Goal: Task Accomplishment & Management: Use online tool/utility

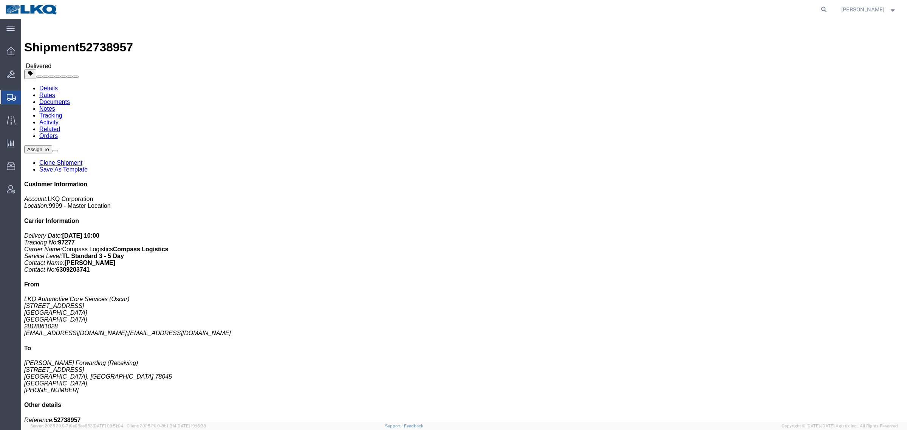
click at [12, 94] on icon at bounding box center [11, 97] width 9 height 7
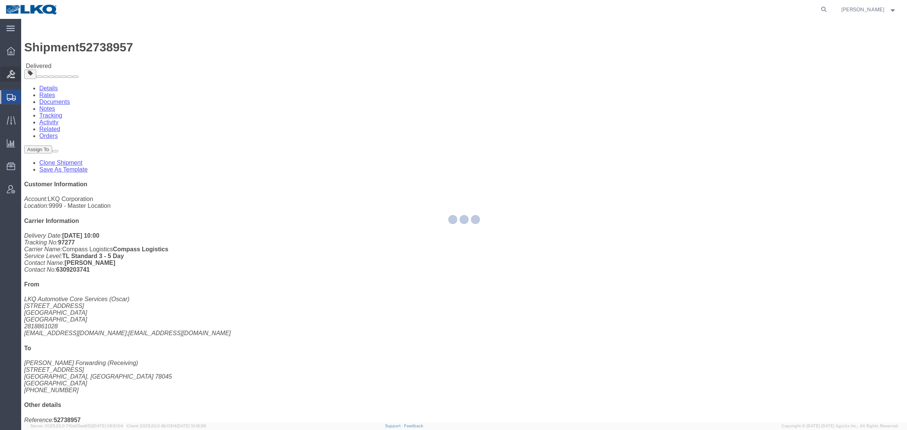
click at [10, 72] on icon at bounding box center [11, 74] width 8 height 8
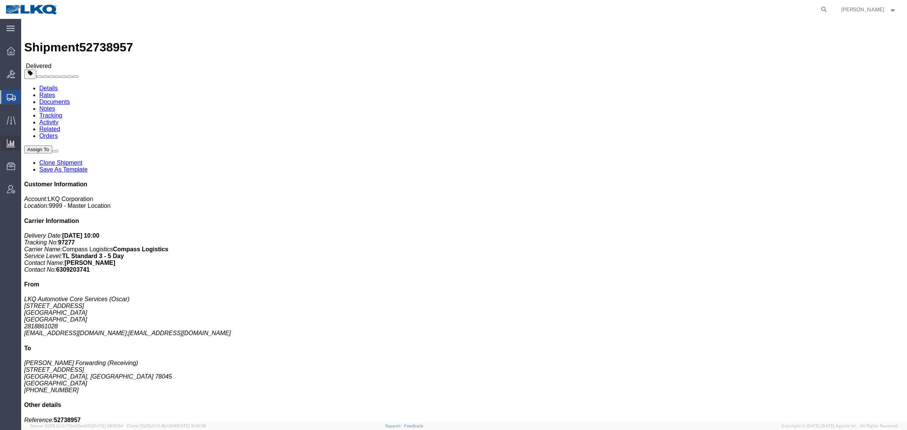
click at [0, 0] on span "Ad Hoc Reports" at bounding box center [0, 0] width 0 height 0
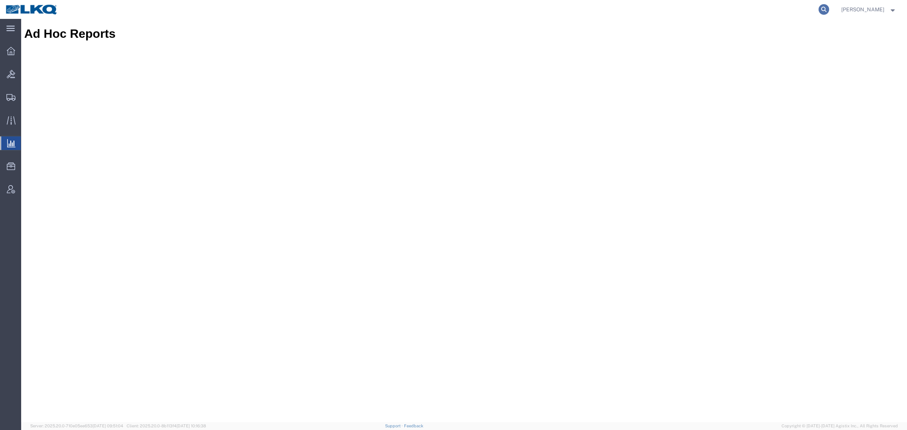
click at [827, 8] on icon at bounding box center [824, 9] width 11 height 11
paste input "56909825"
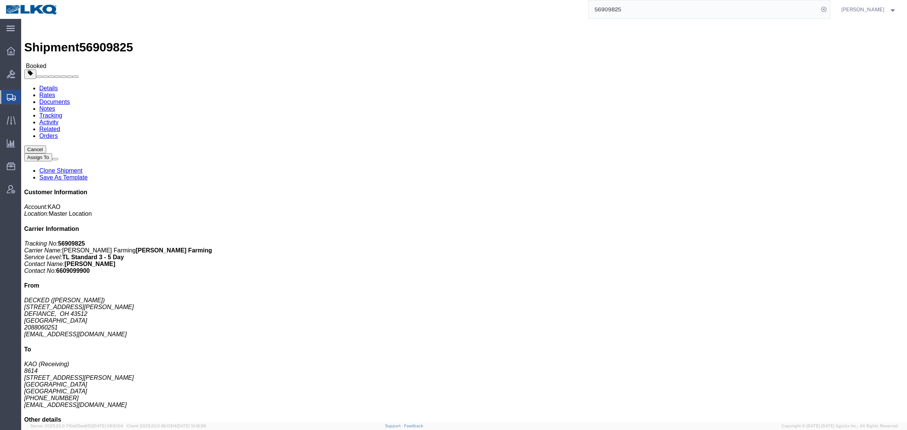
click h4 "Routing & Vehicle Information"
click div "56 Pallet(s) Standard (Stackable) Total weight: 14675.00 ( 21234.00 dim ) LBS C…"
click p "Bill Of Lading: 488610 Purchase Order: 4371123 Customer Ref: 56909825"
click div "Leg 1 - Truckload Vehicle 1: Standard Dry Van (53 Feet) Number of trucks: 1"
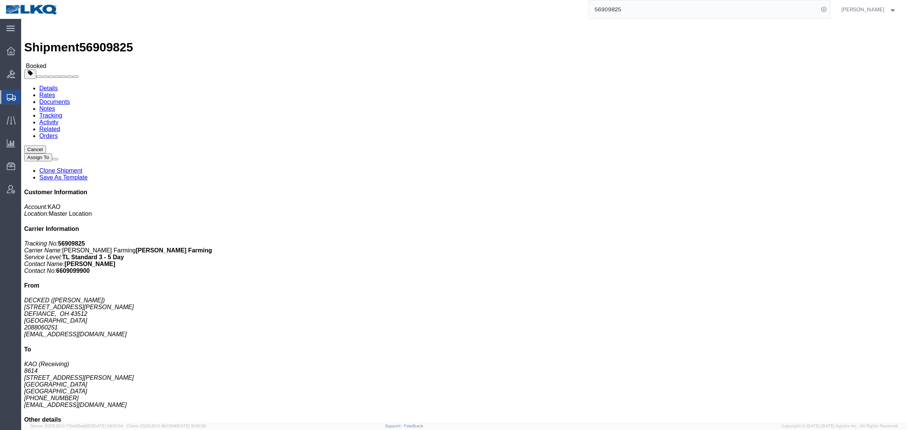
click div "Leg 1 - Truckload Vehicle 1: Standard Dry Van (53 Feet) Number of trucks: 1"
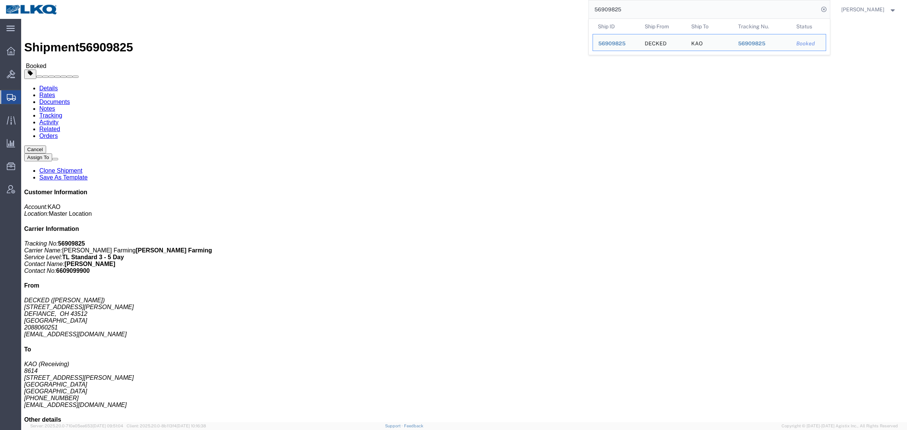
drag, startPoint x: 636, startPoint y: 5, endPoint x: 509, endPoint y: 11, distance: 128.0
click at [524, 10] on div "56909825 Ship ID Ship From Ship To Tracking Nu. Status Ship ID 56909825 Ship Fr…" at bounding box center [447, 9] width 767 height 19
paste input "57866"
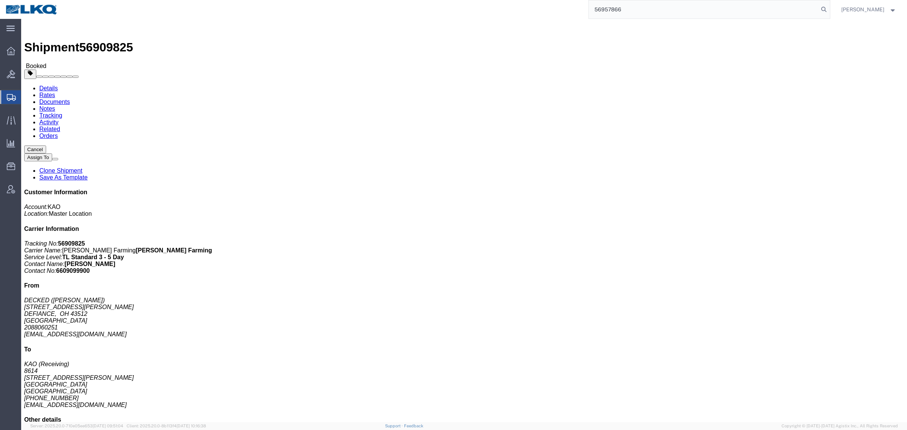
type input "56957866"
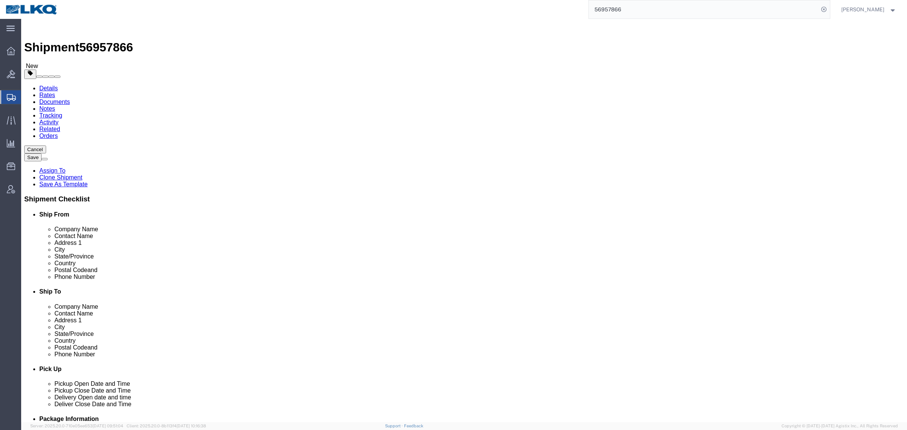
select select
select select "27660"
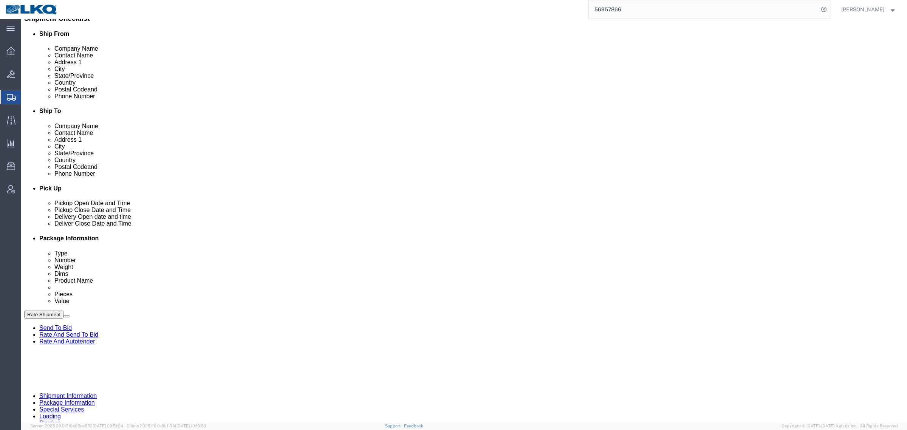
scroll to position [189, 0]
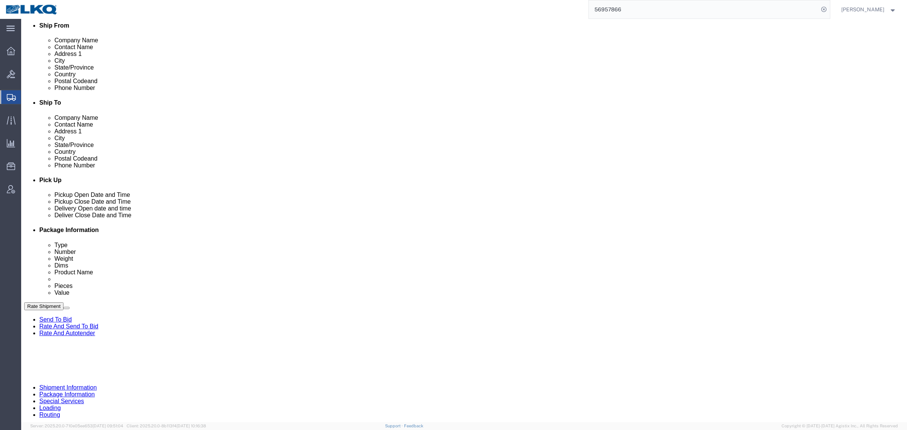
click div "Pickup Date: Pickup Start Date Pickup Start Time Pickup Open Date and Time Sep …"
click div "Pickup Date and Time"
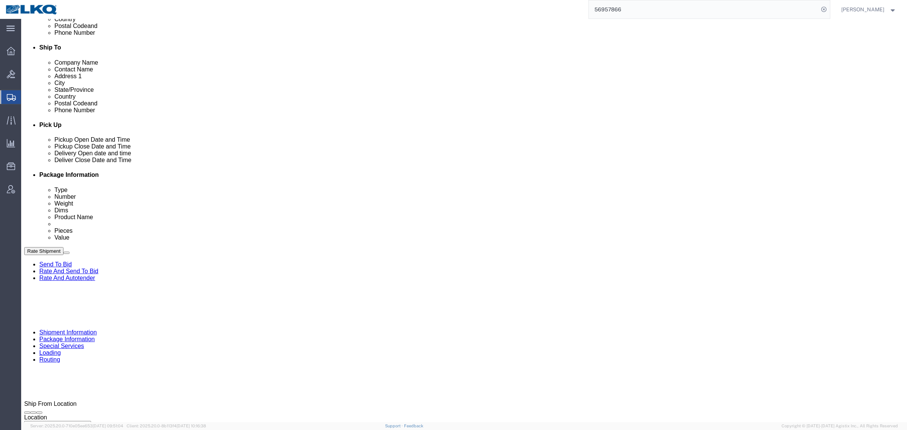
scroll to position [236, 0]
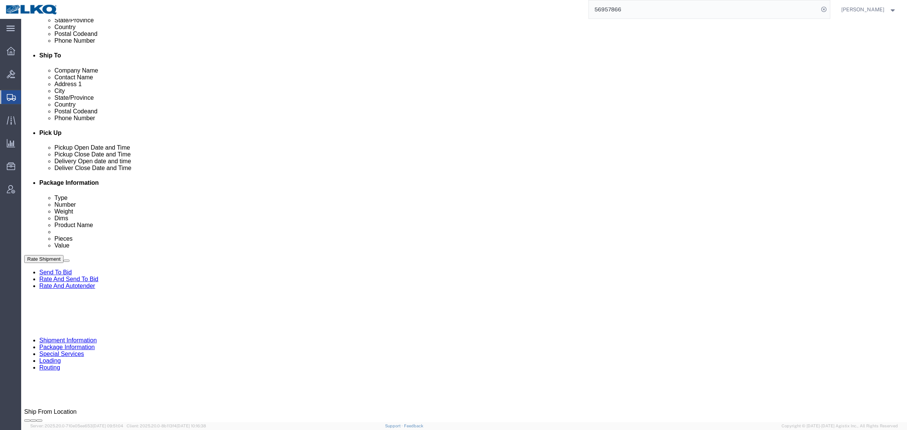
click link "Schedule appointment"
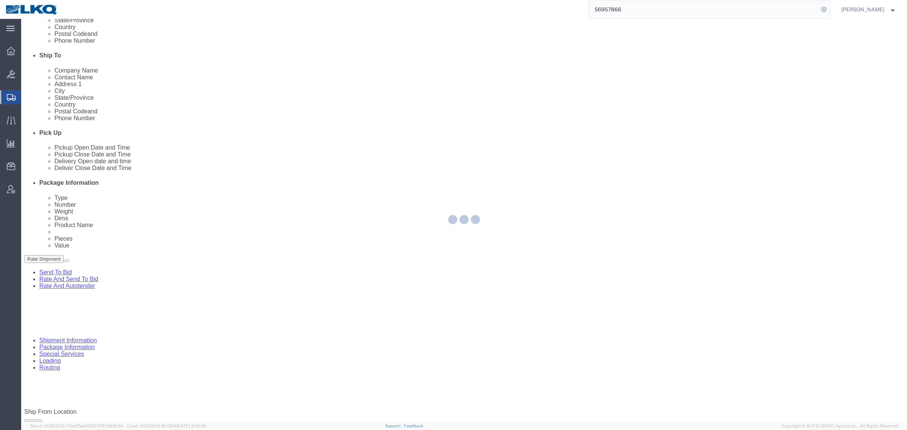
select select
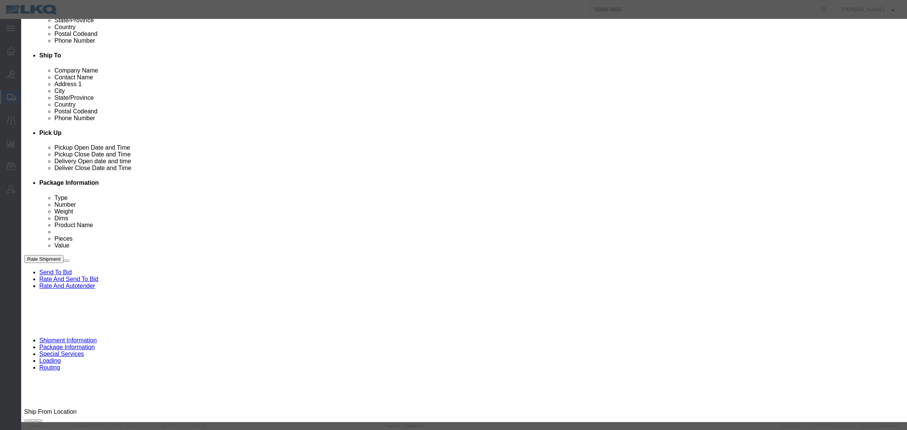
click input "09/30/2025"
click td "1"
click link "Availability"
click button "Close"
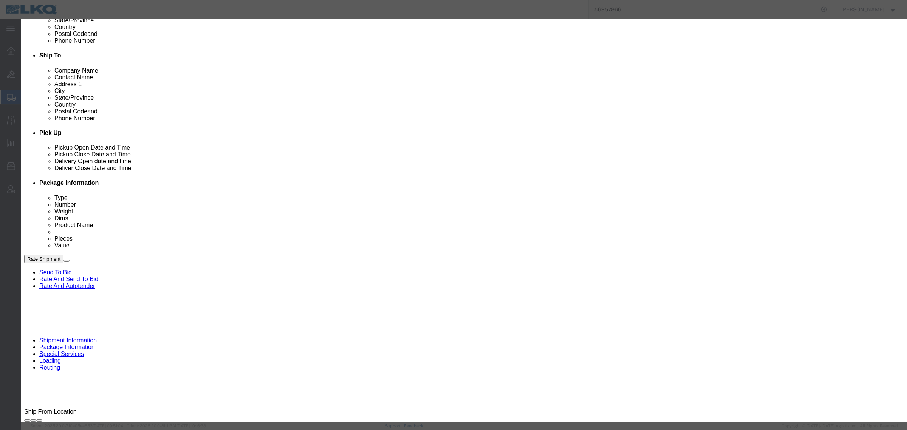
scroll to position [0, 0]
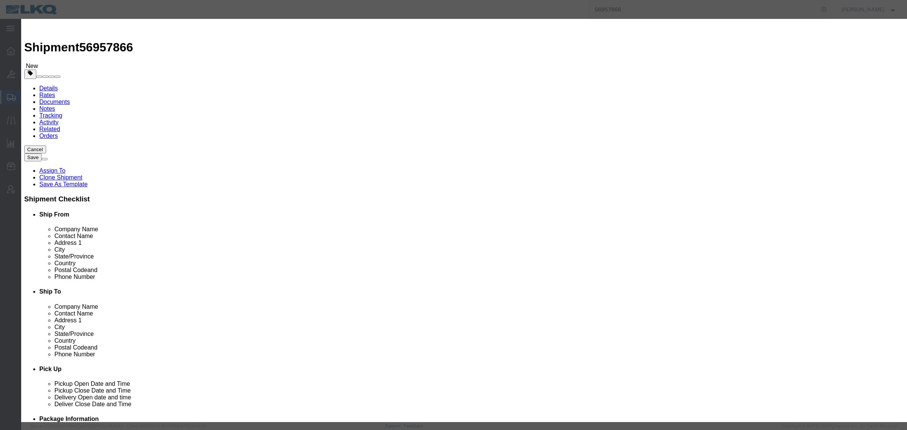
click input "10:39 AM"
type input "8:00 AM"
drag, startPoint x: 526, startPoint y: 103, endPoint x: 526, endPoint y: 108, distance: 4.6
click select "Select 15 min 30 min 45 min 1 hr 2 hr 3 hr 4 hr"
select select "15"
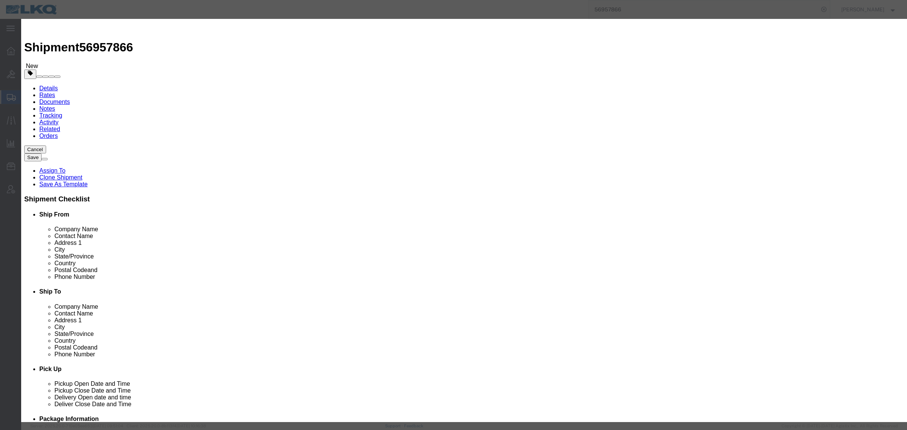
click select "Select 15 min 30 min 45 min 1 hr 2 hr 3 hr 4 hr"
click button "Save"
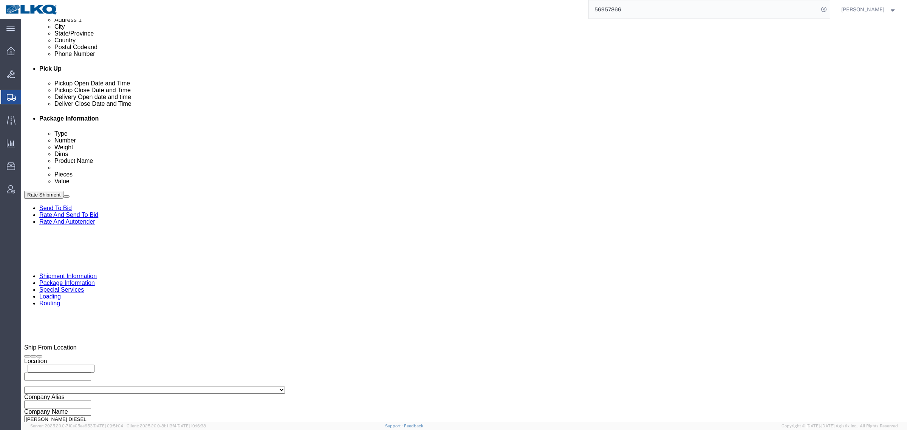
scroll to position [331, 0]
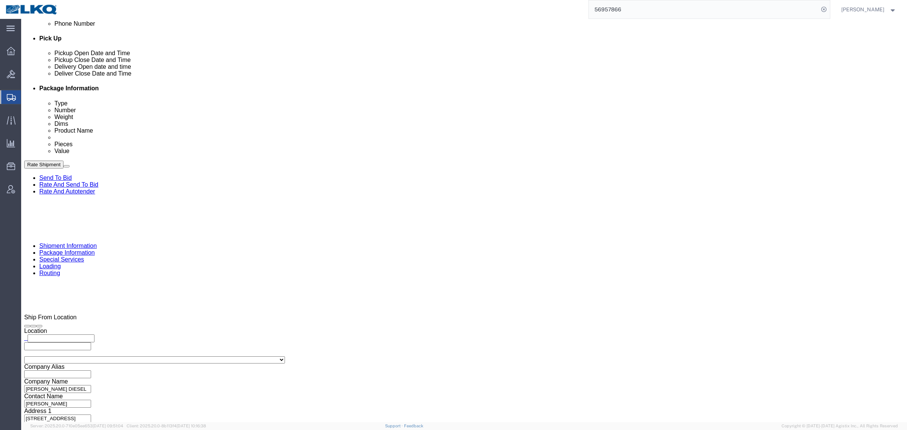
click input "x"
type input "Help Now"
click span "56957866"
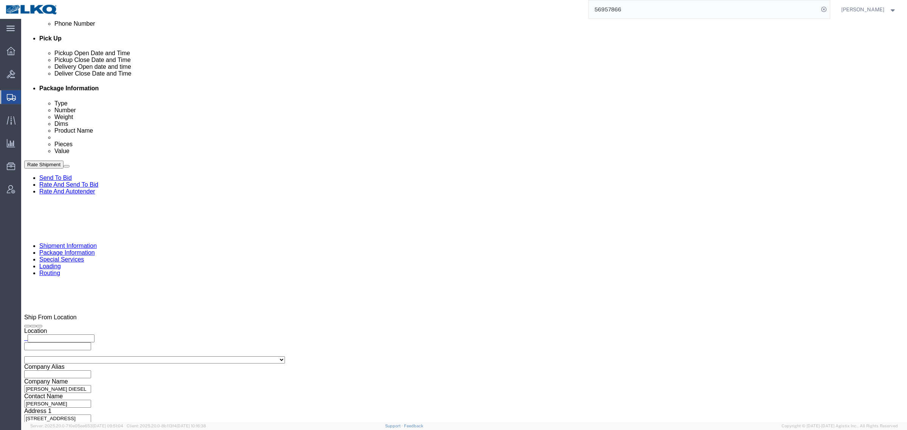
copy span "56957866"
click span "56957866"
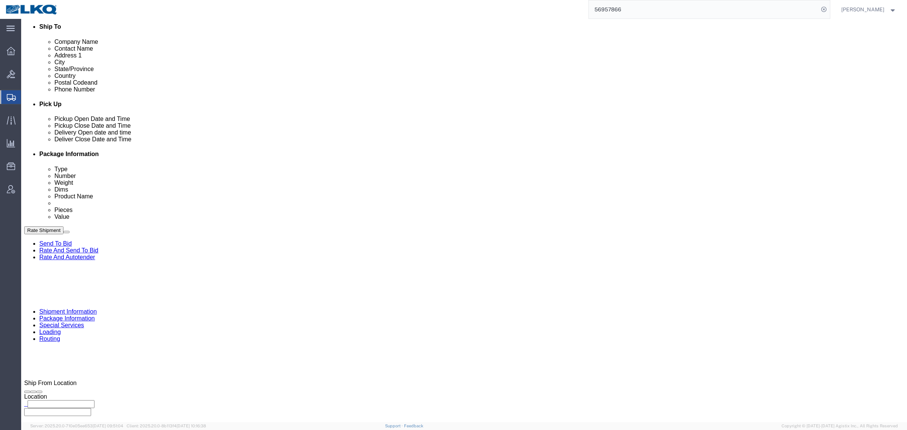
scroll to position [142, 0]
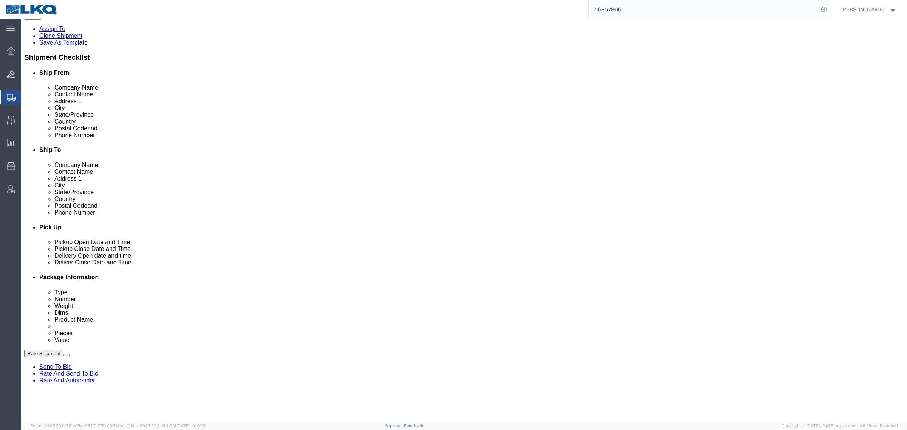
drag, startPoint x: 78, startPoint y: 234, endPoint x: 119, endPoint y: 234, distance: 40.5
click p "11250 215TH ST W, LAKEVILLE, MN, 55044, US"
copy p "LAKEVILLE, MN,"
drag, startPoint x: 110, startPoint y: 277, endPoint x: 136, endPoint y: 278, distance: 25.7
click p "16801 Exchange Avenue Suite 1, Lansing, IL, 60438, US"
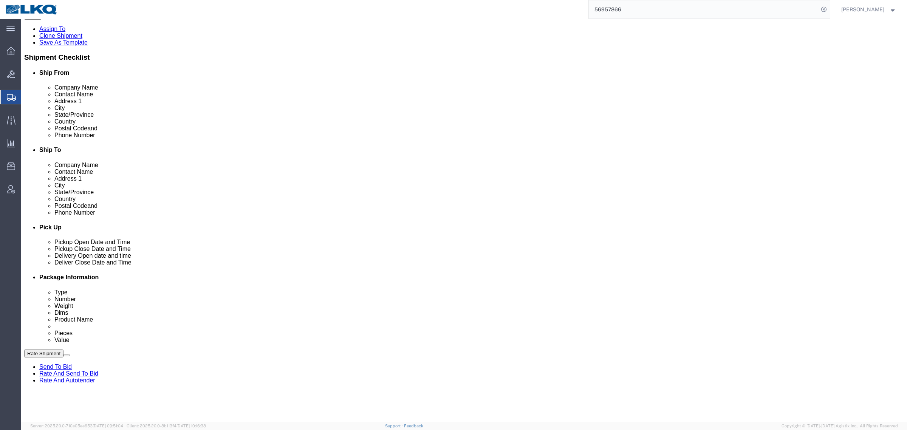
copy p "Lansing, IL"
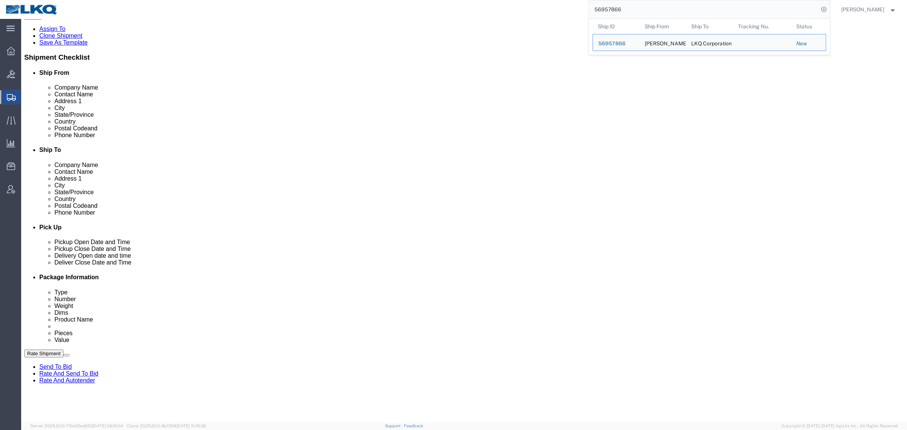
drag, startPoint x: 617, startPoint y: 8, endPoint x: 562, endPoint y: 15, distance: 54.9
click at [563, 14] on div "56957866 Ship ID Ship From Ship To Tracking Nu. Status Ship ID 56957866 Ship Fr…" at bounding box center [447, 9] width 767 height 19
paste input "65461"
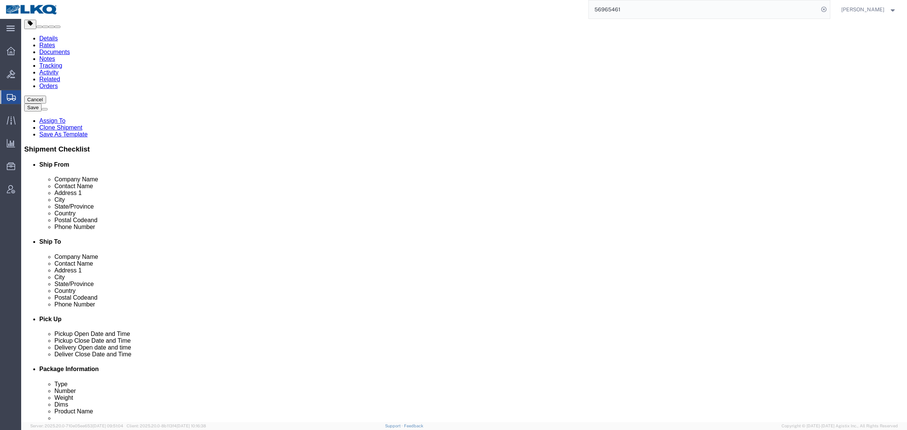
scroll to position [142, 0]
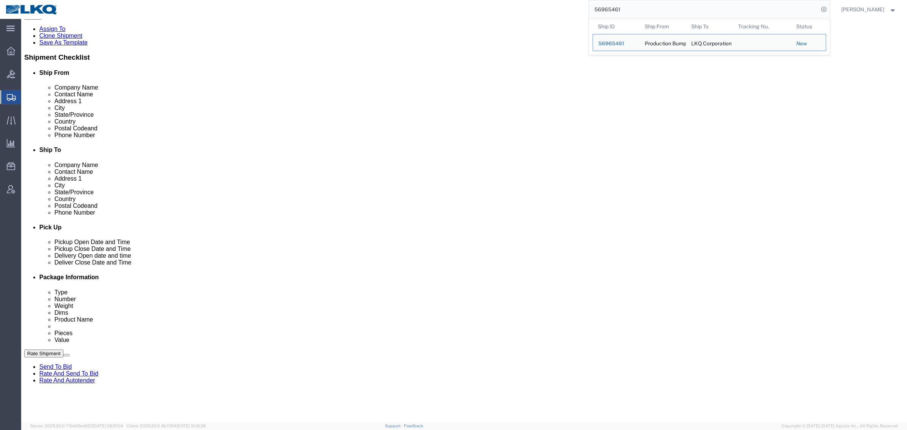
click div "Ship To Location Location Select Select My Profile Location 1100 - LKQ Crystal …"
paste input "57866"
drag, startPoint x: 626, startPoint y: 7, endPoint x: 547, endPoint y: 18, distance: 79.5
click at [547, 18] on div "56965461 Ship ID Ship From Ship To Tracking Nu. Status Ship ID 56965461 Ship Fr…" at bounding box center [447, 9] width 767 height 19
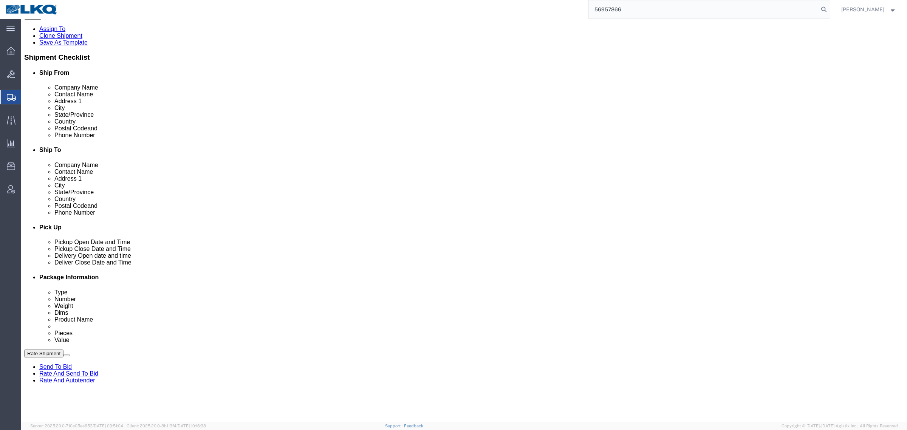
type input "56957866"
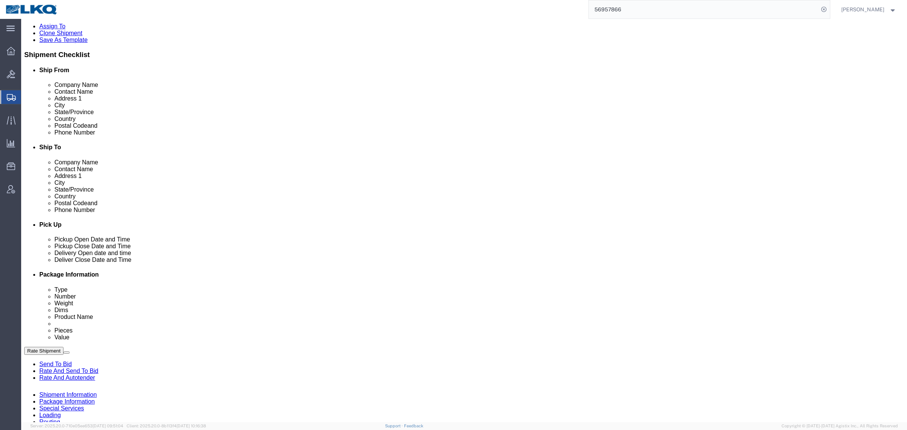
click div
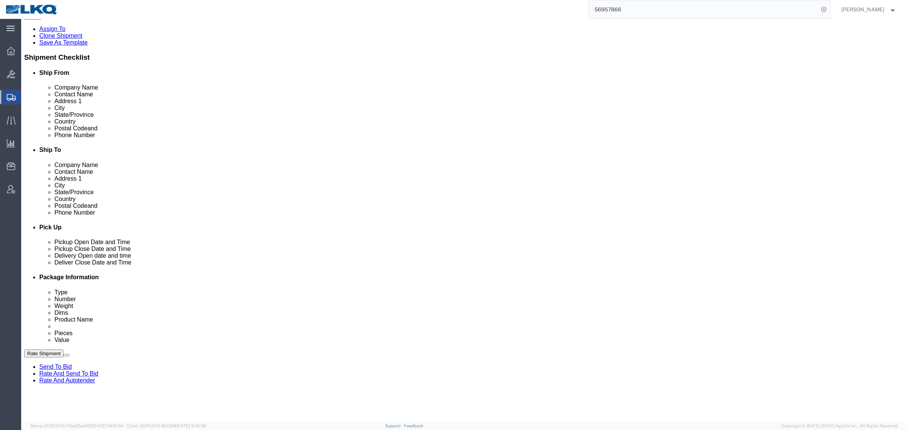
select select "27660"
click link "Rates"
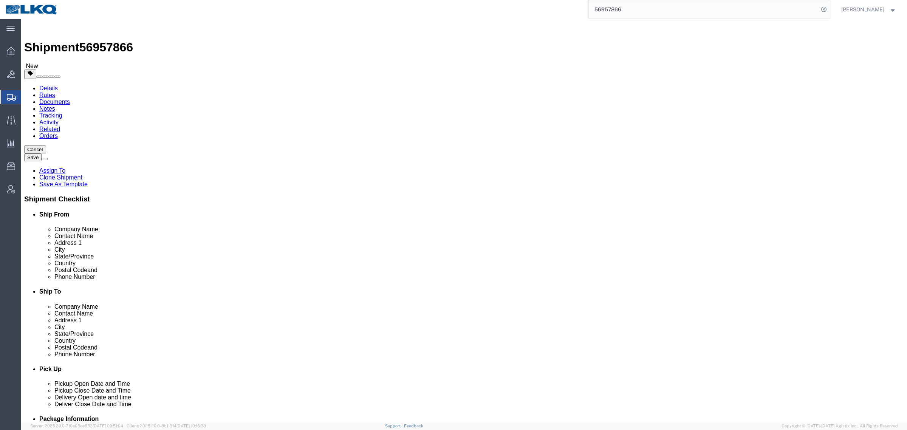
click at [48, 85] on link "Details" at bounding box center [48, 88] width 19 height 6
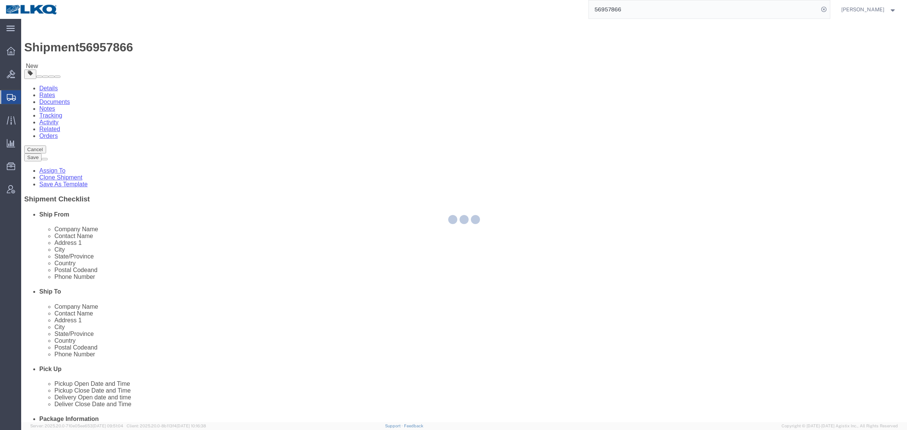
click at [357, 290] on div at bounding box center [464, 220] width 886 height 403
select select "27660"
click at [357, 290] on div at bounding box center [464, 220] width 886 height 403
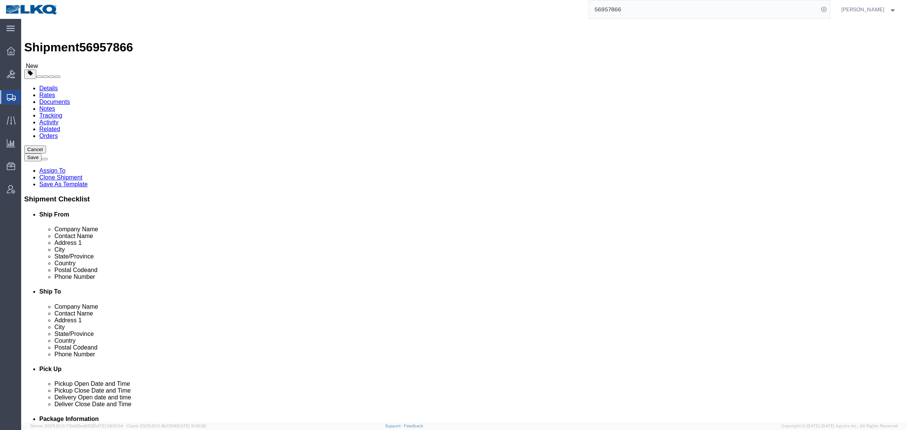
click div "Ship From Location Location Select Select My Profile Location 1100 - LKQ Crysta…"
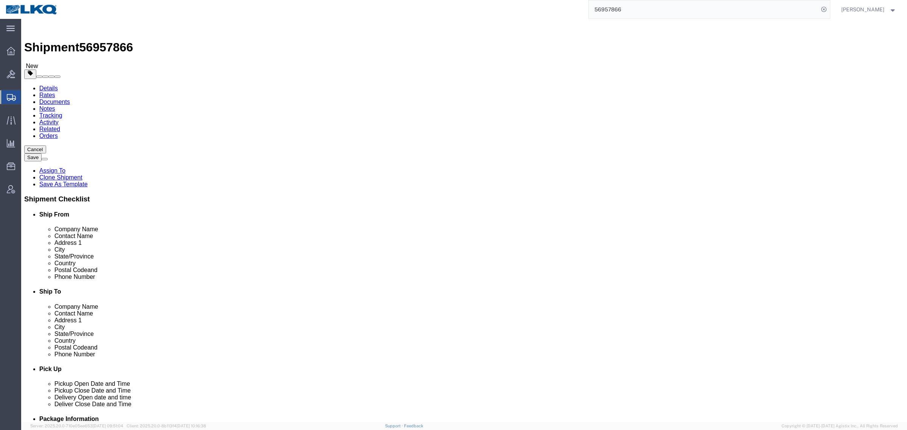
click link "Package Information"
click input "25000.00"
click div "14 x Pallet(s) Standard (Not Stackable) Package Type Select Bale(s) Basket(s) B…"
click div "Shipment Information Package Information Special Services Loading Routing"
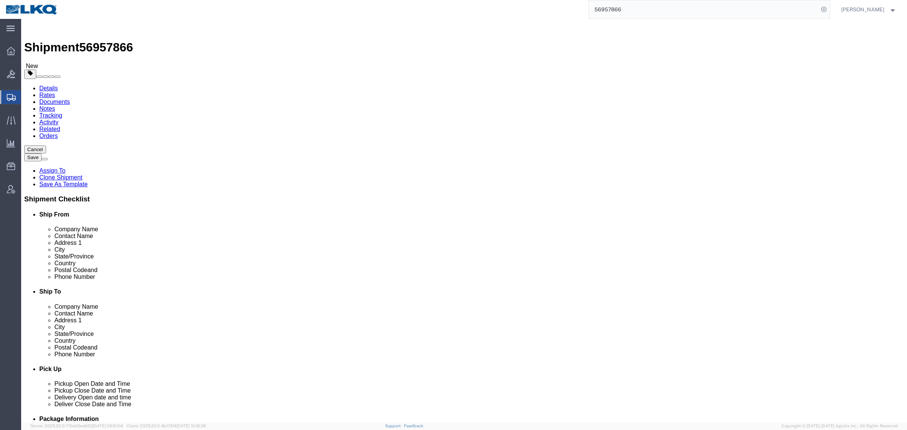
click div "14 x Pallet(s) Standard (Not Stackable) Package Type Select Bale(s) Basket(s) B…"
click div "Shipment Information Package Information Special Services Loading Routing"
click ul "Details Rates Documents Notes Tracking Activity Related Orders"
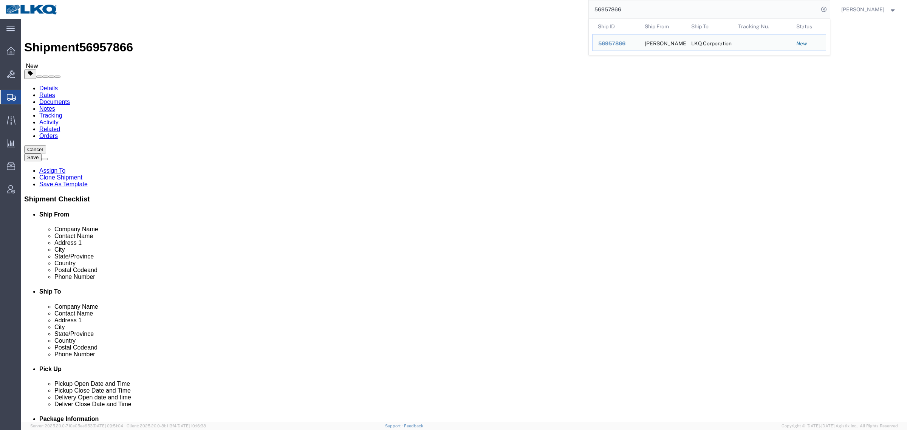
drag, startPoint x: 638, startPoint y: 9, endPoint x: 526, endPoint y: 9, distance: 111.9
click at [534, 10] on div "56957866 Ship ID Ship From Ship To Tracking Nu. Status Ship ID 56957866 Ship Fr…" at bounding box center [447, 9] width 767 height 19
paste input "search"
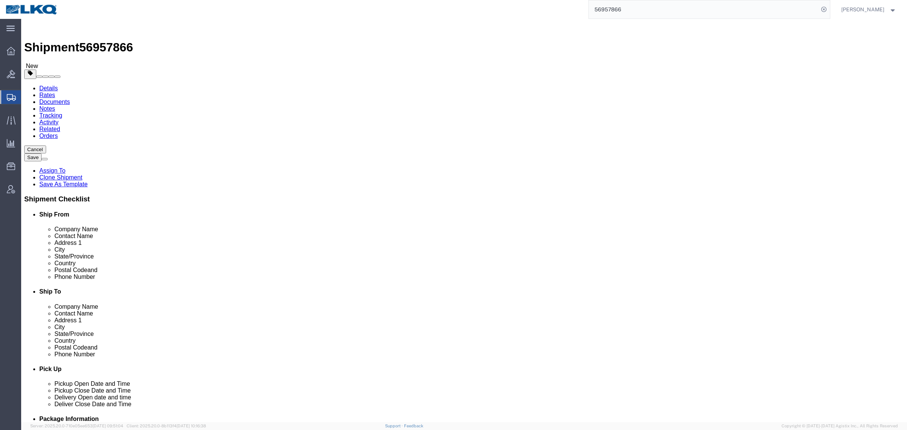
type input "56957866"
click link "Details"
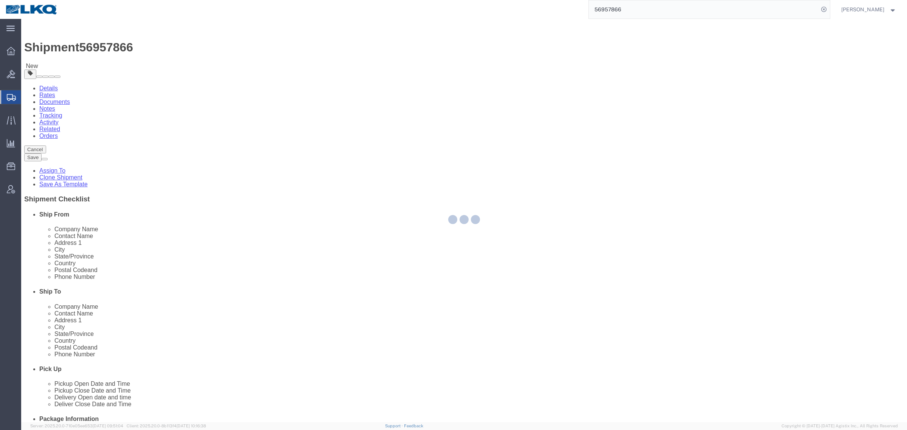
click at [57, 71] on div at bounding box center [464, 220] width 886 height 403
select select "27660"
click at [57, 71] on div at bounding box center [464, 220] width 886 height 403
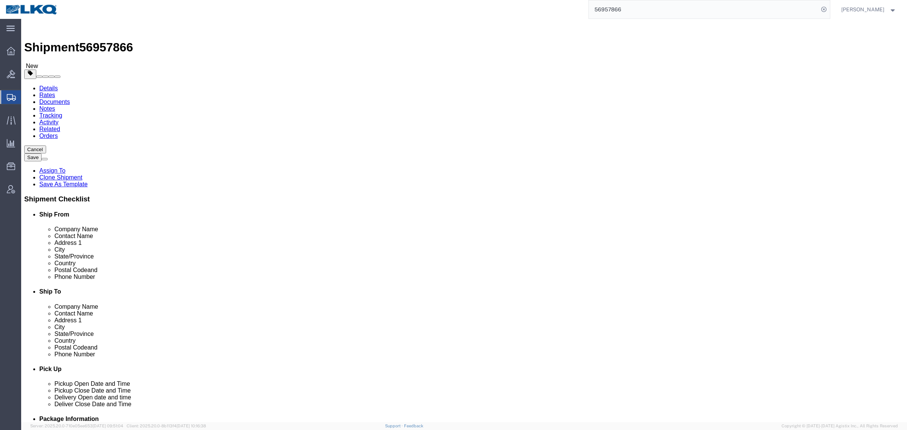
click input "55044"
click input "60438"
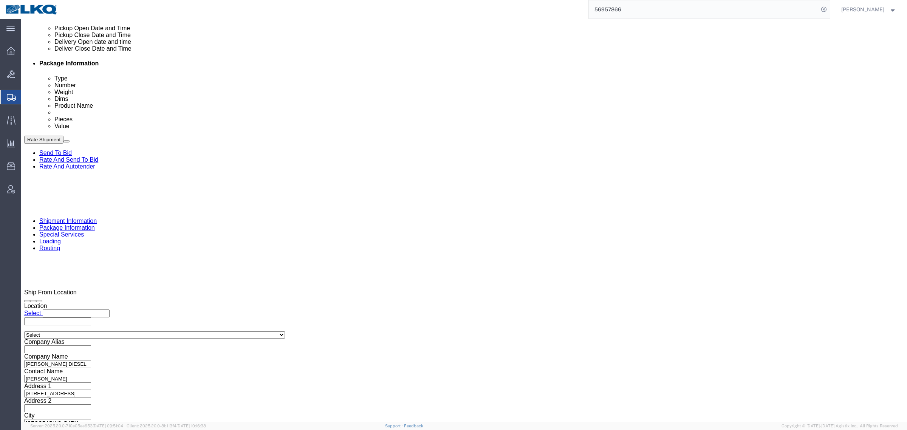
scroll to position [369, 0]
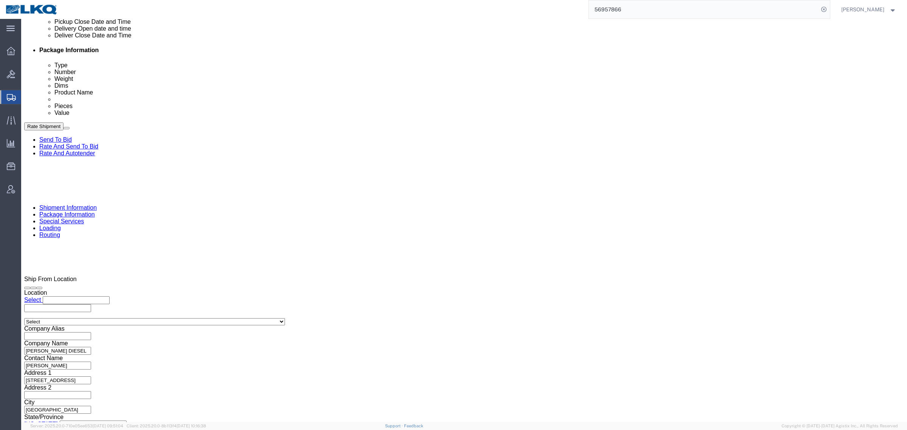
click input "x"
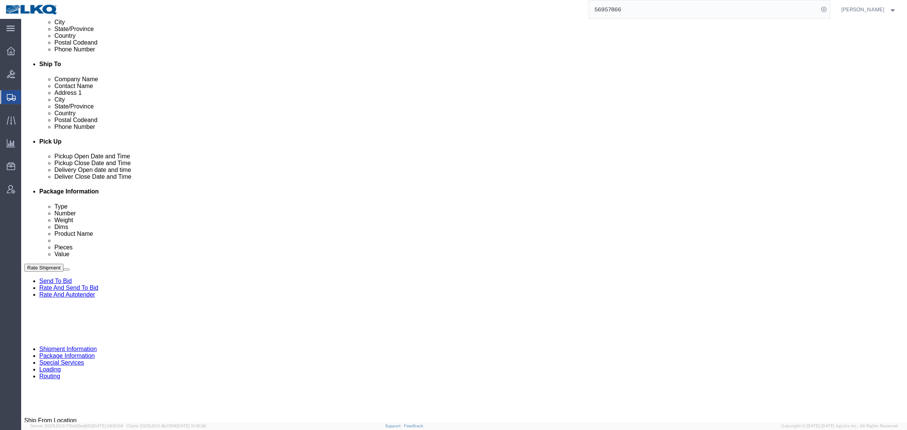
scroll to position [227, 0]
type input "Flatbed"
click link "Documents"
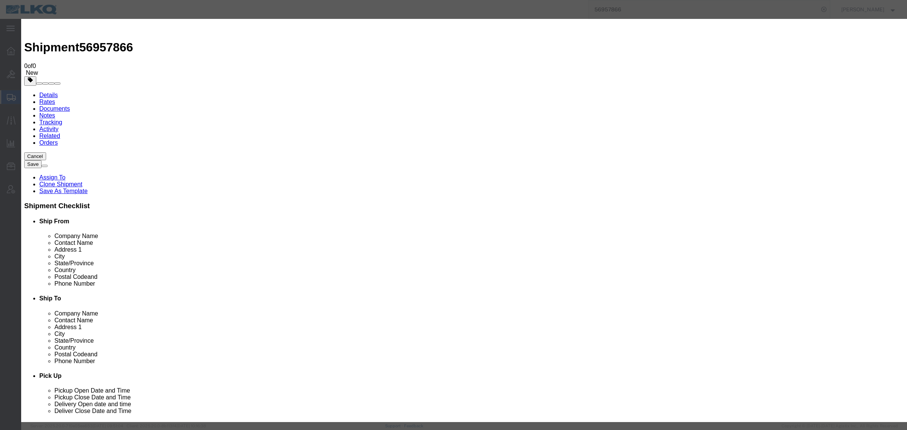
type input "C:\fakepath\Flatbed Required.jpg"
paste input "Flatbed Required"
type input "Flatbed Required"
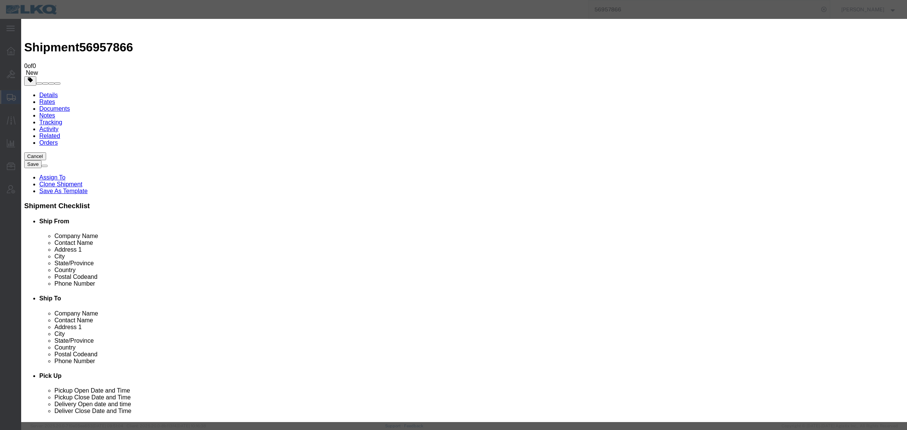
paste input "Flatbed Required"
type input "Flatbed Required"
select select
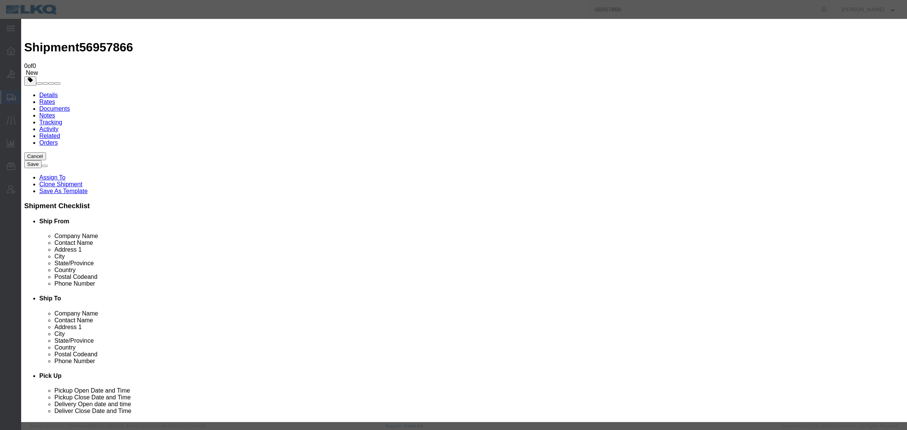
select select
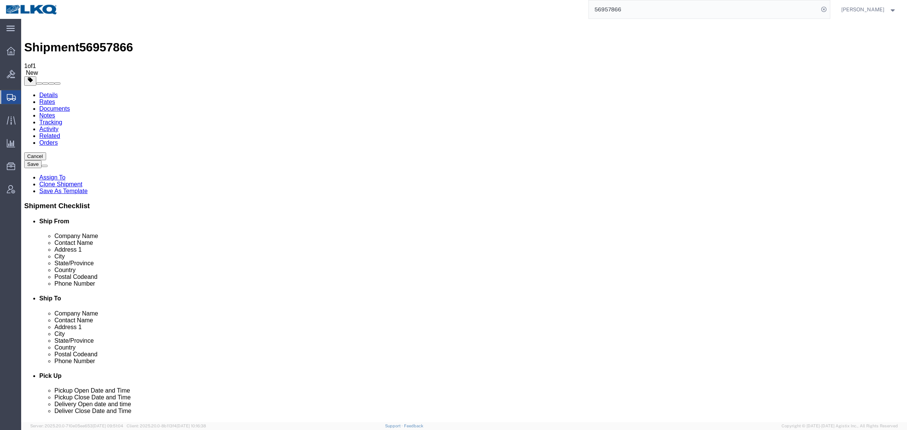
drag, startPoint x: 443, startPoint y: 253, endPoint x: 359, endPoint y: 242, distance: 85.1
click at [44, 92] on link "Details" at bounding box center [48, 95] width 19 height 6
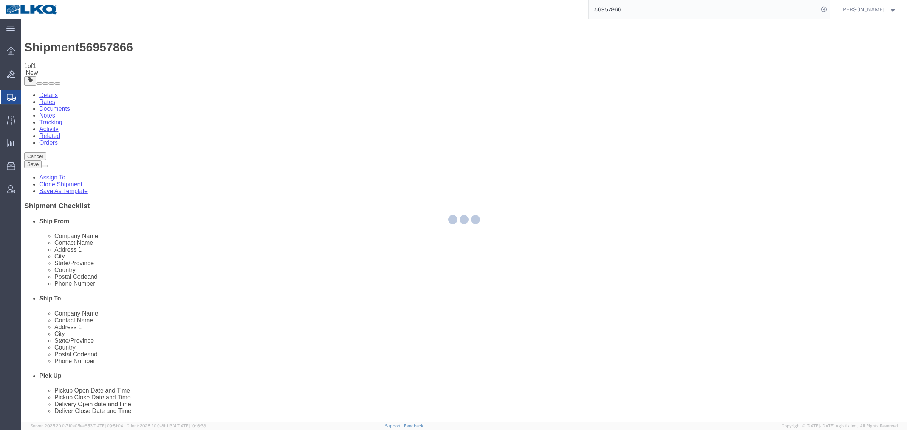
click at [307, 266] on div at bounding box center [464, 220] width 886 height 403
select select "27660"
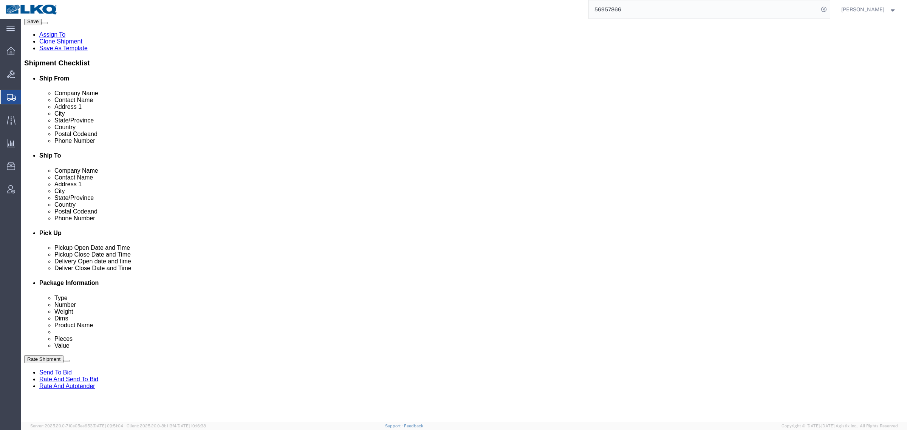
scroll to position [85, 0]
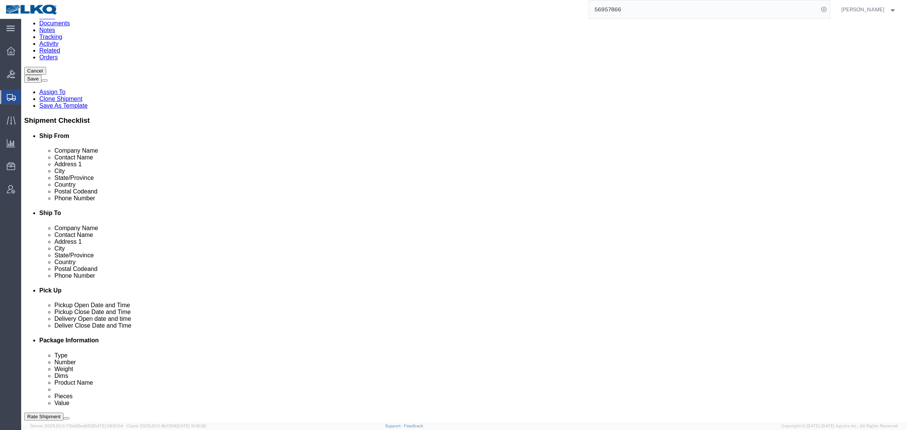
click link "Send To Bid"
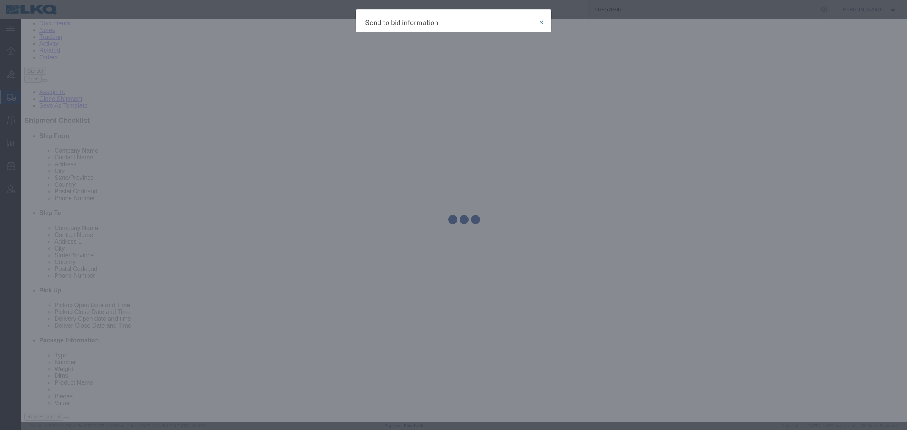
select select "TL"
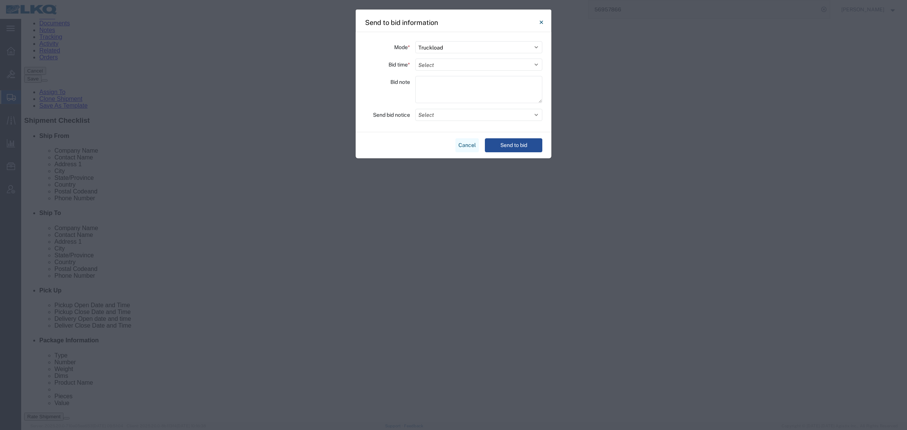
click at [472, 143] on button "Cancel" at bounding box center [467, 145] width 23 height 14
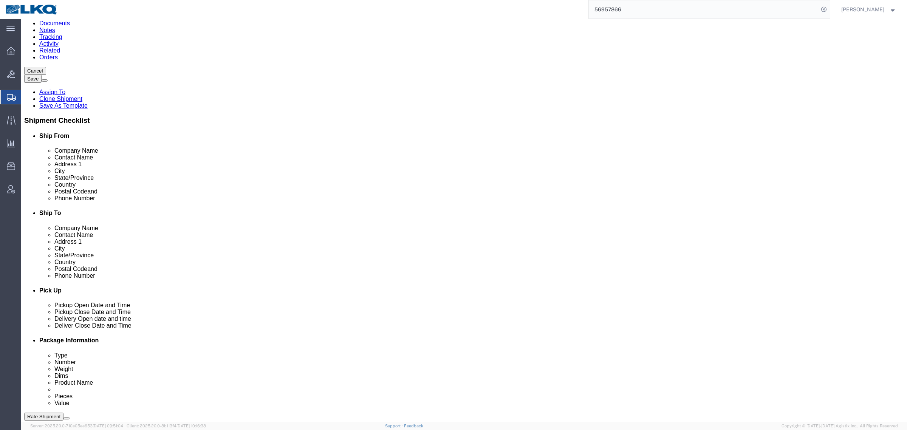
click span "56957866"
copy span "56957866"
click link "Documents"
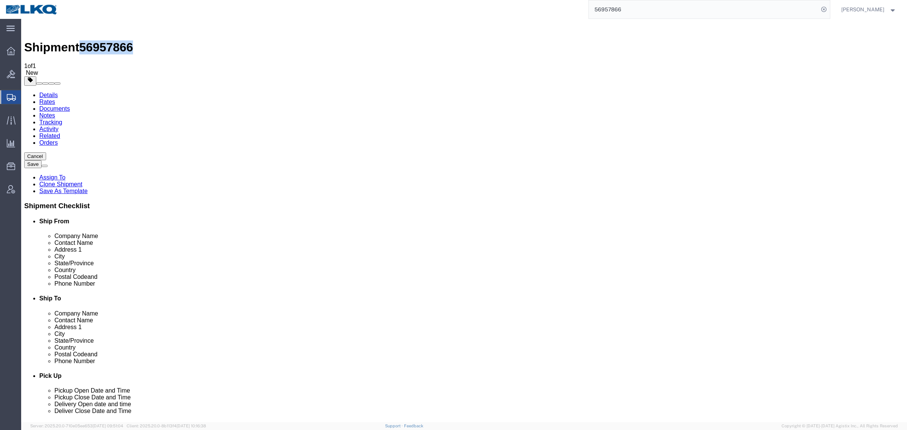
click at [70, 105] on link "Documents" at bounding box center [54, 108] width 31 height 6
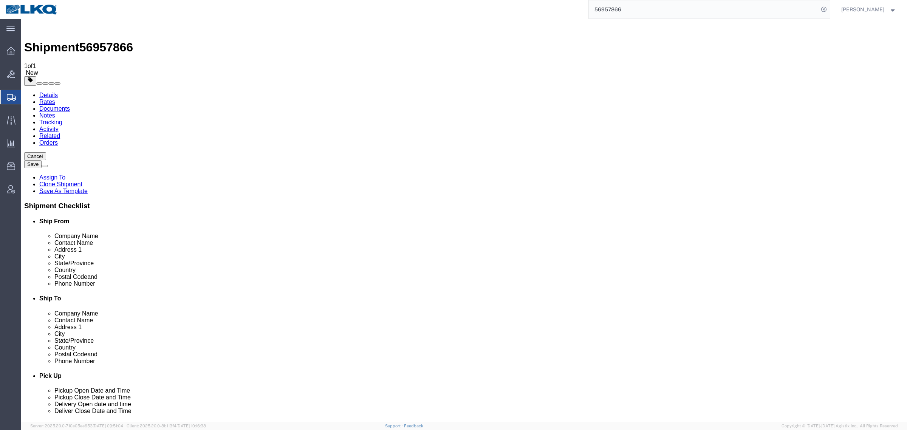
click at [47, 92] on link "Details" at bounding box center [48, 95] width 19 height 6
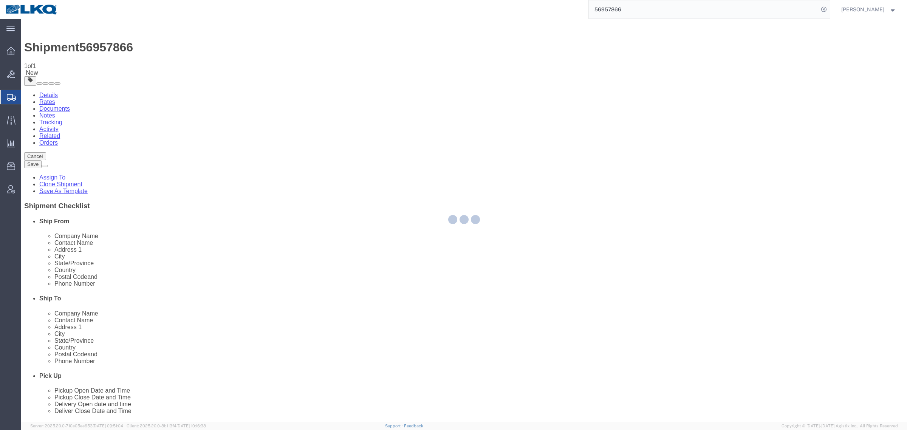
select select "27660"
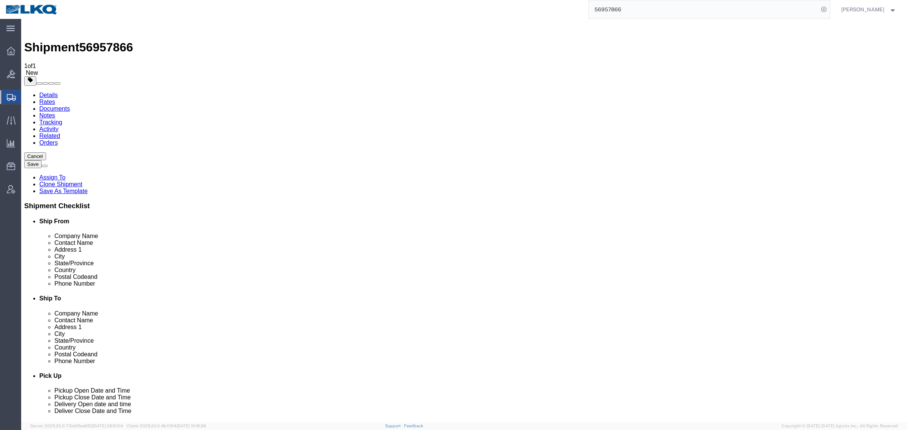
click link "Special Services"
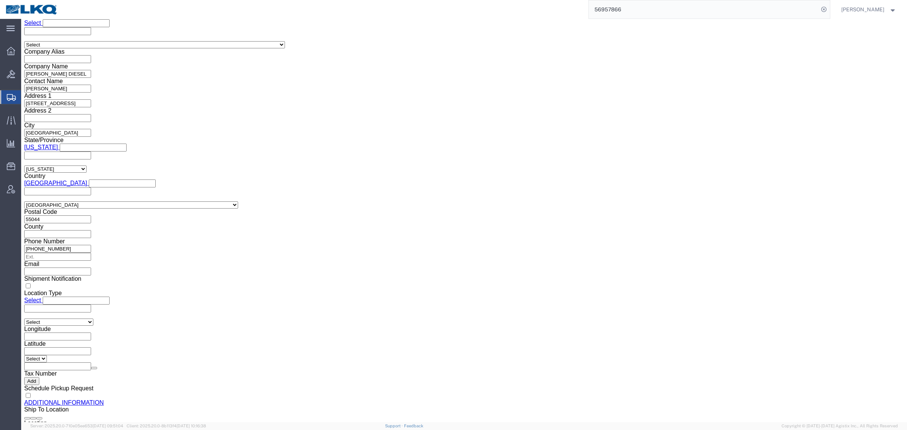
scroll to position [743, 0]
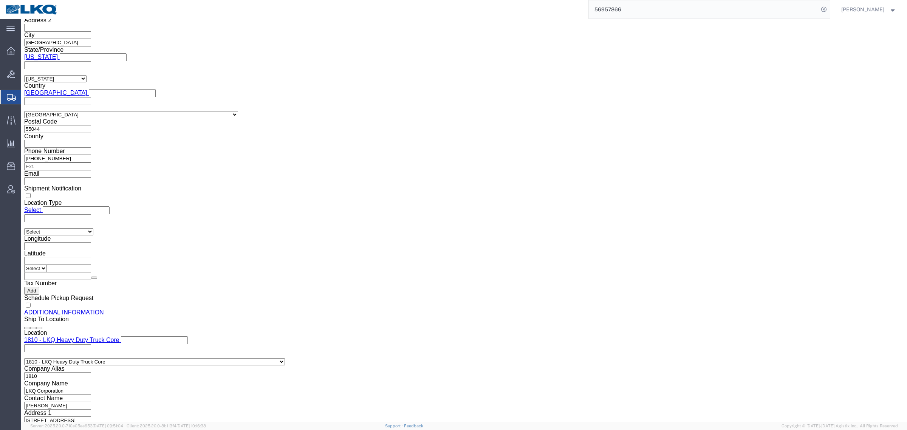
click button "Upload"
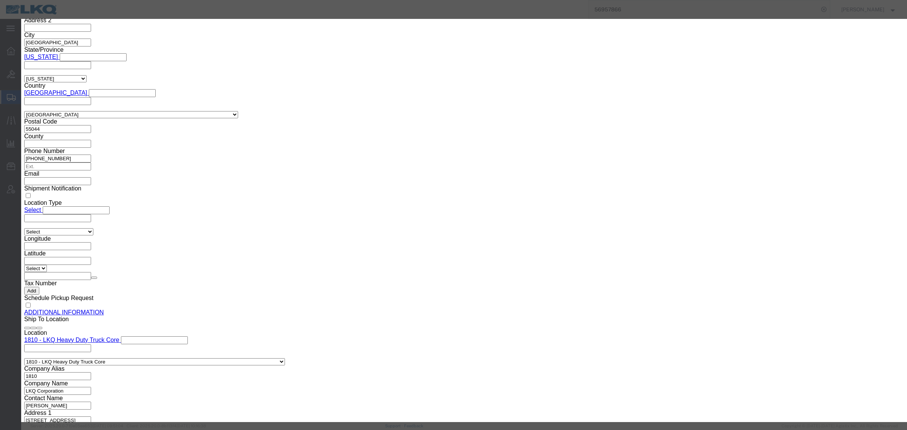
click div "No file chosen"
type input "C:\fakepath\Flatbed Required.jpg"
click input "Name"
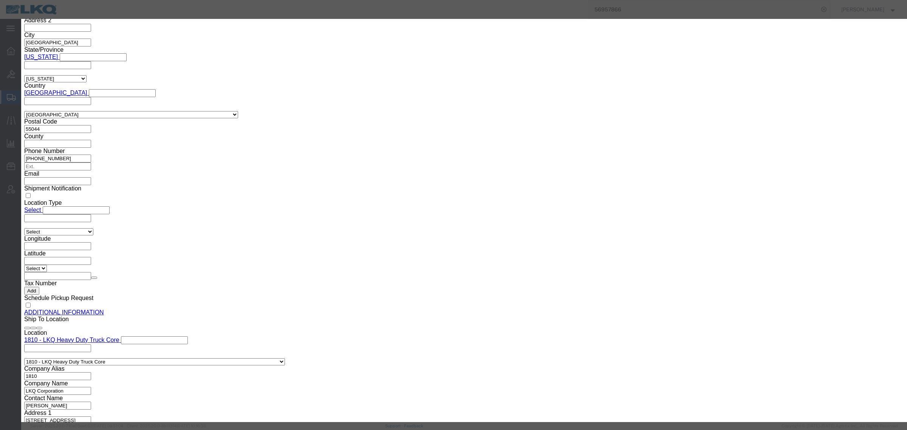
click input "Name"
click div "Flatbed Required.jpg"
click input "Name"
paste input "Flatbed Required"
type input "Flatbed Required"
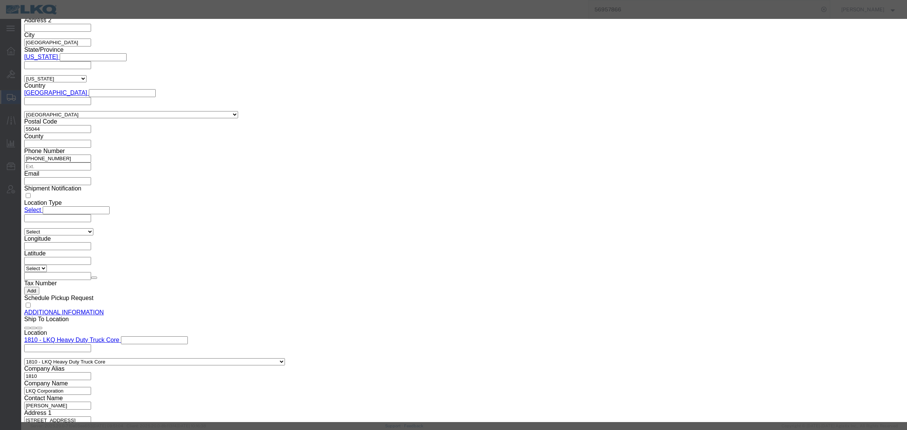
click button "Upload"
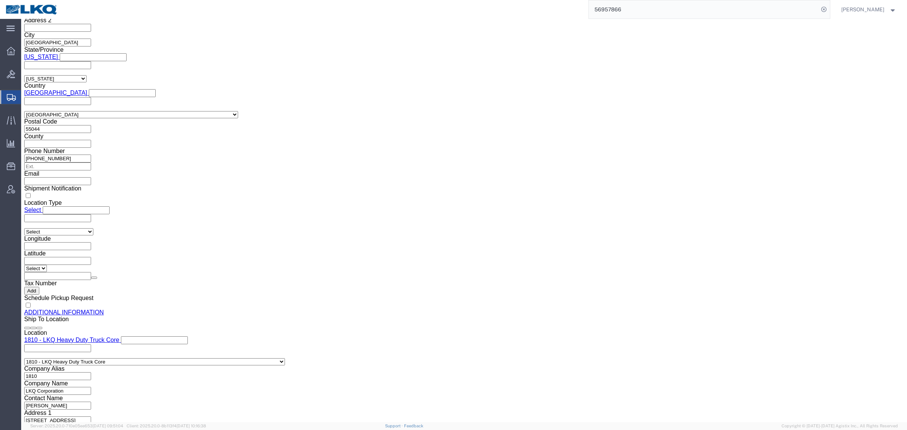
click icon
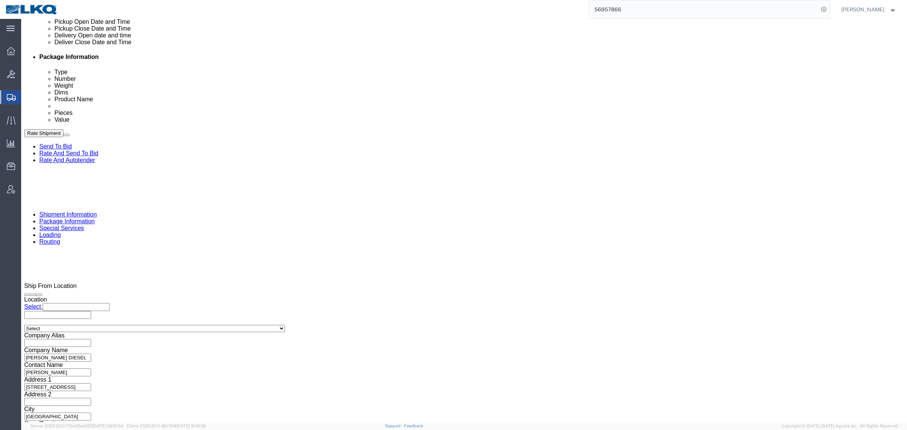
click icon
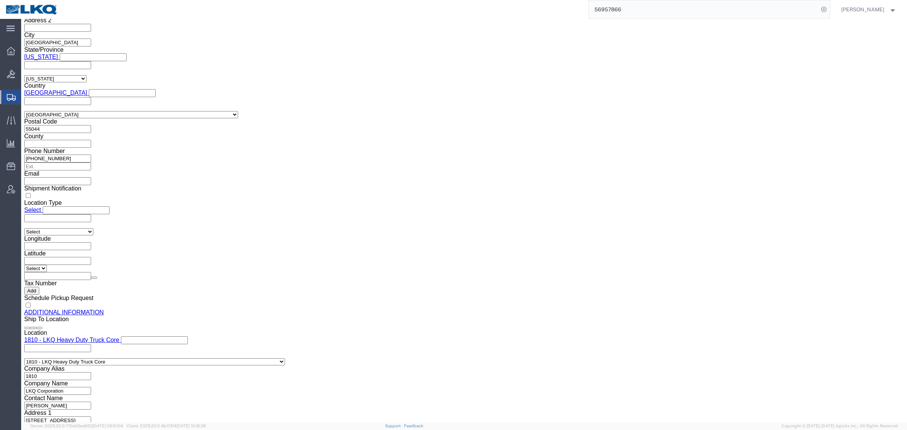
click div "Details Rates Documents Notes Tracking Activity Related Orders Cancel Save Assi…"
click link "Details"
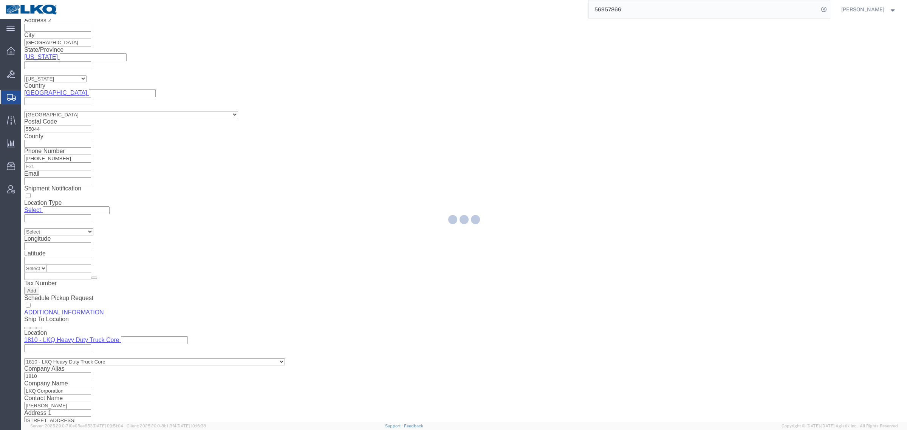
select select "27660"
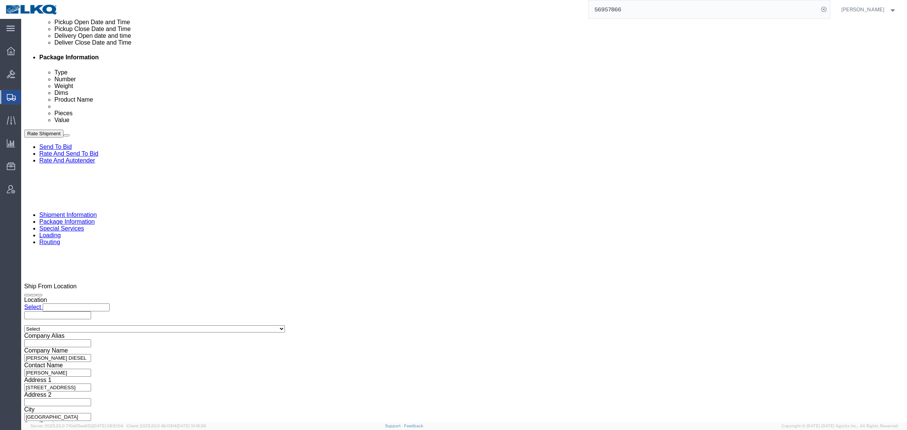
click icon
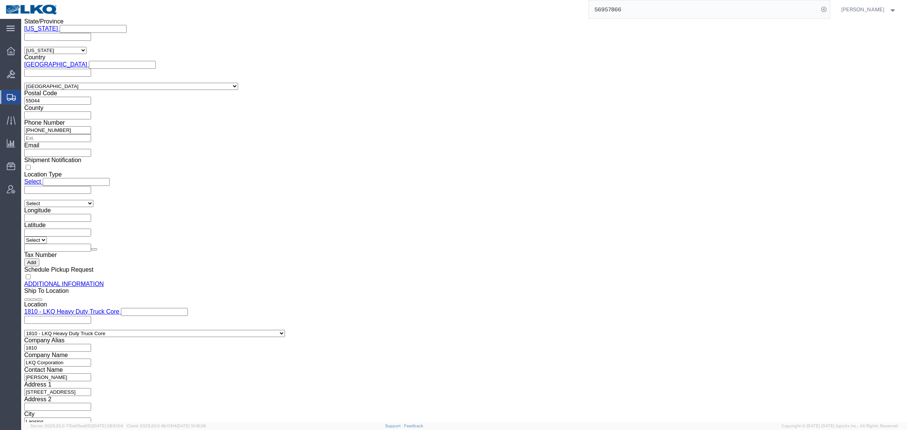
click div "Special Terms"
click link "Documents"
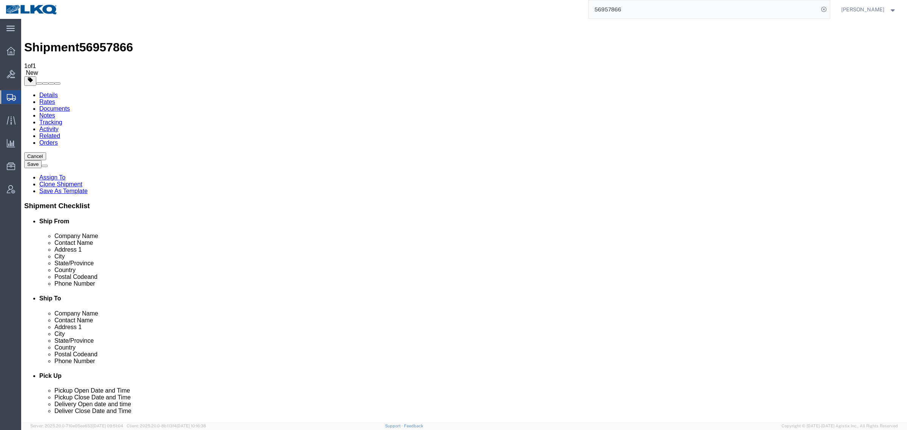
click at [46, 92] on link "Details" at bounding box center [48, 95] width 19 height 6
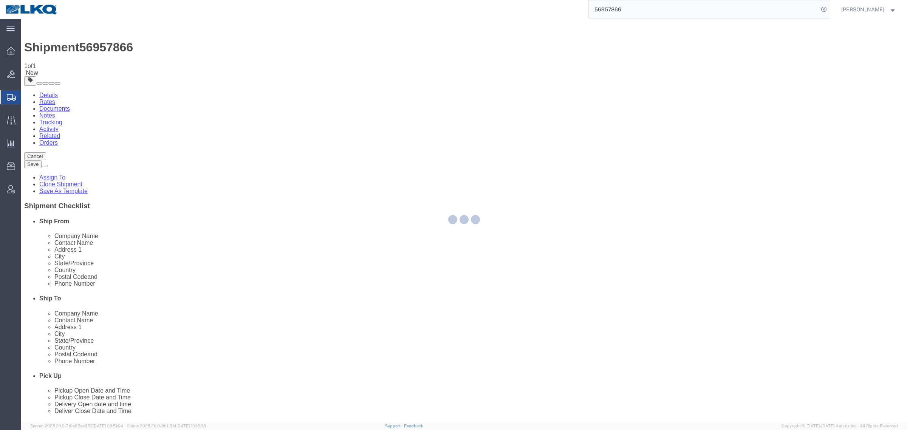
select select "27660"
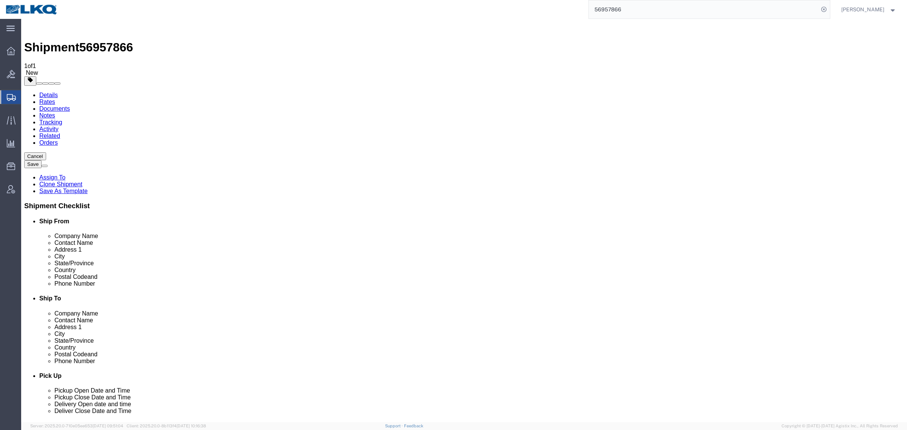
click div "Shipment Information Package Information Special Services Loading Routing"
click div "Please fix the following errors Ship From Location Location Select Select My Pr…"
click label "Postal Code"
click input "60438"
click label "Postal Code"
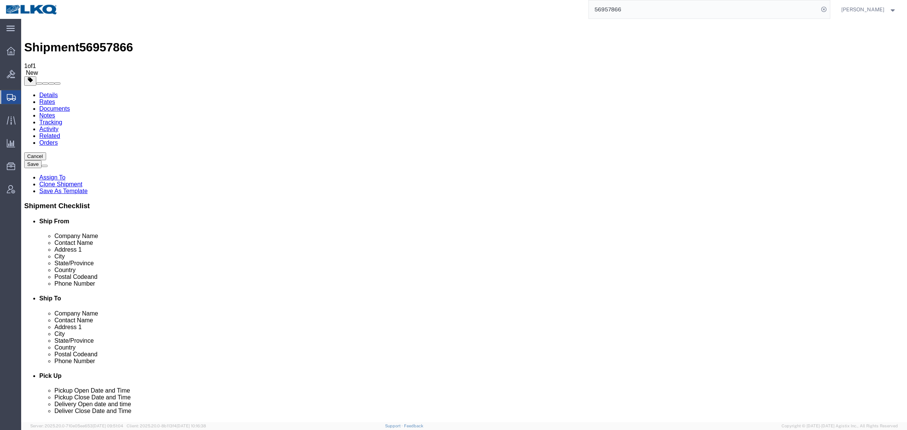
click input "60438"
click label "Postal Code"
click input "60438"
click icon
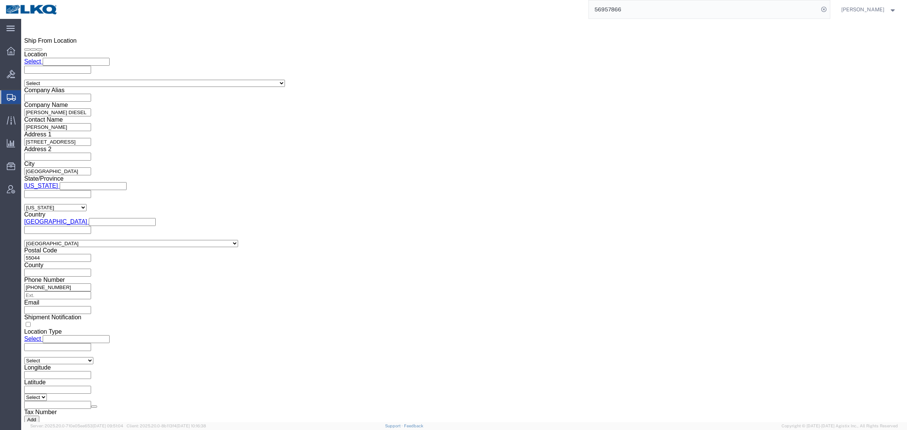
scroll to position [772, 0]
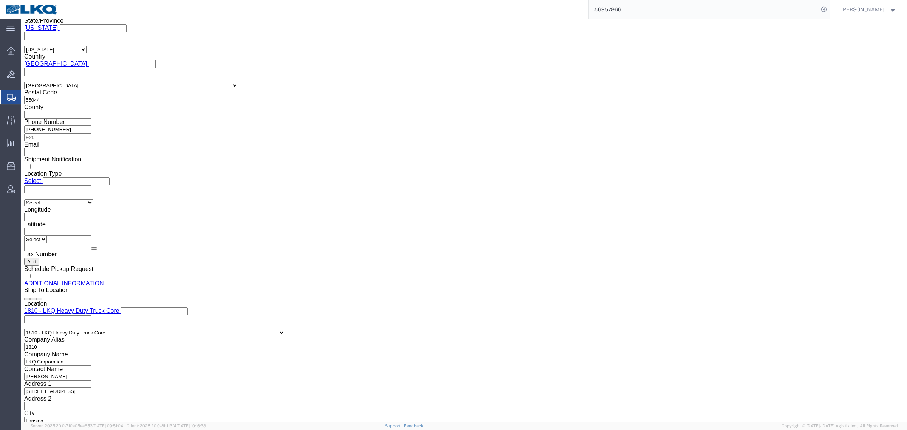
click input "checkbox"
checkbox input "true"
click div "Previous Continue"
click icon
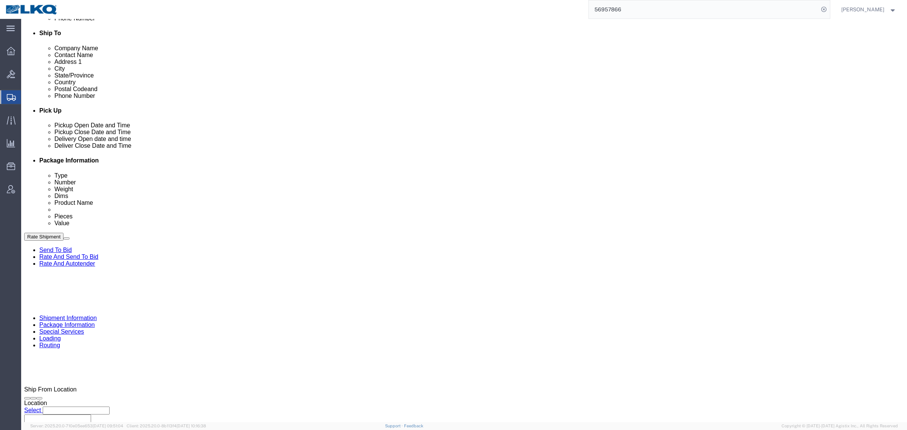
scroll to position [322, 0]
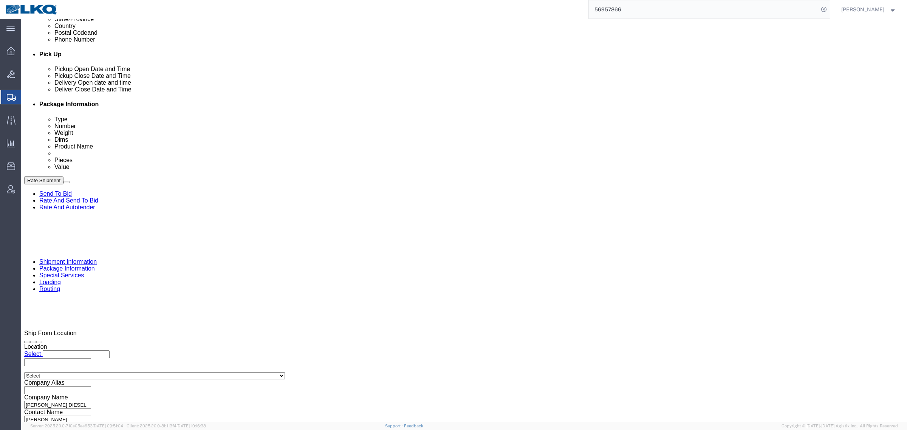
click span "56957866"
copy span "56957866"
click input "text"
paste input "56957866"
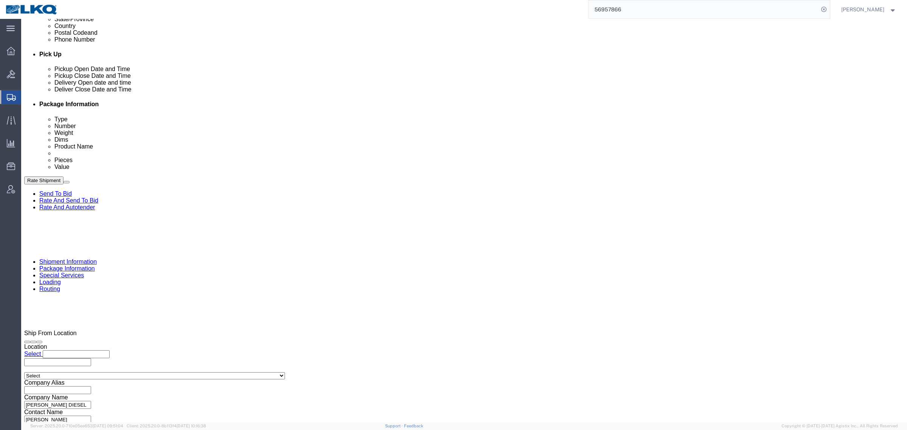
type input "56957866"
click select "Select Account Type Activity ID Airline Appointment Number ASN Batch Request # …"
select select "BOL"
click select "Select Account Type Activity ID Airline Appointment Number ASN Batch Request # …"
click div "References Add reference"
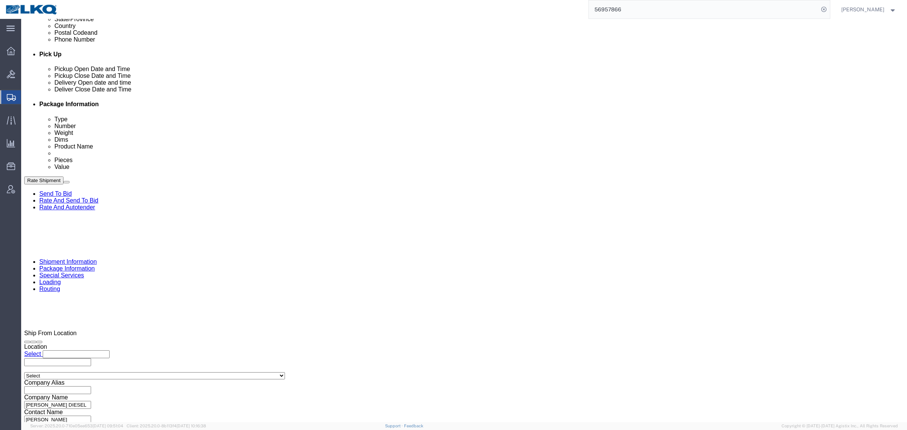
click link "Send To Bid"
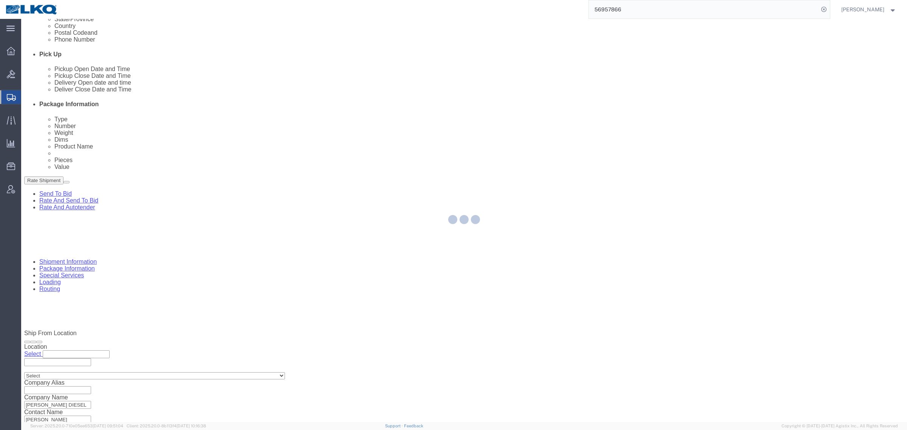
select select "TL"
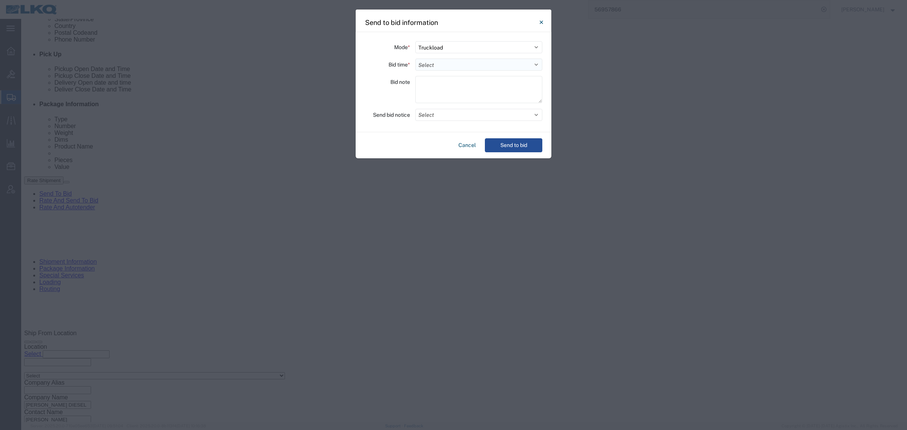
click at [464, 69] on select "Select 30 Min (Rush) 1 Hour (Rush) 2 Hours (Rush) 4 Hours (Rush) 8 Hours (Rush)…" at bounding box center [479, 65] width 127 height 12
select select "8"
click at [416, 59] on select "Select 30 Min (Rush) 1 Hour (Rush) 2 Hours (Rush) 4 Hours (Rush) 8 Hours (Rush)…" at bounding box center [479, 65] width 127 height 12
click at [406, 99] on div "Bid note" at bounding box center [387, 90] width 45 height 29
click at [386, 110] on label "Send bid notice" at bounding box center [391, 115] width 37 height 12
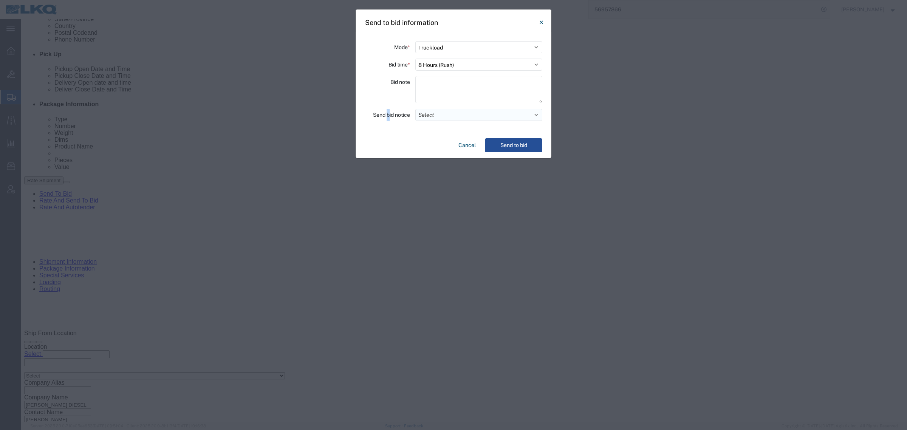
click at [434, 110] on button "Select" at bounding box center [479, 115] width 127 height 12
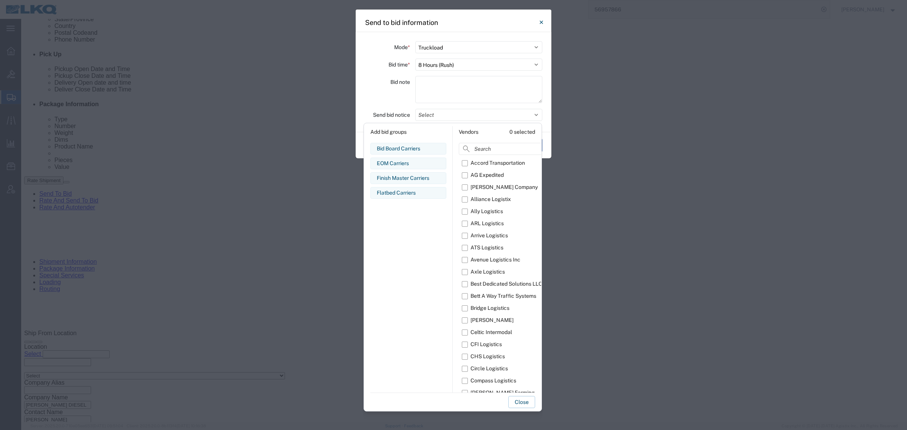
click at [389, 88] on div "Bid note" at bounding box center [387, 90] width 45 height 29
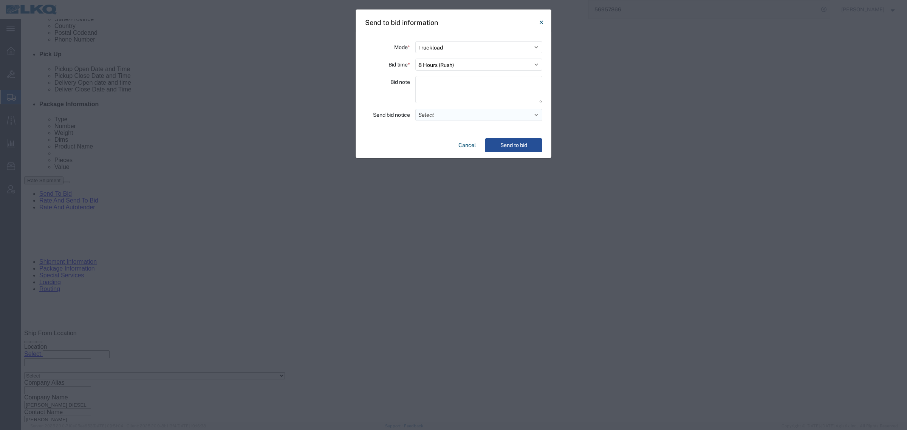
click at [428, 115] on button "Select" at bounding box center [479, 115] width 127 height 12
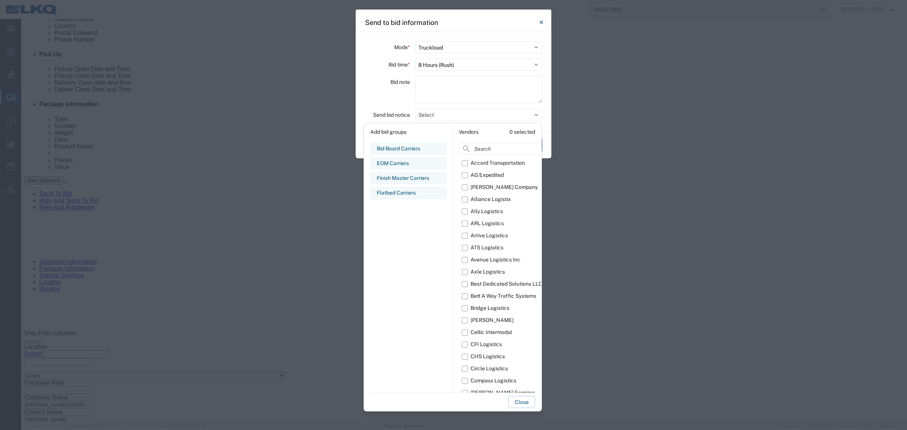
click at [399, 193] on div "Flatbed Carriers" at bounding box center [408, 193] width 63 height 8
click at [519, 401] on button "Close" at bounding box center [522, 402] width 27 height 12
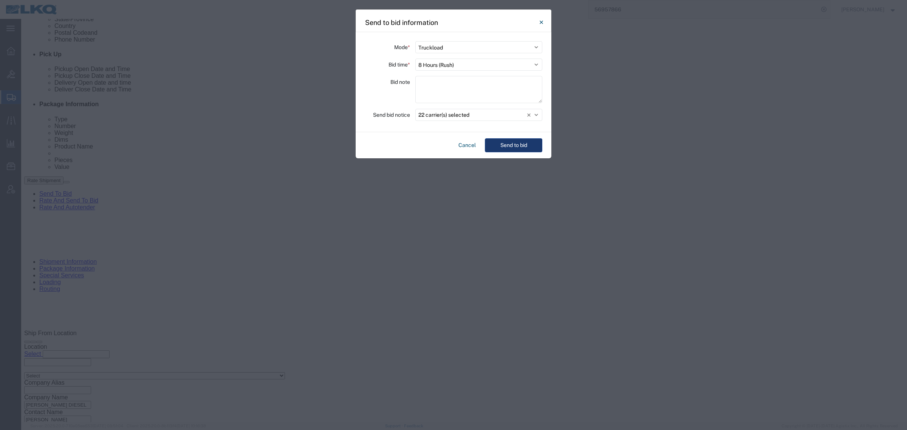
click at [503, 148] on button "Send to bid" at bounding box center [513, 145] width 57 height 14
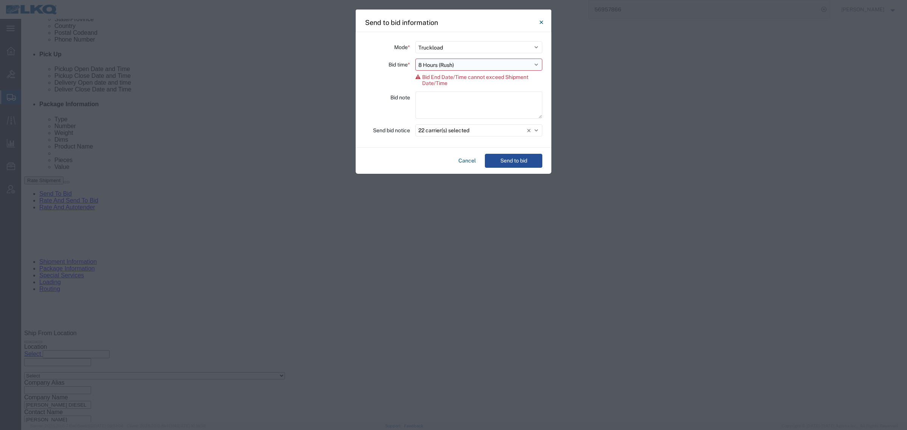
click at [467, 67] on select "Select 30 Min (Rush) 1 Hour (Rush) 2 Hours (Rush) 4 Hours (Rush) 8 Hours (Rush)…" at bounding box center [479, 65] width 127 height 12
click at [371, 94] on div "Bid note" at bounding box center [387, 105] width 45 height 29
click at [454, 157] on div "Cancel Send to bid" at bounding box center [454, 161] width 196 height 26
click at [464, 157] on button "Cancel" at bounding box center [467, 161] width 23 height 14
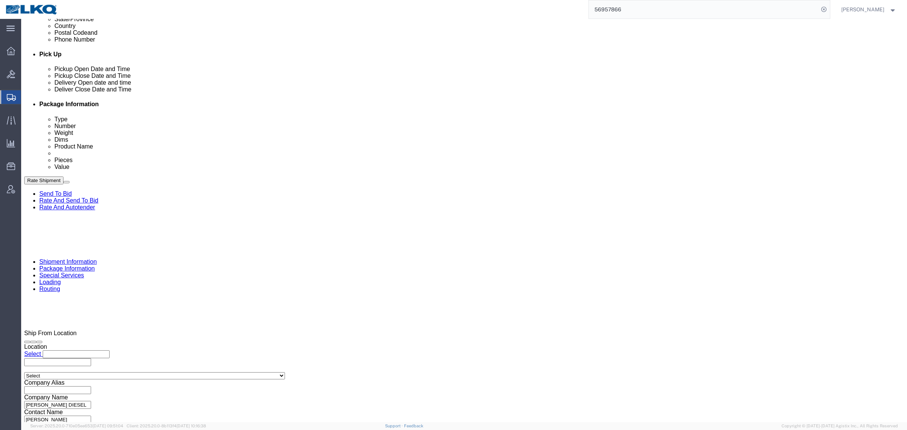
click div "Sep 30 2025 8:48 AM"
click at [509, 12] on div "56957866" at bounding box center [447, 9] width 767 height 19
paste input "search"
click at [643, 9] on input "56957866" at bounding box center [704, 9] width 230 height 18
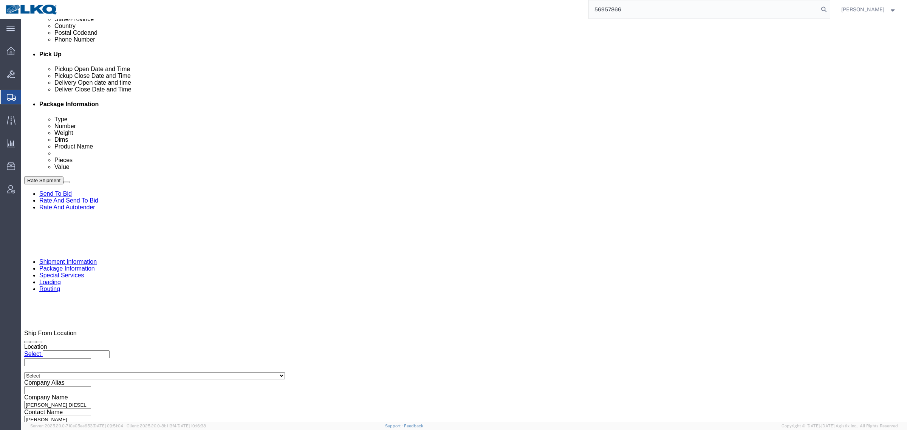
click at [643, 9] on input "56957866" at bounding box center [704, 9] width 230 height 18
type input "56957866"
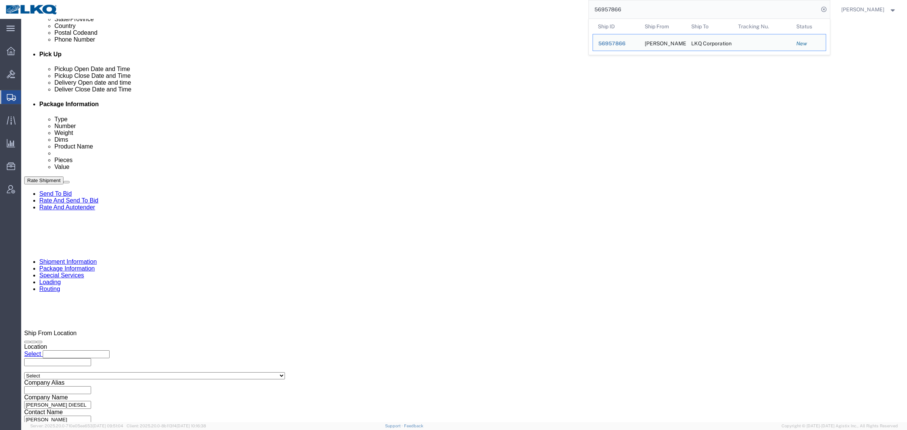
click div "Pickup Date and Time Pickup Date: Pickup Start Date Pickup Start Time Pickup Op…"
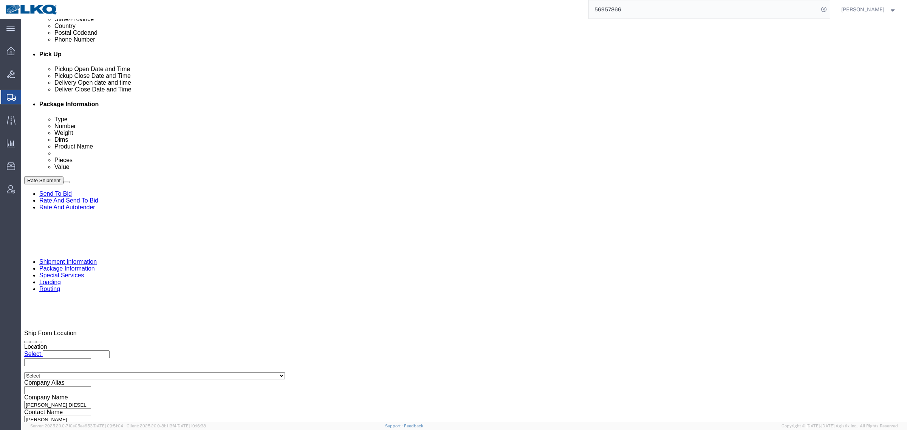
click link "Send To Bid"
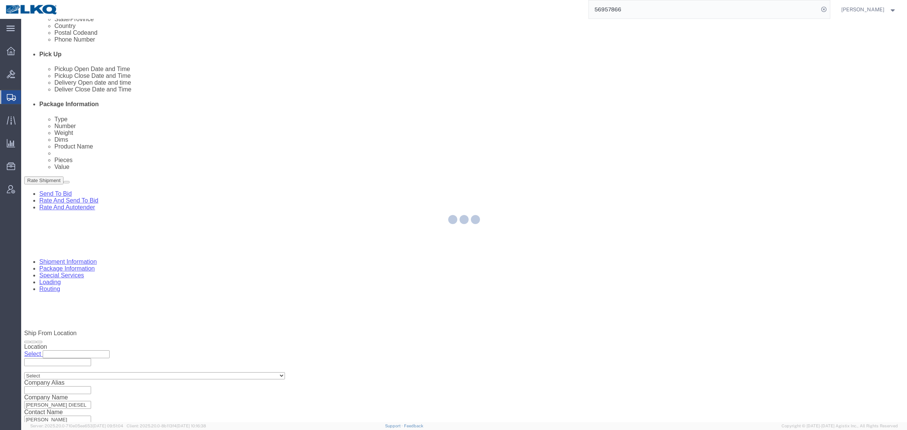
select select "TL"
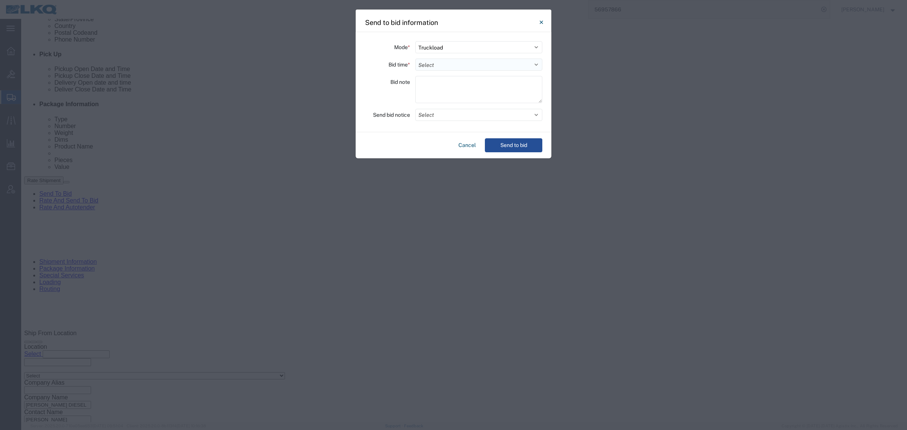
click at [440, 63] on select "Select 30 Min (Rush) 1 Hour (Rush) 2 Hours (Rush) 4 Hours (Rush) 8 Hours (Rush)…" at bounding box center [479, 65] width 127 height 12
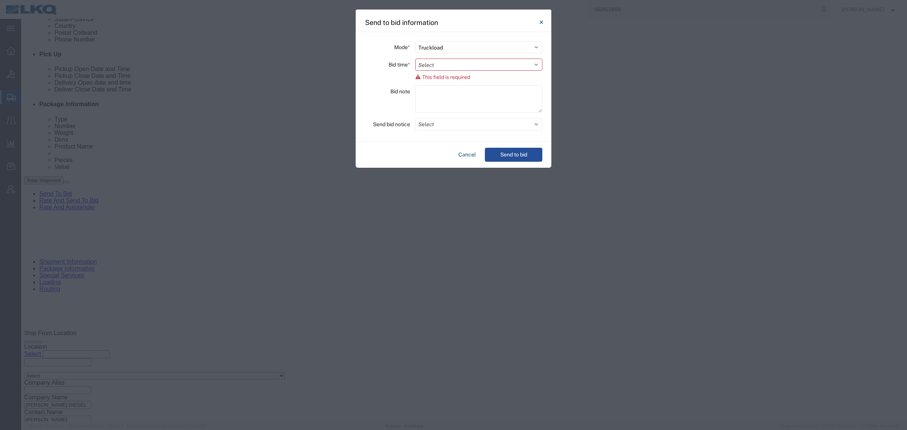
click at [394, 127] on div "Mode * Select Small Parcel Truckload Air Rail Less than Truckload Ocean Freight…" at bounding box center [454, 87] width 196 height 110
drag, startPoint x: 464, startPoint y: 154, endPoint x: 442, endPoint y: 135, distance: 28.4
click at [464, 154] on button "Cancel" at bounding box center [467, 155] width 23 height 14
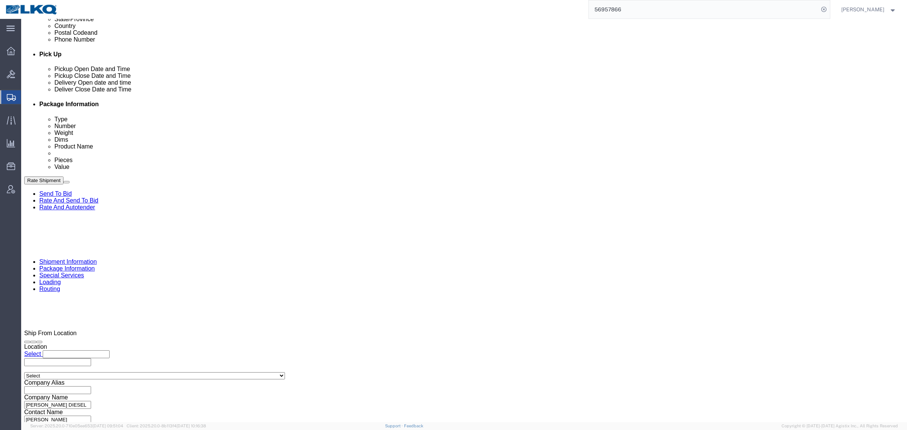
click div "Sep 30 2025 8:48 AM"
type input "1:00 PM"
click button "Apply"
click div "References Add reference"
click link "Send To Bid"
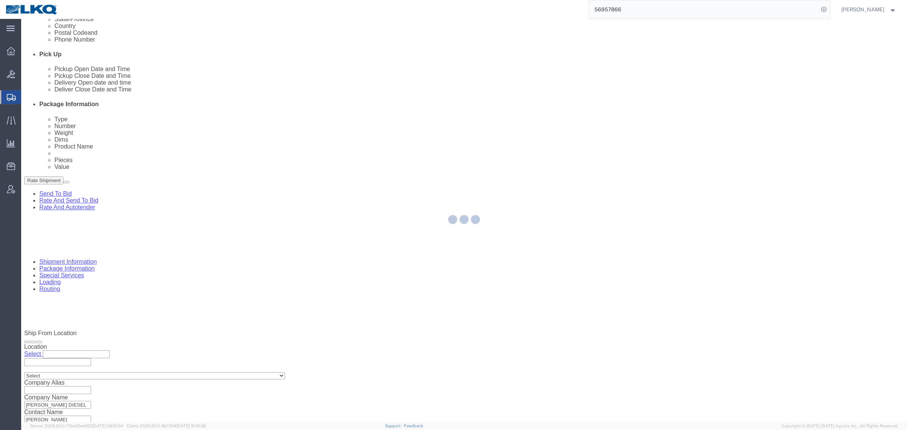
select select "TL"
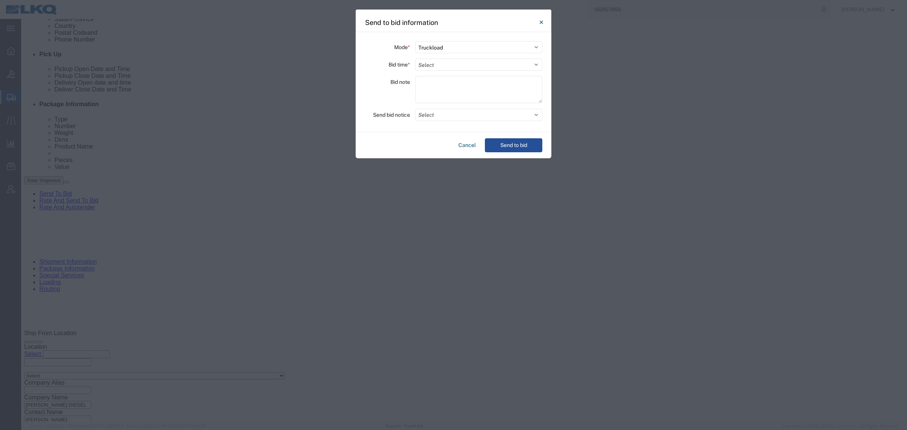
click at [447, 57] on div "Mode * Select Small Parcel Truckload Air Rail Less than Truckload Ocean Freight…" at bounding box center [454, 82] width 196 height 100
click at [439, 66] on select "Select 30 Min (Rush) 1 Hour (Rush) 2 Hours (Rush) 4 Hours (Rush) 8 Hours (Rush)…" at bounding box center [479, 65] width 127 height 12
select select "4"
click at [416, 59] on select "Select 30 Min (Rush) 1 Hour (Rush) 2 Hours (Rush) 4 Hours (Rush) 8 Hours (Rush)…" at bounding box center [479, 65] width 127 height 12
click at [445, 116] on button "Select" at bounding box center [479, 115] width 127 height 12
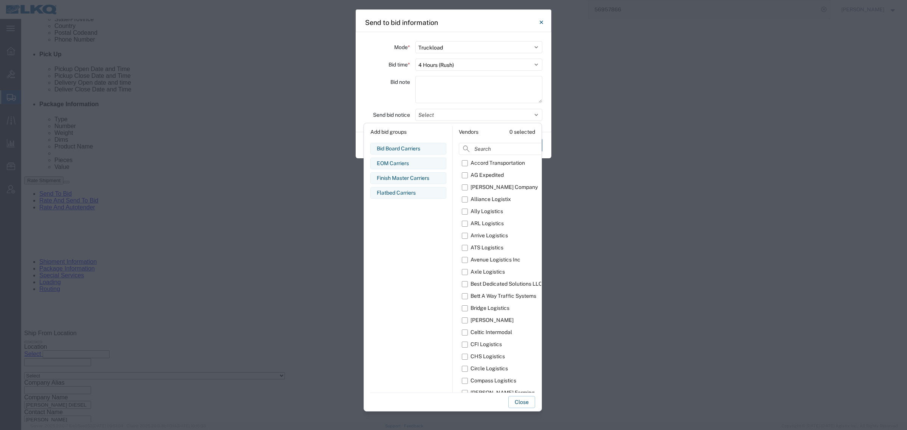
click at [403, 190] on div "Flatbed Carriers" at bounding box center [408, 193] width 63 height 8
click at [512, 400] on button "Close" at bounding box center [522, 402] width 27 height 12
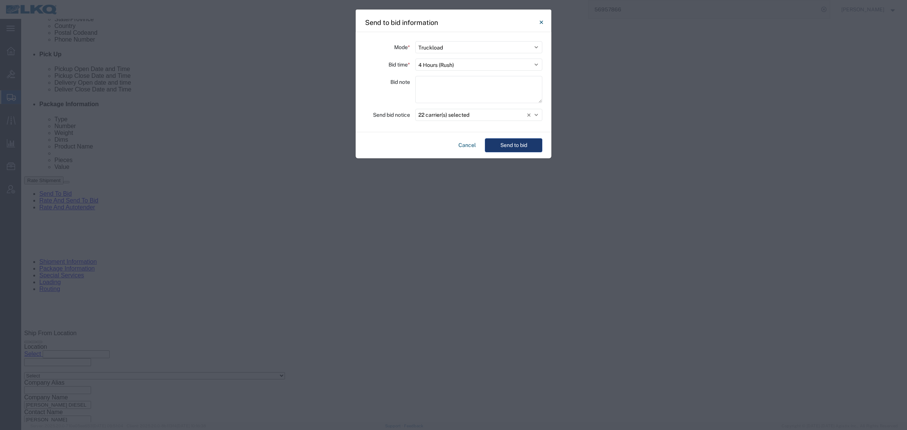
click at [507, 145] on button "Send to bid" at bounding box center [513, 145] width 57 height 14
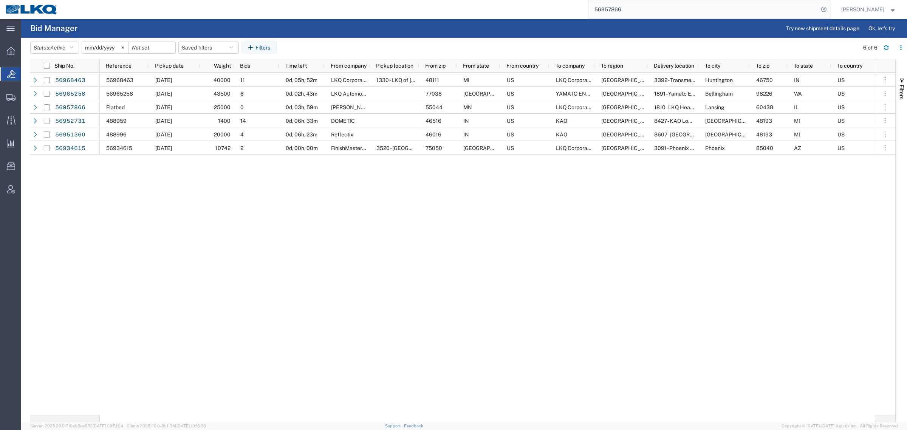
click at [461, 229] on div "56968463 10/07/2025 40000 11 0d, 05h, 52m LKQ Corporation 1330 - LKQ of Michiga…" at bounding box center [487, 244] width 775 height 342
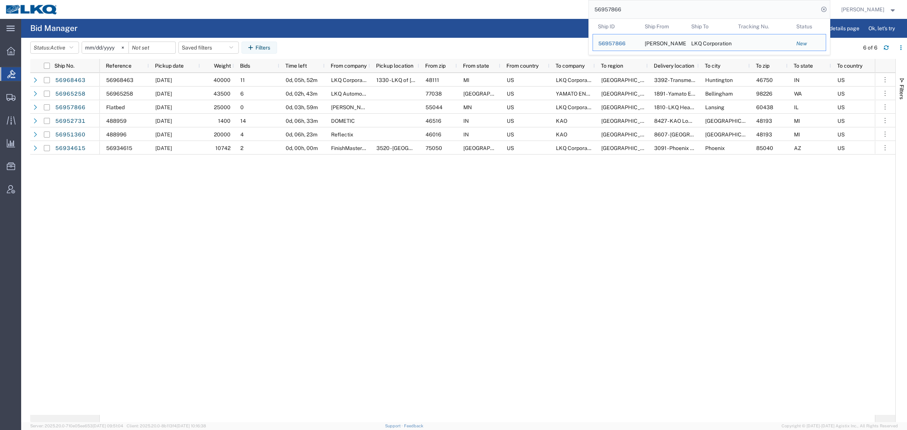
drag, startPoint x: 642, startPoint y: 9, endPoint x: 468, endPoint y: 21, distance: 174.7
click at [471, 21] on div "main_menu Created with Sketch. Collapse Menu Overview Bids Shipments Shipment M…" at bounding box center [453, 224] width 907 height 411
paste input "607085"
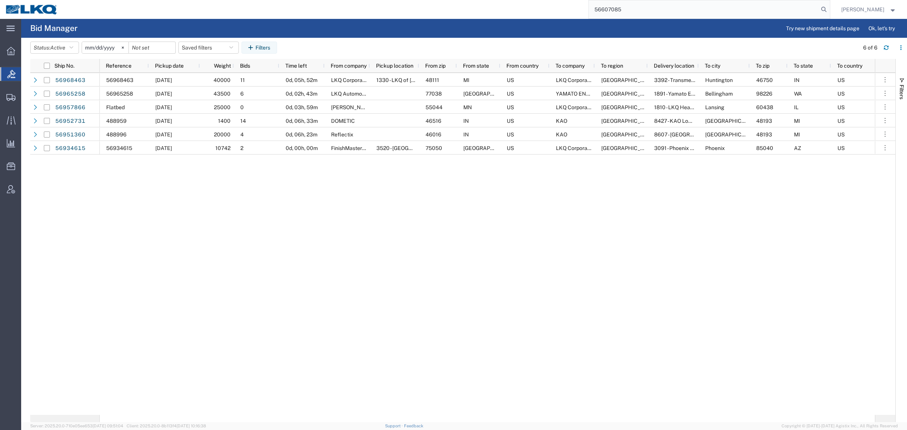
type input "56607085"
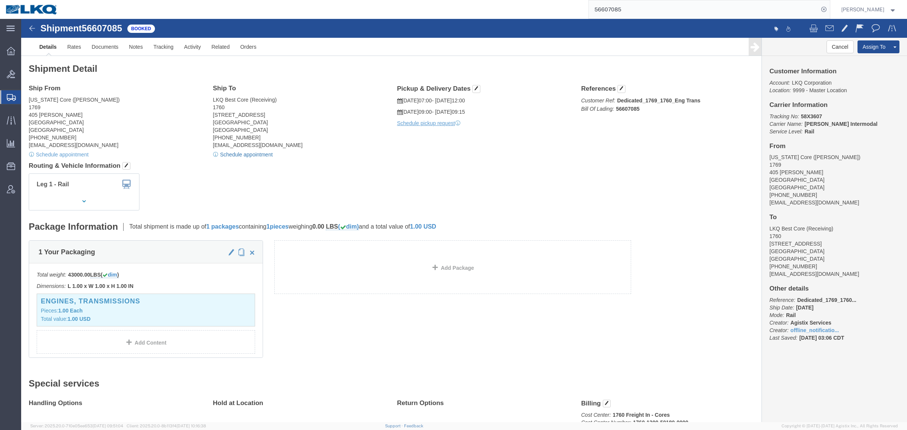
click link "Schedule appointment"
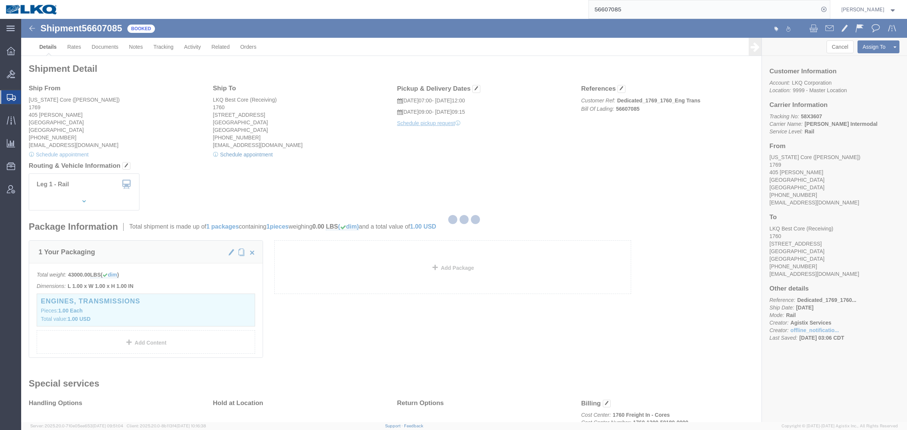
select select
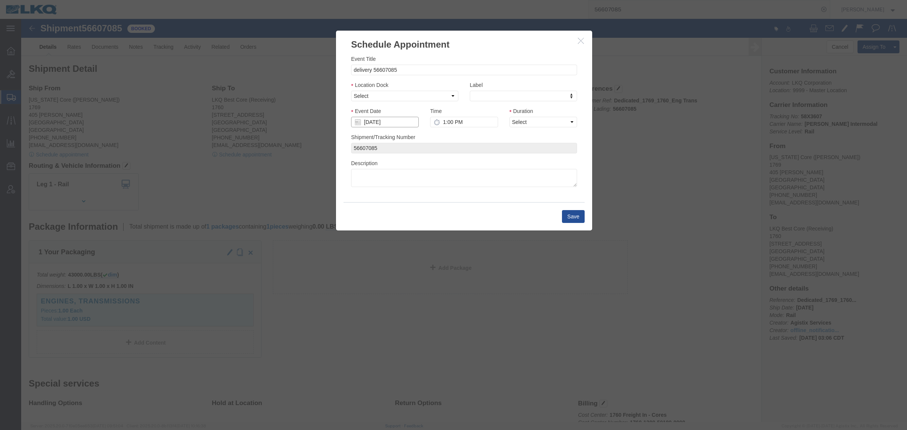
click input "[DATE]"
click td "6"
click select "Select 1760 - LKQ Best Core 1760 - Outbound Loads"
select select "1"
click select "Select 1760 - LKQ Best Core 1760 - Outbound Loads"
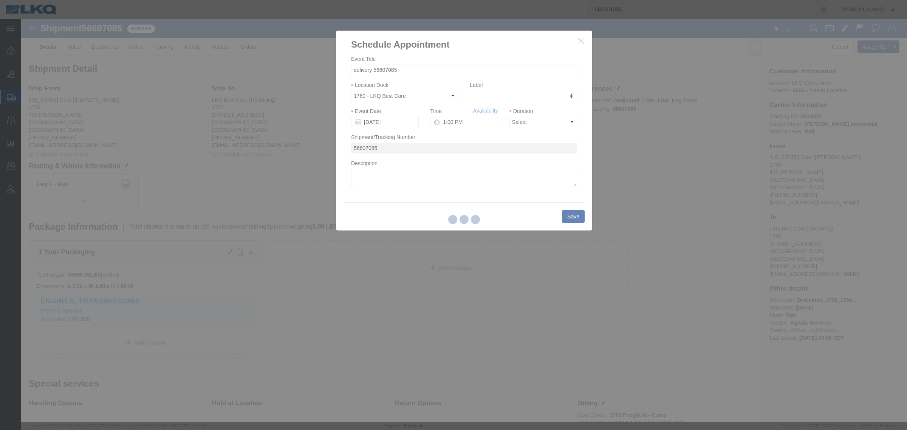
click at [490, 110] on div at bounding box center [464, 220] width 886 height 403
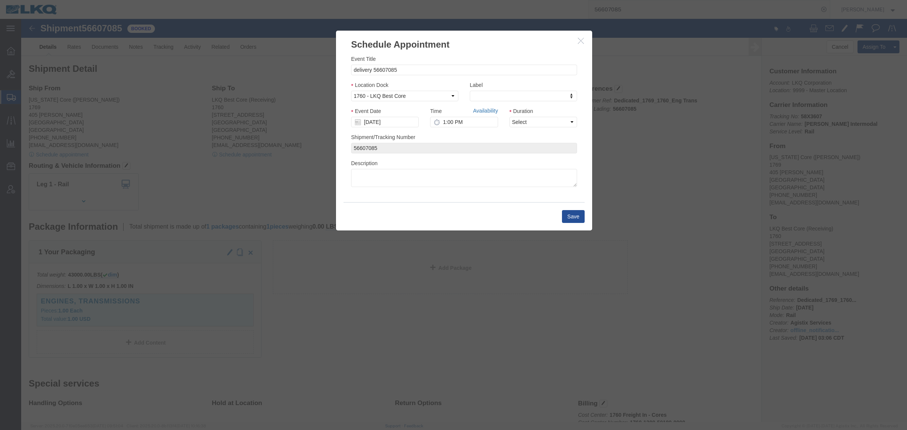
drag, startPoint x: 490, startPoint y: 110, endPoint x: 469, endPoint y: 91, distance: 28.4
click link "Availability"
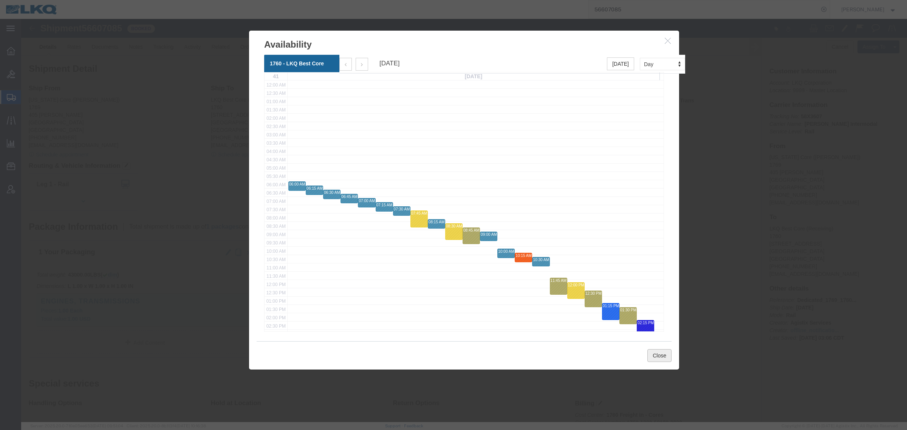
click button "Close"
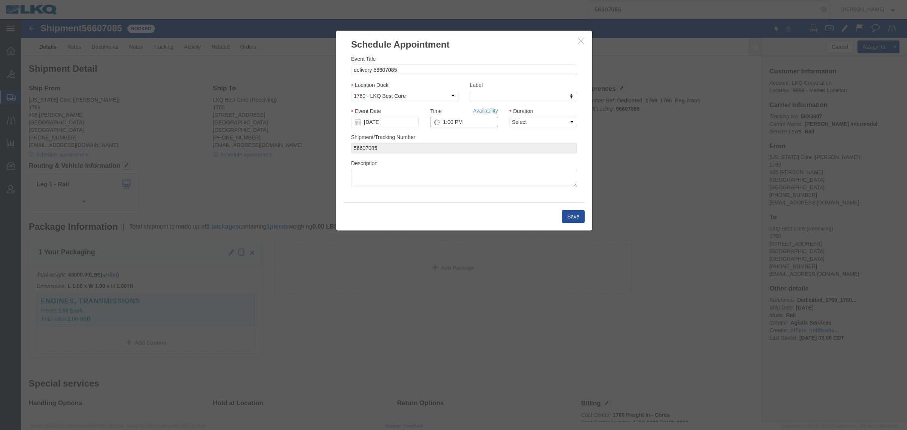
click input "1:00 PM"
type input "9:15 AM"
click select "Select 15 min 30 min 45 min 1 hr 2 hr 3 hr 4 hr"
select select "15"
click select "Select 15 min 30 min 45 min 1 hr 2 hr 3 hr 4 hr"
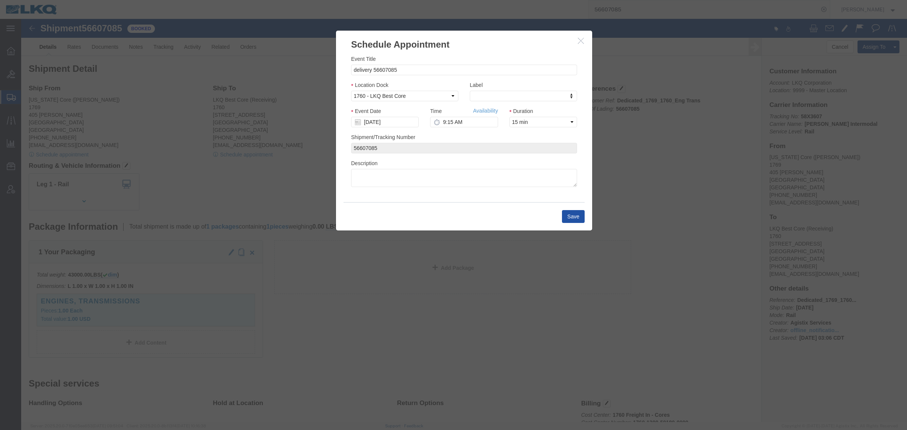
click button "Save"
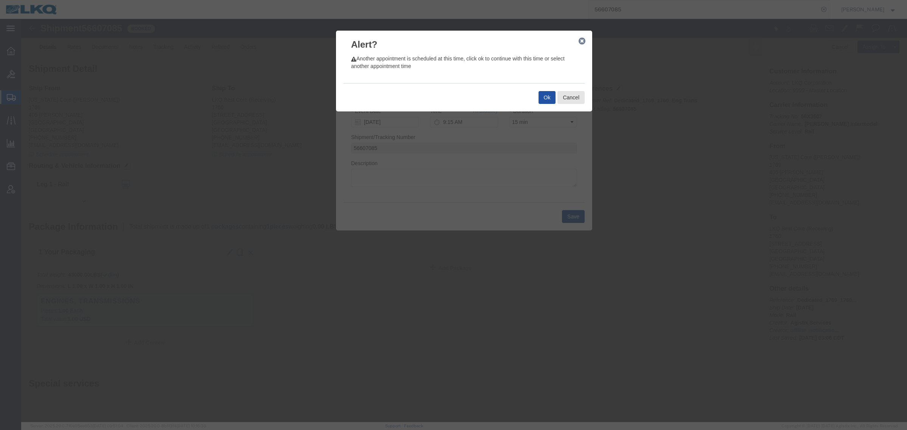
click button "Ok"
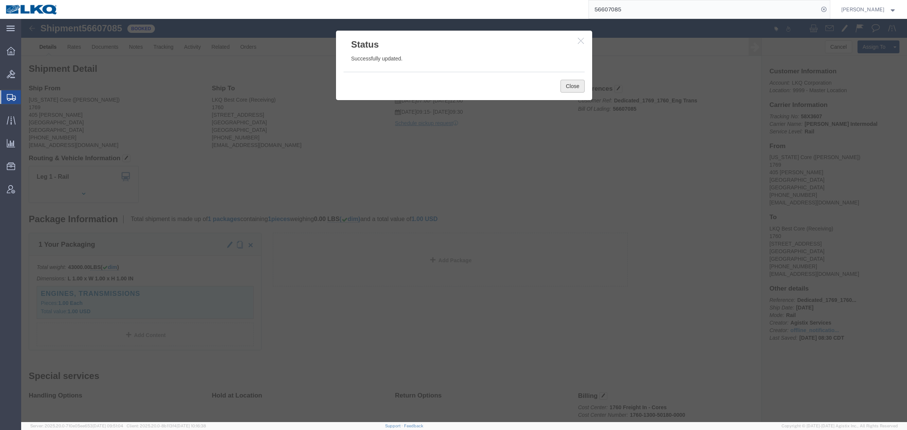
click button "Close"
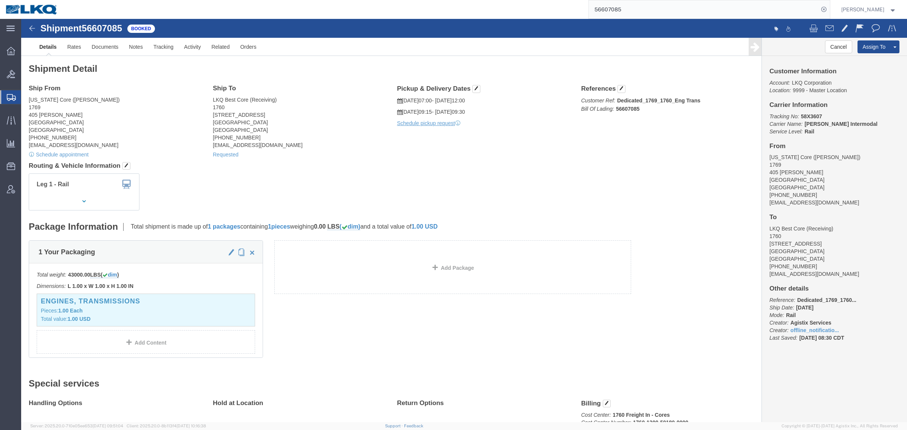
click span "56607085"
copy span "56607085"
click at [501, 5] on div "56607085" at bounding box center [447, 9] width 767 height 19
paste input "3"
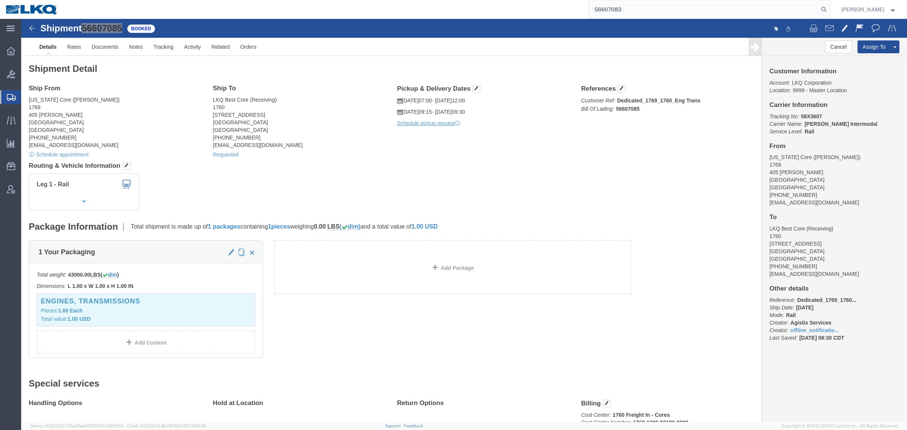
type input "56607083"
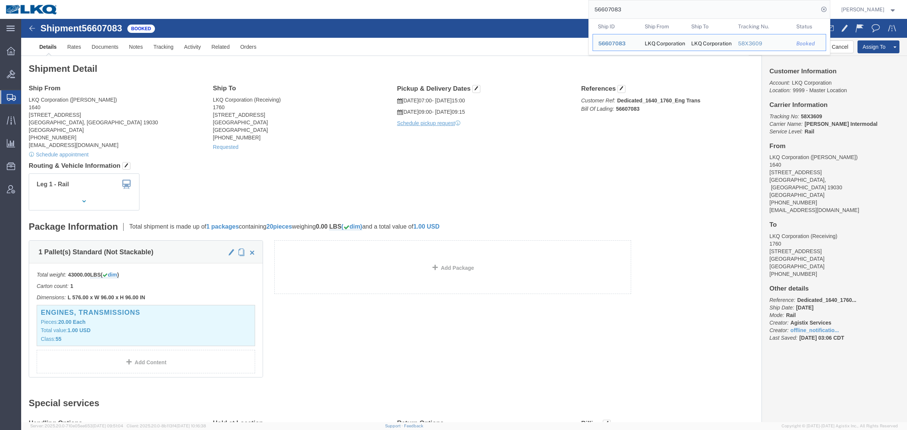
click h4 "Routing & Vehicle Information"
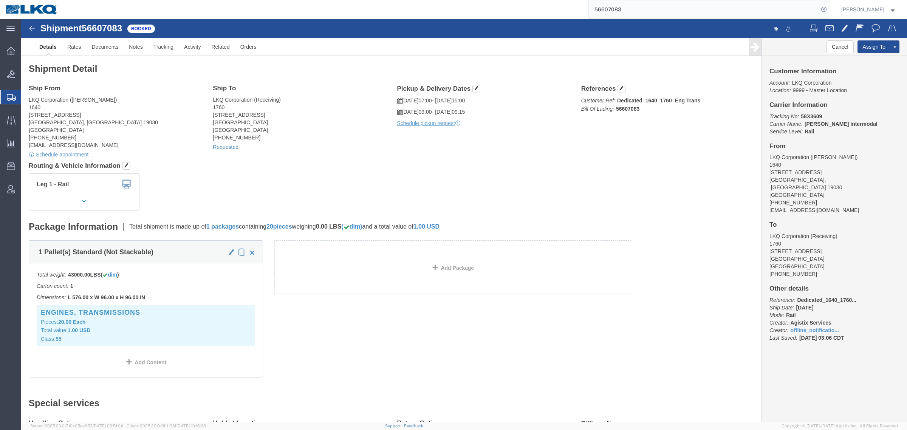
click link "Requested"
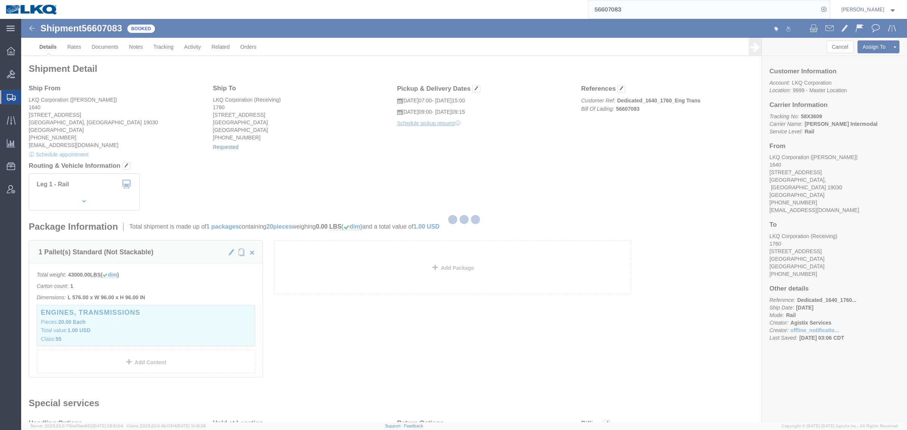
select select "1"
select select
select select "15"
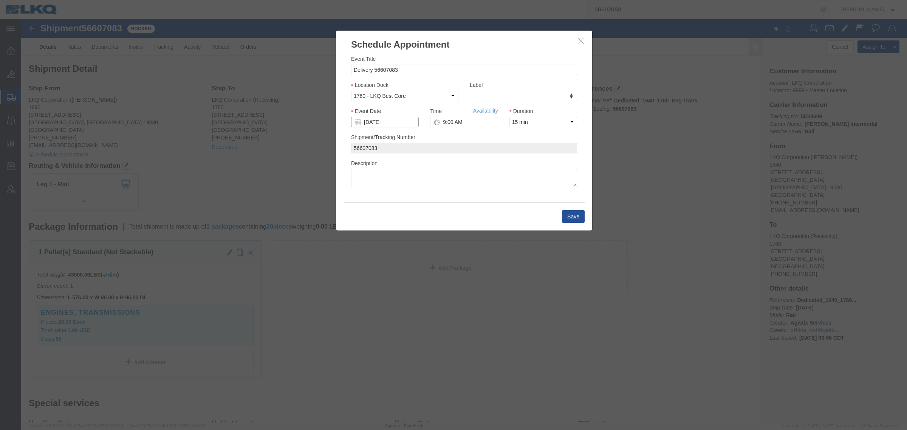
click input "10/10/2025"
click td "8"
click link "Availability"
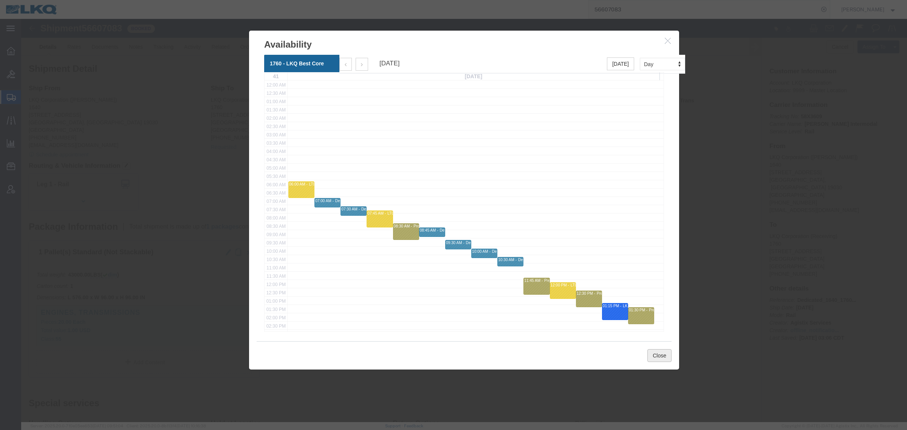
click button "Close"
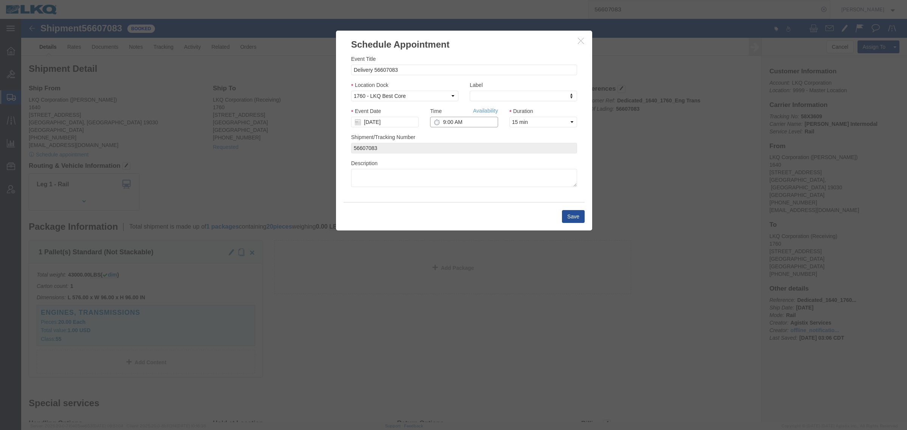
click input "9:00 AM"
type input "6:15 AM"
click button "Save"
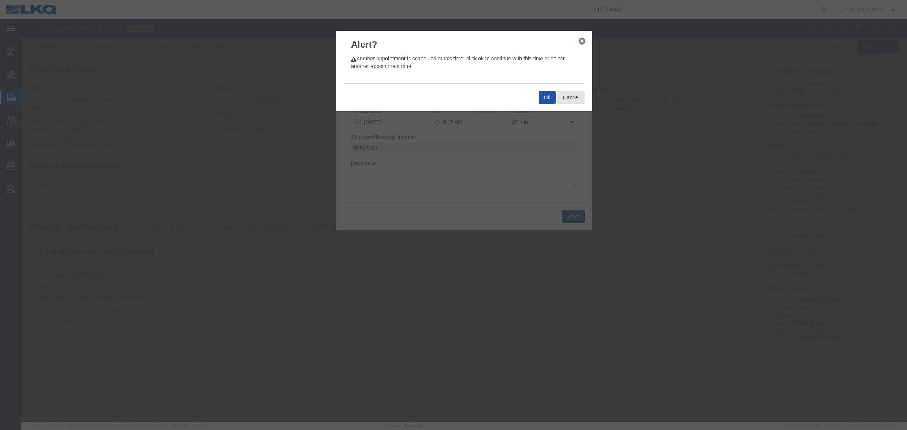
click button "Ok"
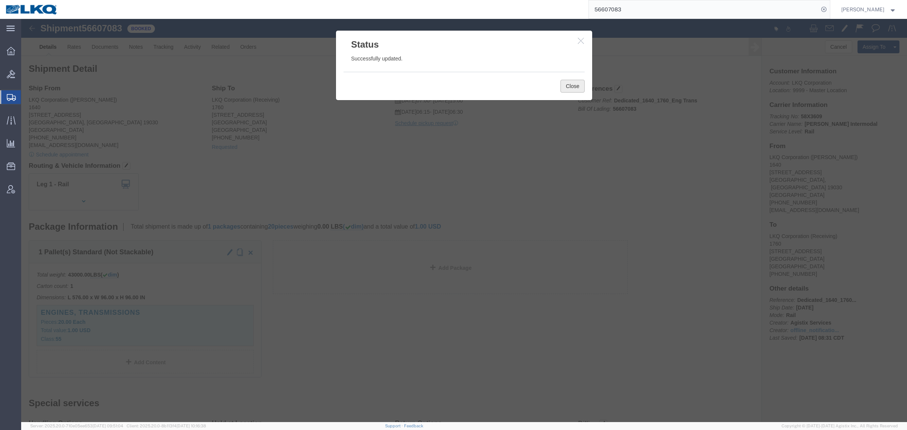
click button "Close"
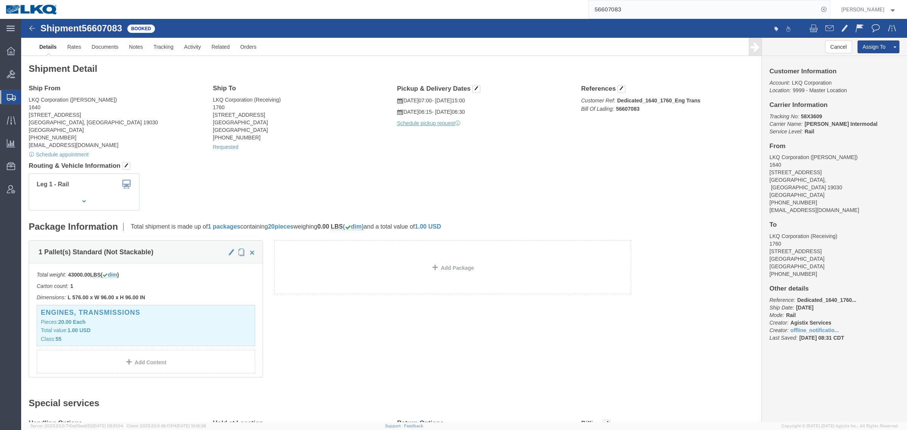
drag, startPoint x: 477, startPoint y: 213, endPoint x: 526, endPoint y: 213, distance: 48.4
click div "Package Information Total shipment is made up of 1 packages containing 20 piece…"
drag, startPoint x: 312, startPoint y: 161, endPoint x: 350, endPoint y: 103, distance: 69.8
click div "Leg 1 - Rail"
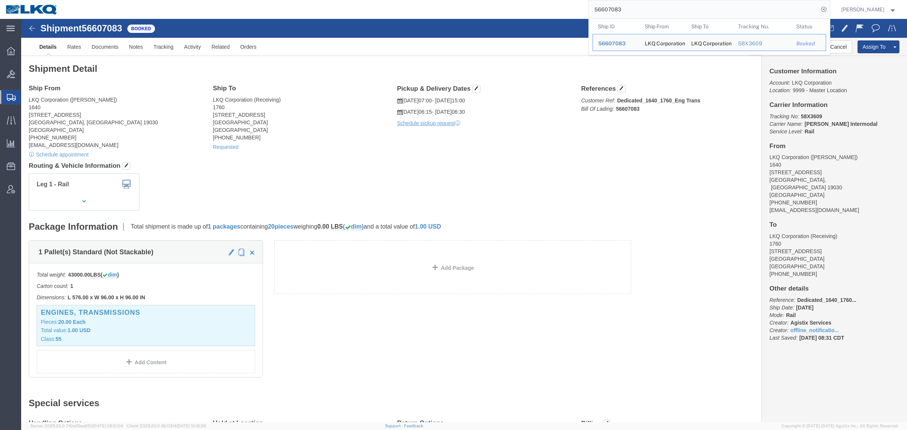
paste input "2"
drag, startPoint x: 540, startPoint y: 15, endPoint x: 520, endPoint y: 17, distance: 20.2
click at [520, 17] on div "56607083 Ship ID Ship From Ship To Tracking Nu. Status Ship ID 56607083 Ship Fr…" at bounding box center [447, 9] width 767 height 19
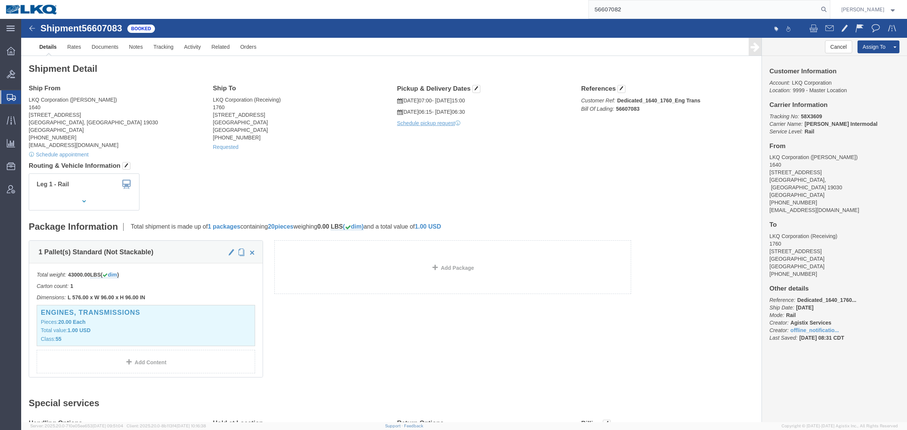
type input "56607082"
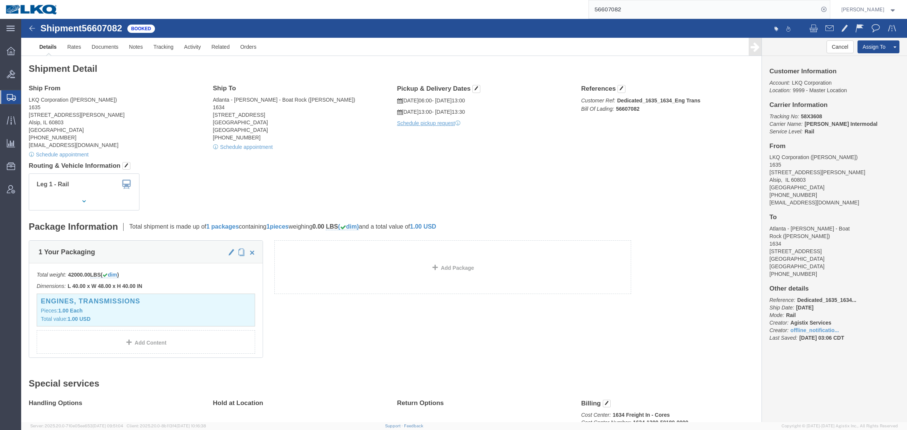
click h4 "Routing & Vehicle Information"
click link "Schedule appointment"
select select
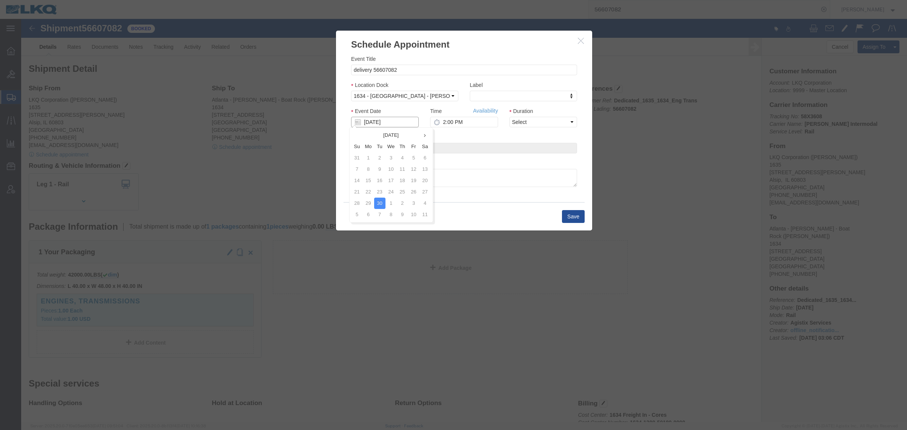
click input "[DATE]"
click td "3"
click link "Availability"
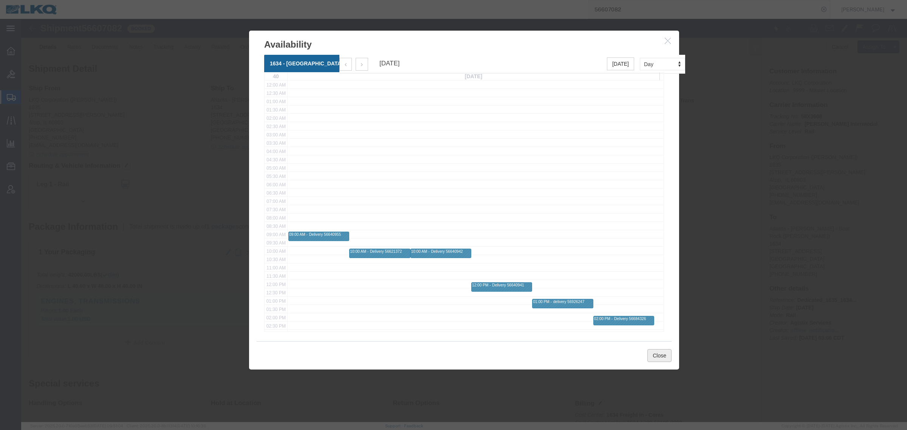
click button "Close"
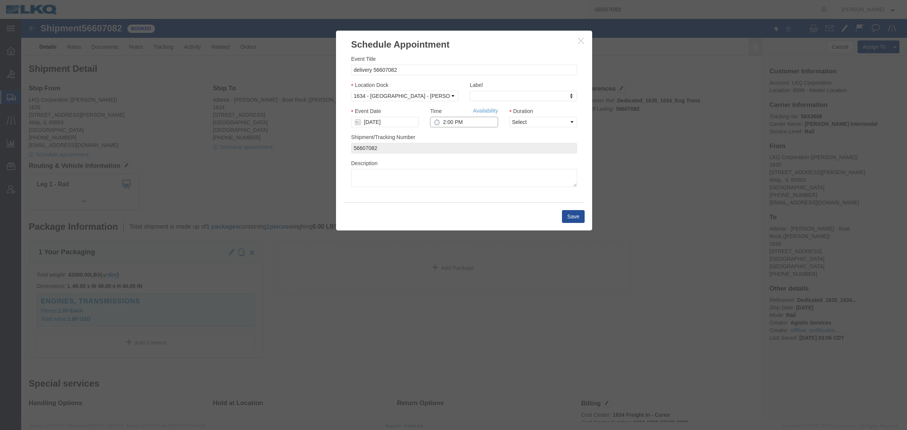
click input "2:00 PM"
type input "9:00 AM"
click select "Select 15 min 30 min 45 min 1 hr 2 hr 3 hr 4 hr"
select select "15"
click select "Select 15 min 30 min 45 min 1 hr 2 hr 3 hr 4 hr"
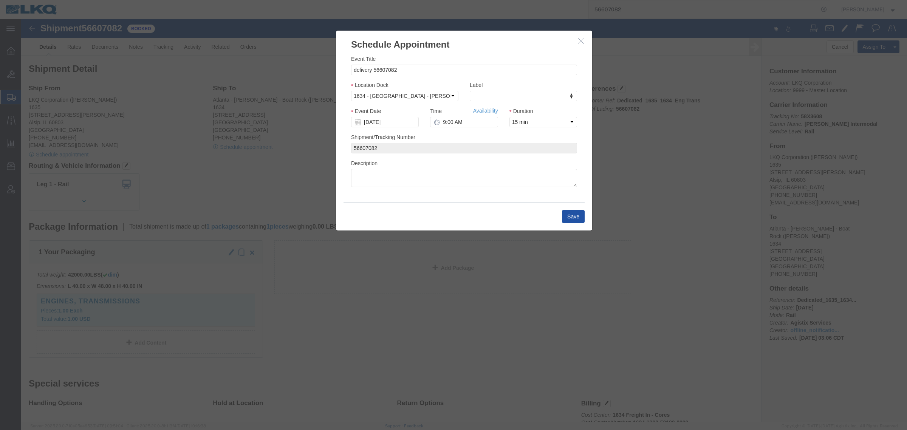
click button "Save"
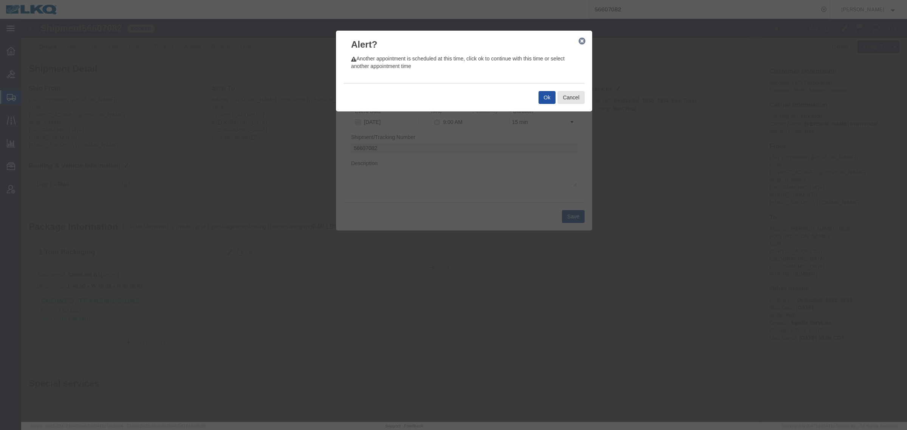
click button "Ok"
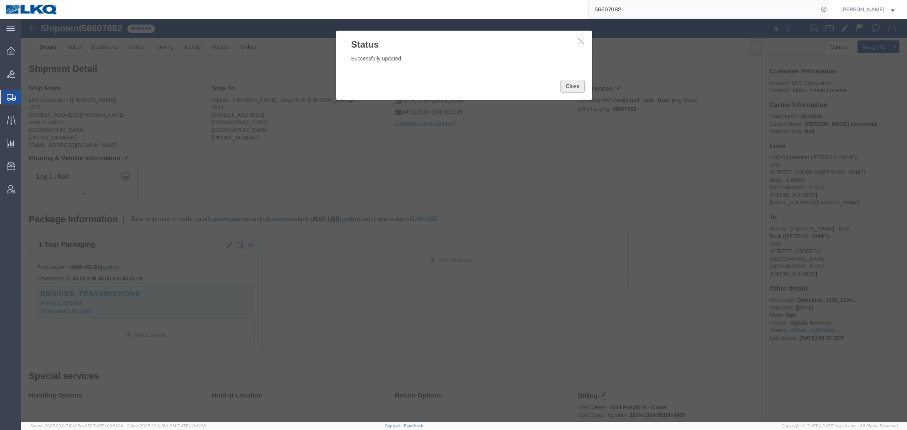
click button "Close"
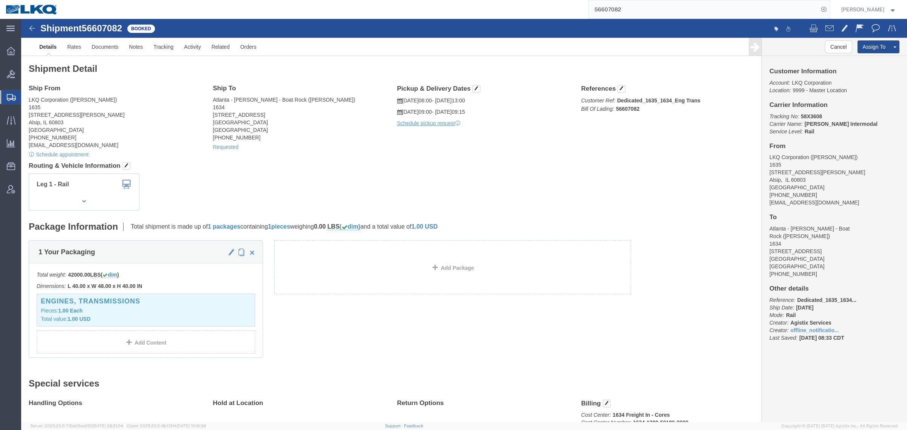
click div "Shipment Detail Ship From LKQ Corporation (John Herman) 1635 11800 S. Austin Av…"
drag, startPoint x: 335, startPoint y: 171, endPoint x: 710, endPoint y: 167, distance: 374.7
click div "Leg 1 - Rail"
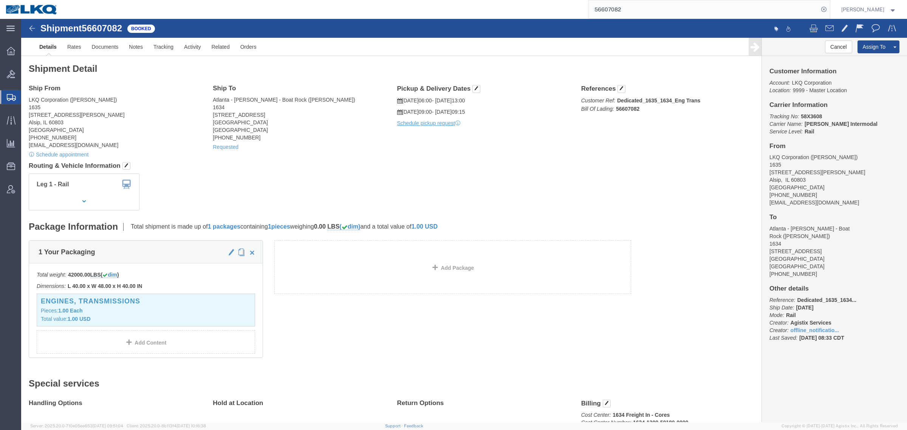
drag, startPoint x: 392, startPoint y: 148, endPoint x: 451, endPoint y: 148, distance: 59.4
click h4 "Routing & Vehicle Information"
drag, startPoint x: 301, startPoint y: 147, endPoint x: 291, endPoint y: 146, distance: 9.8
click h4 "Routing & Vehicle Information"
click address "Atlanta - Knopf - Boat Rock (Michael Voyles) 1634 6320 BOAT ROCK BLVD Atlanta, …"
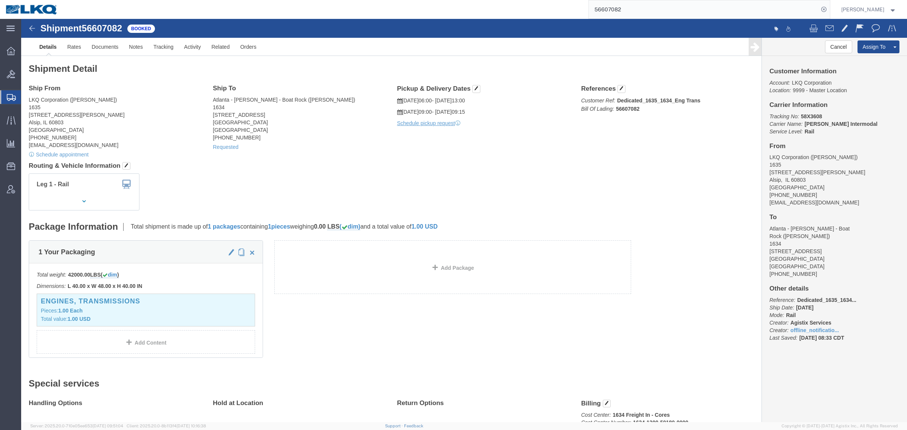
paste input "957866"
type input "56957866"
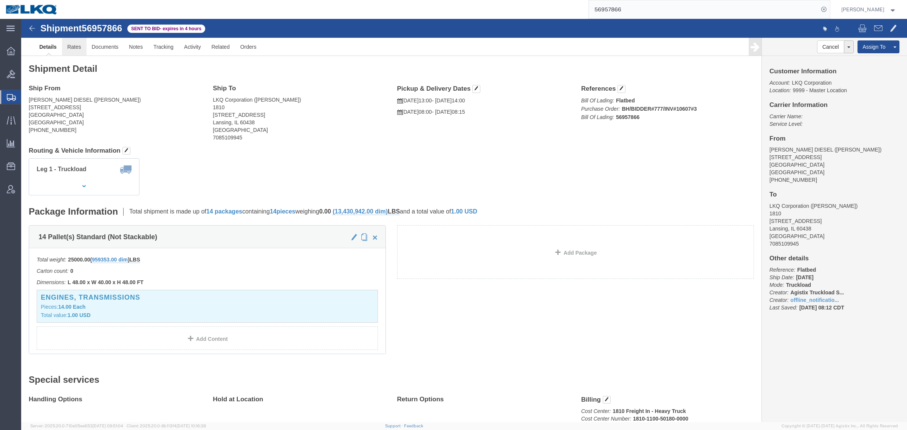
click link "Rates"
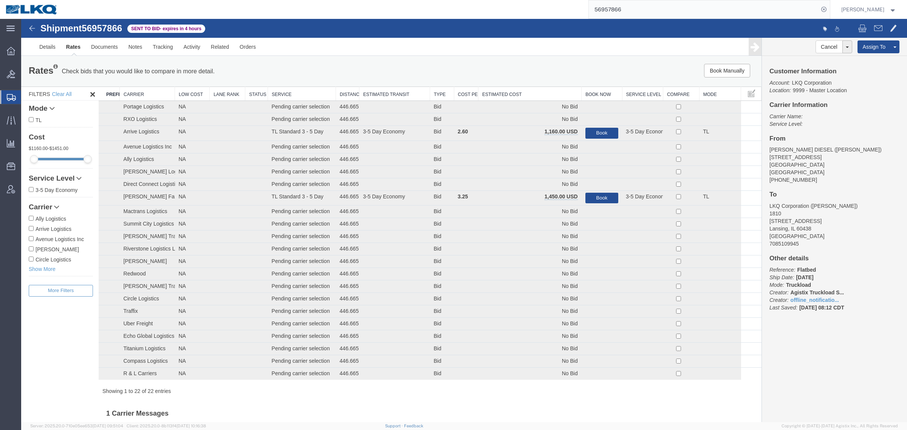
click at [522, 72] on div "Book Manually Pause Continue" at bounding box center [606, 71] width 307 height 14
click at [515, 96] on th "Estimated Cost" at bounding box center [530, 94] width 103 height 14
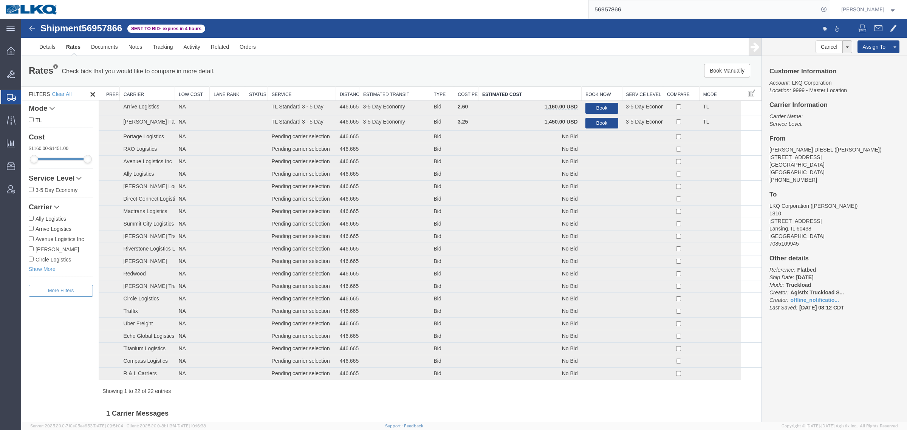
click at [71, 42] on link "Rates" at bounding box center [73, 47] width 25 height 18
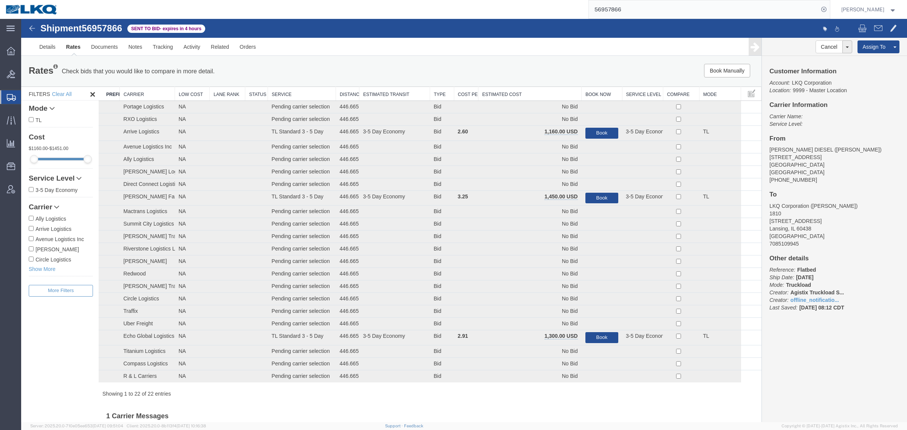
click at [549, 90] on th "Estimated Cost" at bounding box center [530, 94] width 103 height 14
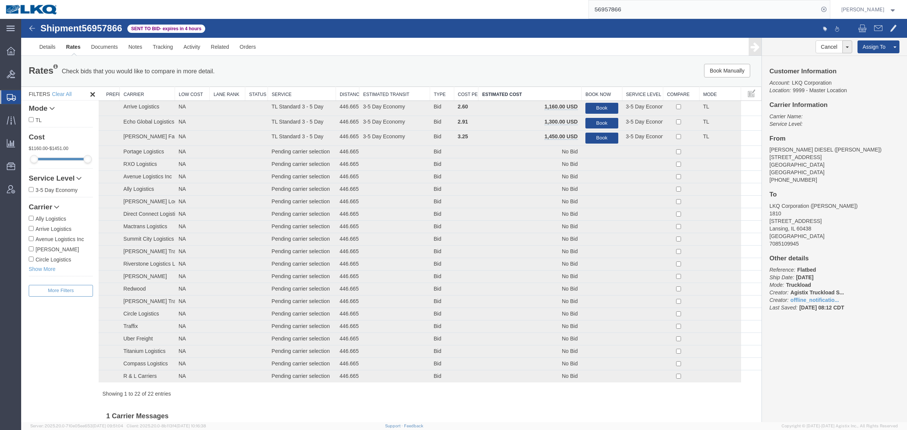
click at [457, 48] on ul "Details Rates Documents Notes Tracking Activity Related Orders" at bounding box center [464, 47] width 861 height 18
click at [481, 68] on div "Book Manually Pause Continue" at bounding box center [606, 71] width 307 height 14
drag, startPoint x: 537, startPoint y: 76, endPoint x: 471, endPoint y: 76, distance: 65.4
click at [537, 75] on div "Book Manually Pause Continue" at bounding box center [606, 71] width 307 height 14
click at [135, 48] on link "Notes" at bounding box center [135, 47] width 25 height 18
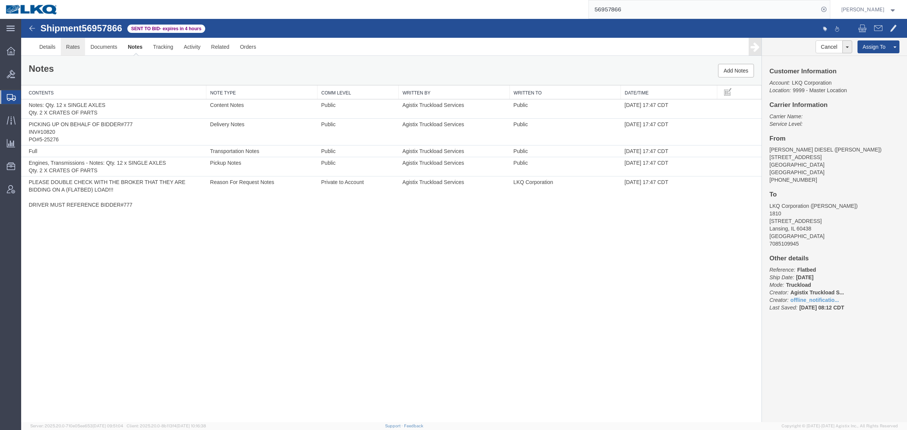
click at [68, 50] on link "Rates" at bounding box center [73, 47] width 25 height 18
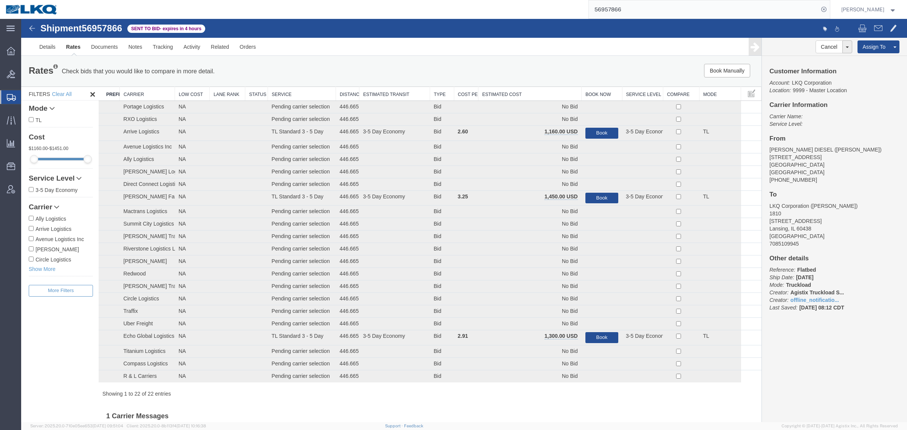
click at [510, 90] on th "Estimated Cost" at bounding box center [530, 94] width 103 height 14
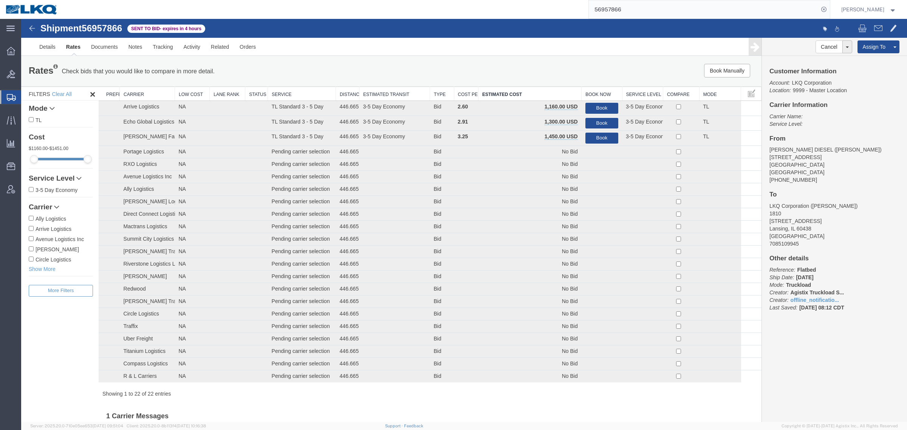
click at [456, 73] on div "Book Manually Pause Continue" at bounding box center [606, 71] width 307 height 14
click at [382, 61] on div "Rates Check bids that you would like to compare in more detail. Compare Filter …" at bounding box center [391, 71] width 741 height 30
click at [318, 64] on div "Rates Check bids that you would like to compare in more detail. Compare Filter" at bounding box center [238, 71] width 430 height 15
click at [243, 72] on div "Rates Check bids that you would like to compare in more detail. Compare Filter" at bounding box center [238, 71] width 430 height 15
click at [246, 68] on div "Rates Check bids that you would like to compare in more detail. Compare Filter" at bounding box center [238, 71] width 430 height 15
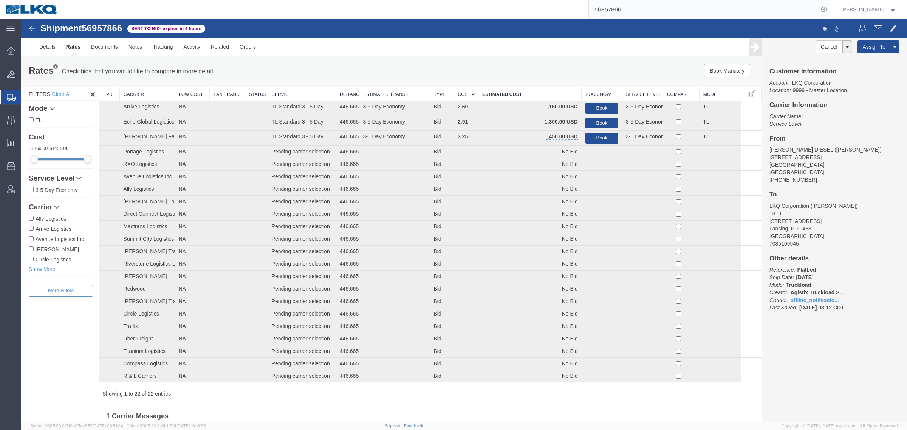
click at [253, 68] on div "Rates Check bids that you would like to compare in more detail. Compare Filter" at bounding box center [238, 71] width 430 height 15
click at [307, 68] on div "Rates Check bids that you would like to compare in more detail. Compare Filter" at bounding box center [238, 71] width 430 height 15
click at [289, 71] on div "Rates Check bids that you would like to compare in more detail. Compare Filter" at bounding box center [238, 71] width 430 height 15
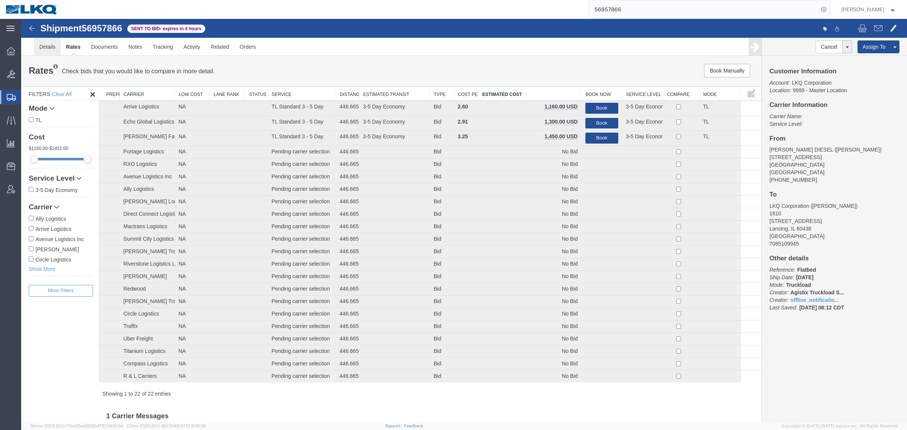
click at [45, 50] on link "Details" at bounding box center [47, 47] width 27 height 18
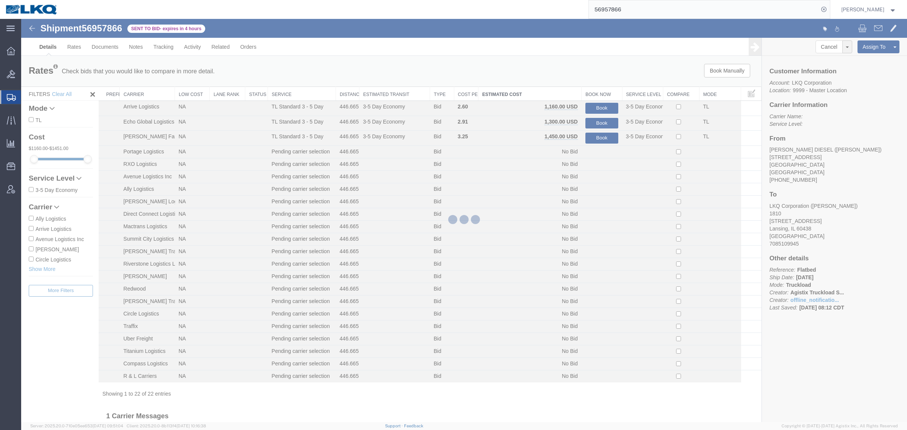
click at [437, 79] on div at bounding box center [464, 220] width 886 height 403
click at [400, 71] on div at bounding box center [464, 220] width 886 height 403
click at [401, 70] on div at bounding box center [464, 220] width 886 height 403
click at [400, 69] on div at bounding box center [464, 220] width 886 height 403
click at [398, 68] on div at bounding box center [464, 220] width 886 height 403
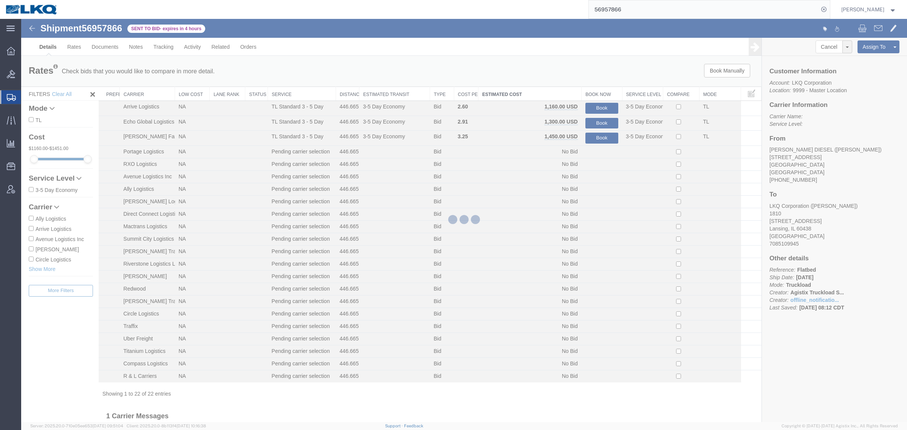
click at [394, 67] on div at bounding box center [464, 220] width 886 height 403
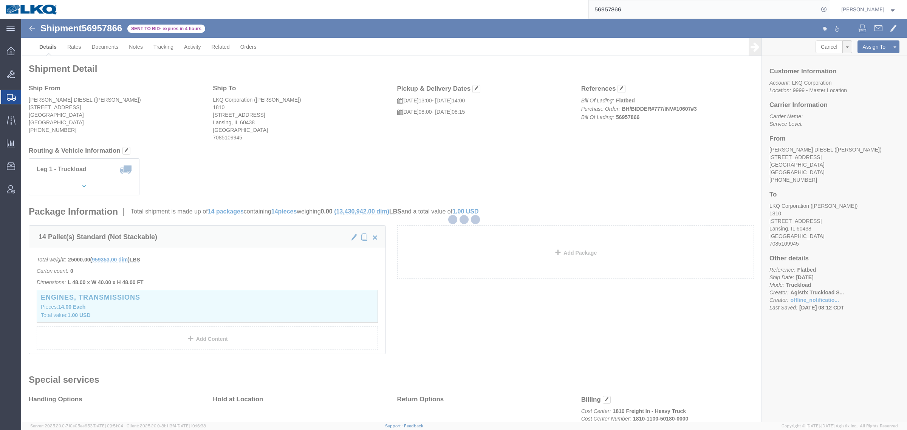
click at [391, 65] on div at bounding box center [464, 220] width 886 height 403
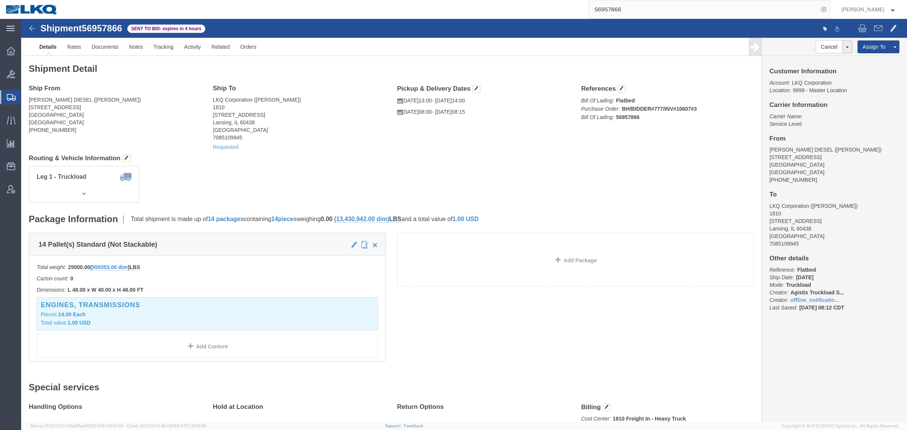
click h2 "Shipment Detail"
click div "Shipment Detail Ship From MANDERS DIESEL (JOE MANDERS) 11250 215TH ST W LAKEVIL…"
click link "Rates"
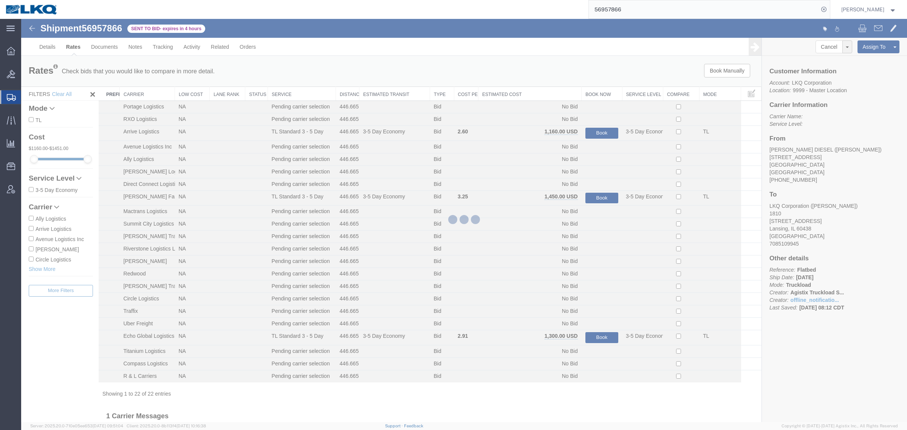
click at [341, 79] on div "Rates Check bids that you would like to compare in more detail. Compare Filter" at bounding box center [238, 71] width 430 height 15
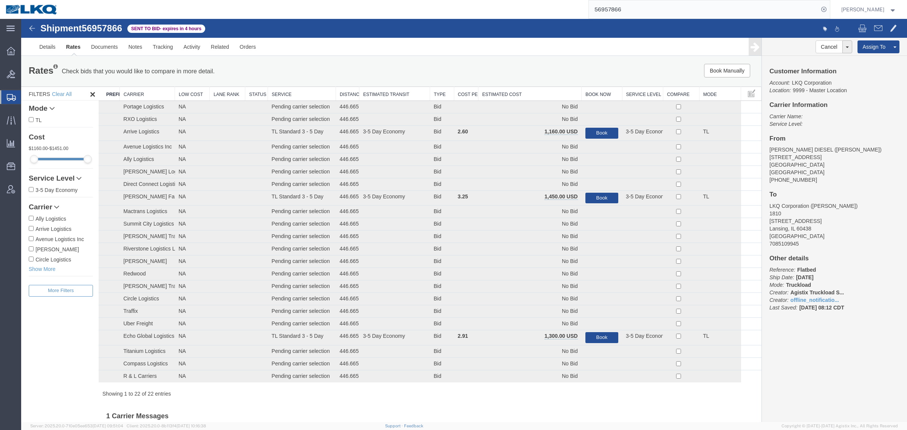
click at [541, 85] on div "Rates Check bids that you would like to compare in more detail. Compare Filter …" at bounding box center [391, 71] width 741 height 30
click at [519, 91] on th "Estimated Cost" at bounding box center [530, 94] width 103 height 14
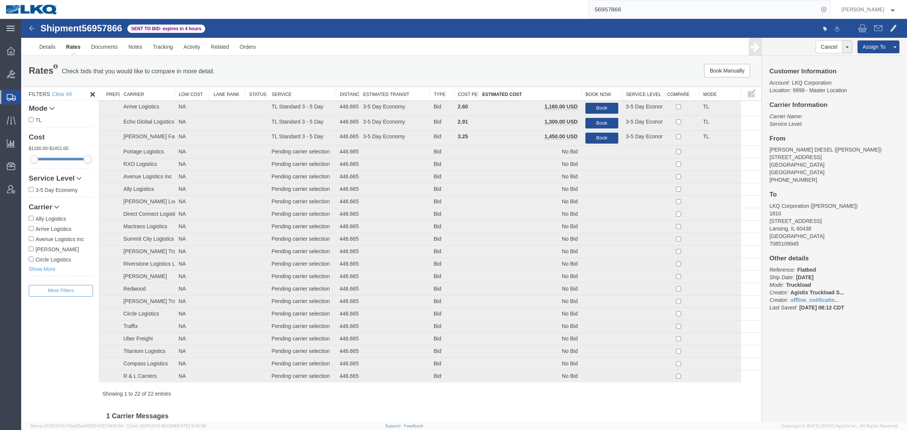
click at [520, 83] on div "Rates Check bids that you would like to compare in more detail. Compare Filter …" at bounding box center [391, 71] width 741 height 30
click at [449, 76] on div "Rates Check bids that you would like to compare in more detail. Compare Filter" at bounding box center [238, 71] width 430 height 15
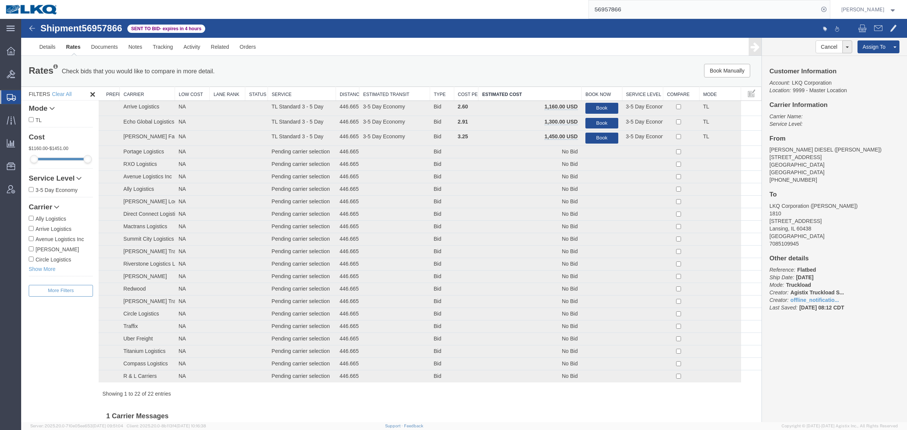
click at [449, 75] on div "Rates Check bids that you would like to compare in more detail. Compare Filter" at bounding box center [238, 71] width 430 height 15
click at [448, 75] on div "Rates Check bids that you would like to compare in more detail. Compare Filter" at bounding box center [238, 71] width 430 height 15
click at [453, 72] on div "Book Manually Pause Continue" at bounding box center [606, 71] width 307 height 14
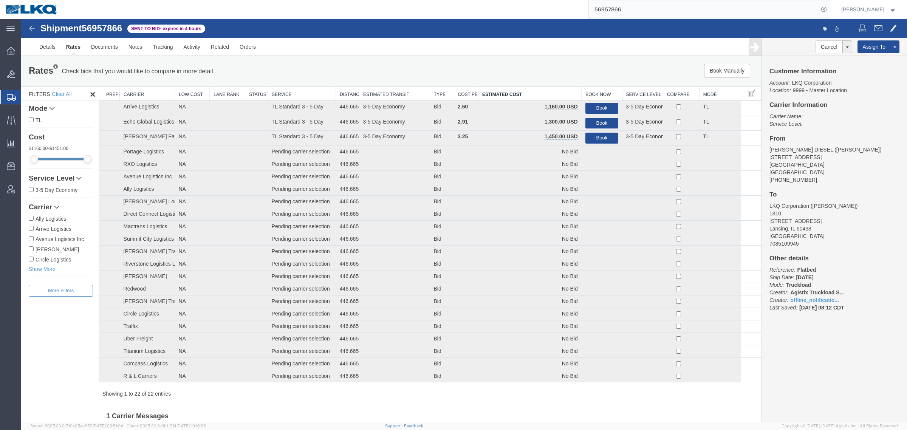
drag, startPoint x: 380, startPoint y: 72, endPoint x: 393, endPoint y: 74, distance: 13.4
click at [381, 72] on div "Rates Check bids that you would like to compare in more detail. Compare Filter" at bounding box center [238, 71] width 430 height 15
click at [498, 70] on div "Book Manually Pause Continue" at bounding box center [606, 71] width 307 height 14
click at [598, 123] on button "Book" at bounding box center [602, 123] width 33 height 11
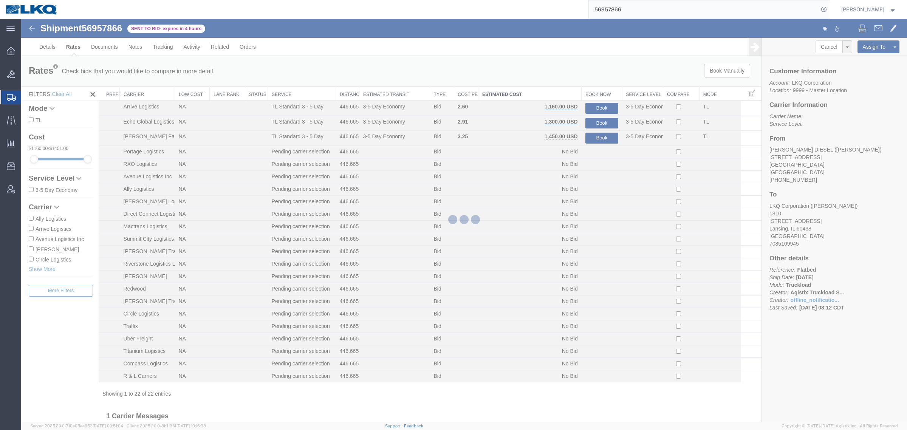
click at [512, 87] on div at bounding box center [464, 220] width 886 height 403
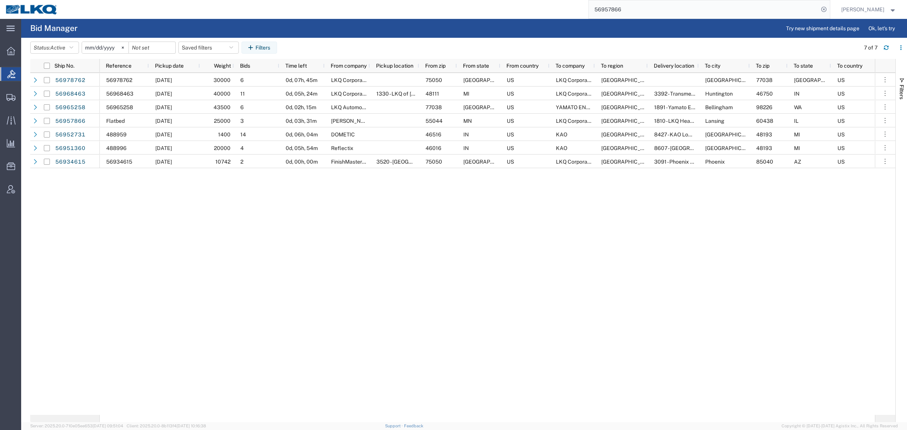
click at [653, 6] on input "56957866" at bounding box center [704, 9] width 230 height 18
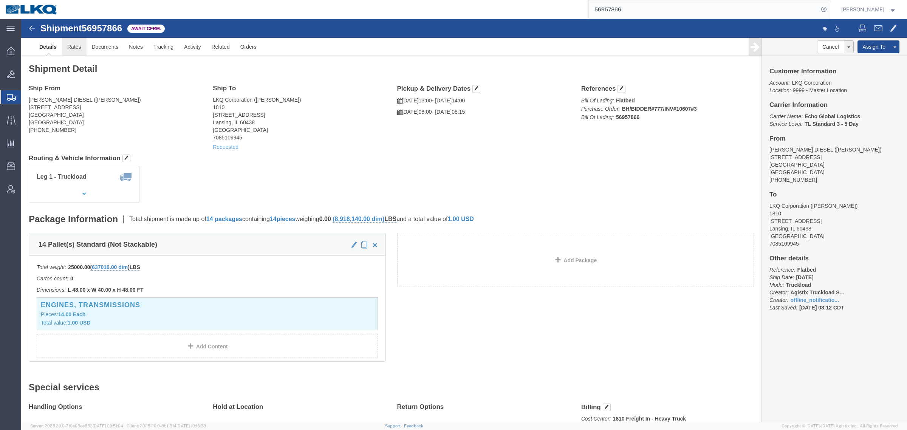
click link "Rates"
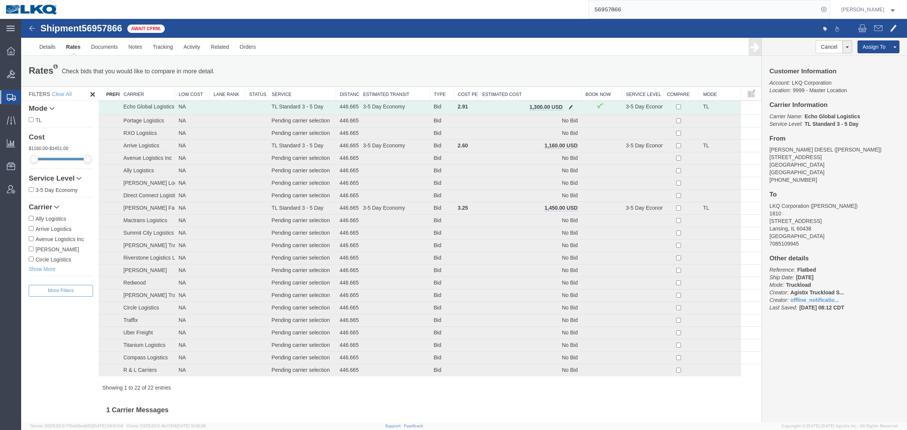
click at [568, 104] on button "button" at bounding box center [571, 108] width 10 height 10
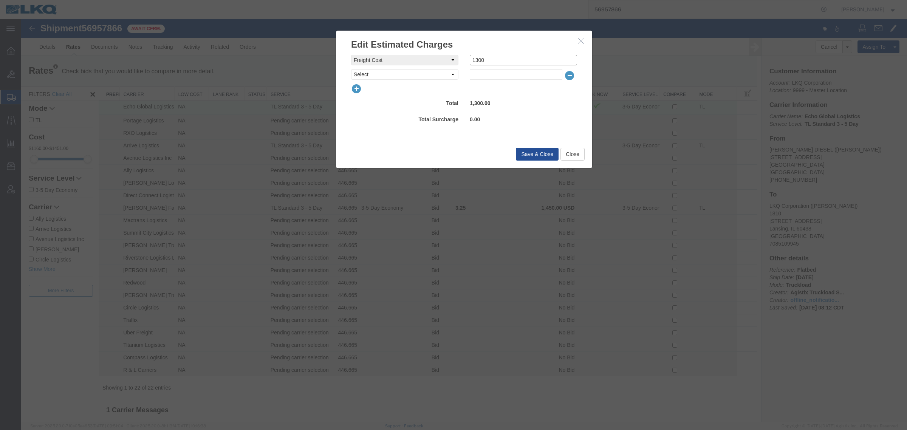
drag, startPoint x: 498, startPoint y: 64, endPoint x: 429, endPoint y: 71, distance: 69.2
click at [430, 68] on div "freightCost Select AES Filing Accessorial Delivery Charge Additional Invoice De…" at bounding box center [464, 67] width 226 height 25
type input "1175"
click at [516, 150] on button "Save & Close" at bounding box center [537, 154] width 43 height 13
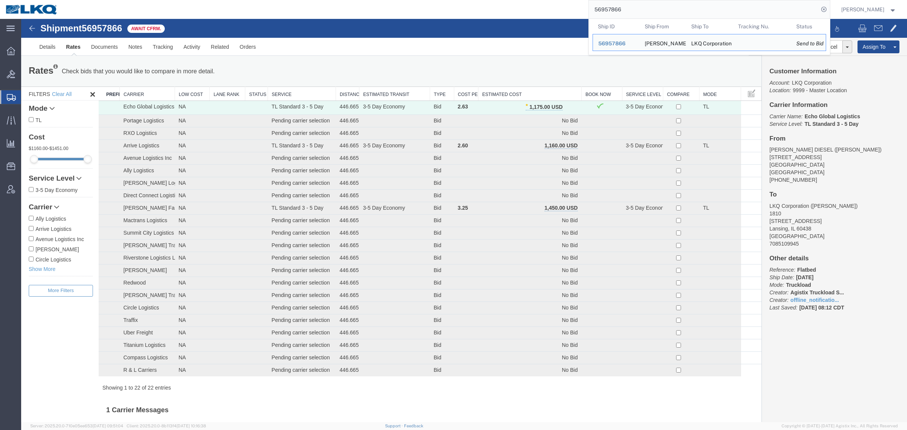
drag, startPoint x: 558, startPoint y: 3, endPoint x: 522, endPoint y: 2, distance: 36.3
click at [522, 2] on div "56957866 Ship ID Ship From Ship To Tracking Nu. Status Ship ID 56957866 Ship Fr…" at bounding box center [447, 9] width 767 height 19
paste input "3960"
click at [643, 8] on input "5693960" at bounding box center [704, 9] width 230 height 18
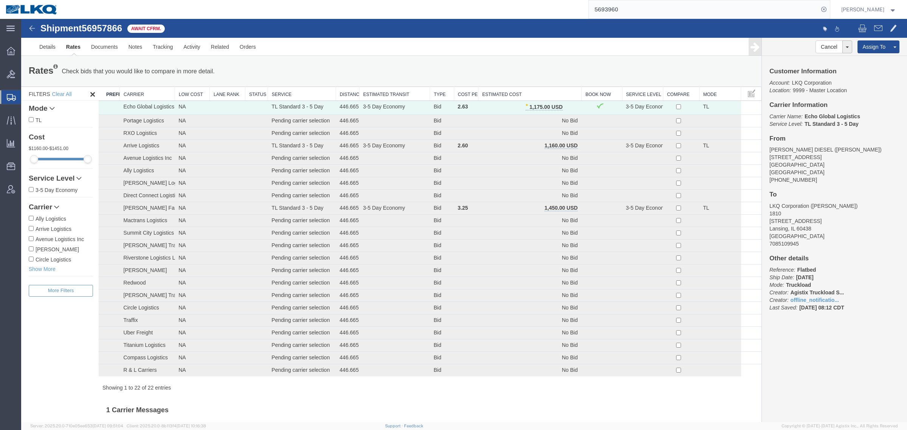
click at [604, 12] on input "5693960" at bounding box center [704, 9] width 230 height 18
click at [605, 12] on input "5693960" at bounding box center [704, 9] width 230 height 18
click at [605, 11] on input "5693960" at bounding box center [704, 9] width 230 height 18
drag, startPoint x: 692, startPoint y: 46, endPoint x: 669, endPoint y: 43, distance: 22.8
click at [692, 46] on ul "Details Rates Documents Notes Tracking Activity Related Orders" at bounding box center [464, 47] width 861 height 18
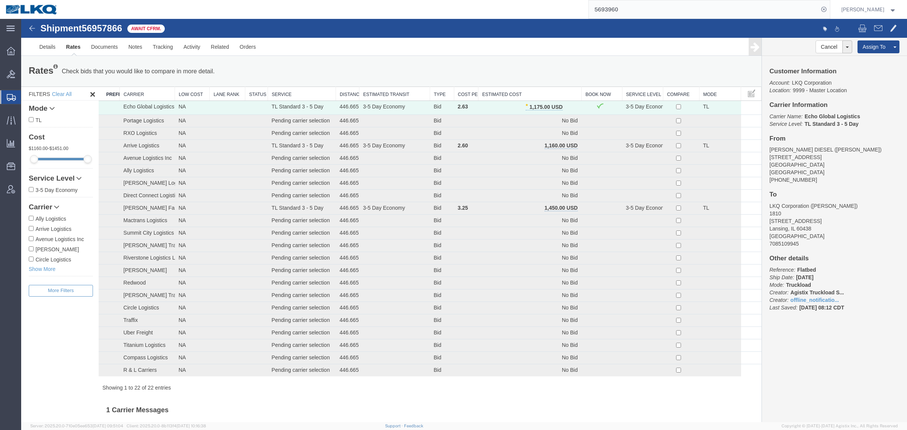
click at [637, 12] on input "5693960" at bounding box center [704, 9] width 230 height 18
paste input "search"
click at [634, 11] on input "5693960" at bounding box center [704, 9] width 230 height 18
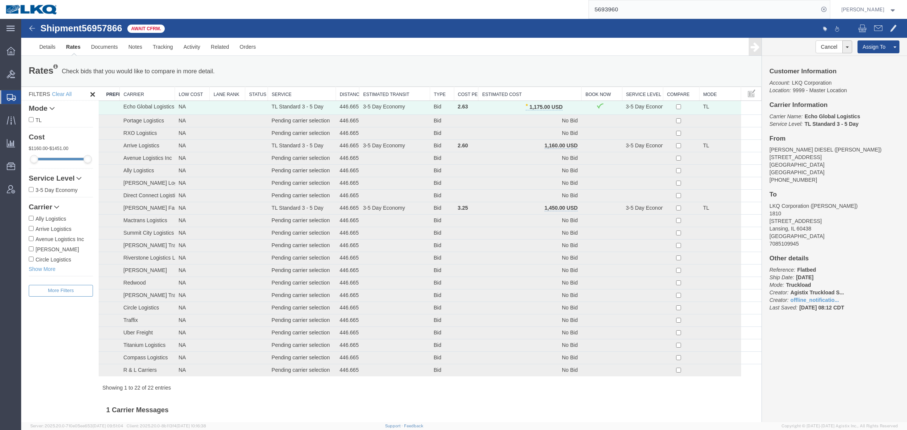
click at [634, 11] on input "5693960" at bounding box center [704, 9] width 230 height 18
click at [508, 12] on div "5693960" at bounding box center [447, 9] width 767 height 19
paste input "848442"
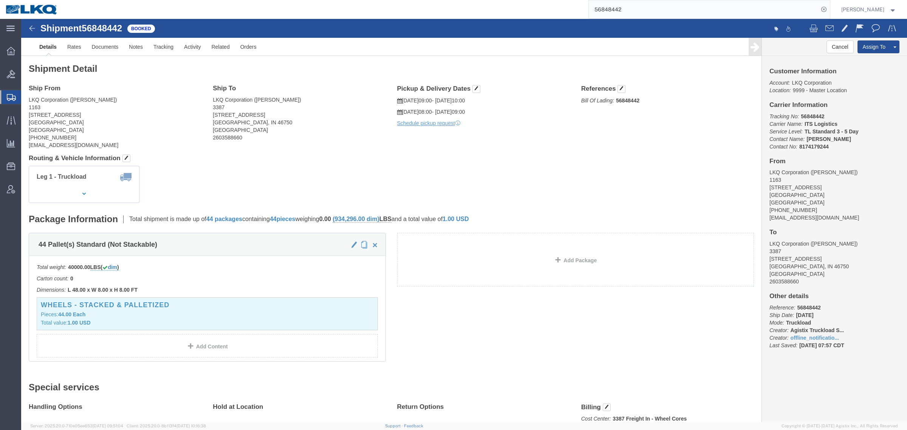
click address "LKQ Corporation (Louis Billard) 1163 1321 Highway 80 West Garden City, GA 31408…"
drag, startPoint x: 318, startPoint y: 142, endPoint x: 265, endPoint y: 148, distance: 52.9
click h4 "Routing & Vehicle Information"
click address "LKQ Corporation (Louis Billard) 1163 1321 Highway 80 West Garden City, GA 31408…"
click h4 "Routing & Vehicle Information"
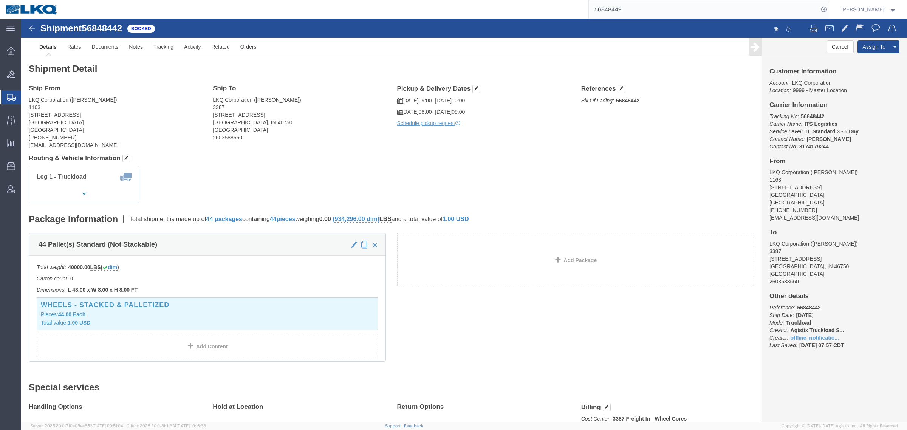
click h4 "Routing & Vehicle Information"
drag, startPoint x: 160, startPoint y: 135, endPoint x: 240, endPoint y: 130, distance: 79.5
click h4 "Routing & Vehicle Information"
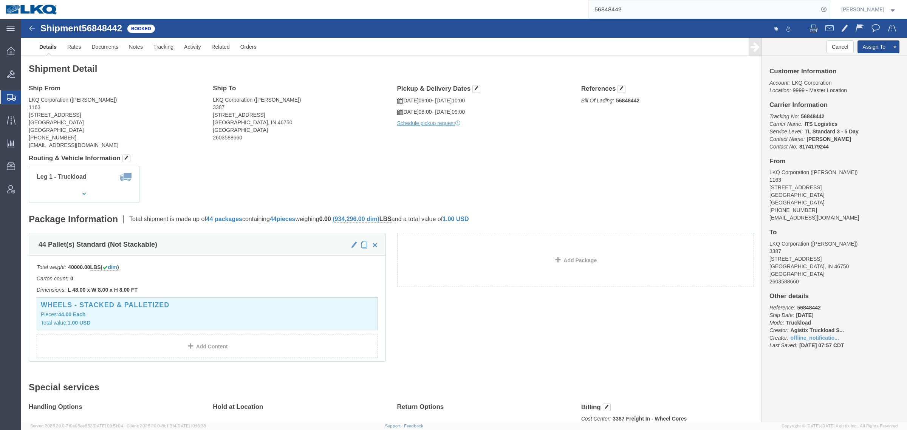
drag, startPoint x: 261, startPoint y: 129, endPoint x: 254, endPoint y: 131, distance: 7.3
click div "Ship From LKQ Corporation (Louis Billard) 1163 1321 Highway 80 West Garden City…"
drag, startPoint x: 179, startPoint y: 131, endPoint x: 289, endPoint y: 129, distance: 110.0
click div "Ship From LKQ Corporation (Louis Billard) 1163 1321 Highway 80 West Garden City…"
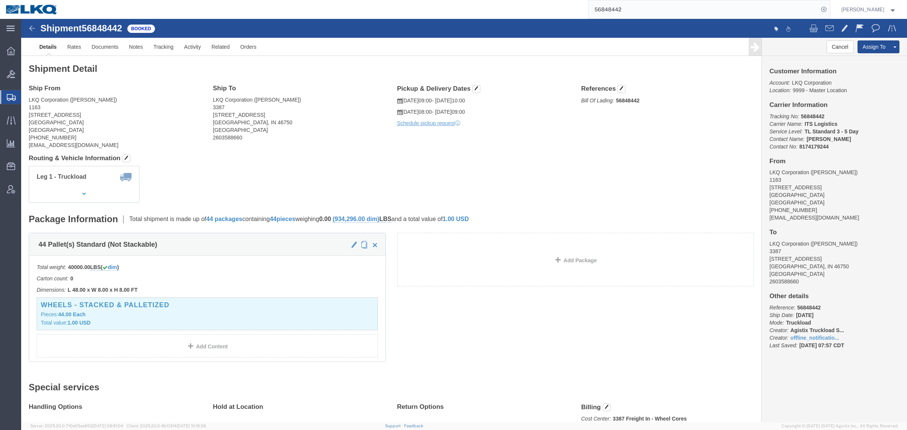
click div "Ship From LKQ Corporation (Louis Billard) 1163 1321 Highway 80 West Garden City…"
click address "LKQ Corporation (Louis Billard) 1163 1321 Highway 80 West Garden City, GA 31408…"
click div "Ship From LKQ Corporation (Louis Billard) 1163 1321 Highway 80 West Garden City…"
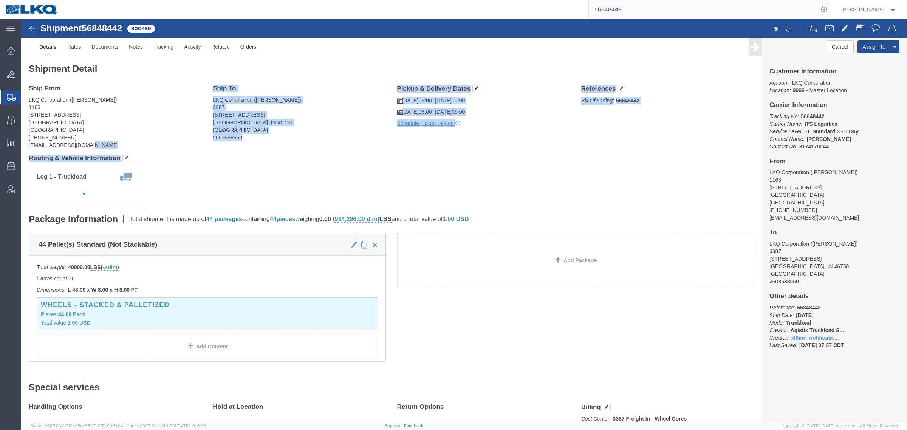
click div "Shipment Detail Ship From LKQ Corporation (Louis Billard) 1163 1321 Highway 80 …"
click div "Ship From LKQ Corporation (Louis Billard) 1163 1321 Highway 80 West Garden City…"
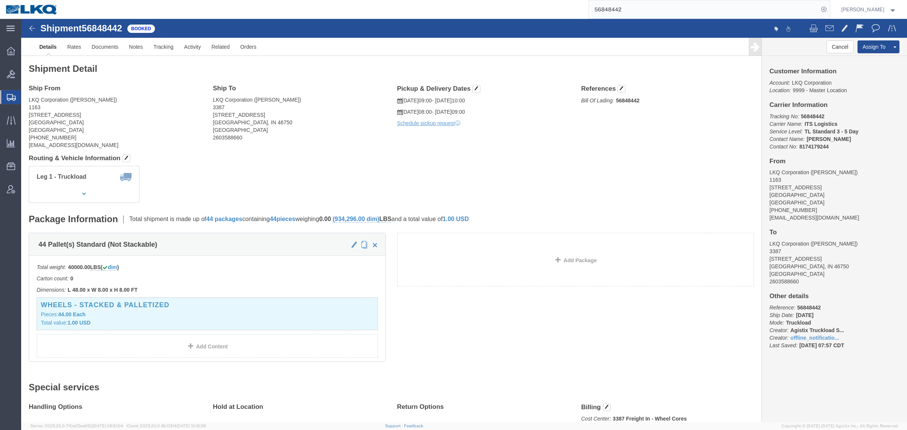
click address "LKQ Corporation (Louis Billard) 1163 1321 Highway 80 West Garden City, GA 31408…"
click address "LKQ Corporation (Korrina Carpenter) 3387 3000 Yeoman Way Huntington, IN 46750 U…"
click div "Ship To LKQ Corporation (Korrina Carpenter) 3387 3000 Yeoman Way Huntington, IN…"
click address "LKQ Corporation (Louis Billard) 1163 1321 Highway 80 West Garden City, GA 31408…"
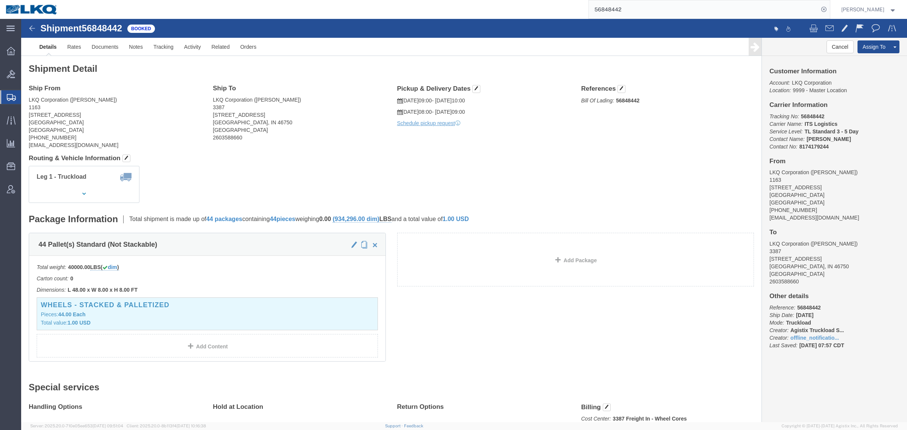
click address "LKQ Corporation (Louis Billard) 1163 1321 Highway 80 West Garden City, GA 31408…"
click link "Rates"
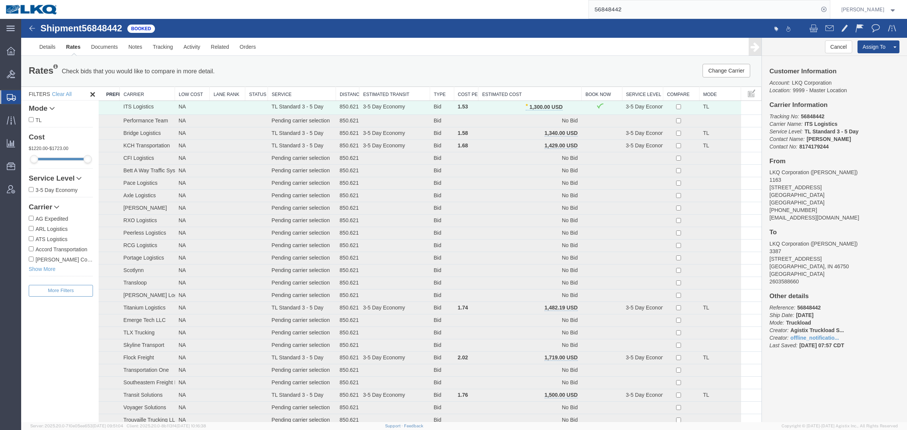
click at [547, 91] on th "Estimated Cost" at bounding box center [530, 94] width 103 height 14
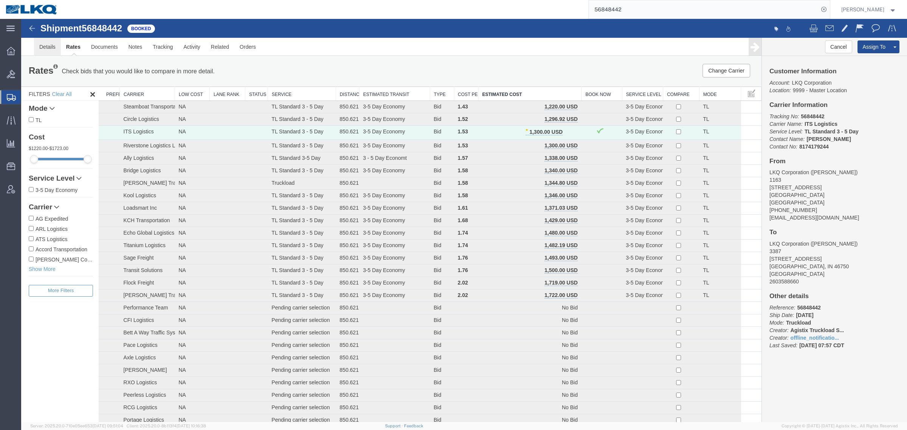
click at [47, 49] on link "Details" at bounding box center [47, 47] width 27 height 18
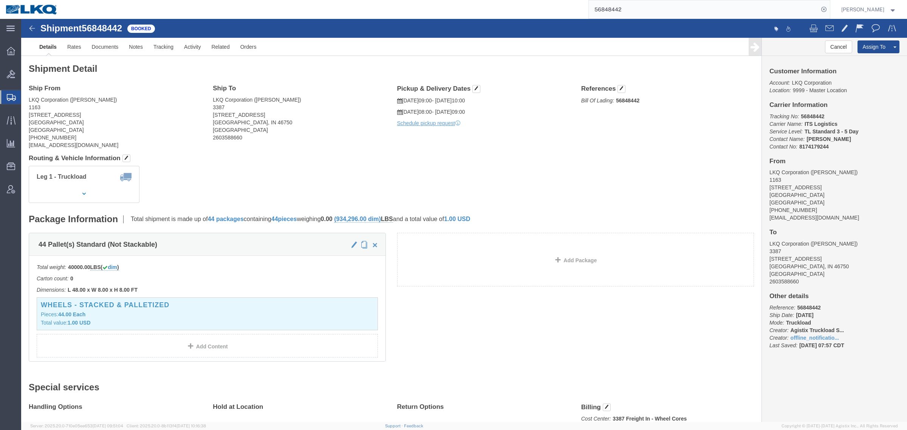
click div "Leg 1 - Truckload Vehicle 1: Standard Dry Van (53 Feet) Number of trucks: 1"
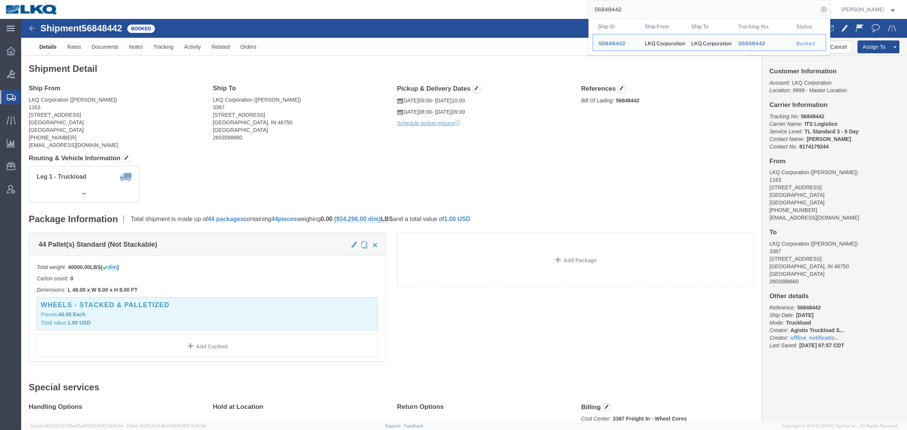
drag, startPoint x: 639, startPoint y: 5, endPoint x: 505, endPoint y: 12, distance: 134.0
click at [510, 11] on div "56848442 Ship ID Ship From Ship To Tracking Nu. Status Ship ID 56848442 Ship Fr…" at bounding box center [447, 9] width 767 height 19
paste input "37896"
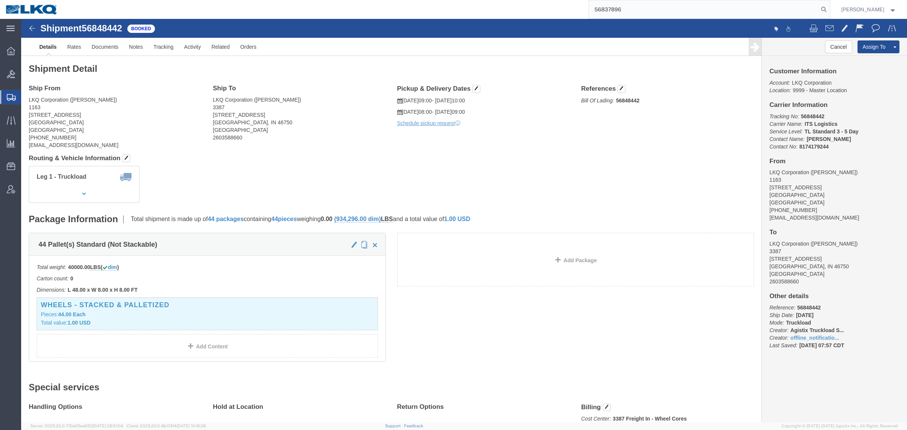
type input "56837896"
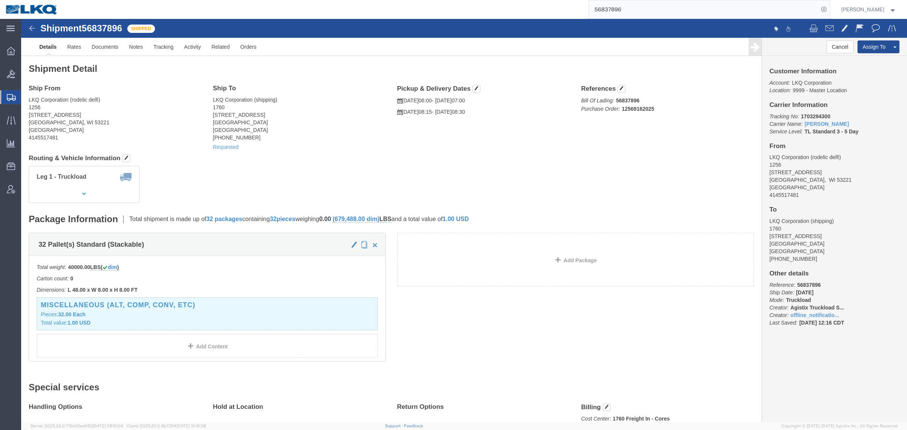
click address "LKQ Corporation (rodelic delfi) 1256 6102 South 13th Street Milwaukee, WI 53221…"
click div "Ship From LKQ Corporation (rodelic delfi) 1256 6102 South 13th Street Milwaukee…"
click div "Ship To LKQ Corporation (shipping) 1760 1710 W Mount Houston Rd Houston, TX 770…"
click address "LKQ Corporation (rodelic delfi) 1256 6102 South 13th Street Milwaukee, WI 53221…"
click link "Requested"
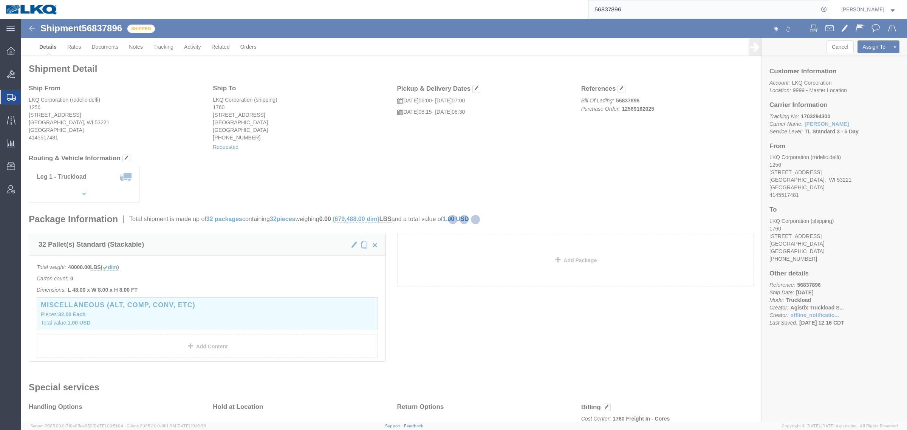
select select "1"
select select
select select "15"
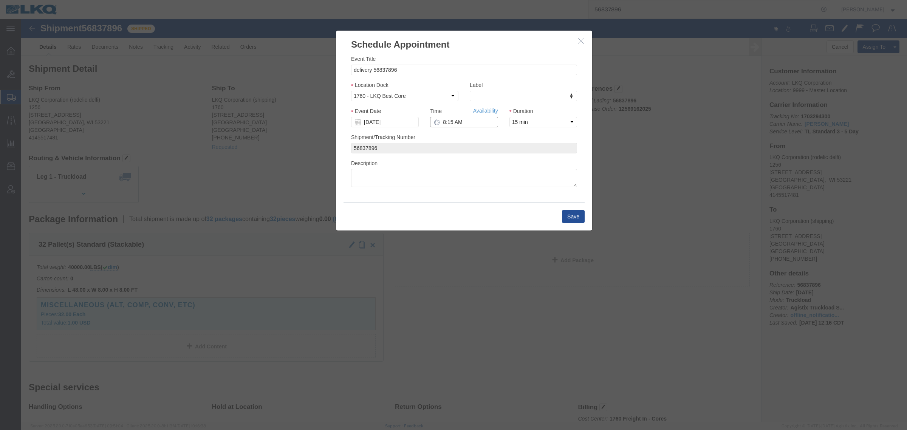
click input "8:15 AM"
type input "10:00 AM"
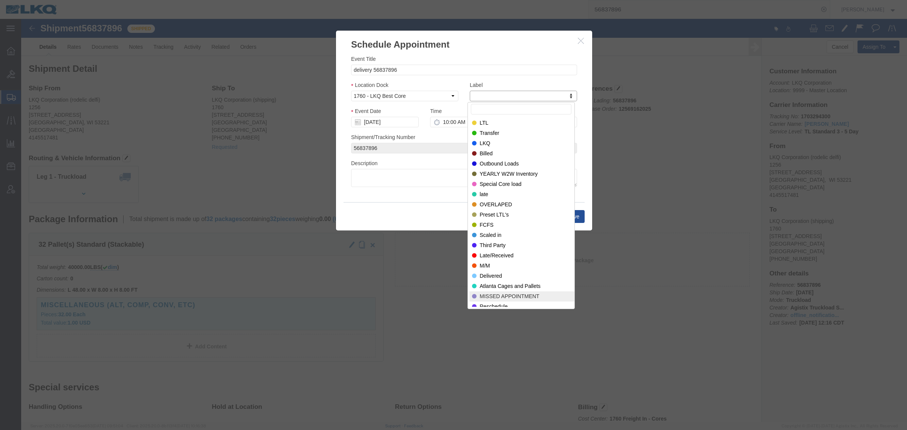
select select "100"
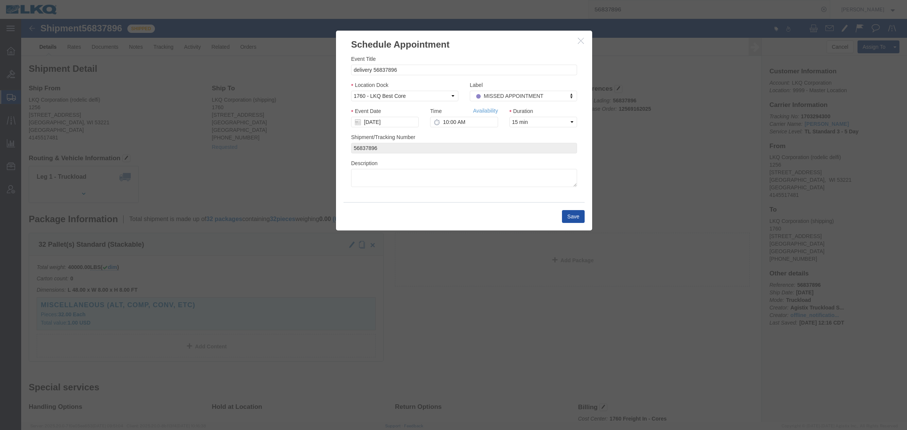
click button "Save"
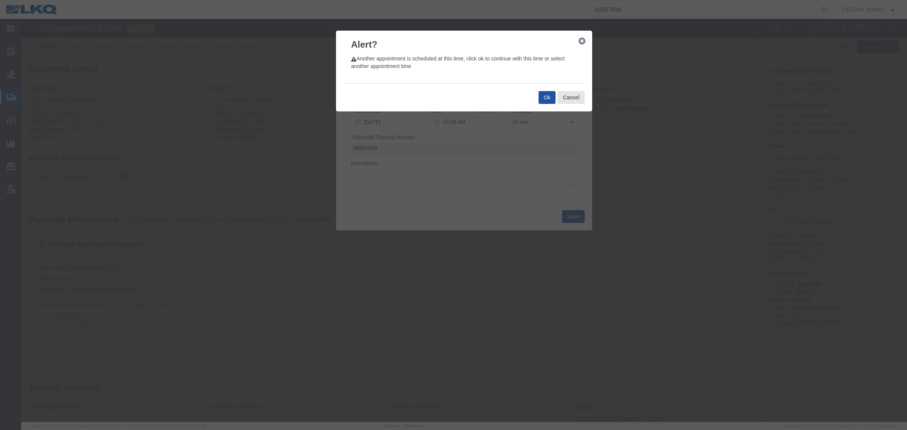
click button "Ok"
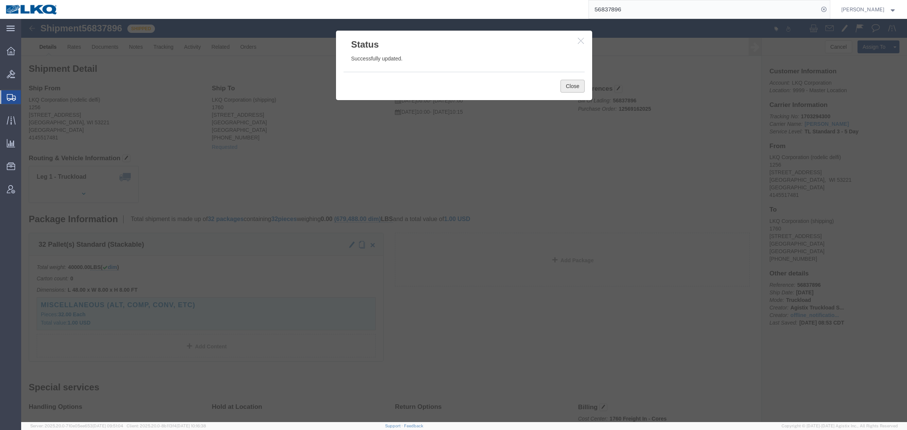
click button "Close"
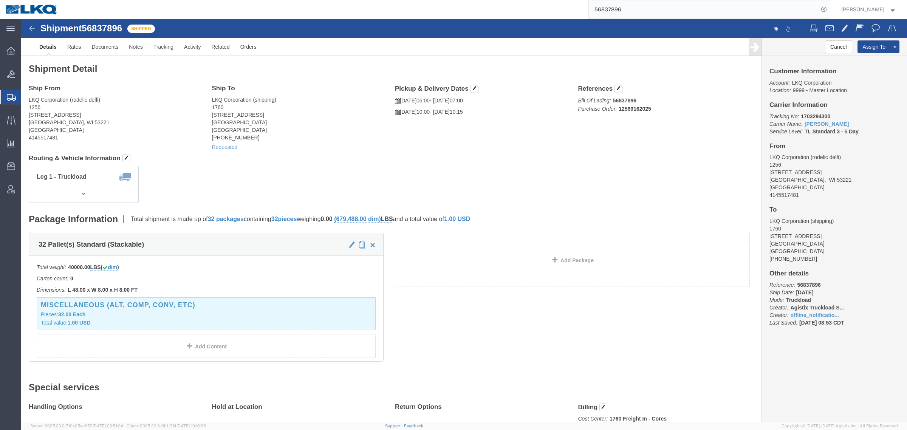
click div "Leg 1 - Truckload Vehicle 1: Standard Dry Van (53 Feet) Number of trucks: 1"
click at [662, 7] on input "56837896" at bounding box center [704, 9] width 230 height 18
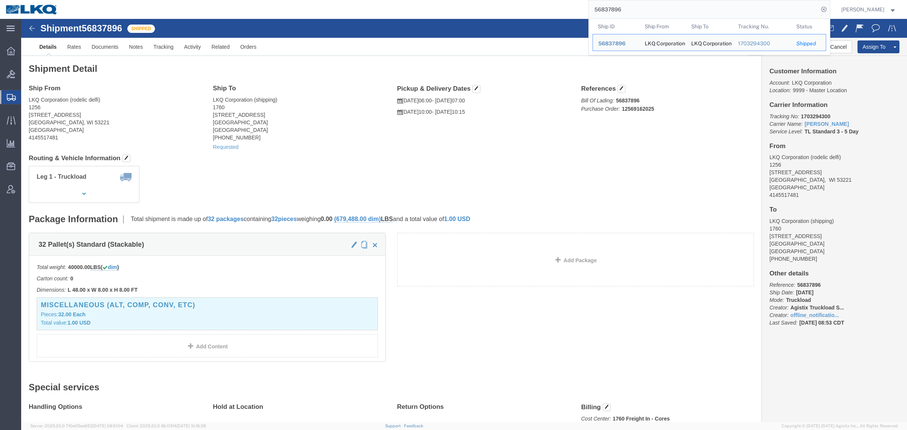
click at [662, 7] on input "56837896" at bounding box center [704, 9] width 230 height 18
paste input "939630"
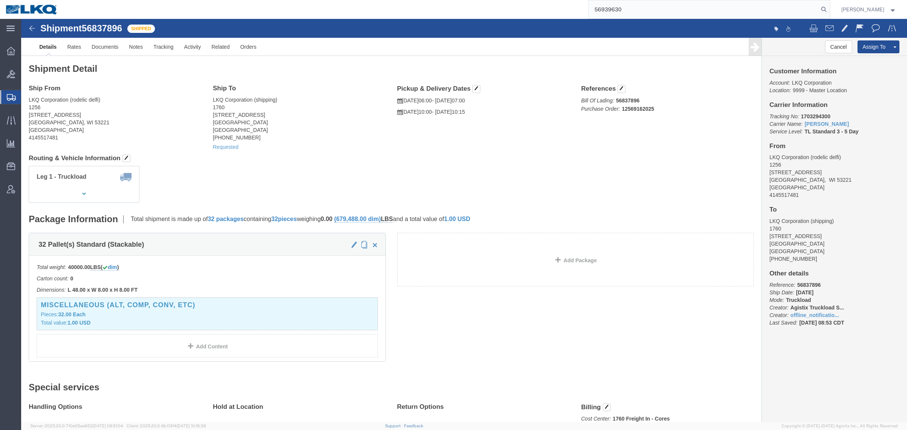
type input "56939630"
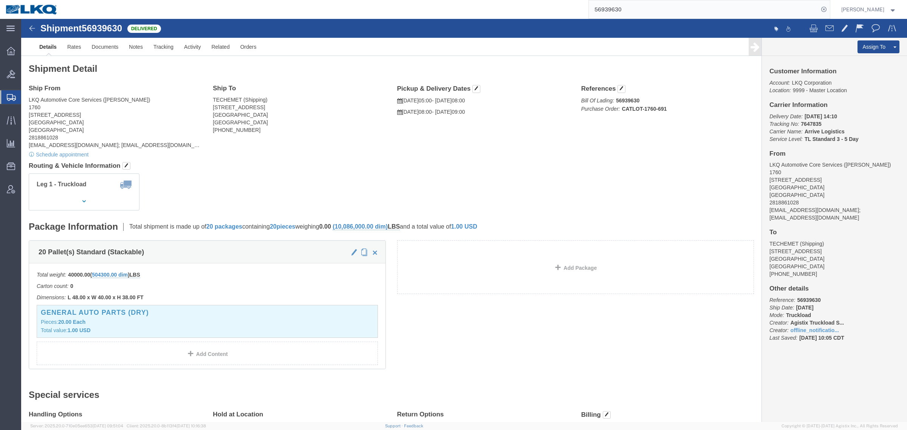
click div "Ship From LKQ Automotive Core Services (Alfredo Canales) 1760 1714 West Mount H…"
click link "Rates"
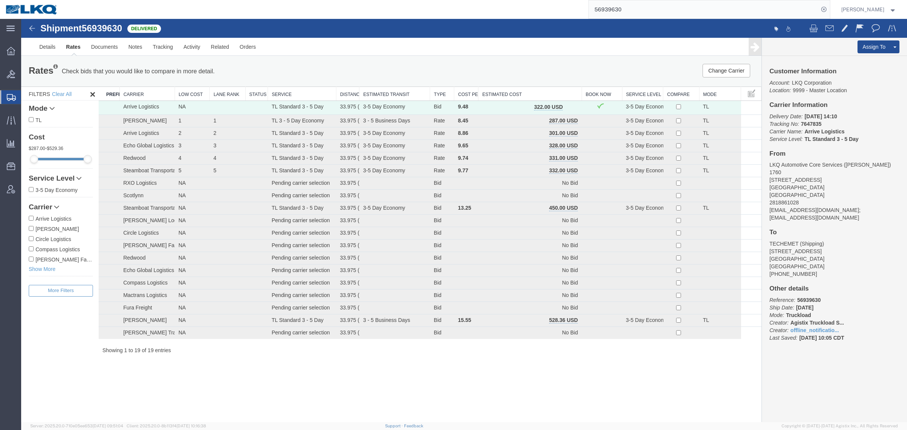
click at [456, 62] on div "Rates Check bids that you would like to compare in more detail. Compare Filter …" at bounding box center [391, 71] width 741 height 30
drag, startPoint x: 526, startPoint y: 90, endPoint x: 560, endPoint y: 85, distance: 34.3
click at [526, 90] on th "Estimated Cost" at bounding box center [530, 94] width 103 height 14
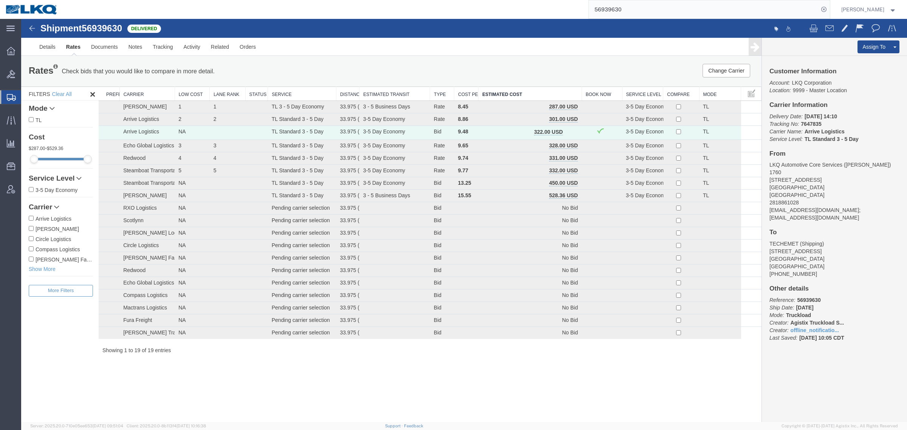
click at [335, 71] on div "Rates Check bids that you would like to compare in more detail. Compare Filter" at bounding box center [238, 71] width 430 height 15
click at [45, 46] on link "Details" at bounding box center [47, 47] width 27 height 18
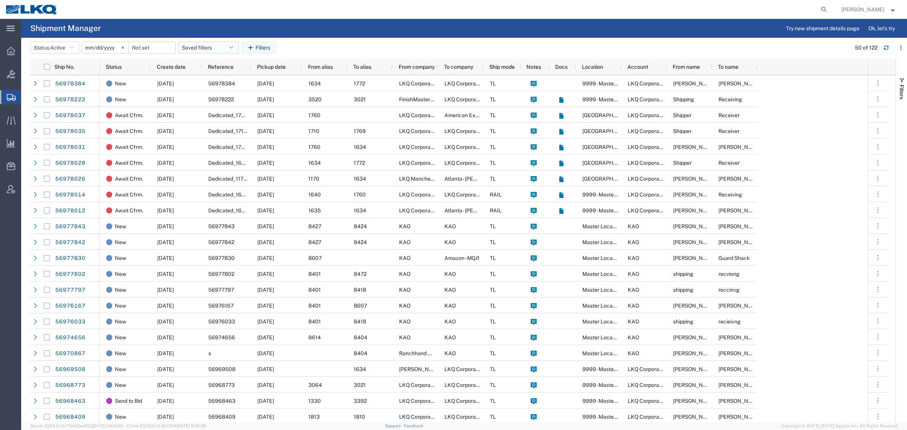
click at [201, 51] on button "Saved filters" at bounding box center [208, 48] width 60 height 12
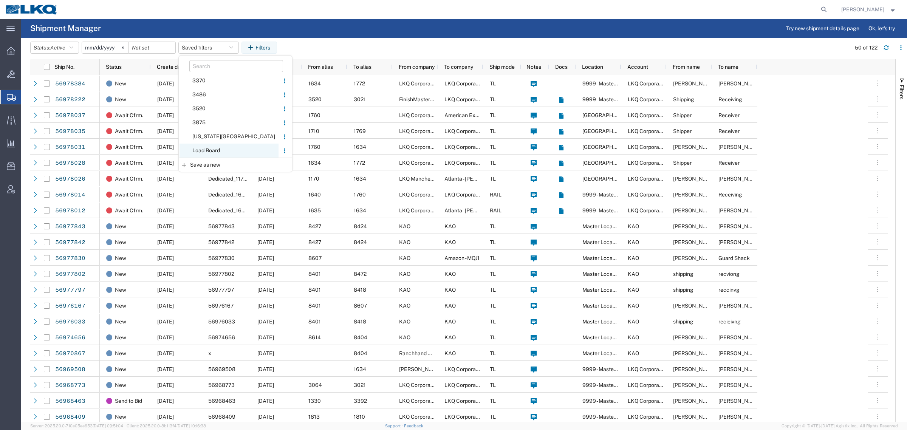
click at [216, 148] on span "Load Board" at bounding box center [229, 151] width 99 height 14
type input "[DATE]"
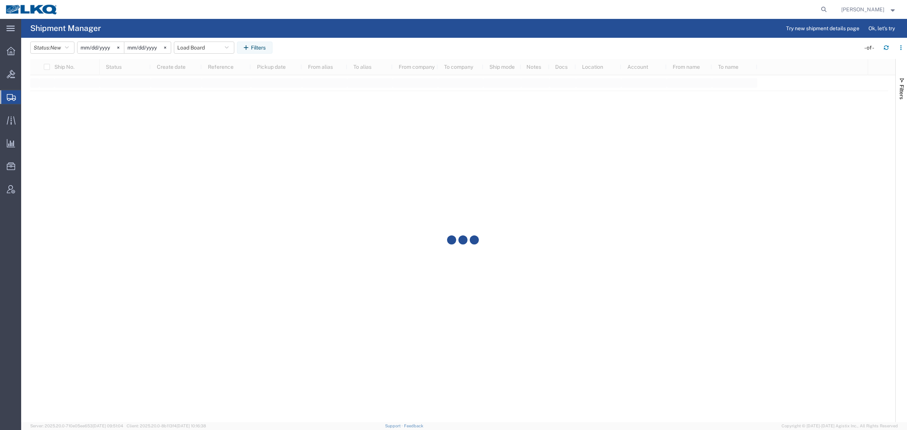
click at [352, 38] on header "Status: New Active All Approved Booked Canceled Delivered Denied New On Hold Pe…" at bounding box center [468, 48] width 877 height 21
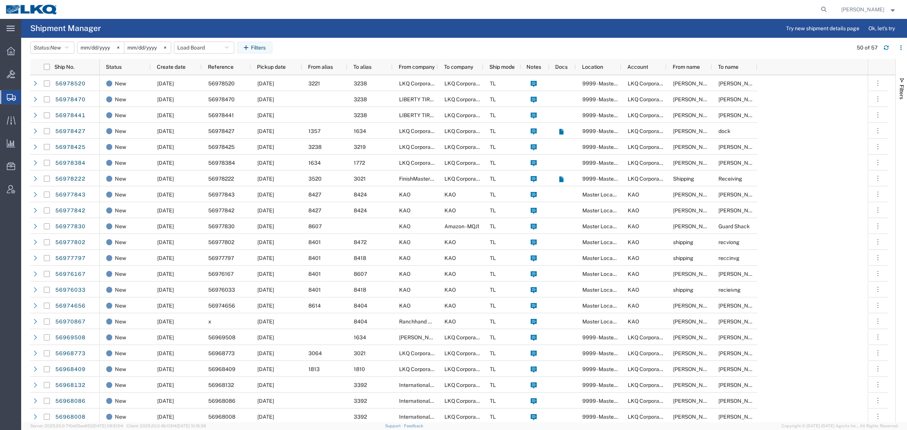
click at [0, 0] on span "Shipment Manager" at bounding box center [0, 0] width 0 height 0
click at [27, 101] on span "Shipments" at bounding box center [24, 97] width 6 height 15
click at [27, 99] on span "Shipments" at bounding box center [24, 97] width 6 height 15
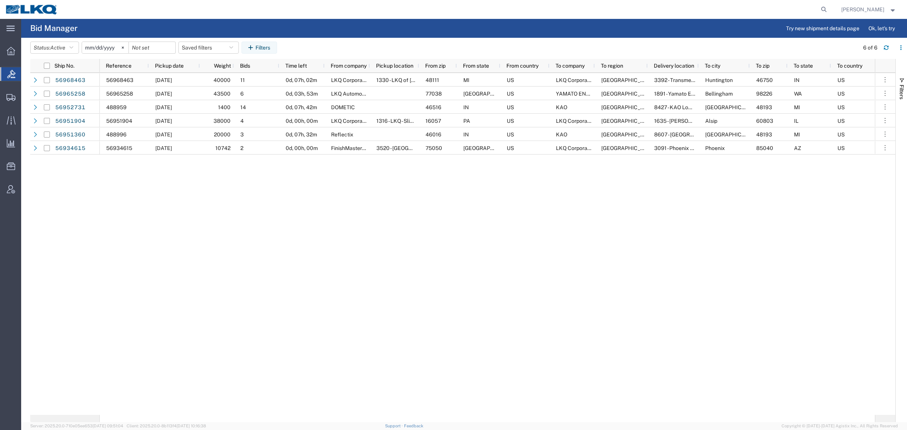
drag, startPoint x: 116, startPoint y: 19, endPoint x: 127, endPoint y: 8, distance: 15.3
click at [117, 19] on agx-page-header "Bid Manager Try new shipment details page Ok, let's try" at bounding box center [464, 28] width 886 height 19
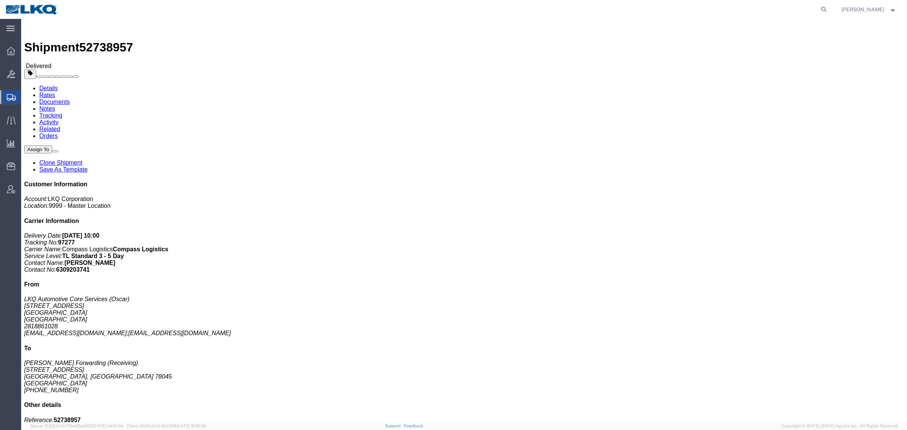
click at [0, 0] on span "Create Shipment" at bounding box center [0, 0] width 0 height 0
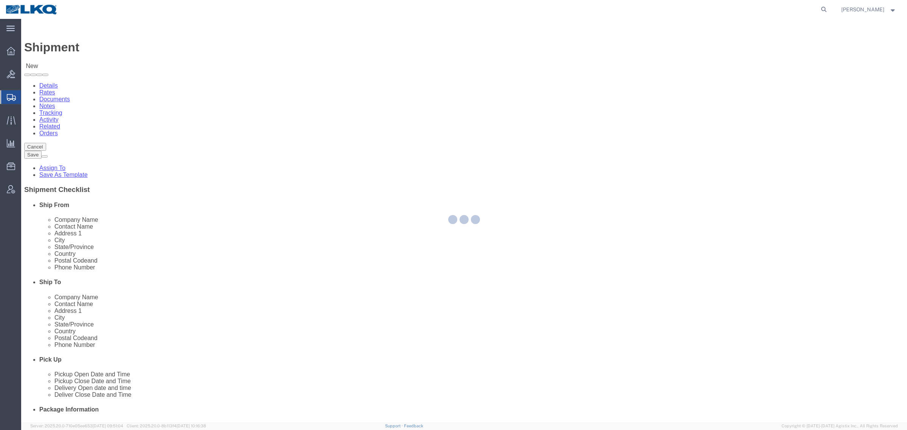
select select
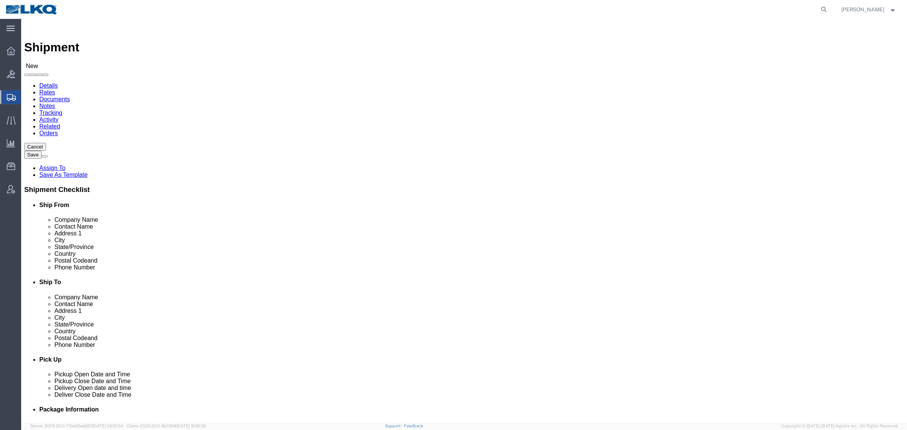
type input "1394"
select select "27554"
select select "MD"
type input "1635"
select select "27578"
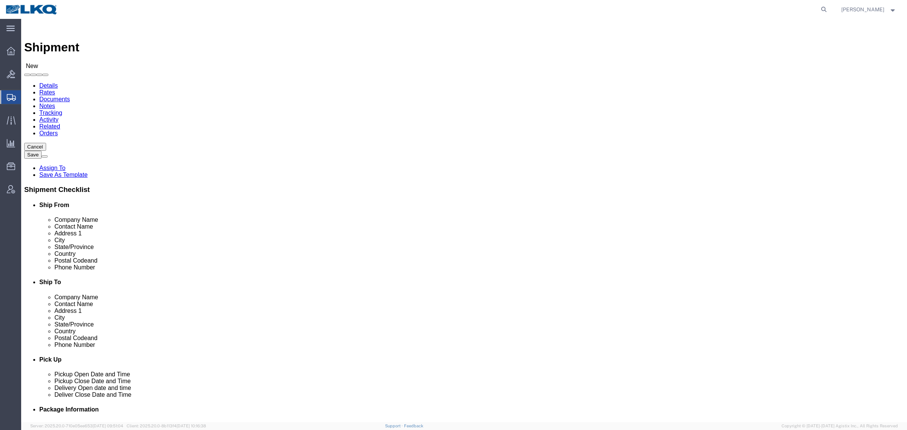
select select "IL"
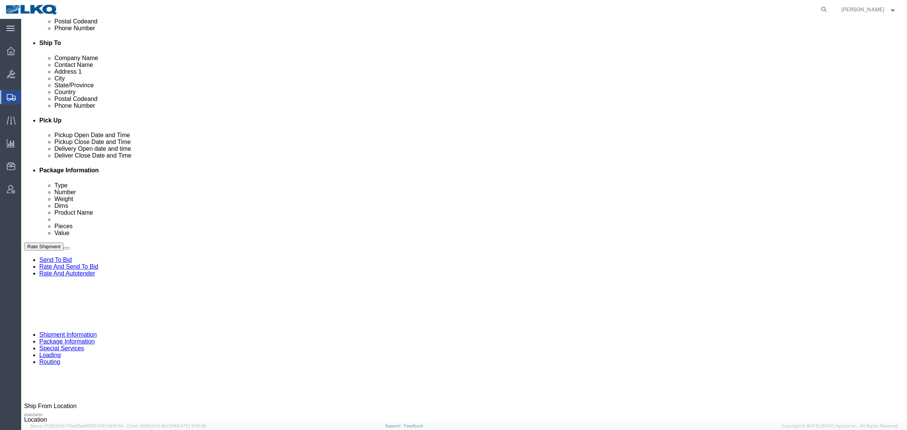
scroll to position [331, 0]
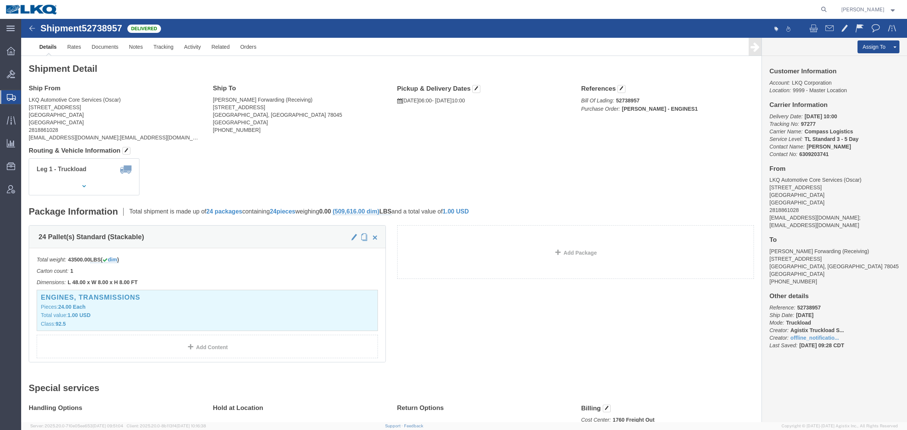
click at [0, 0] on span "Create Shipment" at bounding box center [0, 0] width 0 height 0
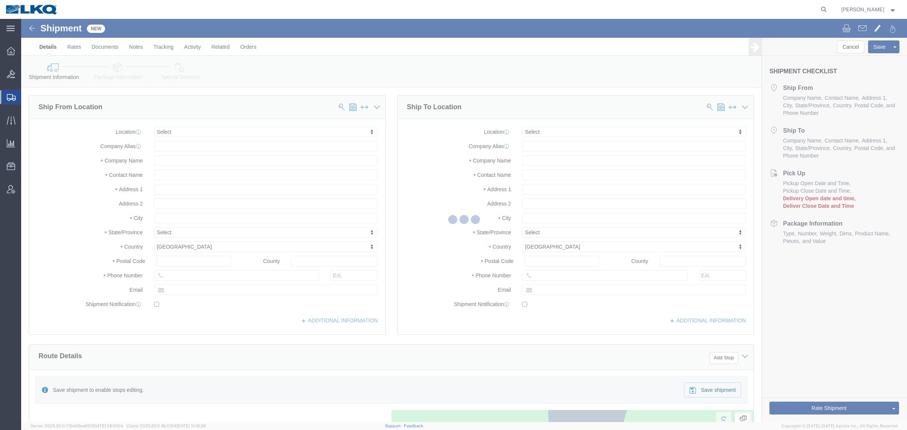
select select
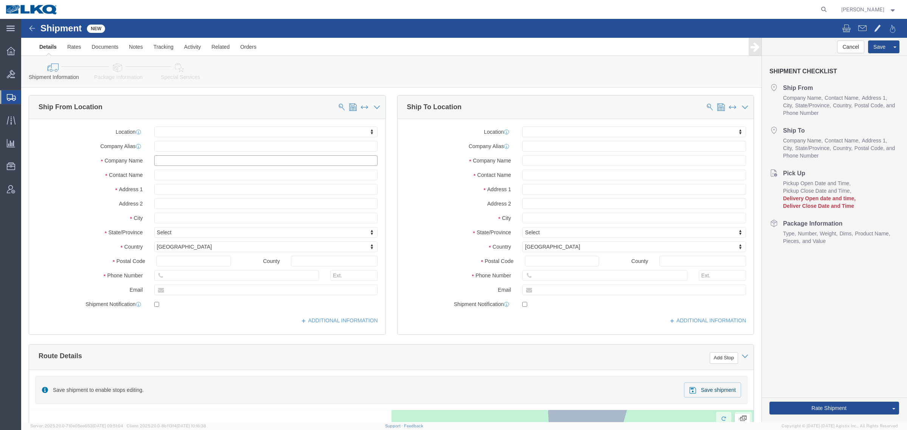
click input "text"
paste input "1102 W Carrier Pkwy"
type input "1102 W Carrier Pkwy"
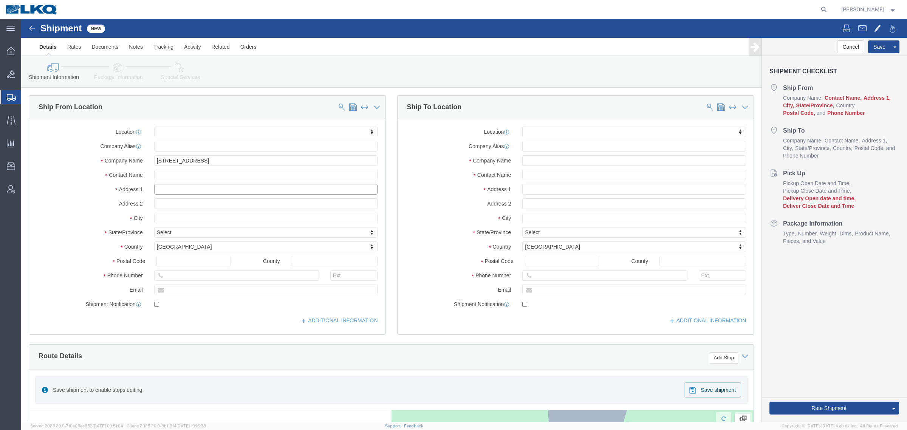
click input "text"
paste input "1102 W Carrier Pkwy"
type input "1102 W Carrier Pkwy"
click div "Company Name 1102 W Carrier Pkwy"
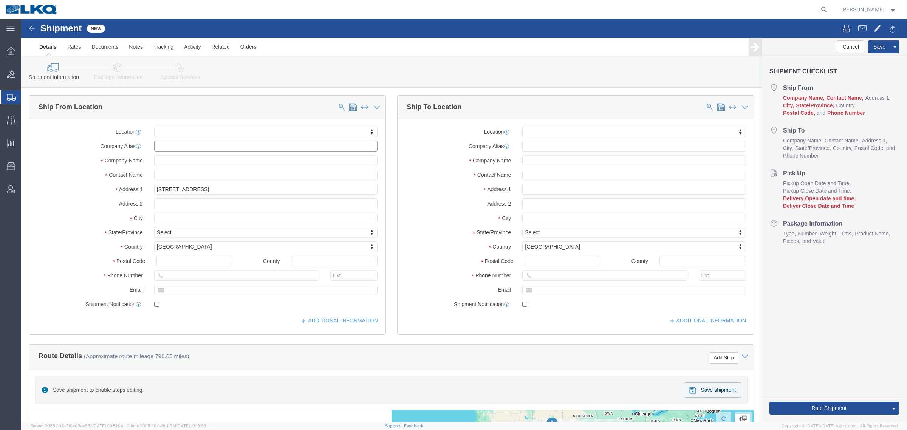
click input "text"
paste input "LKQ Corporatio"
click input "LKQ Corporatio"
type input "LKQ Corporation"
click input "text"
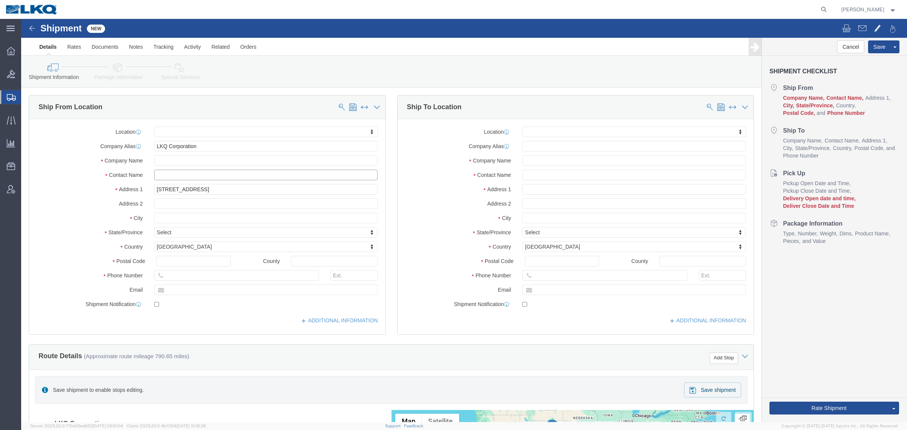
click input "text"
type input "N/A"
click input "text"
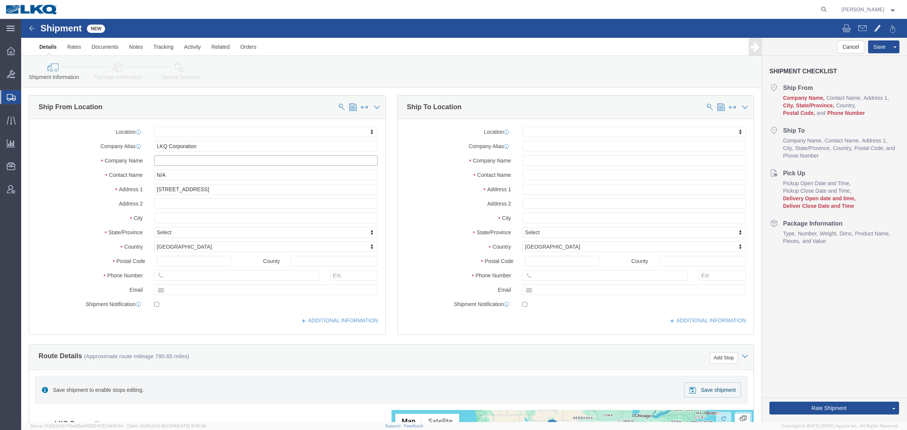
click input "text"
paste input "LKQ Corporatio"
type input "LKQ Corporatio"
click input "LKQ Corporatio"
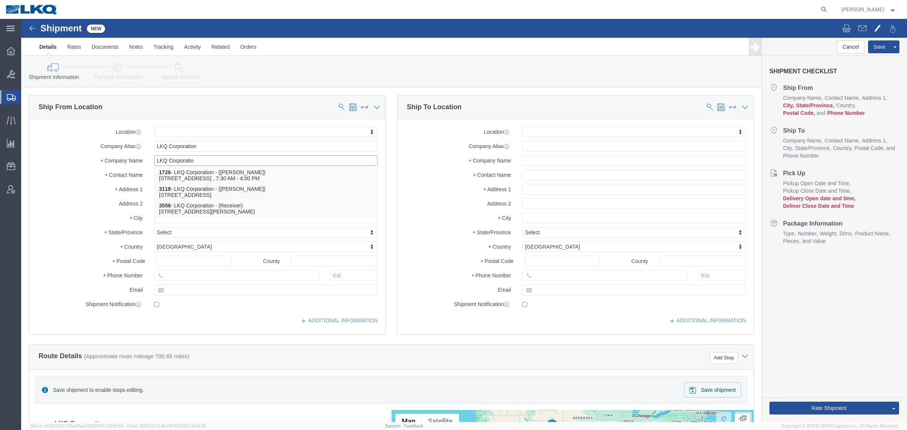
click input "LKQ Corporatio"
click input "N/A"
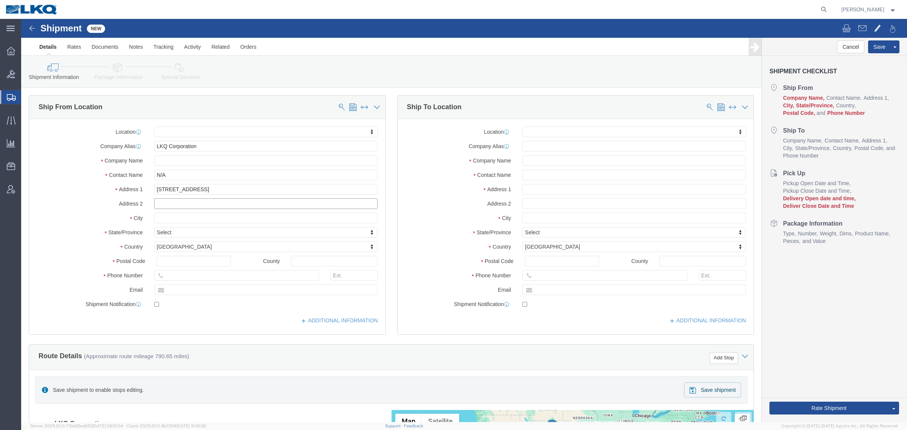
click input "text"
type input "ste 100"
click input "Grand"
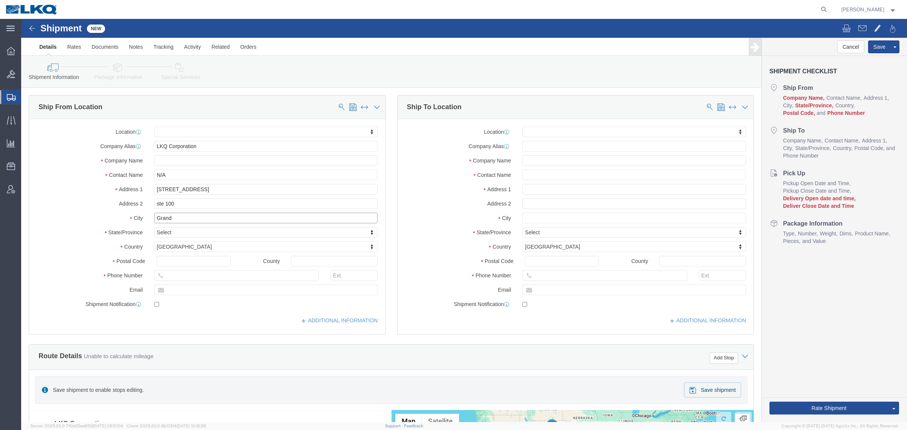
paste input "Prairie"
type input "Grand Prairie"
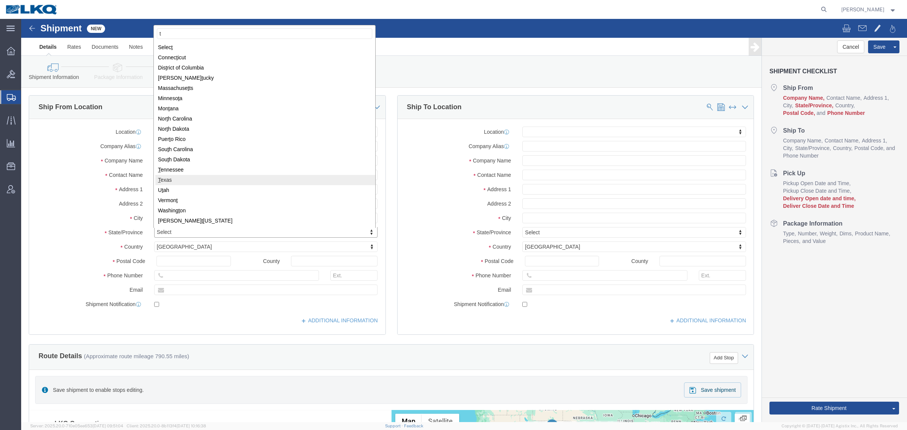
type input "t"
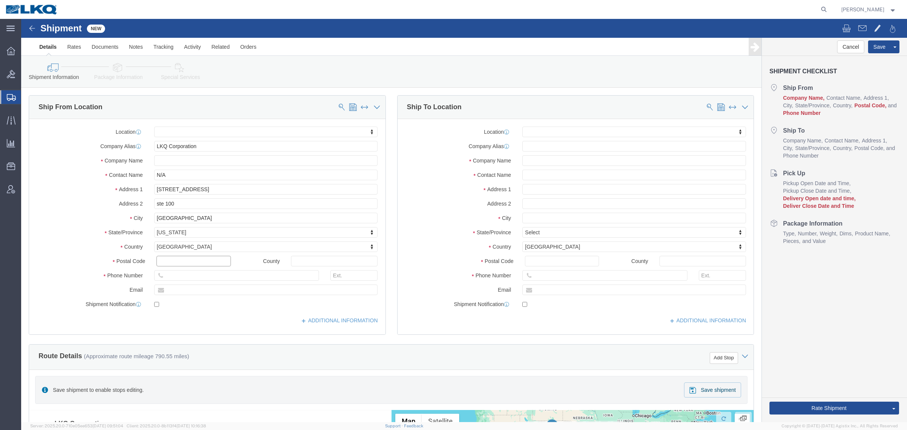
click input "text"
type input "75050"
click label "Company Name"
drag, startPoint x: 127, startPoint y: 129, endPoint x: 119, endPoint y: 129, distance: 8.7
click div "Company Alias LKQ Corporation"
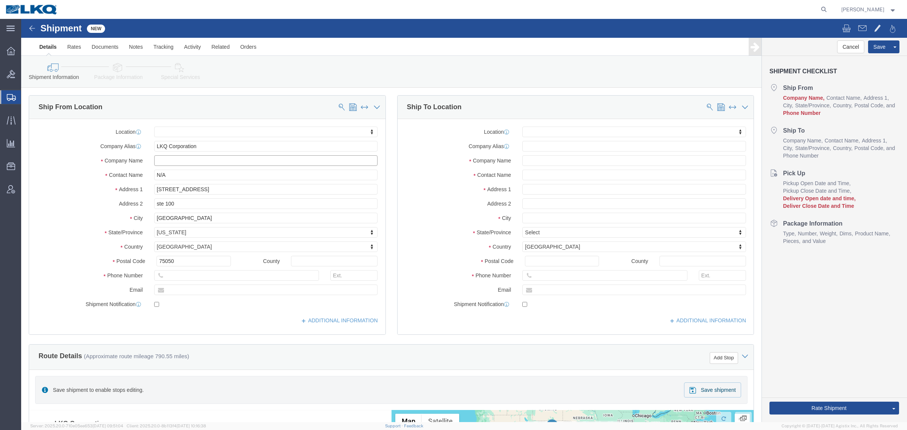
paste input "LKQ Corporation"
click input "LKQ Corporation"
type input "LKQ Corporation"
drag, startPoint x: 192, startPoint y: 125, endPoint x: 79, endPoint y: 135, distance: 113.9
click div "Location My Profile Location 1100 - LKQ Crystal River 1103 - LKQ Ft Myers 1106 …"
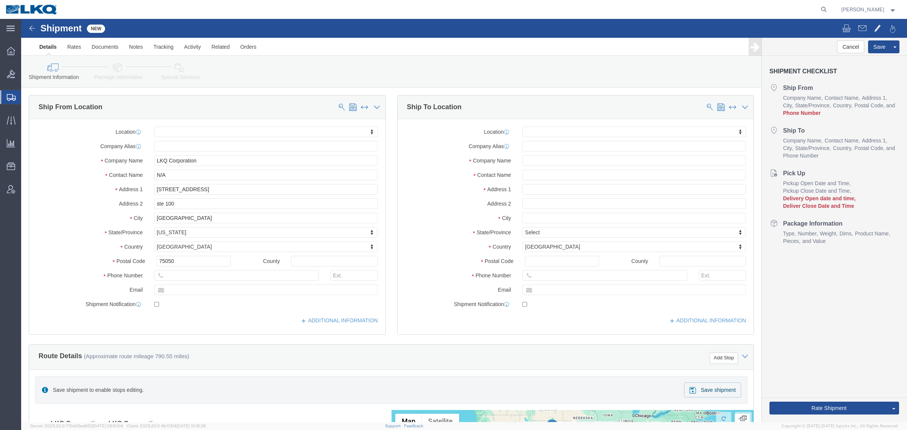
click label "City"
click input "text"
paste input "LKQ Corporation"
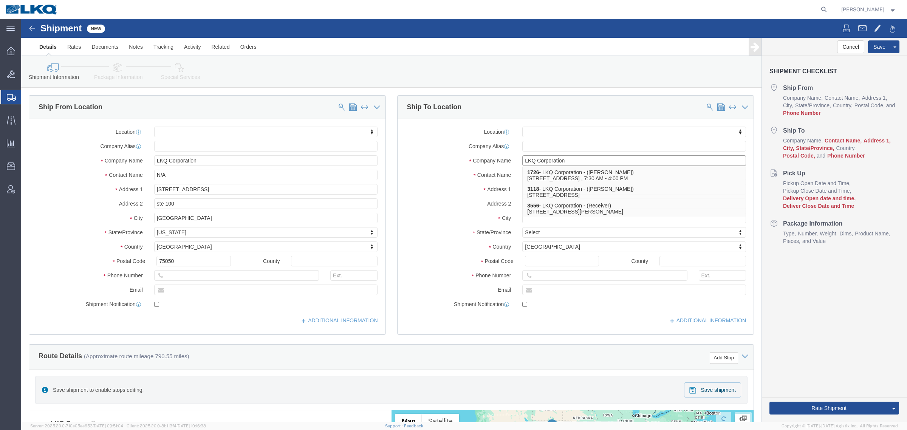
type input "LKQ Corporation"
click div "Location My Profile Location 1100 - LKQ Crystal River 1103 - LKQ Ft Myers 1106 …"
click input "text"
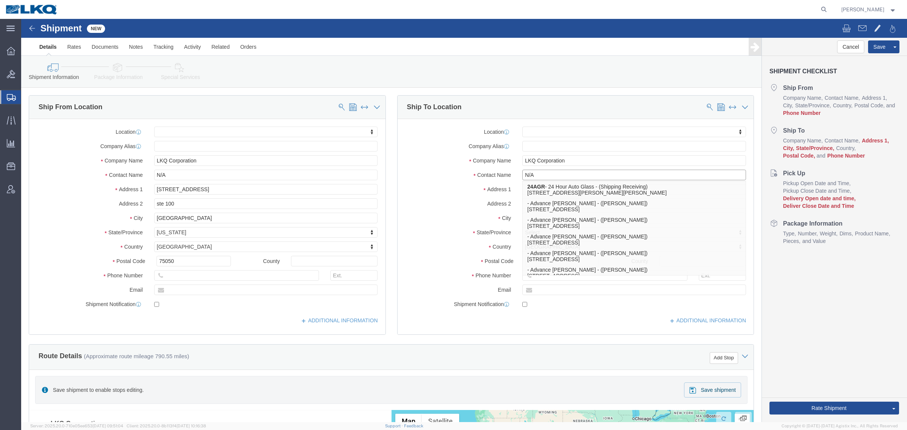
type input "N/A"
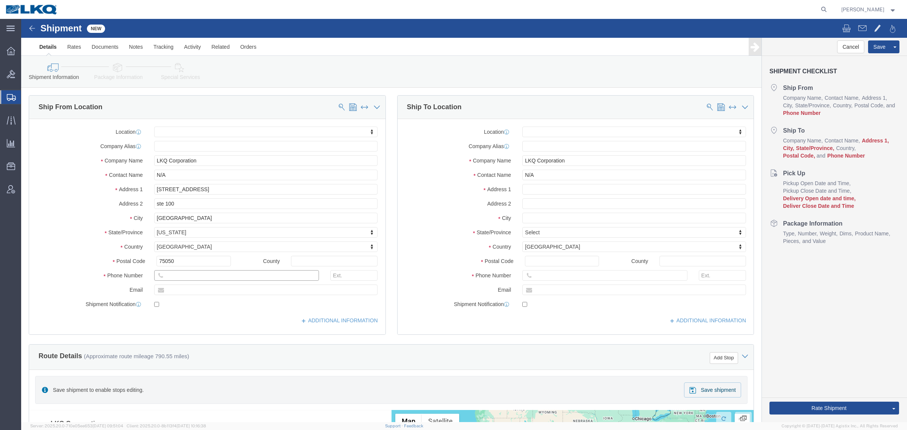
click input "text"
type input "800-421-3746"
paste input "[STREET_ADDRESS]"
click input "text"
type input "[STREET_ADDRESS]"
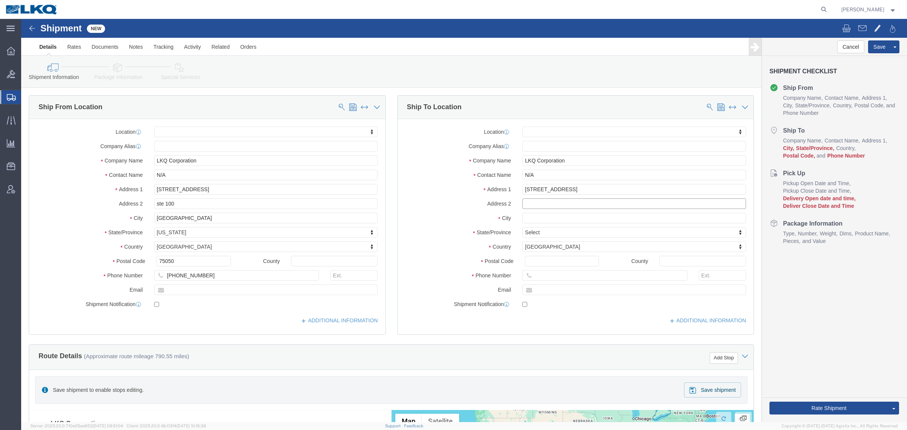
click input "text"
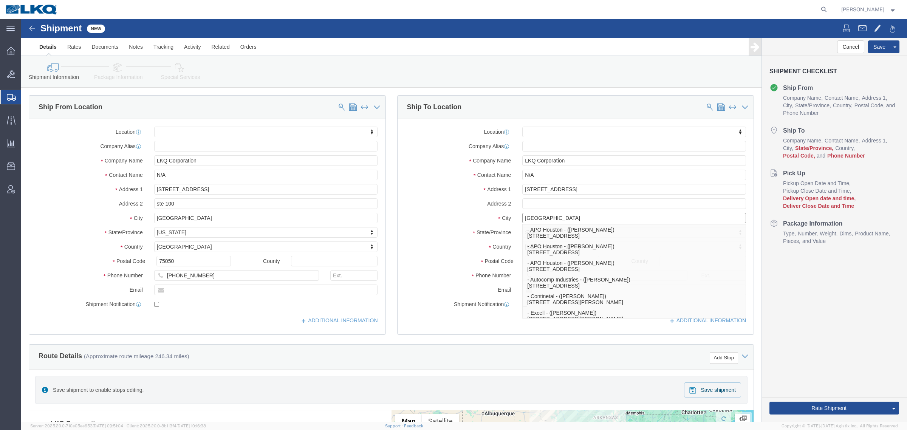
type input "[GEOGRAPHIC_DATA]"
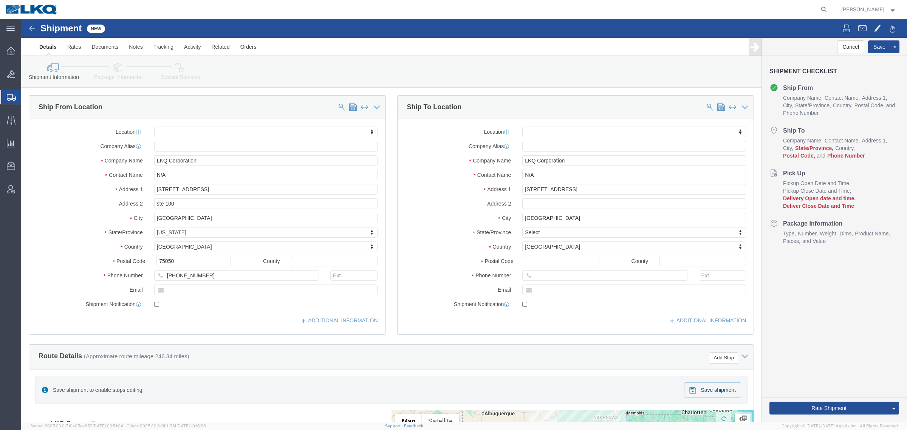
click div "Location My Profile Location 1100 - LKQ Crystal River 1103 - LKQ Ft Myers 1106 …"
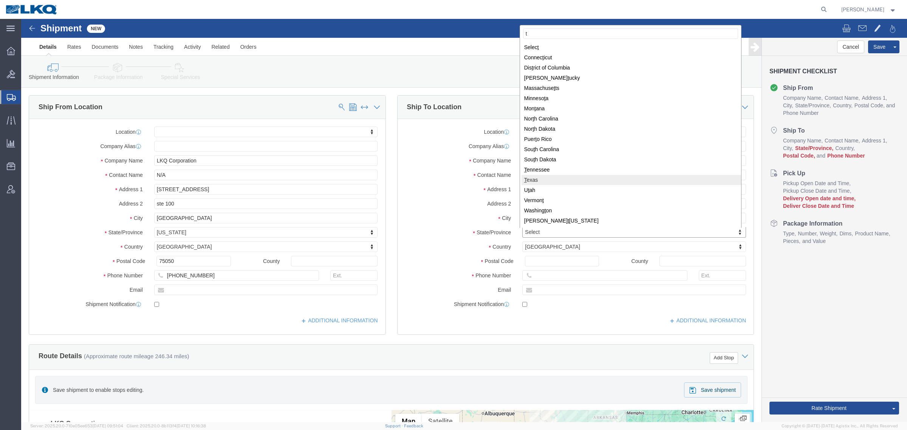
type input "t"
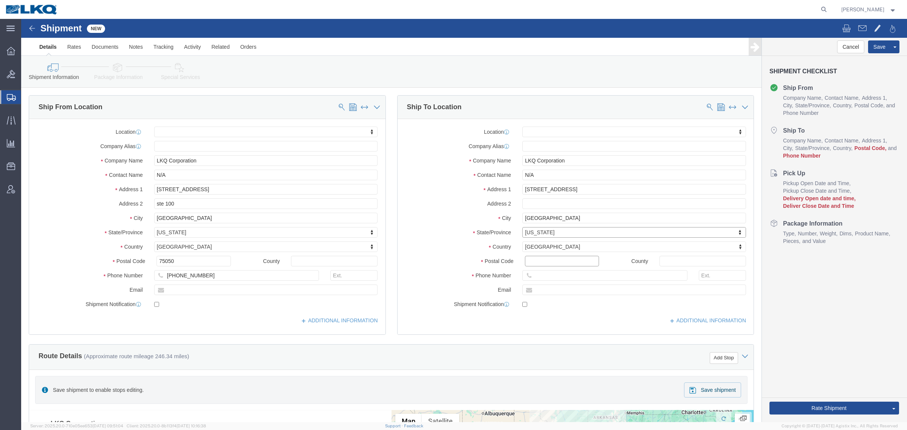
click input "Postal Code"
type input "77038"
click input "text"
type input "[PHONE_NUMBER]"
click div "Cancel Save Assign To Save As Template Shipment Checklist Ship From Company Nam…"
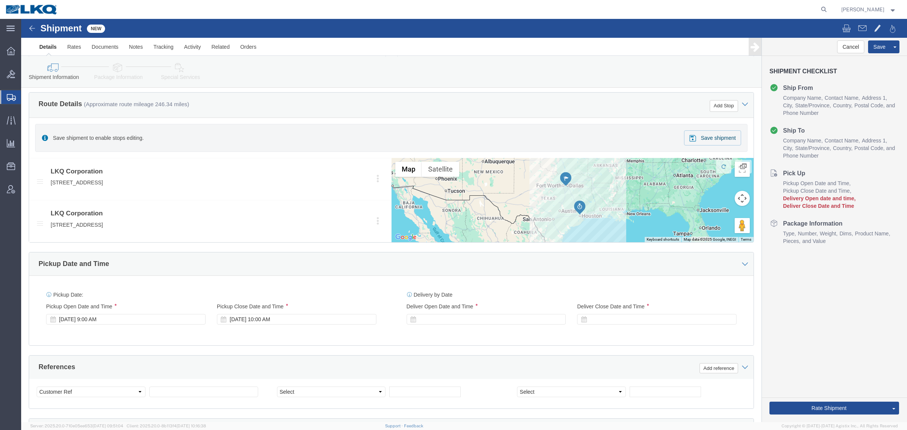
scroll to position [236, 0]
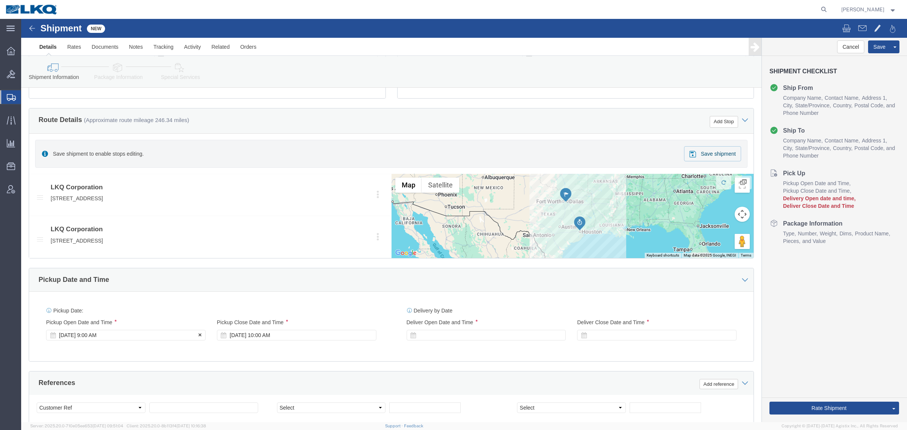
click div "Sep 30 2025 9:00 AM"
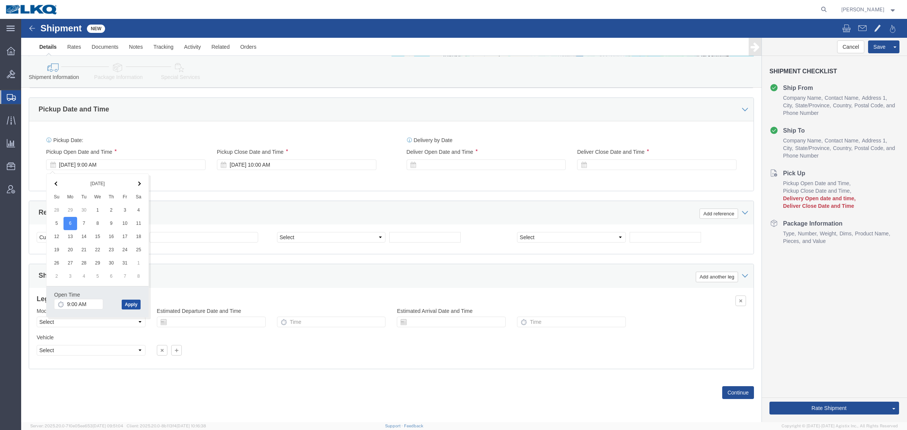
click button "Apply"
click div "References Add reference"
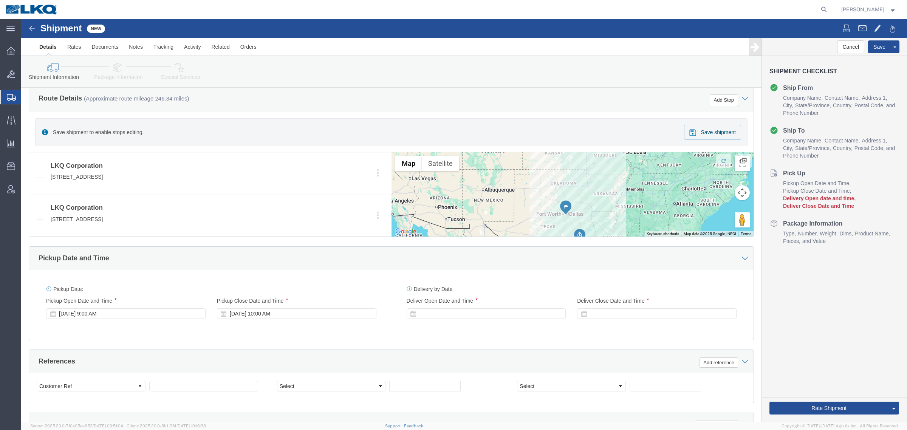
scroll to position [315, 0]
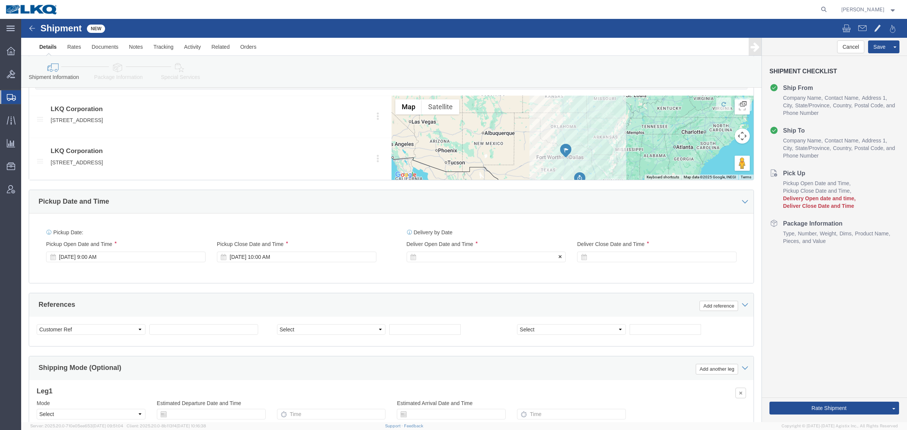
click div
click button "Apply"
click div "Pickup Date: Pickup Start Date Pickup Start Time Pickup Open Date and Time Oct …"
click div "Oct 06 2025 9:00 AM"
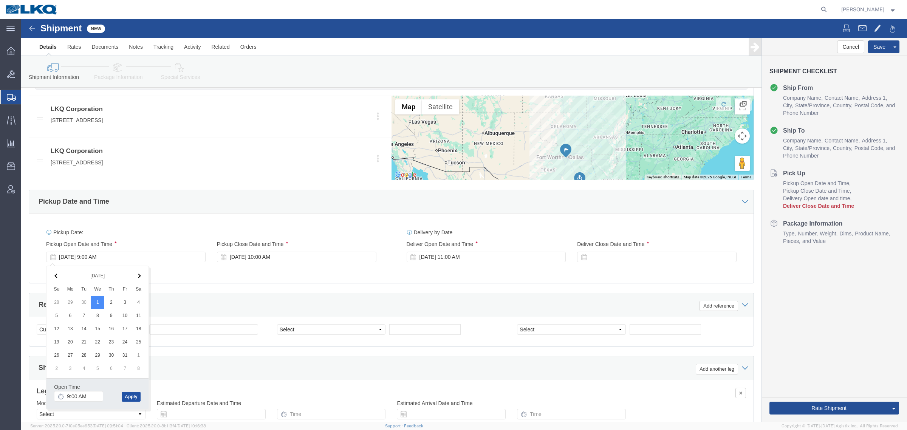
drag, startPoint x: 102, startPoint y: 381, endPoint x: 104, endPoint y: 377, distance: 3.9
click button "Apply"
click div "Oct 06 2025 10:00 AM"
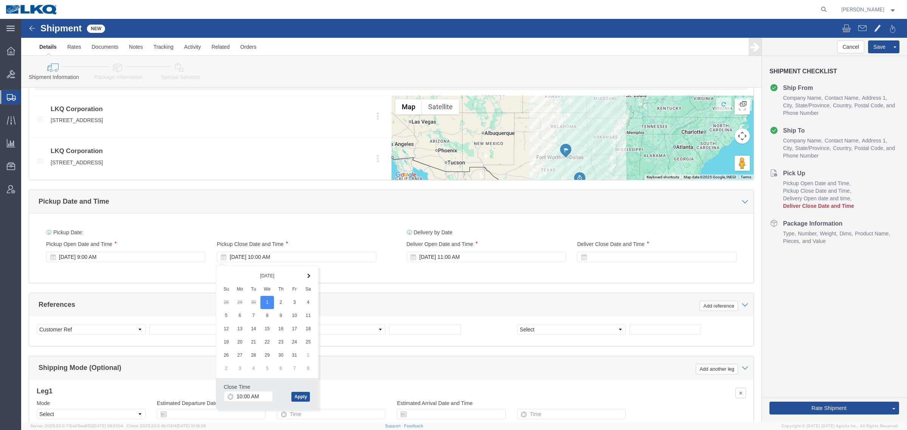
click button "Apply"
click div "Oct 07 2025 11:00 AM"
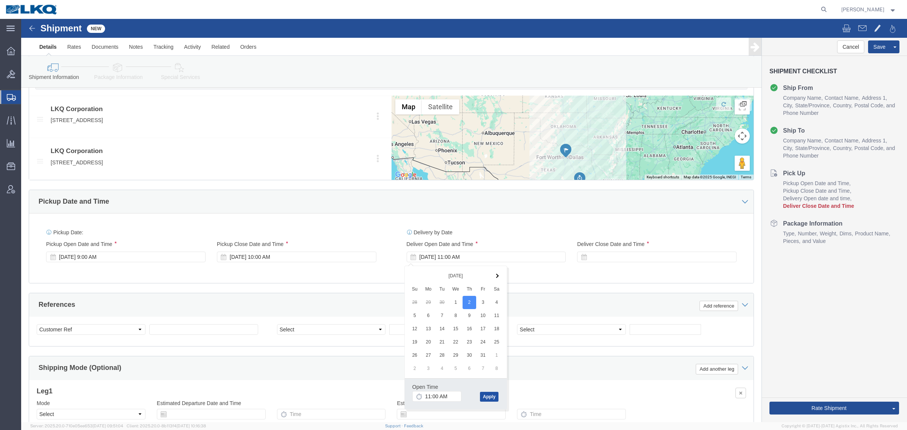
click button "Apply"
click div "Delivery Start Date Delivery Start Time Deliver Open Date and Time Oct 02 2025 …"
click div
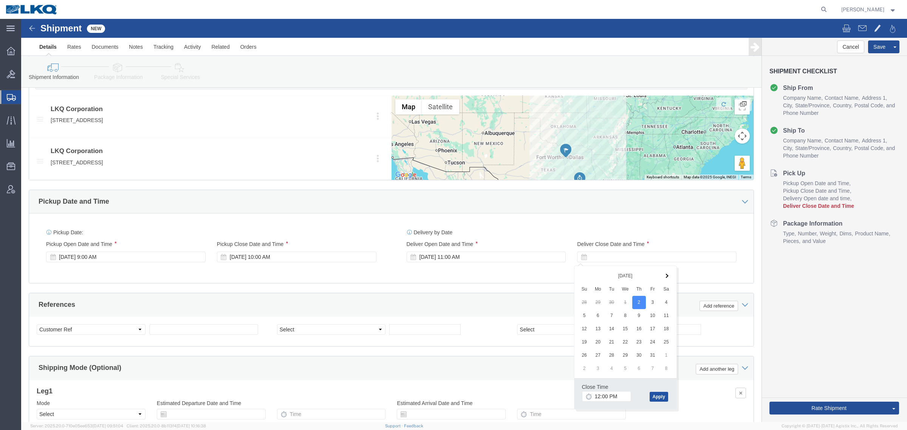
click button "Apply"
drag, startPoint x: 376, startPoint y: 248, endPoint x: 361, endPoint y: 254, distance: 15.7
click div "Delivery by Date Delivery Start Date Delivery Start Time Deliver Open Date and …"
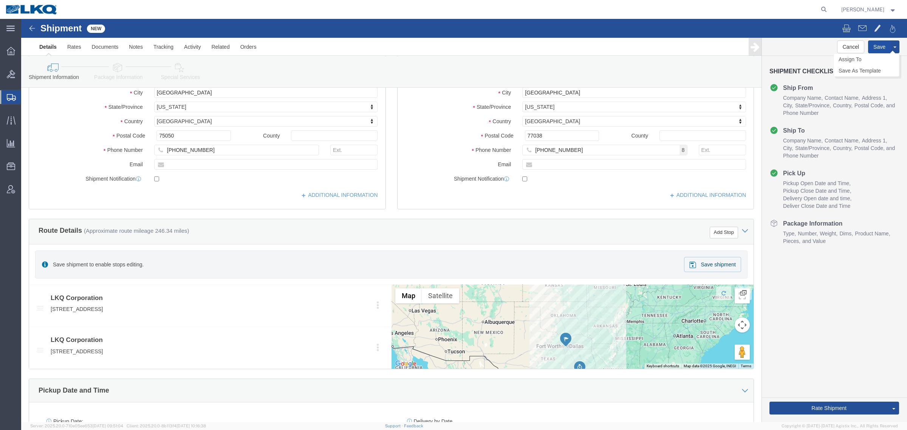
click button "Save"
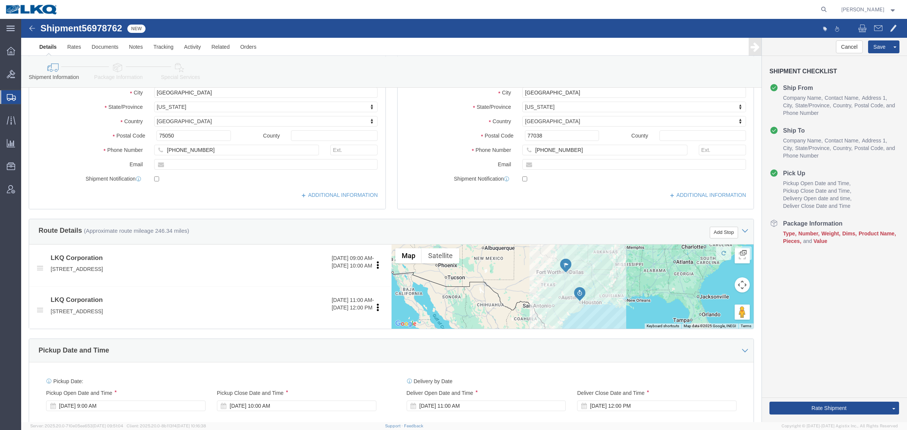
drag, startPoint x: 105, startPoint y: 30, endPoint x: 84, endPoint y: 11, distance: 28.4
click span "56978762"
drag, startPoint x: 233, startPoint y: 8, endPoint x: 225, endPoint y: 8, distance: 8.3
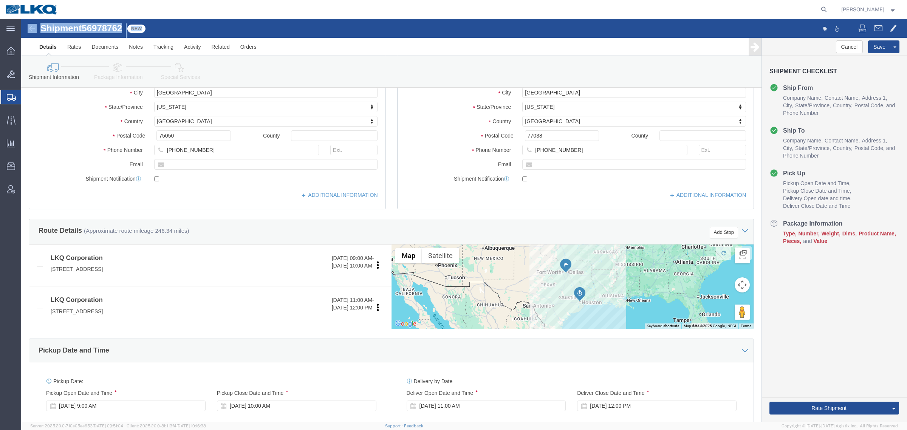
click div "Shipment 56978762 New"
click span "56978762"
copy span "56978762"
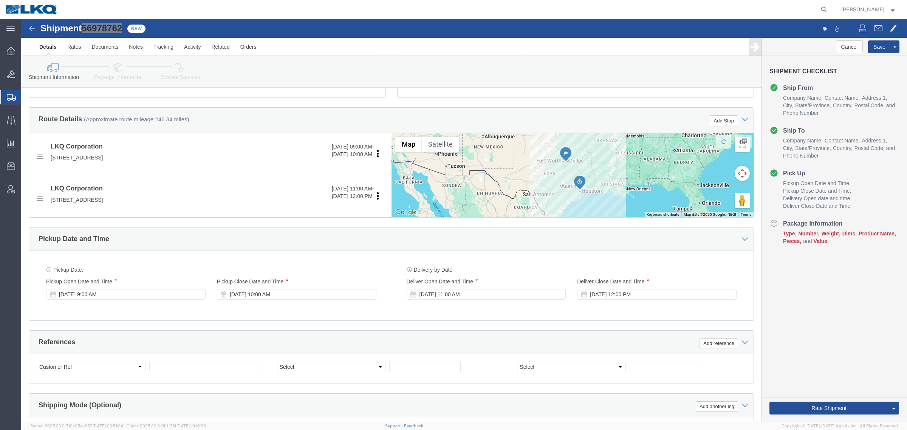
scroll to position [267, 0]
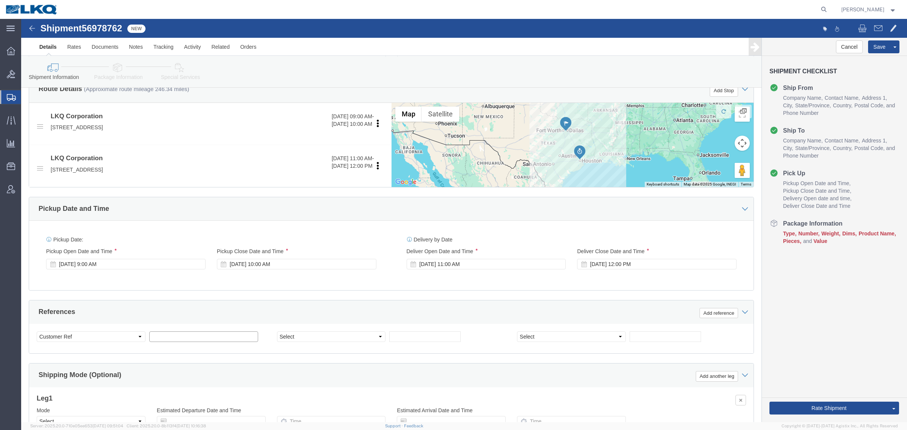
click input "text"
paste input "56978762"
type input "56978762"
click div "References Add reference"
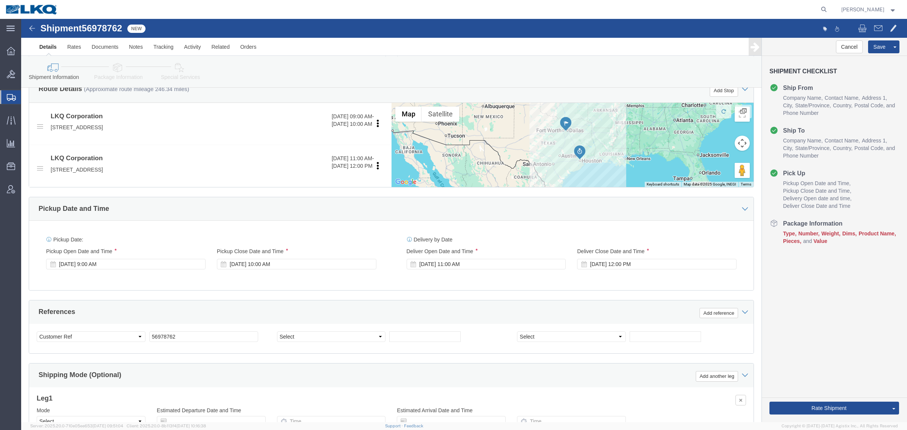
click div "Pickup Date: Pickup Start Date Pickup Start Time Pickup Open Date and Time Oct …"
click div "Pickup Date and Time"
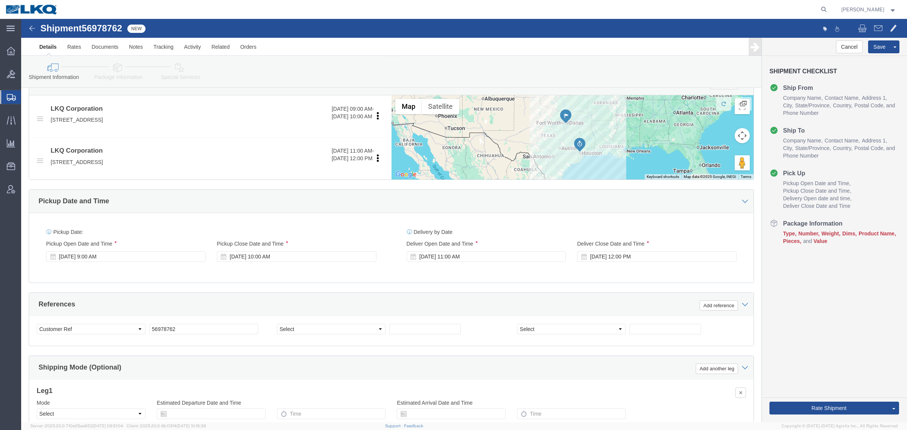
scroll to position [274, 0]
click div "Cancel Save Assign To Clone Shipment Save As Template Shipment Checklist Ship F…"
click button "Rate Shipment"
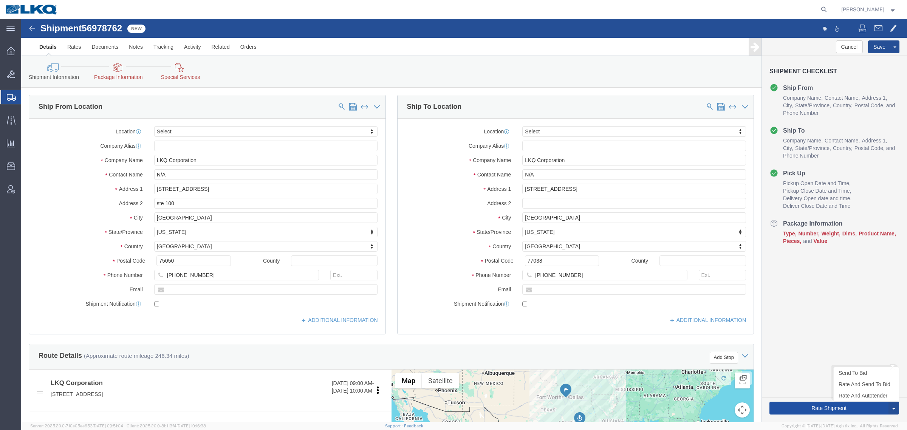
scroll to position [0, 0]
click link "Package Information"
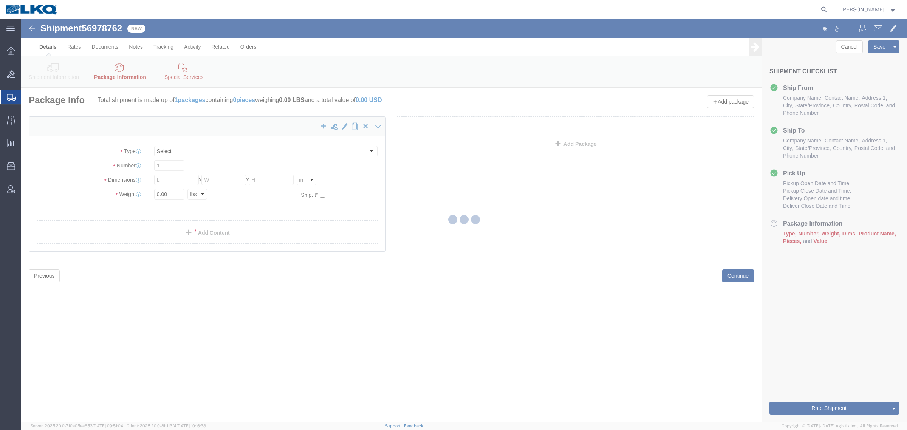
select select "CBOX"
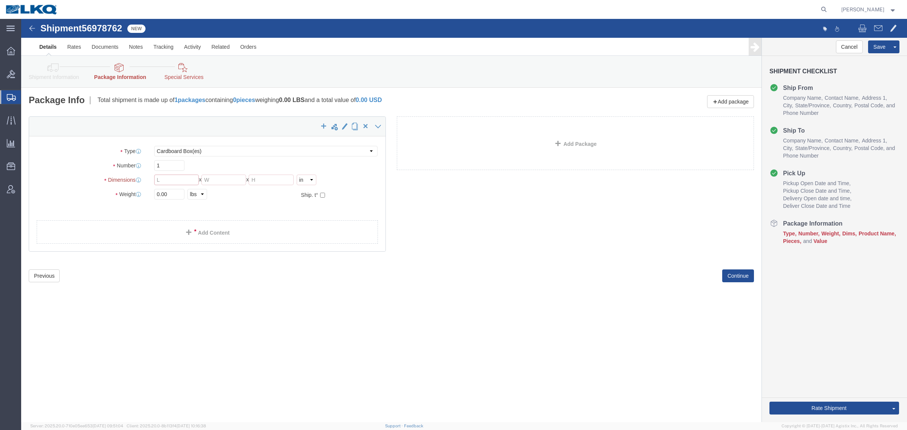
click input "text"
type input "48"
type input "8"
click input "0.00"
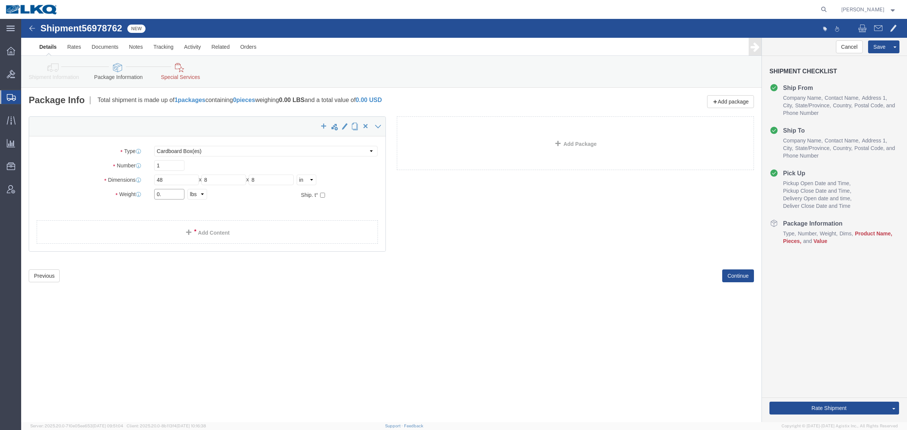
type input "0"
click input "3000"
type input "30000"
click div "x Package Type Select Bale(s) Basket(s) Bolt(s) Bottle(s) Buckets Bulk Bundle(s…"
drag, startPoint x: 675, startPoint y: 367, endPoint x: 687, endPoint y: 364, distance: 11.6
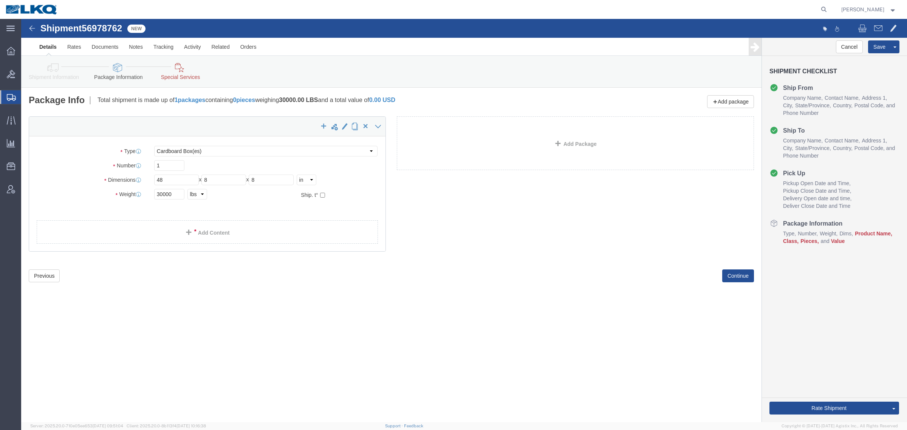
click div "Shipment 56978762 New Details Rates Documents Notes Tracking Activity Related O…"
drag, startPoint x: 659, startPoint y: 348, endPoint x: 747, endPoint y: 357, distance: 88.5
click div "Shipment 56978762 New Details Rates Documents Notes Tracking Activity Related O…"
drag, startPoint x: 792, startPoint y: 353, endPoint x: 667, endPoint y: 332, distance: 127.2
click div "Cancel Save Assign To Clone Shipment Save As Template Shipment Checklist Ship F…"
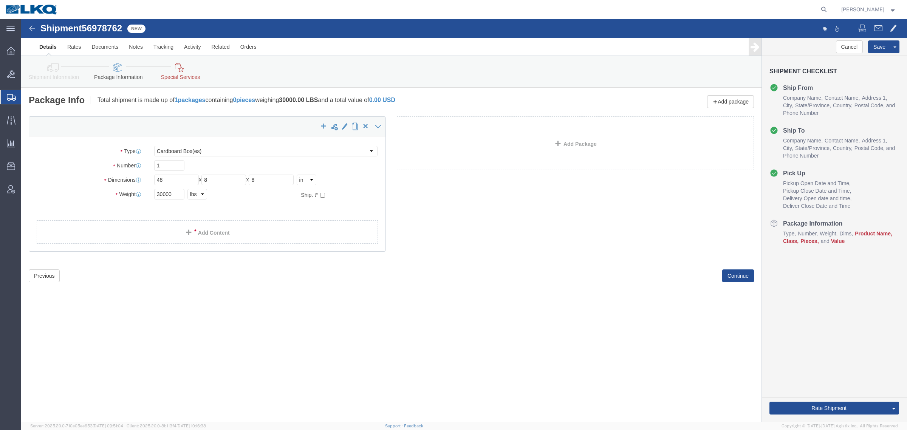
drag, startPoint x: 651, startPoint y: 328, endPoint x: 682, endPoint y: 329, distance: 31.8
click div "Shipment 56978762 New Details Rates Documents Notes Tracking Activity Related O…"
click div "Cancel Save Assign To Clone Shipment Save As Template Shipment Checklist Ship F…"
click button "Rate Shipment"
click link "Add Content"
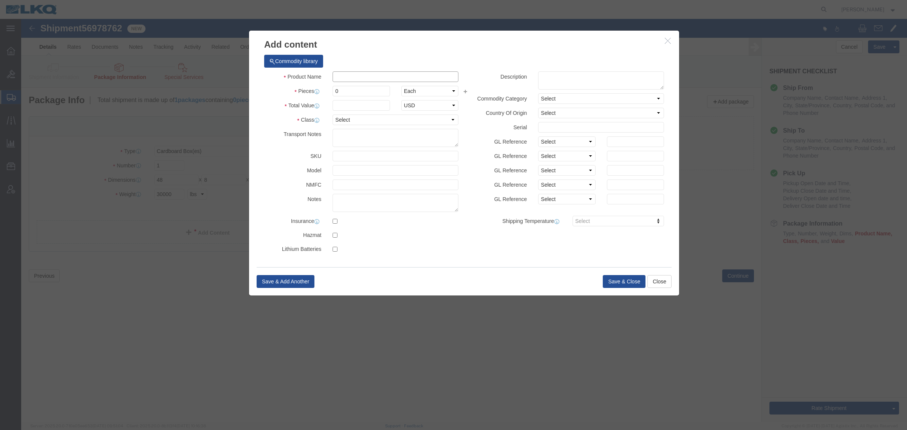
click input "text"
type input "gener"
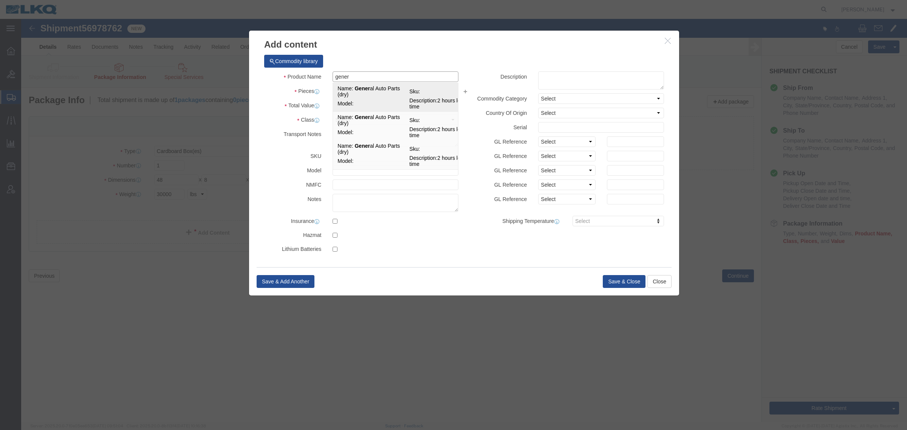
click td "Model:"
select select "LBS"
select select "USD"
type input "General Auto Parts (dry)"
type textarea "2 hours load time"
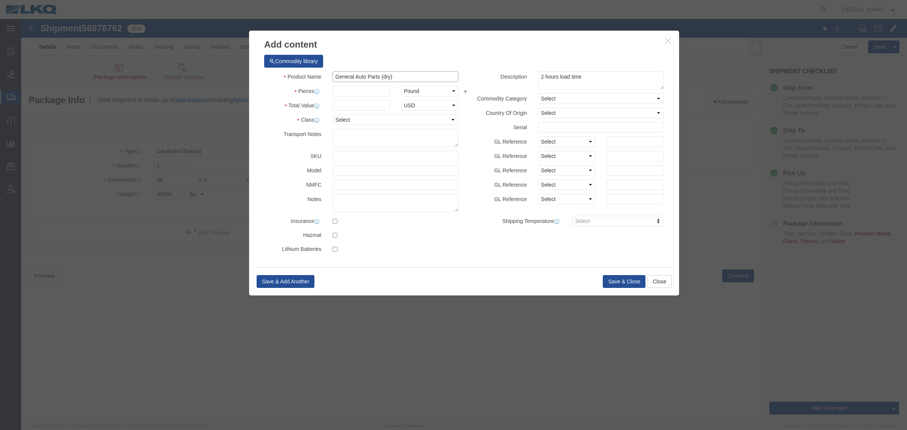
type input "General Auto Parts (dry)"
click input "text"
type input "1"
select select "BF"
click input "text"
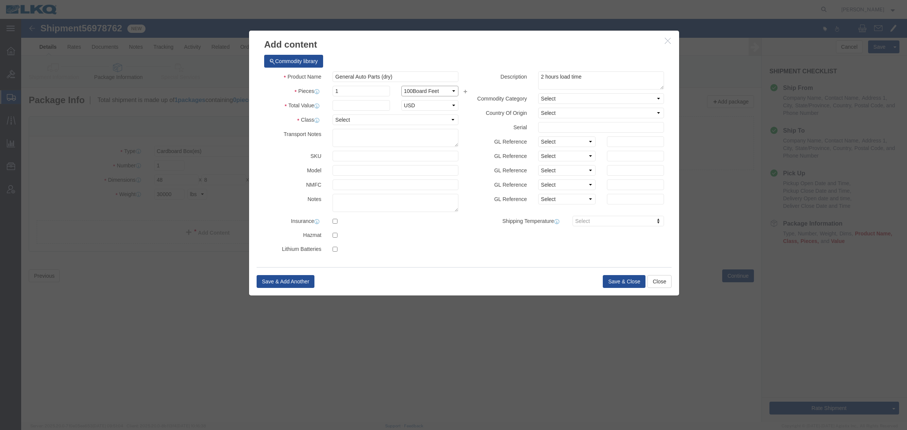
click select "Select Bag Barrels 100Board Feet Bottle Box Blister Pack Carats Can Capsule Car…"
select select
click select "Select Bag Barrels 100Board Feet Bottle Box Blister Pack Carats Can Capsule Car…"
click input "text"
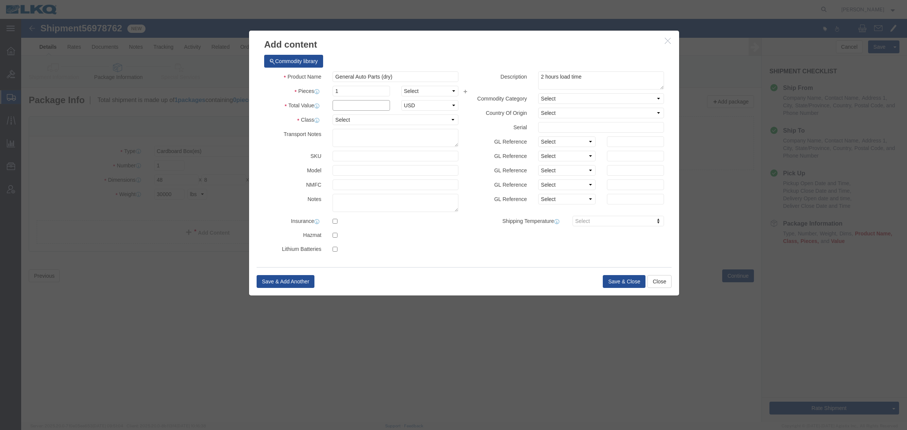
type input "1"
click select "Select 50 55 60 65 70 85 92.5 100 125 175 250 300 400"
select select "92.5"
click select "Select 50 55 60 65 70 85 92.5 100 125 175 250 300 400"
click button "Save & Close"
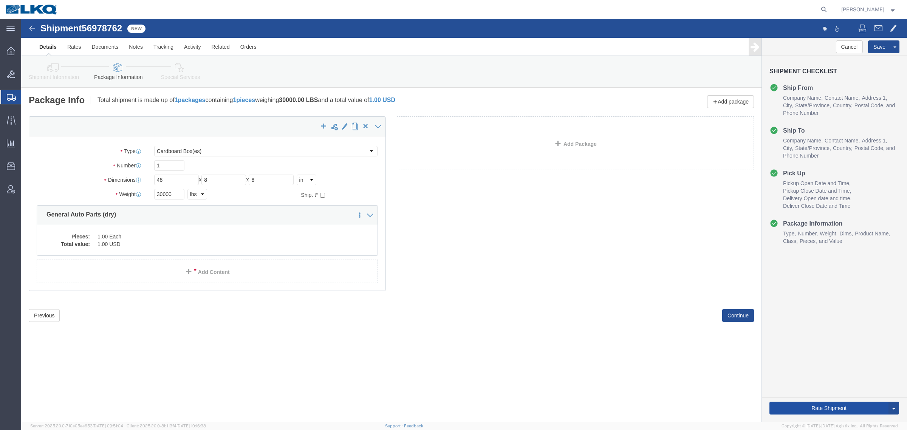
click button "Rate Shipment"
click icon
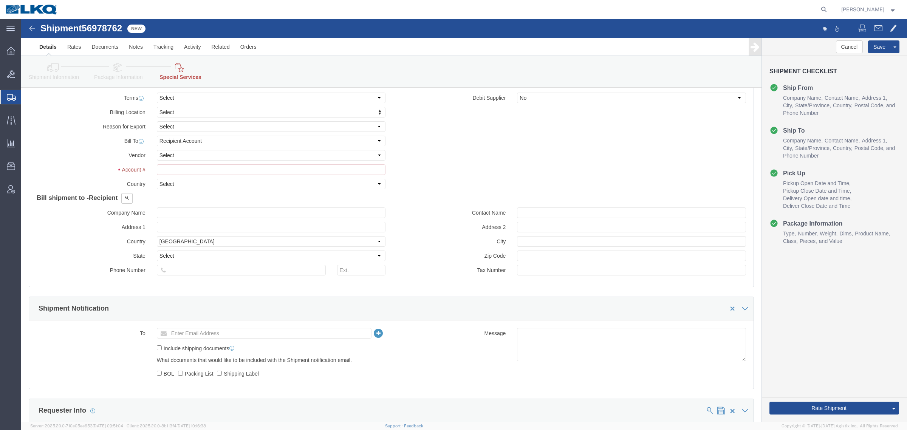
scroll to position [318, 0]
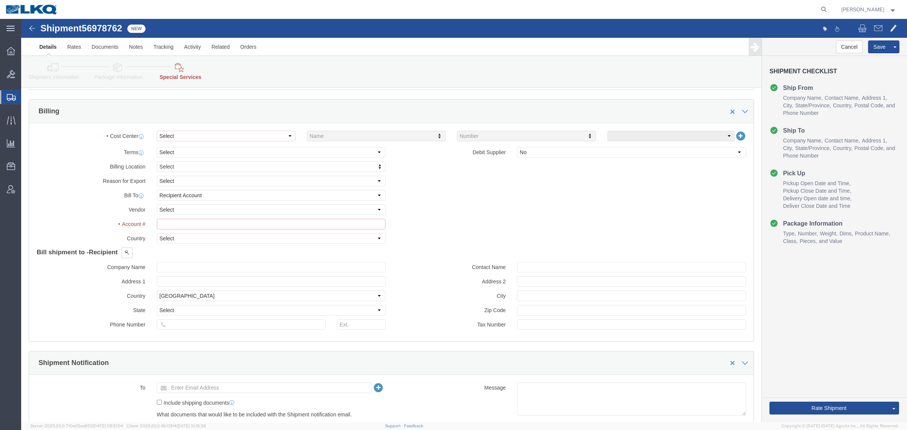
click input "text"
type input "1"
type input "1760"
click select "Select Buyer Cost Center Department Operations Number Order Number Sales Person"
select select "COSTCENTER"
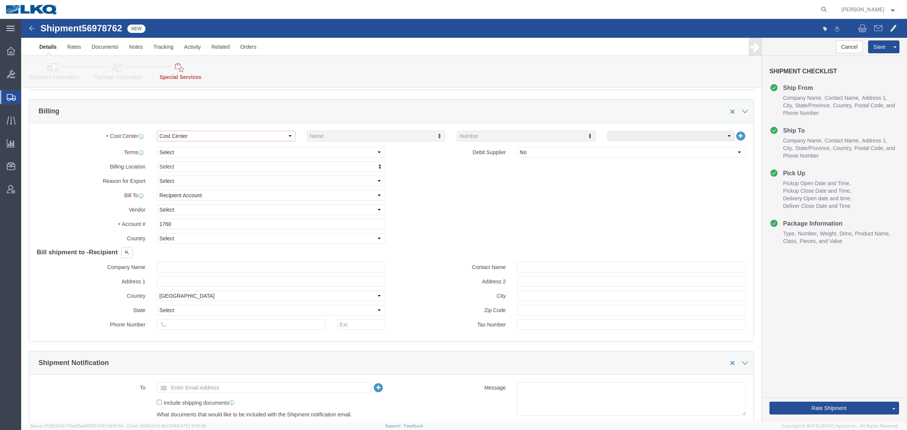
click select "Select Buyer Cost Center Department Operations Number Order Number Sales Person"
type input "1760"
click button "Save"
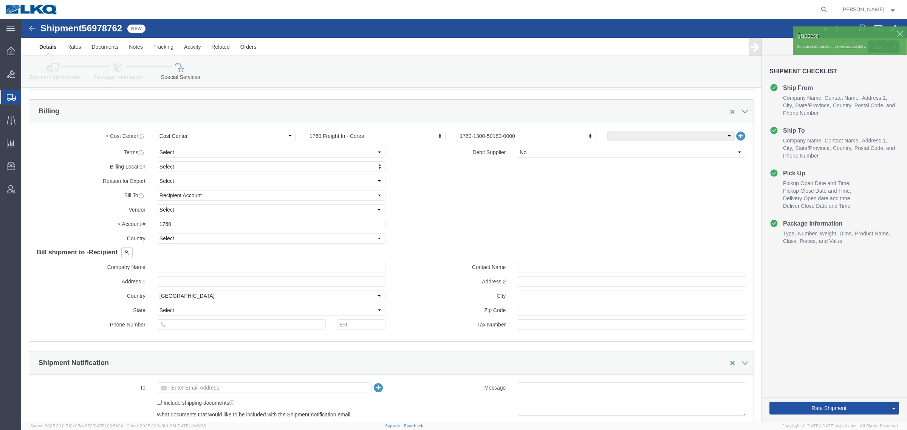
click button "Rate Shipment"
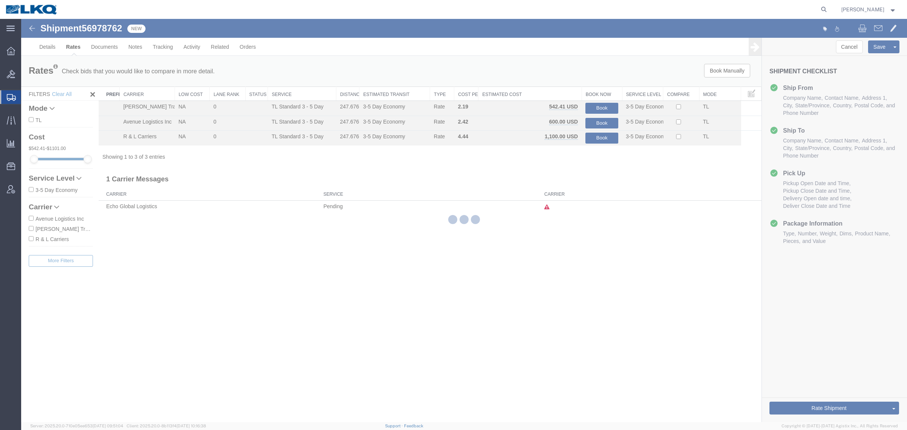
scroll to position [0, 0]
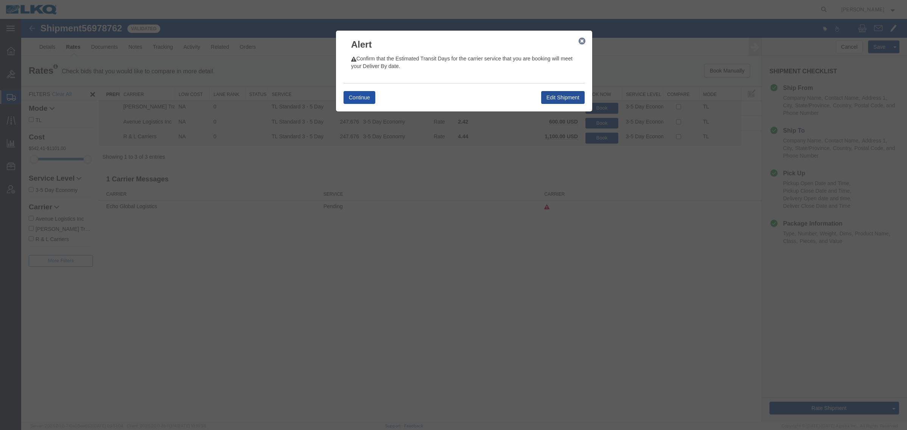
click at [358, 99] on button "Continue" at bounding box center [360, 97] width 32 height 13
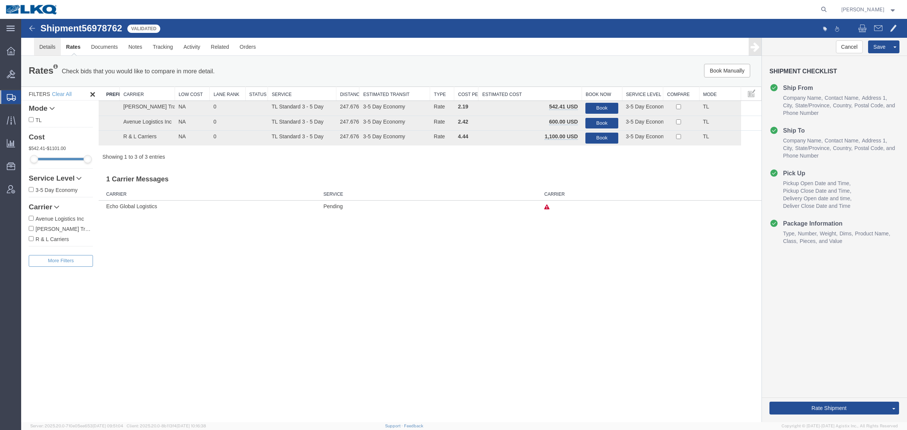
click at [45, 49] on link "Details" at bounding box center [47, 47] width 27 height 18
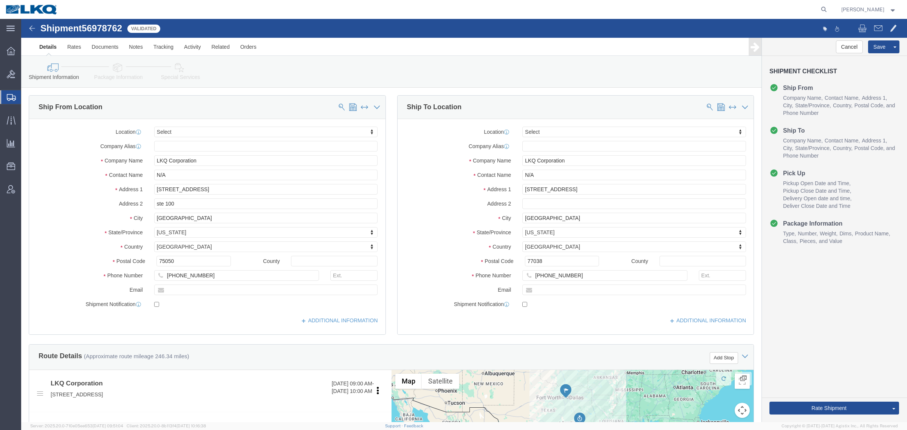
click div "Shipment Information Package Information Special Services Loading Routing"
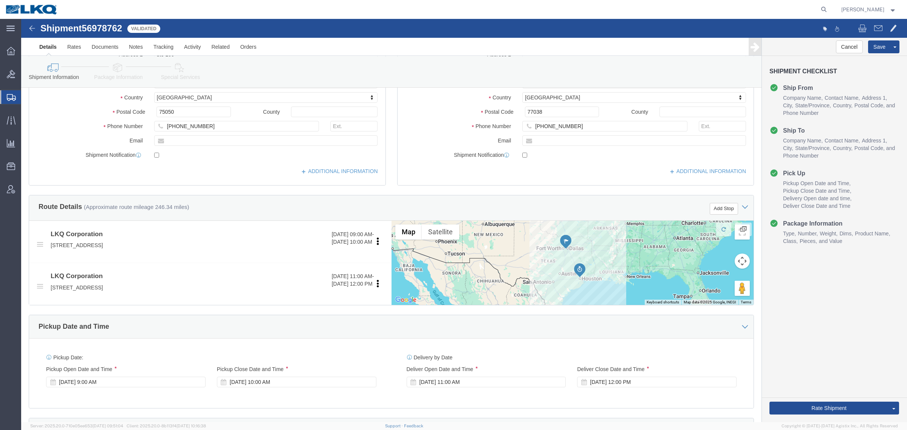
scroll to position [133, 0]
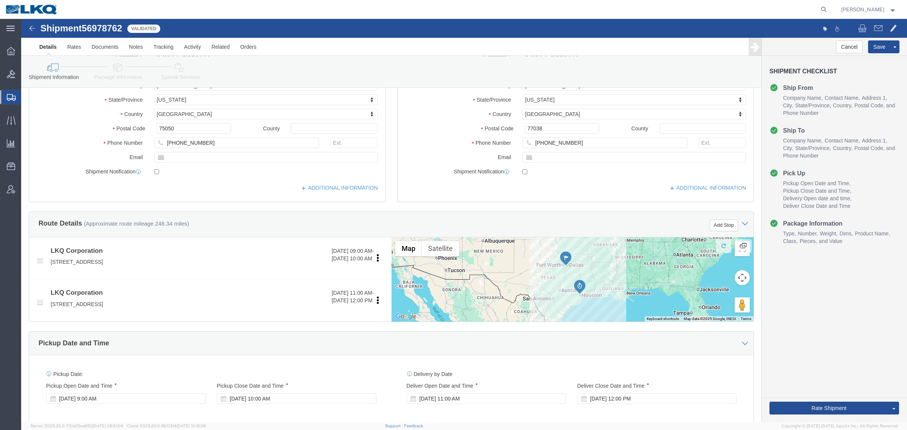
click div "Ship From Location Location Select Select My Profile Location 1100 - LKQ Crysta…"
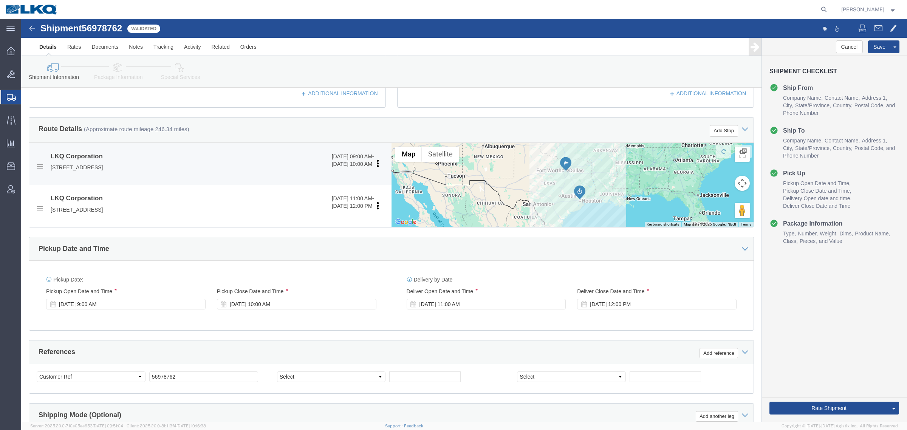
scroll to position [180, 0]
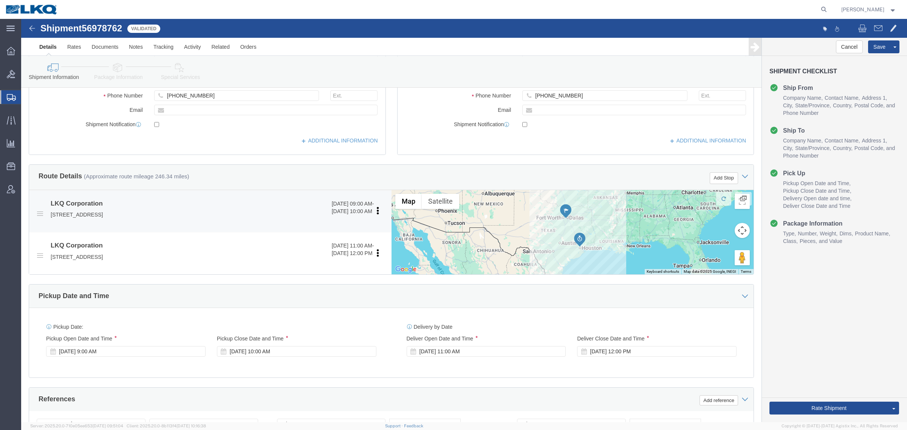
click div "LKQ Corporation 10/01/2025 09:00 AM - 10/01/2025 10:00 AM 1102 W Carrier Pkwy, …"
click p "1102 W Carrier Pkwy, ste 100, Grand Prairie, TX, 75050, US"
copy p "75050"
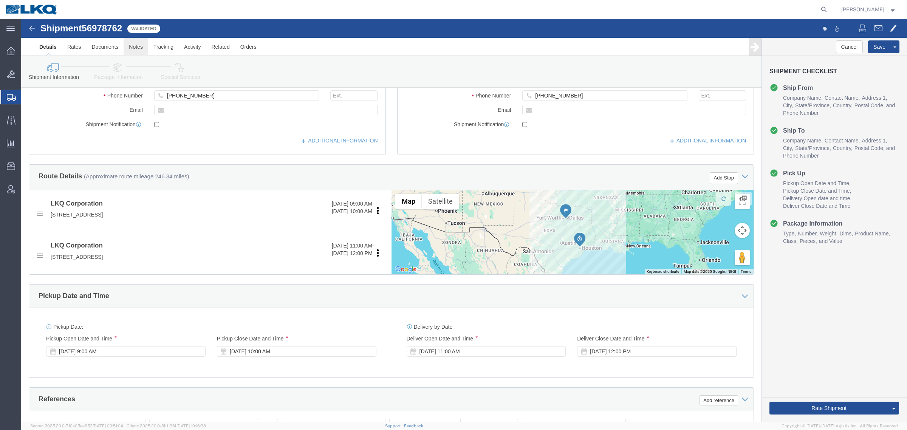
click link "Notes"
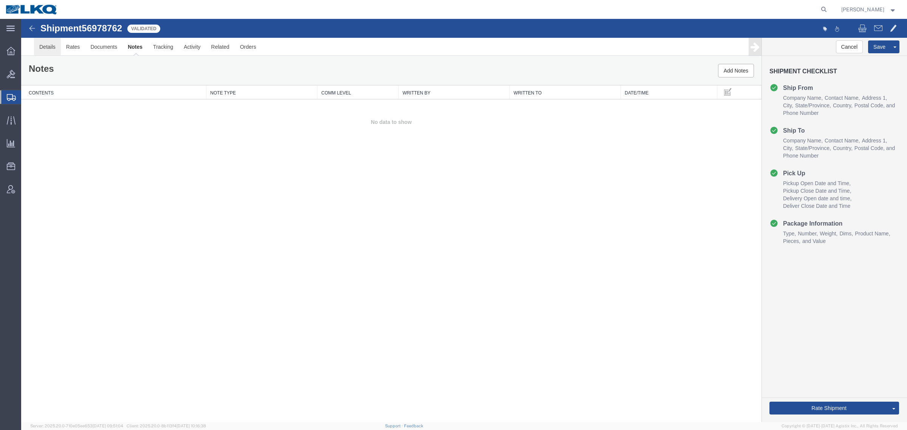
click at [50, 56] on link "Details" at bounding box center [47, 47] width 27 height 18
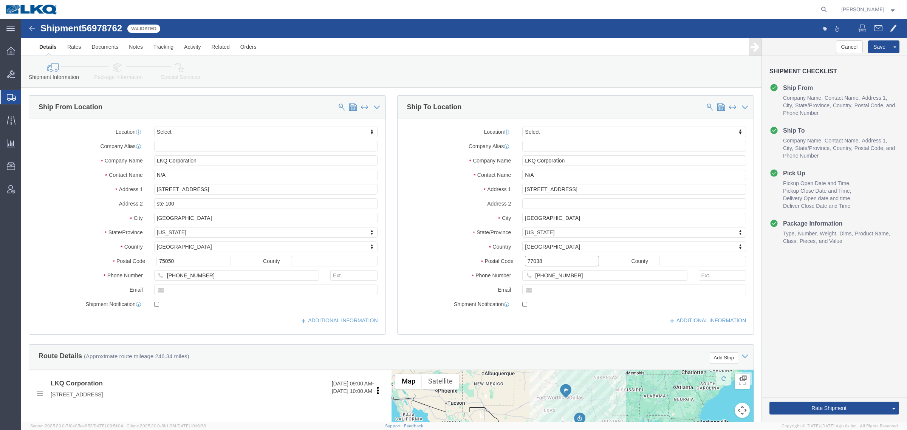
click input "77038"
click link "Notes"
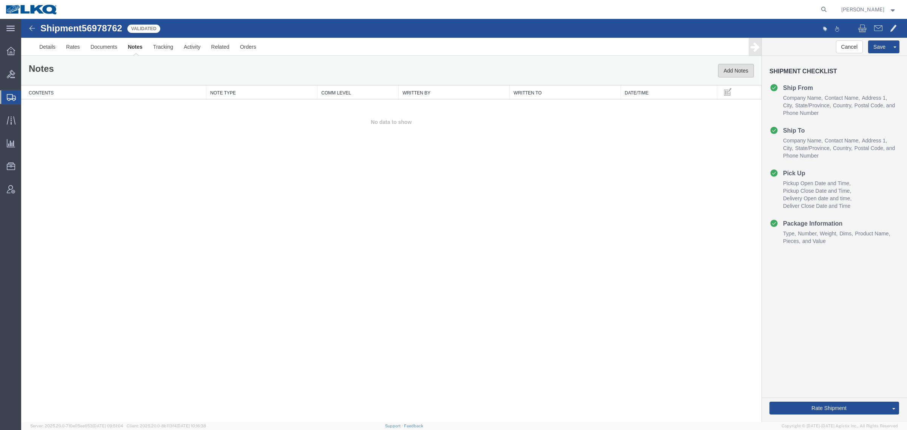
click at [726, 72] on button "Add Notes" at bounding box center [736, 71] width 36 height 14
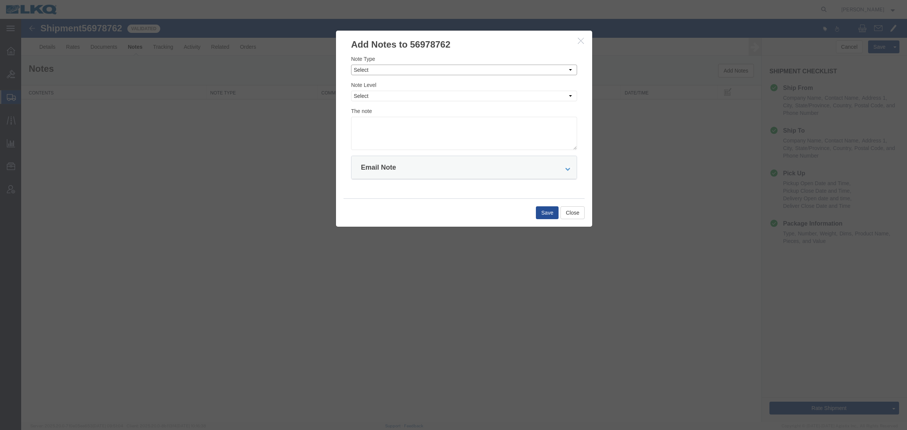
click at [388, 70] on select "Select Approval Bid Notes Carrier Change Notes Claim Notes Content Hazmat Notes…" at bounding box center [464, 70] width 226 height 11
select select "BID_NOTES"
click at [351, 65] on select "Select Approval Bid Notes Carrier Change Notes Claim Notes Content Hazmat Notes…" at bounding box center [464, 70] width 226 height 11
click at [398, 93] on select "Select Private to Account Private to Vendor Public" at bounding box center [464, 96] width 226 height 11
select select "PRIVATE_TO_ACCOUNT"
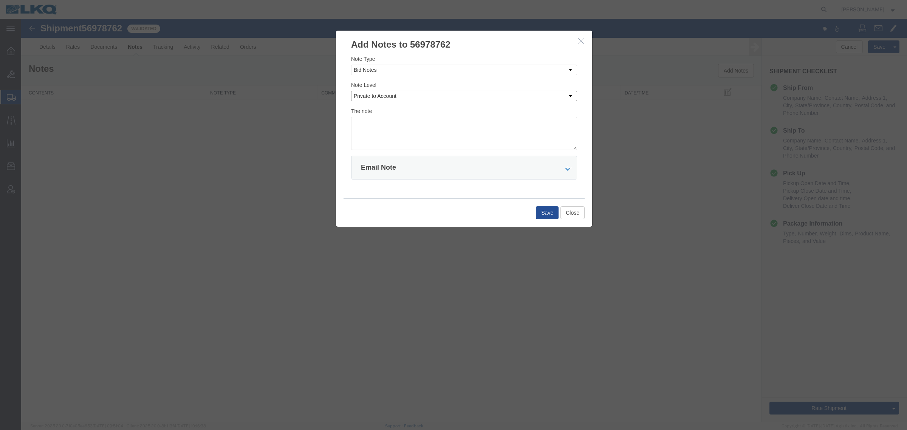
click at [351, 91] on select "Select Private to Account Private to Vendor Public" at bounding box center [464, 96] width 226 height 11
click at [411, 148] on textarea at bounding box center [464, 133] width 226 height 33
type textarea "DATL: $615"
click at [549, 215] on button "Save" at bounding box center [547, 212] width 23 height 13
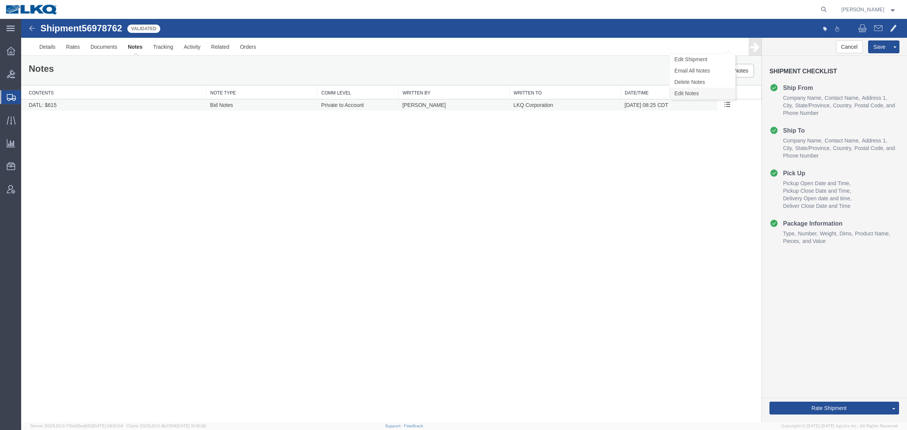
click at [710, 97] on link "Edit Notes" at bounding box center [702, 93] width 65 height 11
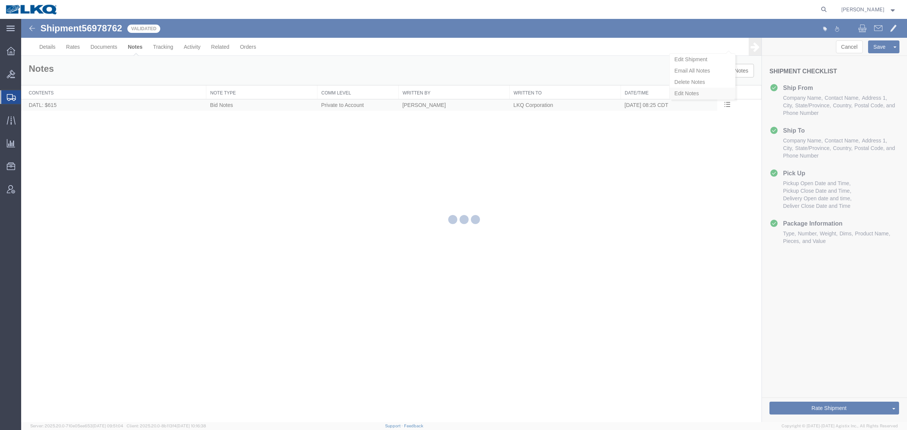
select select "BID_NOTES"
select select "PRIVATE_TO_ACCOUNT"
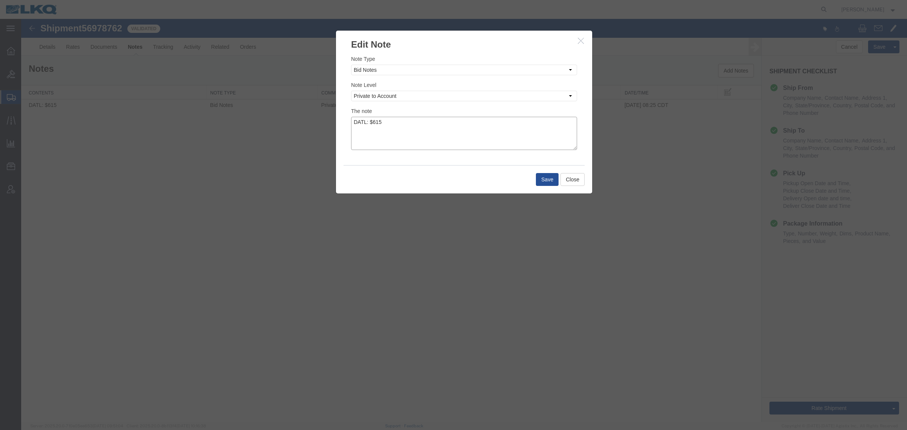
drag, startPoint x: 366, startPoint y: 124, endPoint x: 368, endPoint y: 132, distance: 8.2
click at [366, 125] on textarea "DATL: $615" at bounding box center [464, 133] width 226 height 33
type textarea "DAT: $615"
click at [540, 180] on button "Save" at bounding box center [547, 179] width 23 height 13
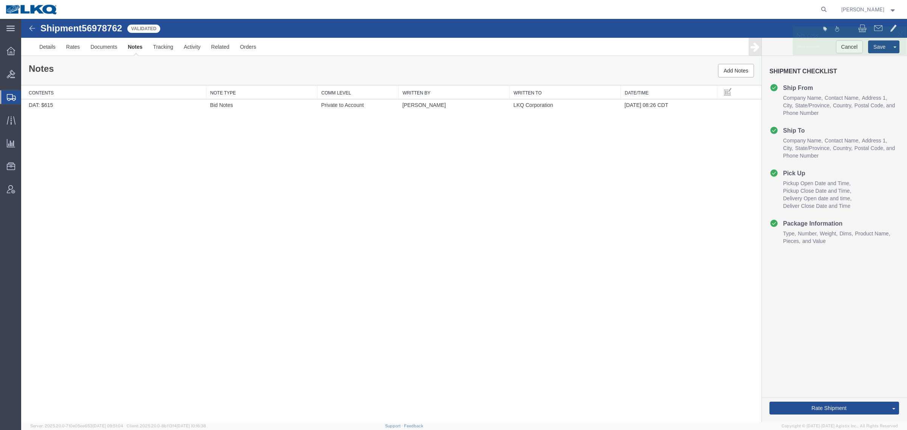
click at [21, 19] on link "Send To Bid" at bounding box center [21, 19] width 0 height 0
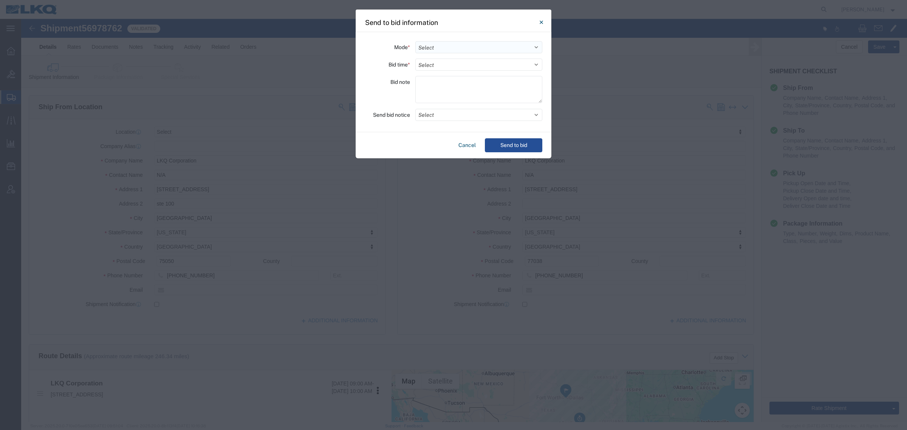
click at [454, 48] on select "Select Small Parcel Truckload Air Rail Less than Truckload Ocean Freight Multi-…" at bounding box center [479, 47] width 127 height 12
select select "TL"
click at [416, 41] on select "Select Small Parcel Truckload Air Rail Less than Truckload Ocean Freight Multi-…" at bounding box center [479, 47] width 127 height 12
click at [445, 68] on select "Select 30 Min (Rush) 1 Hour (Rush) 2 Hours (Rush) 4 Hours (Rush) 8 Hours (Rush)…" at bounding box center [479, 65] width 127 height 12
select select "8"
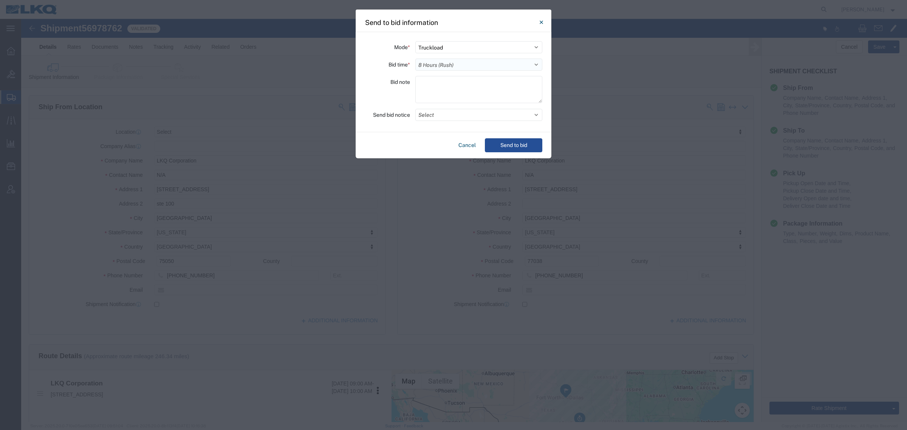
click at [416, 59] on select "Select 30 Min (Rush) 1 Hour (Rush) 2 Hours (Rush) 4 Hours (Rush) 8 Hours (Rush)…" at bounding box center [479, 65] width 127 height 12
click at [467, 118] on button "Select" at bounding box center [479, 115] width 127 height 12
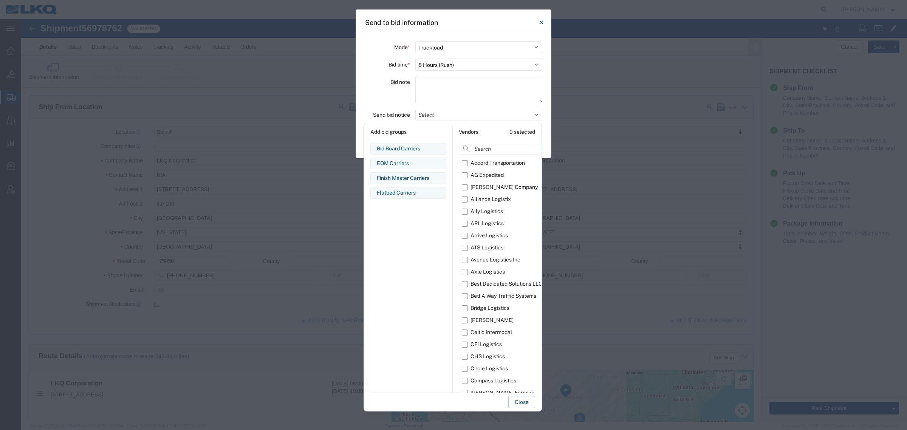
click at [380, 99] on div "Bid note" at bounding box center [387, 90] width 45 height 29
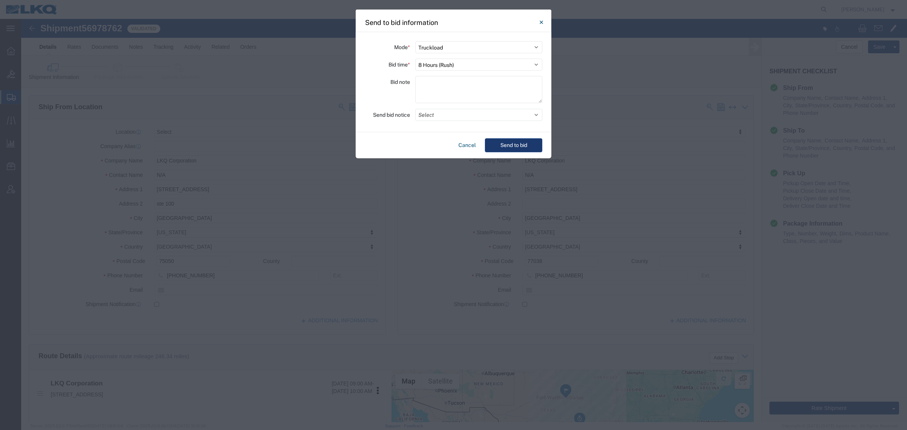
click at [499, 148] on button "Send to bid" at bounding box center [513, 145] width 57 height 14
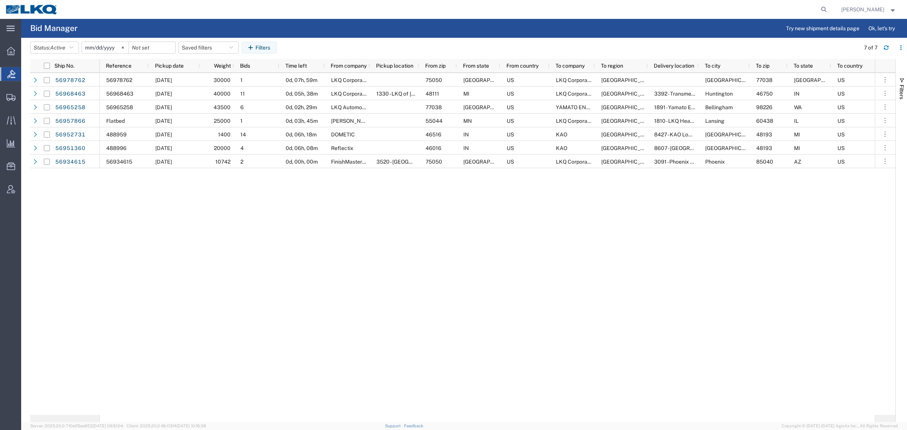
click at [353, 229] on div "56978762 10/01/2025 30000 1 0d, 07h, 59m LKQ Corporation 75050 TX US LKQ Corpor…" at bounding box center [487, 244] width 775 height 342
click at [206, 52] on button "Saved filters" at bounding box center [208, 48] width 60 height 12
click at [214, 82] on span "Bid Board" at bounding box center [229, 81] width 99 height 14
type input "2024-12-01"
type input "2025-12-31"
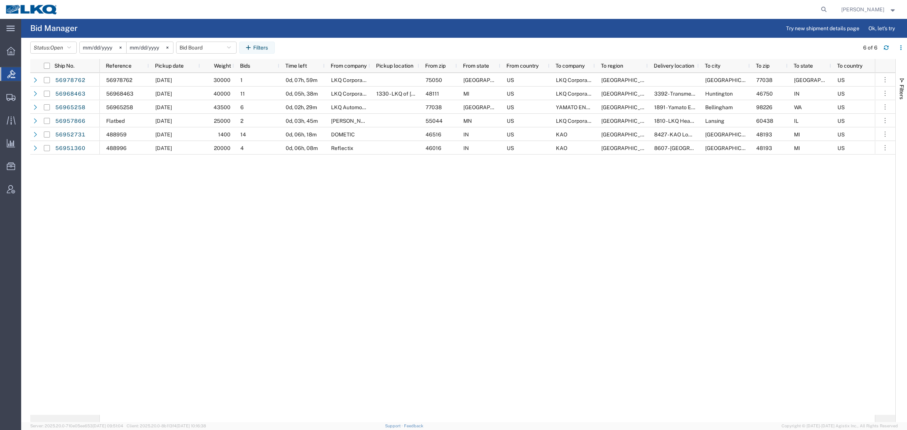
click at [388, 296] on div "56978762 10/01/2025 30000 1 0d, 07h, 59m LKQ Corporation 75050 TX US LKQ Corpor…" at bounding box center [487, 244] width 775 height 342
click at [216, 54] on agx-table-filter-chips "Status: Open Active All Awaiting Confirmation Awarded Closed Expired Open Withd…" at bounding box center [442, 50] width 825 height 17
click at [202, 51] on button "Bid Board" at bounding box center [206, 48] width 60 height 12
click at [209, 81] on span "Bid Board" at bounding box center [226, 81] width 99 height 14
click at [362, 52] on agx-table-filter-chips "Status: Open Active All Awaiting Confirmation Awarded Closed Expired Open Withd…" at bounding box center [442, 50] width 825 height 17
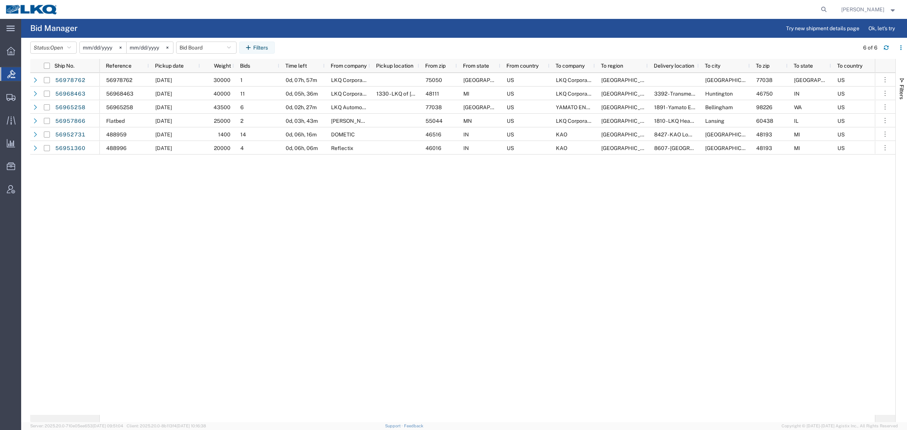
click at [378, 264] on div "56978762 10/01/2025 30000 1 0d, 07h, 57m LKQ Corporation 75050 TX US LKQ Corpor…" at bounding box center [487, 244] width 775 height 342
click at [615, 261] on div "56978762 10/01/2025 30000 1 0d, 07h, 57m LKQ Corporation 75050 TX US LKQ Corpor…" at bounding box center [487, 244] width 775 height 342
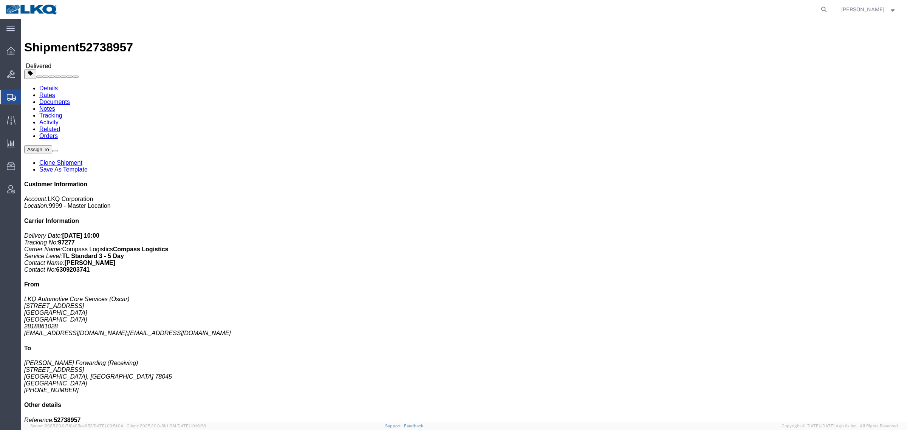
drag, startPoint x: 396, startPoint y: 163, endPoint x: 412, endPoint y: 158, distance: 17.1
click div "Leg 1 - Truckload Number of trucks: 1"
click link "Rates"
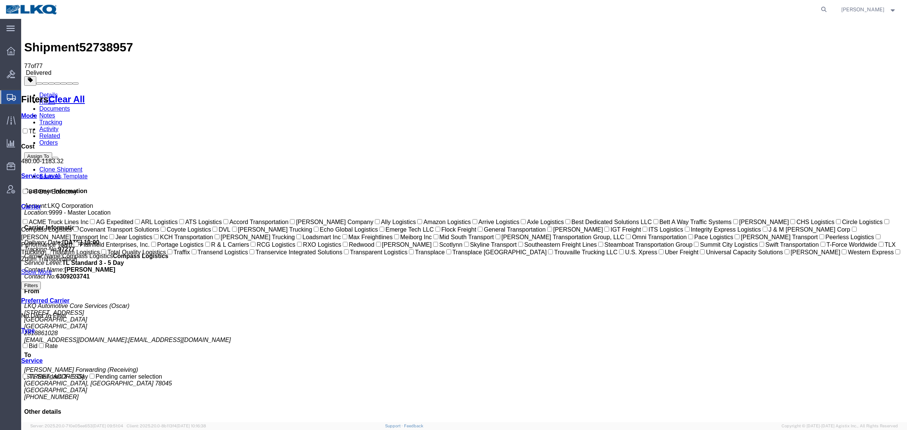
drag, startPoint x: 498, startPoint y: 42, endPoint x: 516, endPoint y: 21, distance: 27.6
click at [499, 92] on ul "Details Rates Documents Notes Tracking Activity Related Orders" at bounding box center [464, 119] width 880 height 54
click at [0, 0] on span "Location Appointment" at bounding box center [0, 0] width 0 height 0
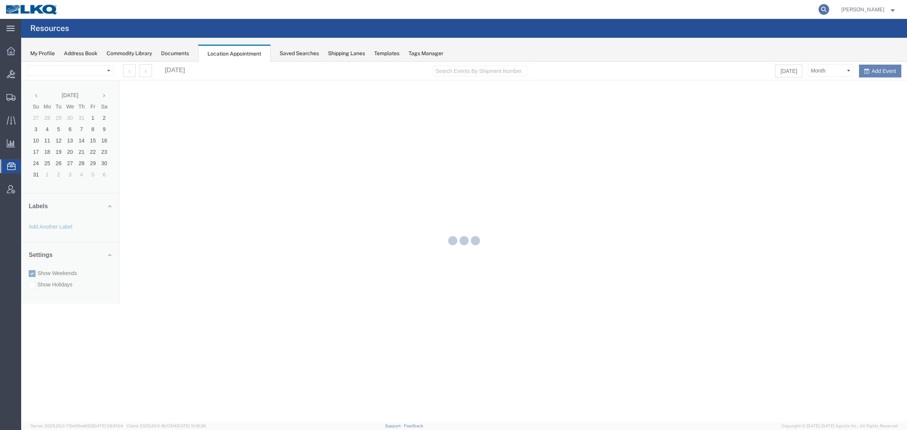
select select "27560"
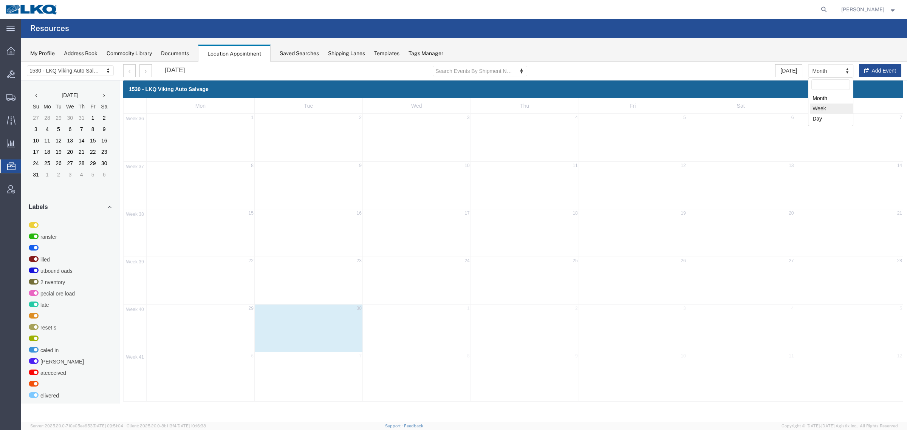
select select "agendaWeek"
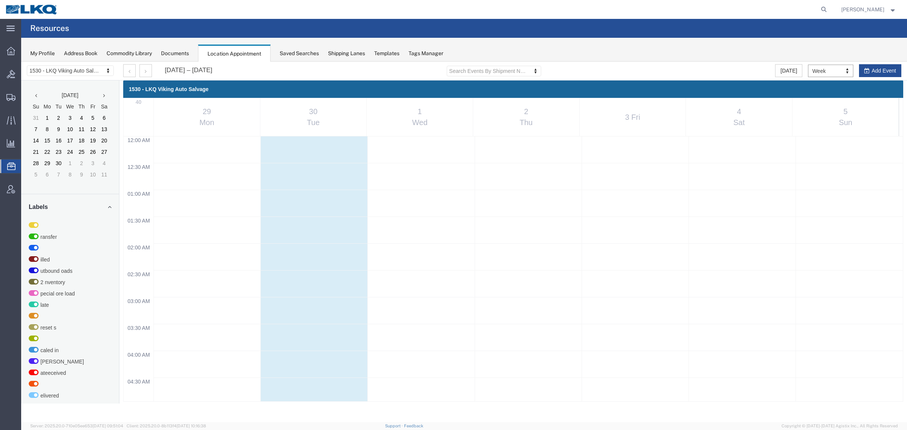
scroll to position [324, 0]
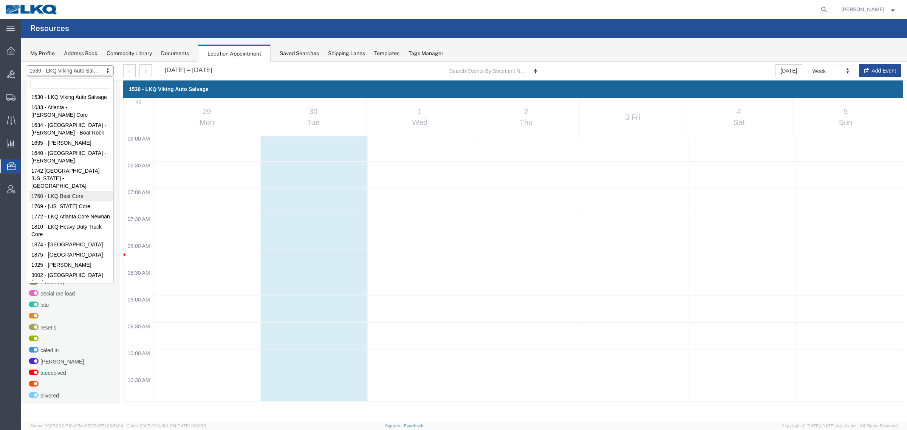
select select "27634"
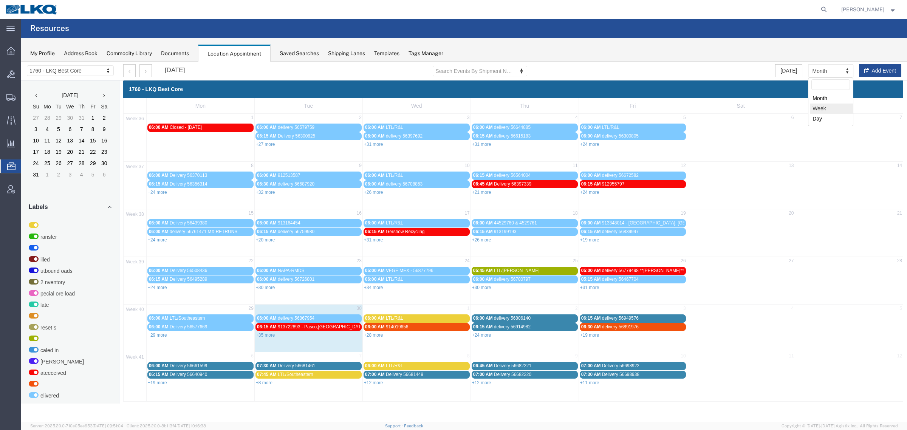
select select "agendaWeek"
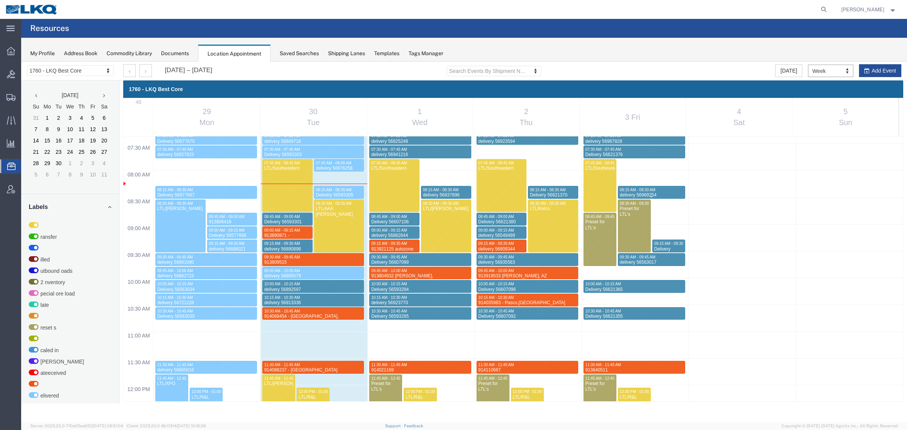
scroll to position [418, 0]
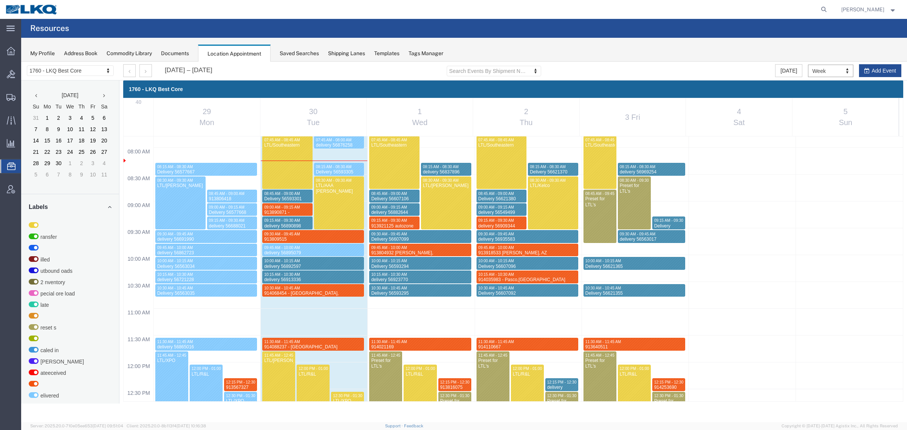
click at [621, 250] on div "12:00 AM 12:30 AM 01:00 AM 01:30 AM 02:00 AM 02:30 AM 03:00 AM 03:30 AM 04:00 A…" at bounding box center [514, 362] width 780 height 1288
select select "1"
select select
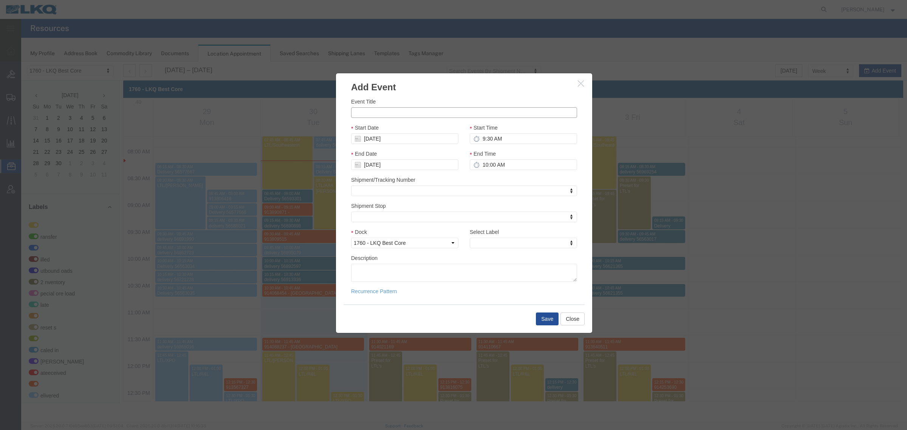
click at [371, 110] on input "Event Title" at bounding box center [464, 112] width 226 height 11
paste input "914336324"
click at [421, 115] on input "914336324 -" at bounding box center [464, 112] width 226 height 11
paste input "[PERSON_NAME], [GEOGRAPHIC_DATA]"
type input "914336324 - [GEOGRAPHIC_DATA], [GEOGRAPHIC_DATA] - truck 1 - [PERSON_NAME] frei…"
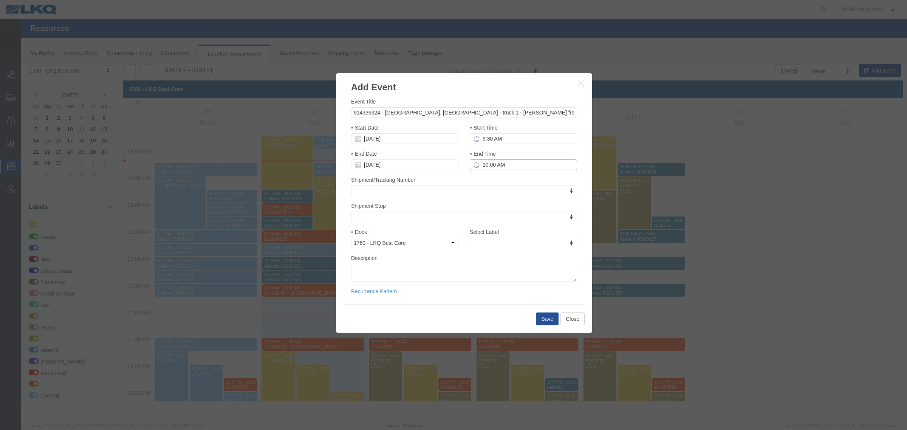
click at [496, 161] on input "10:00 AM" at bounding box center [523, 165] width 107 height 11
type input "9:45 AM"
click at [507, 178] on div "Shipment/Tracking Number Shipment/Tracking Number Shipment/Tracking Number" at bounding box center [464, 186] width 226 height 20
select select "24"
click at [443, 233] on div "Dock Select 1760 - LKQ Best Core 1760 - Outbound Loads" at bounding box center [404, 238] width 107 height 20
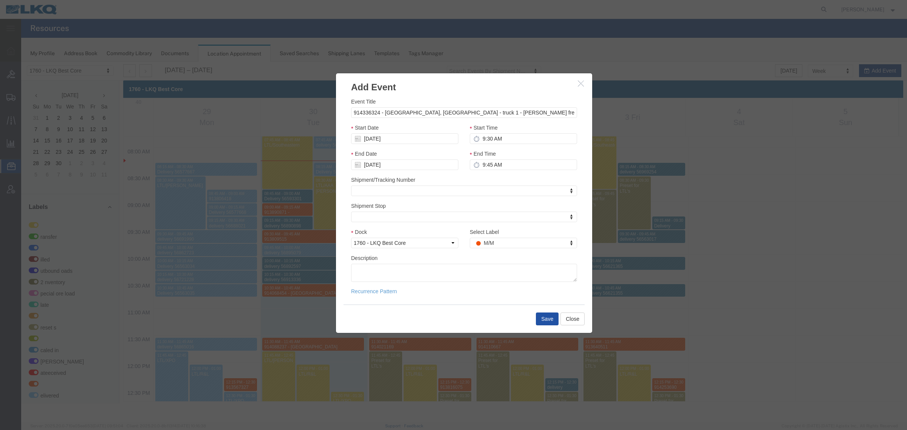
click at [547, 320] on button "Save" at bounding box center [547, 319] width 23 height 13
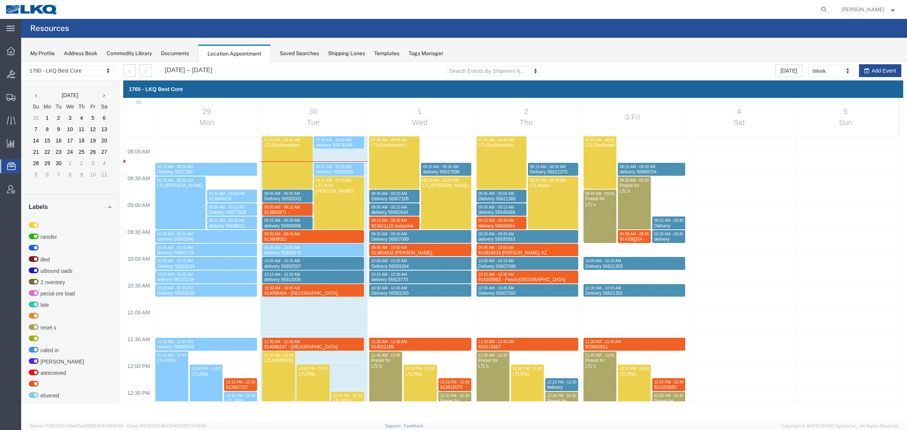
click at [637, 237] on div "914336324 - [GEOGRAPHIC_DATA], [GEOGRAPHIC_DATA] - truck 1 - [PERSON_NAME] frei…" at bounding box center [635, 254] width 30 height 35
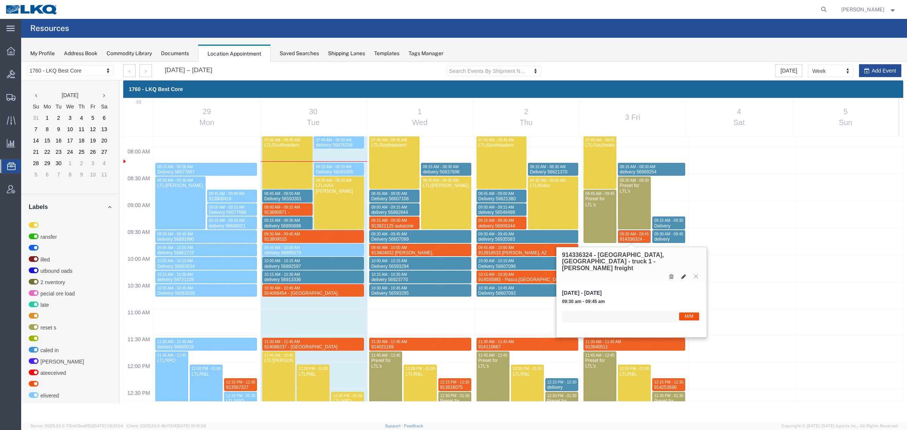
click at [684, 274] on icon at bounding box center [684, 276] width 5 height 5
select select "1"
select select "24"
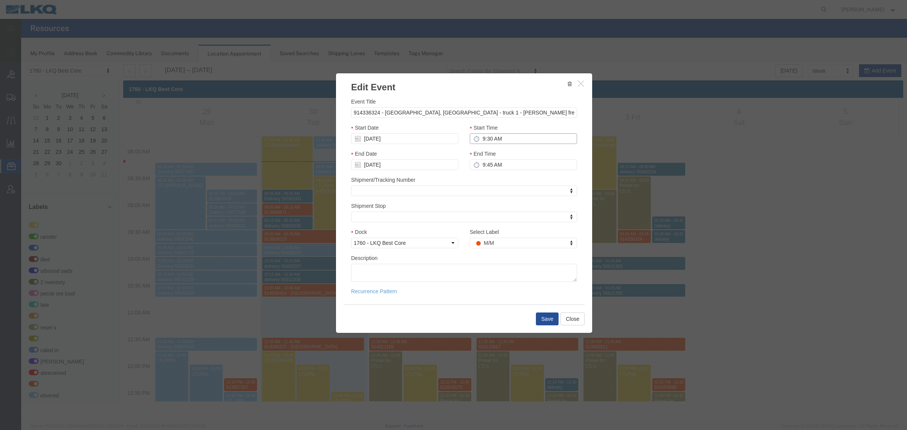
click at [513, 138] on input "9:30 AM" at bounding box center [523, 138] width 107 height 11
type input "9:45 AM"
type input "10:45 AM"
type input "9:45 AM"
type input "10:00 AM"
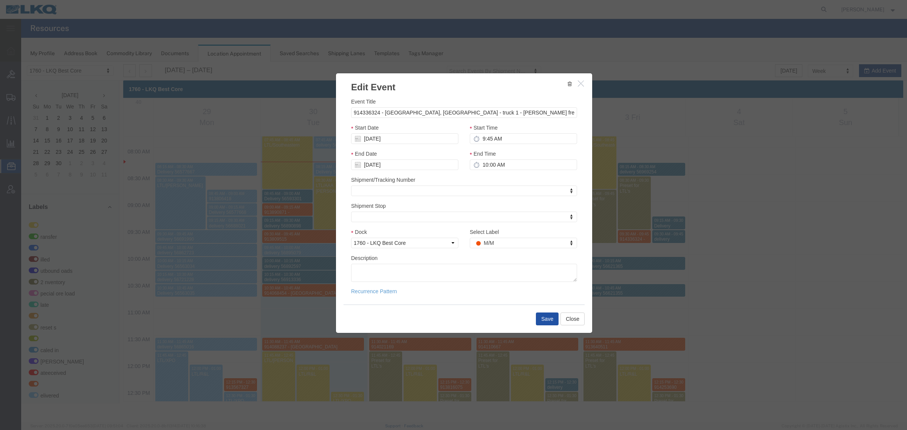
click at [550, 318] on button "Save" at bounding box center [547, 319] width 23 height 13
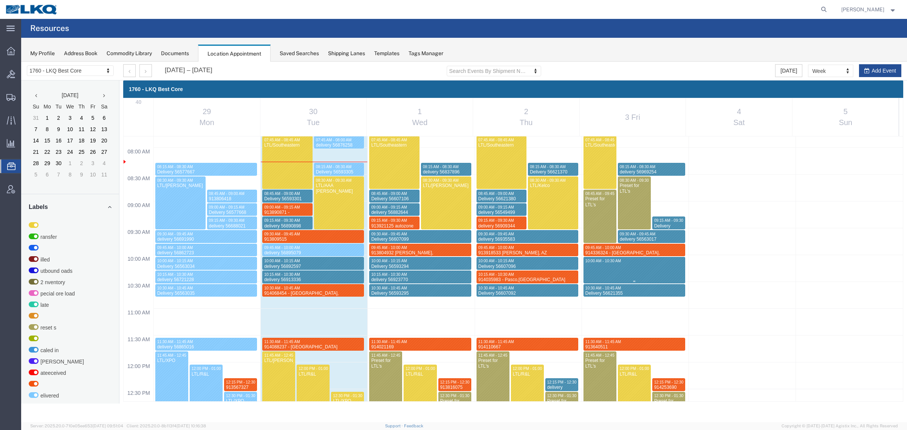
click at [600, 275] on div "12:00 AM 12:30 AM 01:00 AM 01:30 AM 02:00 AM 02:30 AM 03:00 AM 03:30 AM 04:00 A…" at bounding box center [514, 362] width 780 height 1288
select select "1"
select select
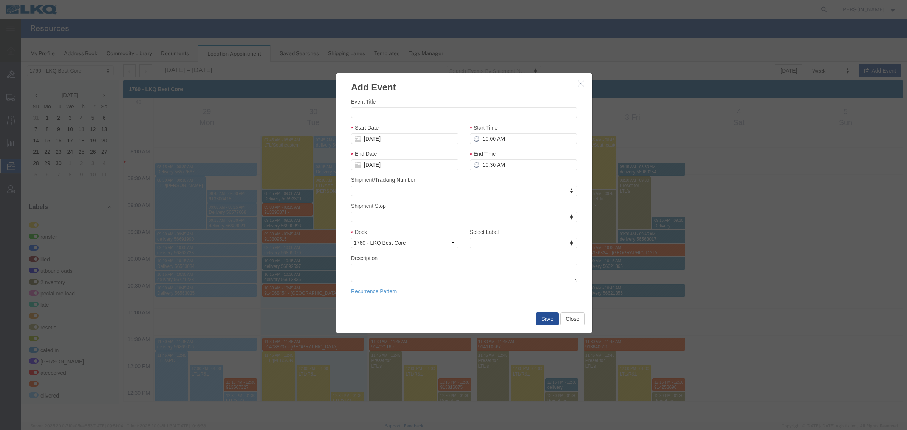
click at [397, 118] on div "Event Title Start Date [DATE] Start Time 10:00 AM End Date [DATE] End Time 10:3…" at bounding box center [464, 190] width 226 height 185
click at [396, 112] on input "Event Title" at bounding box center [464, 112] width 226 height 11
click at [417, 108] on input "Event Title" at bounding box center [464, 112] width 226 height 11
paste input "914338136"
click at [405, 111] on input "914338136 -" at bounding box center [464, 112] width 226 height 11
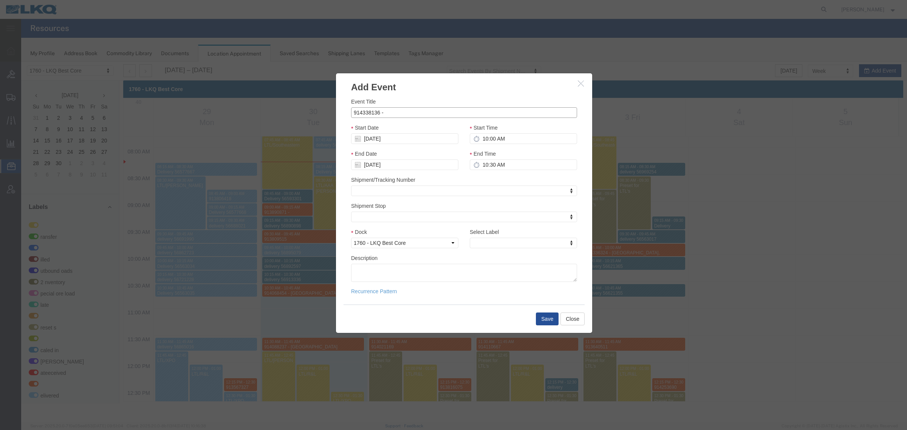
paste input "[PERSON_NAME], [GEOGRAPHIC_DATA]"
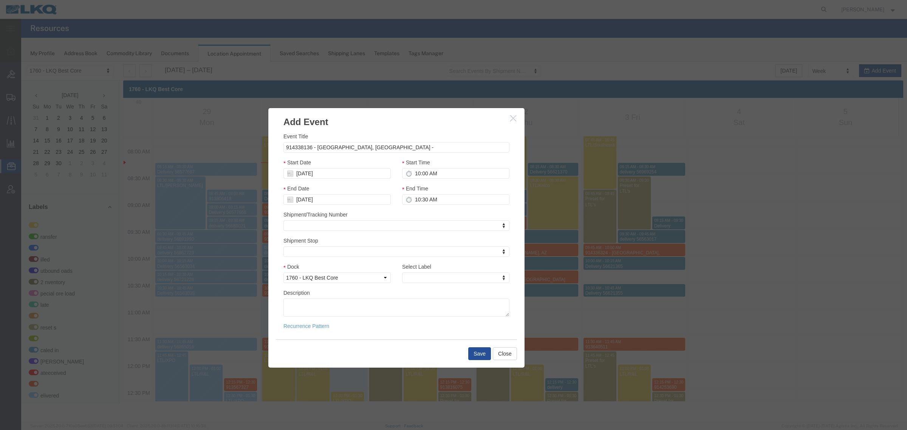
drag, startPoint x: 498, startPoint y: 84, endPoint x: 432, endPoint y: 119, distance: 75.1
click at [431, 119] on h3 "Add Event" at bounding box center [396, 118] width 256 height 20
click at [379, 148] on input "914338136 - [GEOGRAPHIC_DATA], [GEOGRAPHIC_DATA] -" at bounding box center [397, 147] width 226 height 11
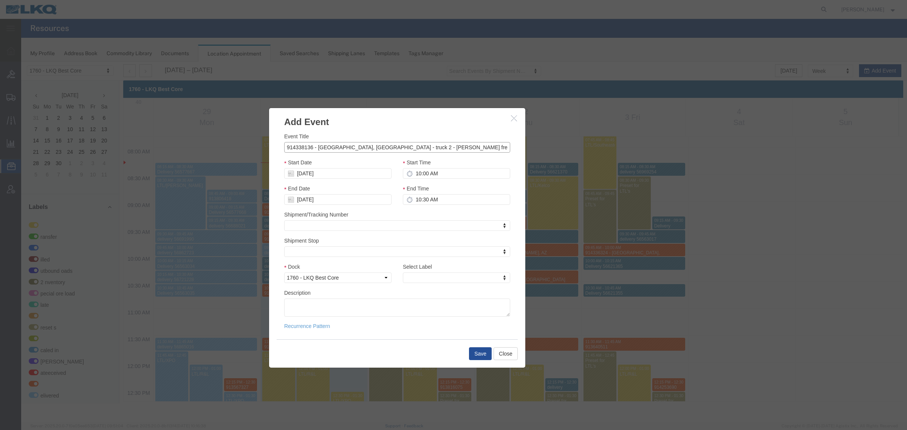
type input "914338136 - [GEOGRAPHIC_DATA], [GEOGRAPHIC_DATA] - truck 2 - [PERSON_NAME] frei…"
click at [385, 161] on div "Start Date [DATE]" at bounding box center [337, 168] width 107 height 20
click at [445, 175] on input "10:00 AM" at bounding box center [456, 173] width 107 height 11
type input "10:30 AM"
type input "11:30 AM"
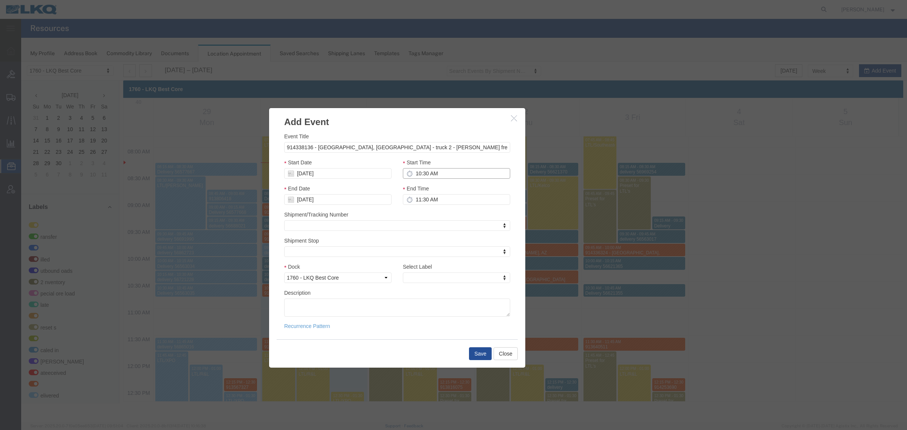
type input "10:30 AM"
type input "10:45 AM"
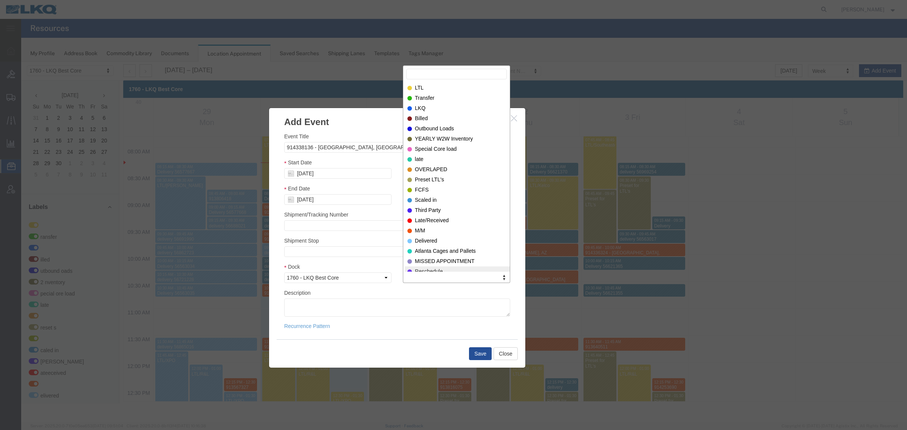
scroll to position [1, 0]
select select "24"
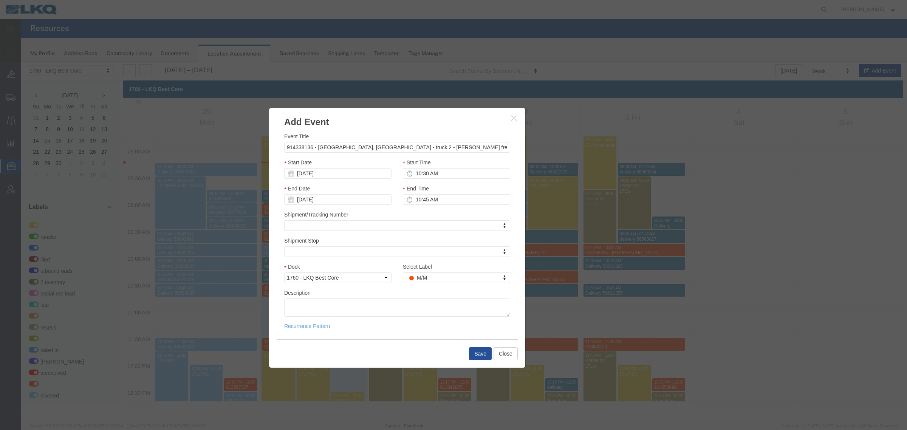
click at [460, 163] on div "Start Time 10:30 AM" at bounding box center [456, 168] width 107 height 20
click at [456, 178] on input "10:30 AM" at bounding box center [456, 173] width 107 height 11
type input "10:15 AM"
type input "11:15 AM"
type input "10:15 AM"
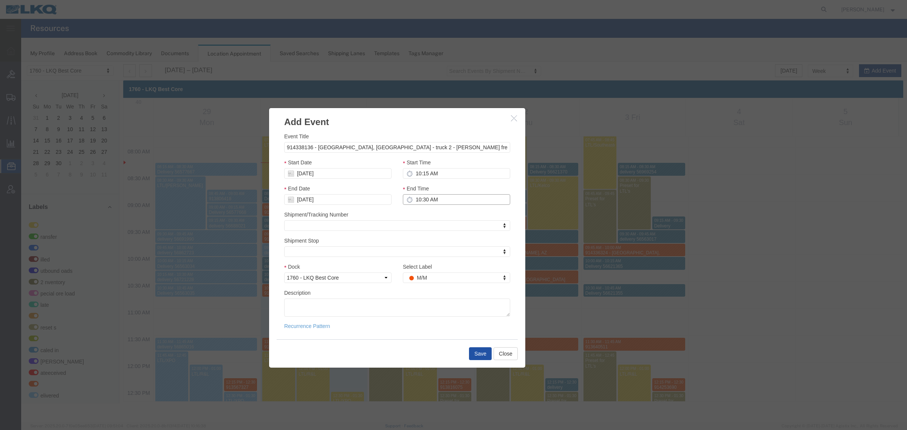
type input "10:30 AM"
click at [484, 356] on button "Save" at bounding box center [480, 353] width 23 height 13
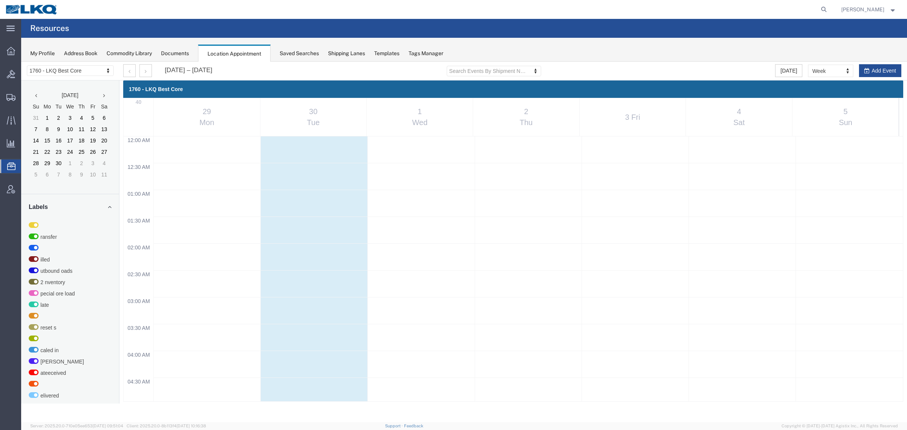
scroll to position [418, 0]
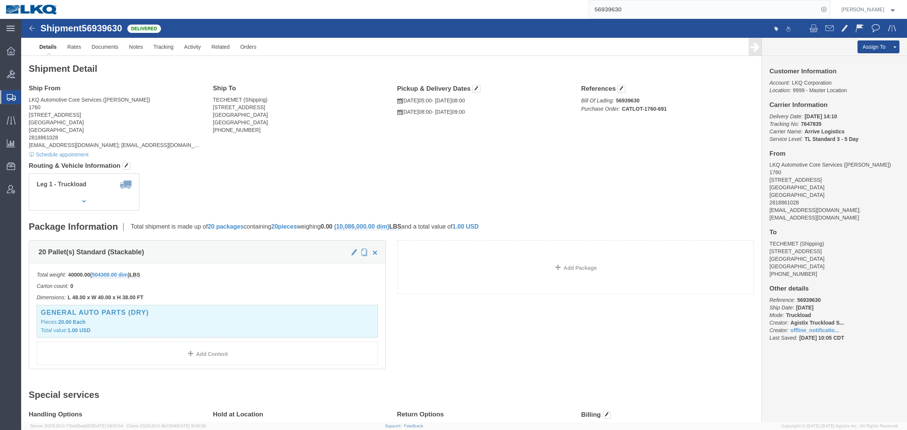
click div "Leg 1 - Truckload Vehicle 1: Standard Dry Van (53 Feet) Number of trucks: 1"
drag, startPoint x: 349, startPoint y: 185, endPoint x: 369, endPoint y: 172, distance: 23.2
click div "Leg 1 - Truckload Vehicle 1: Standard Dry Van (53 Feet) Number of trucks: 1"
click at [482, 11] on div "56939630" at bounding box center [447, 9] width 767 height 19
paste input "607085"
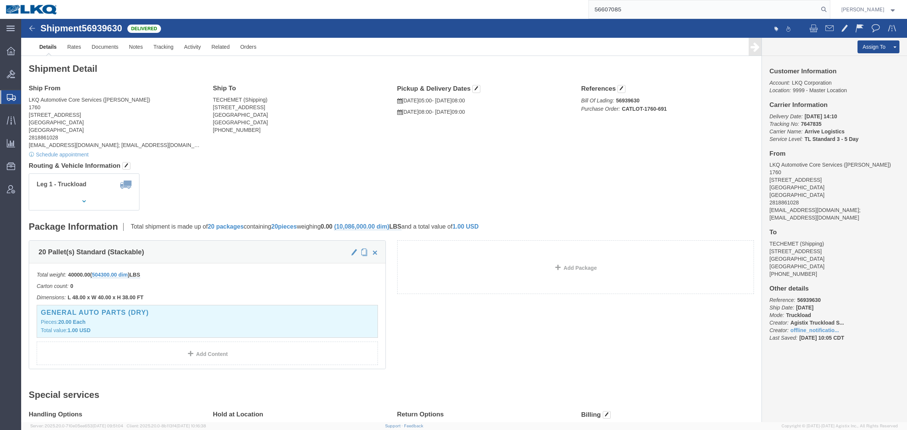
type input "56607085"
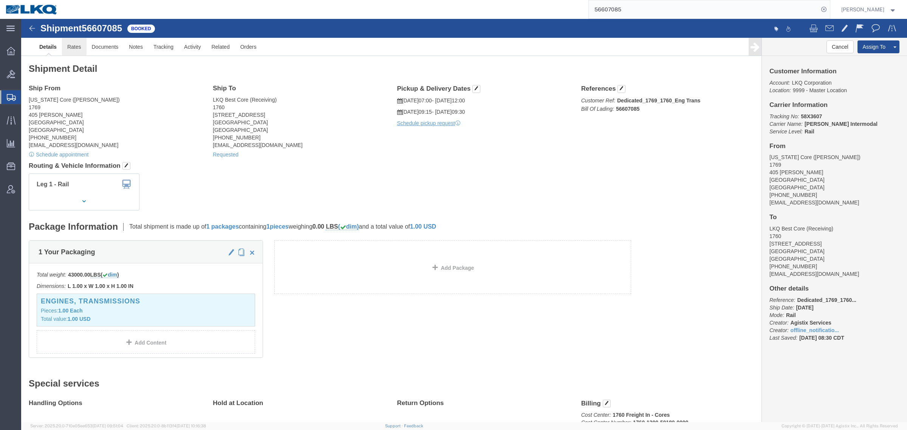
click link "Rates"
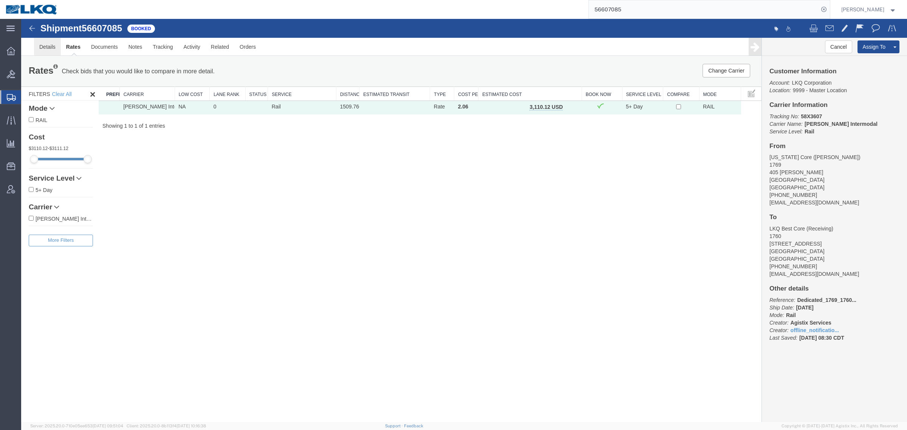
click at [46, 45] on link "Details" at bounding box center [47, 47] width 27 height 18
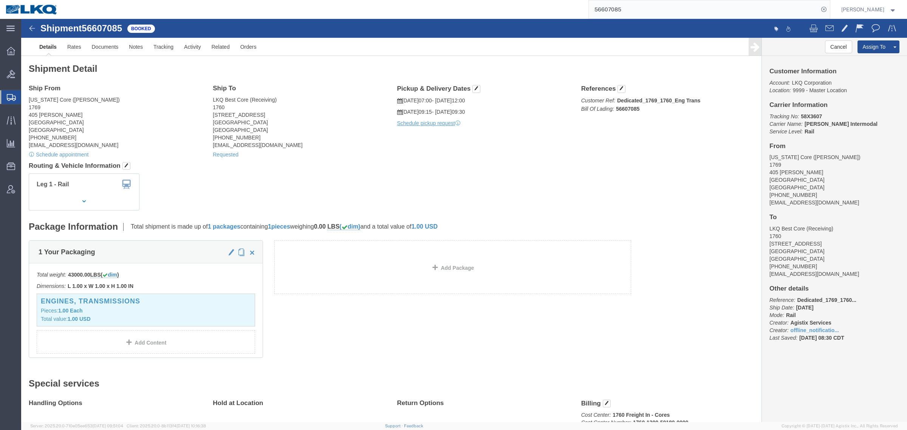
click div "Requested"
click link "Requested"
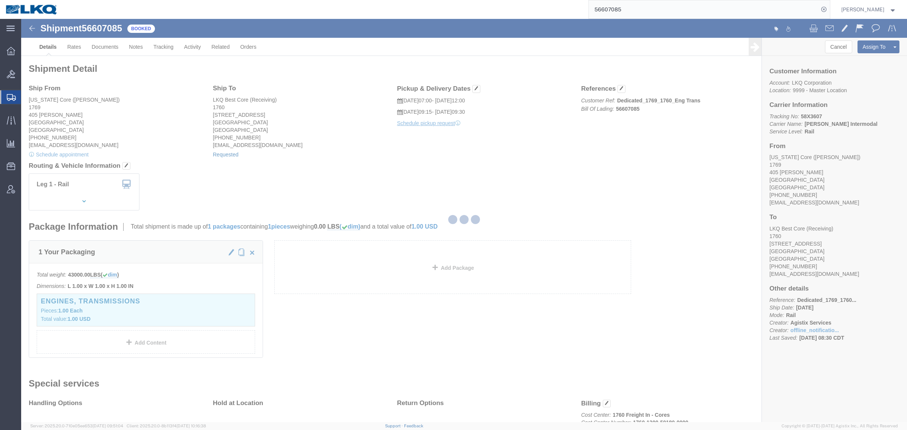
select select "1"
select select
select select "15"
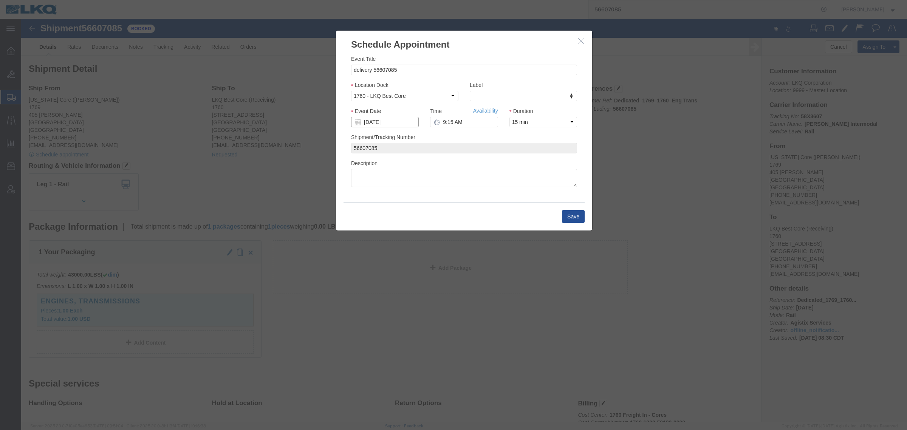
click input "[DATE]"
click td "7"
type input "[DATE]"
click link "Availability"
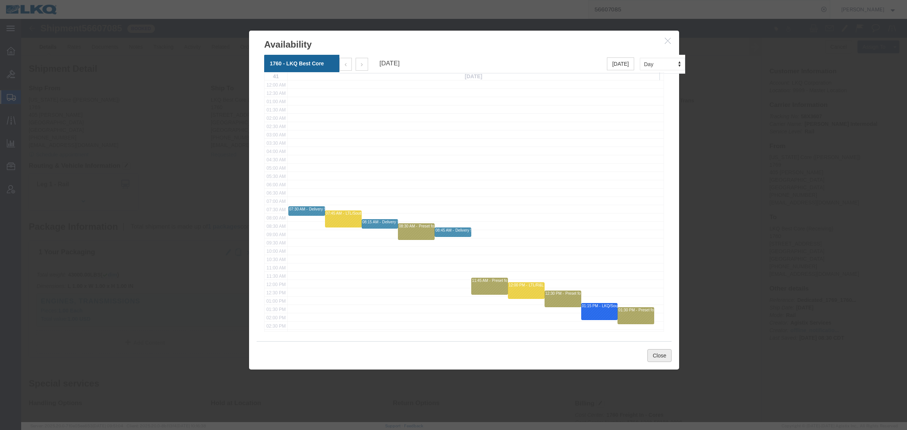
click button "Close"
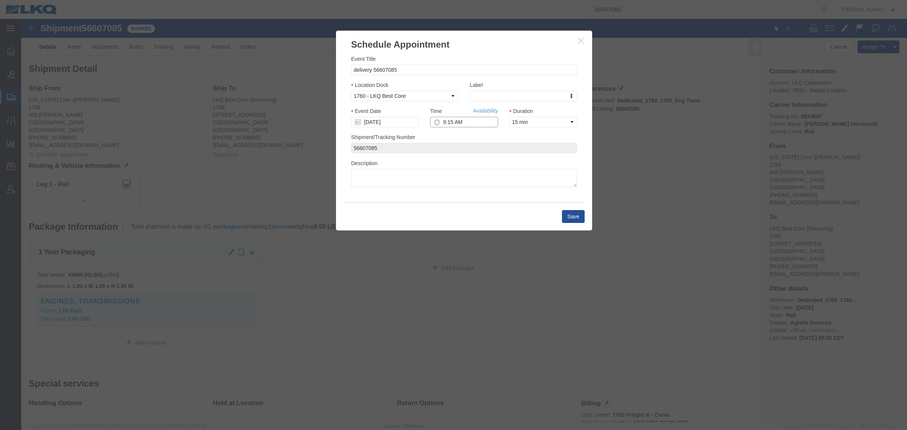
click input "9:15 AM"
type input "6:00 AM"
click button "Save"
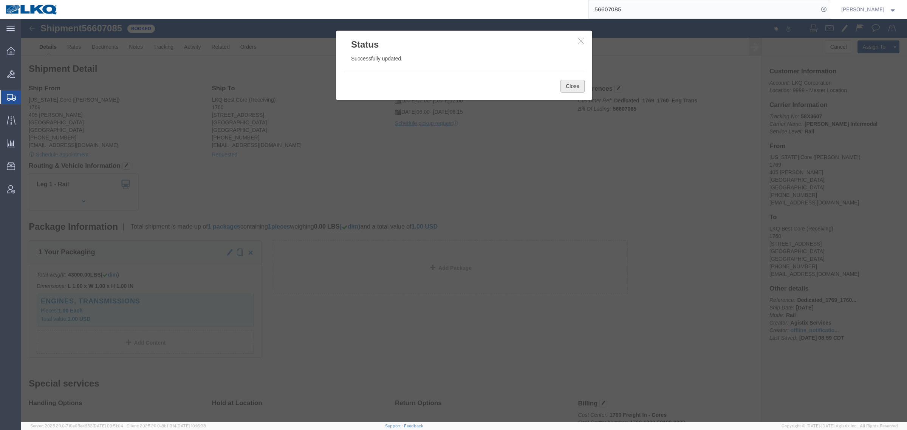
click button "Close"
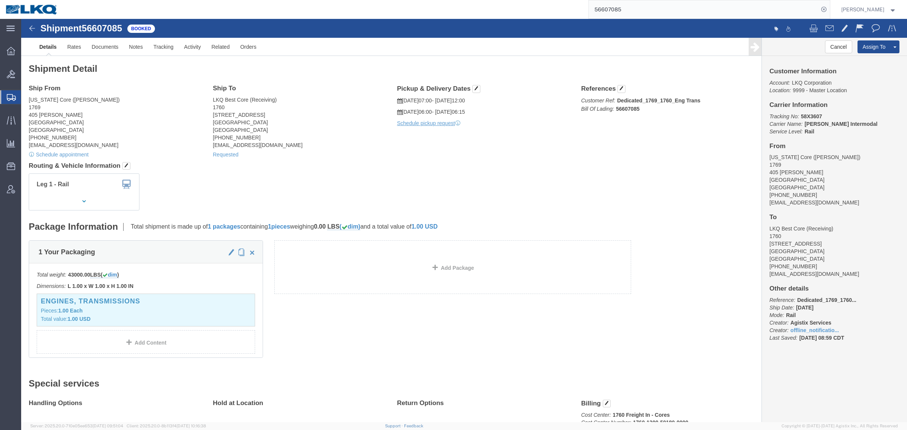
click h4 "Routing & Vehicle Information"
click at [633, 12] on input "56607085" at bounding box center [704, 9] width 230 height 18
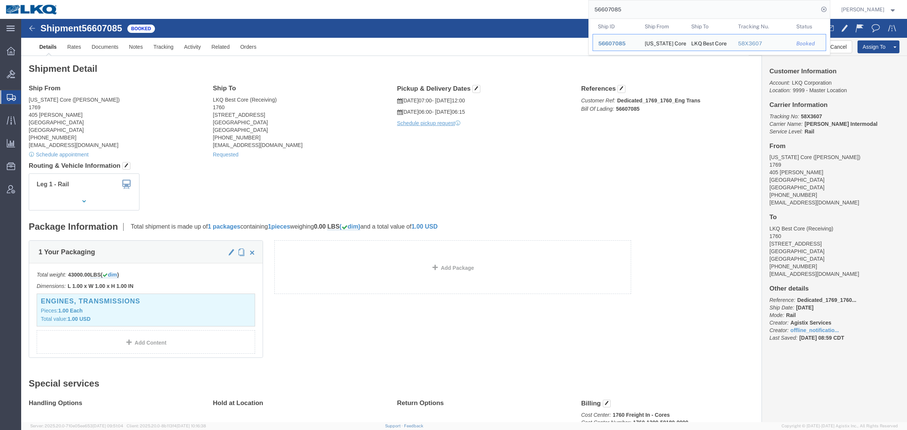
click at [632, 12] on input "56607085" at bounding box center [704, 9] width 230 height 18
paste input "3"
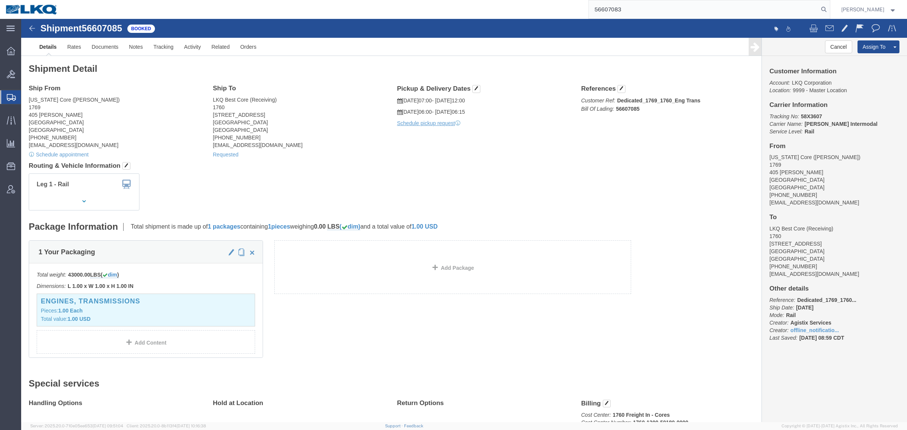
type input "56607083"
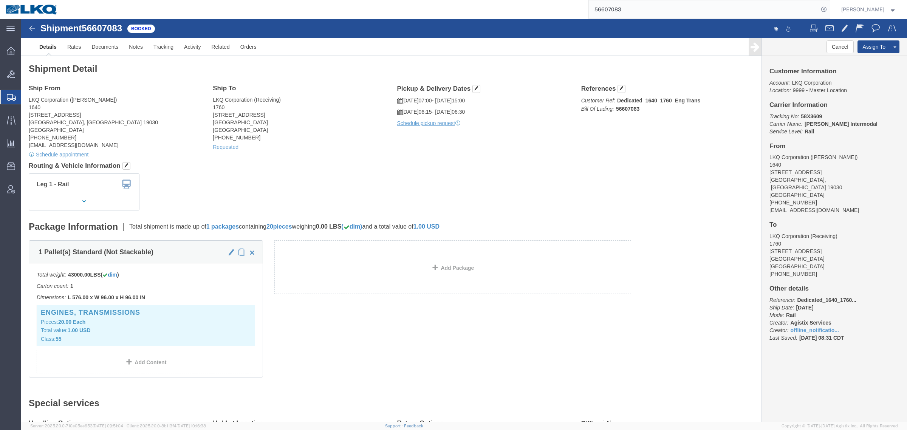
click div "Ship To LKQ Corporation (Receiving) 1760 [STREET_ADDRESS] [PHONE_NUMBER] Reques…"
click link "Requested"
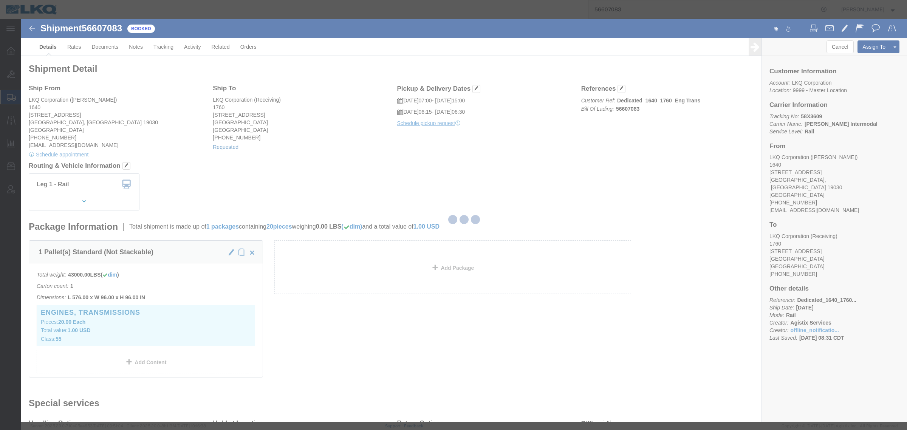
select select "1"
select select
select select "15"
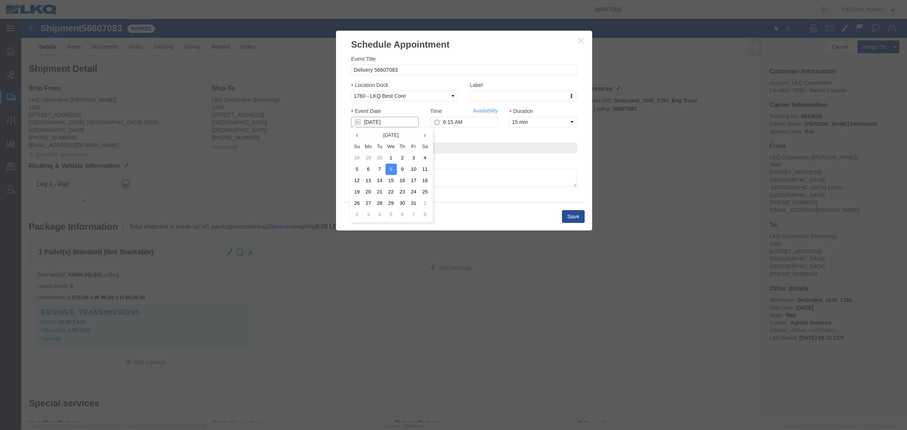
click input "[DATE]"
click td "10"
click input "6:15 AM"
click link "Availability"
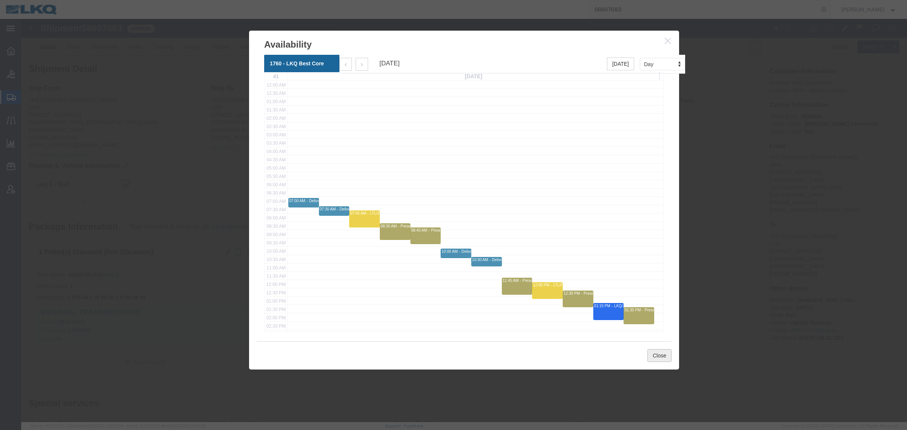
click button "Close"
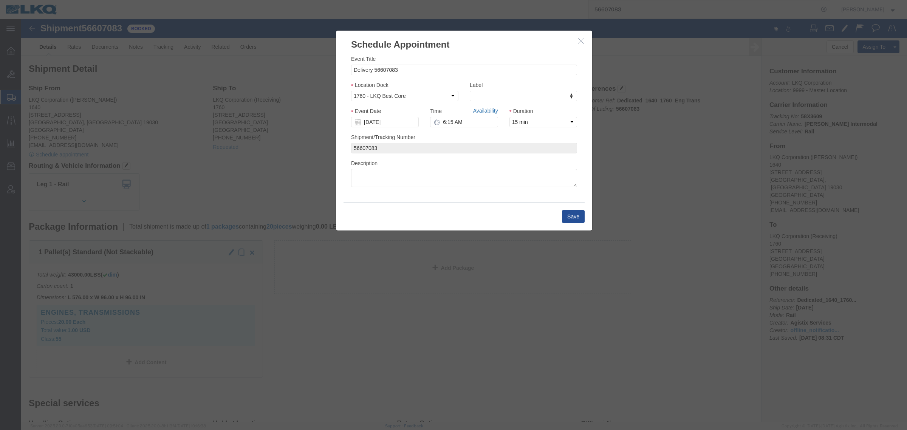
click link "Availability"
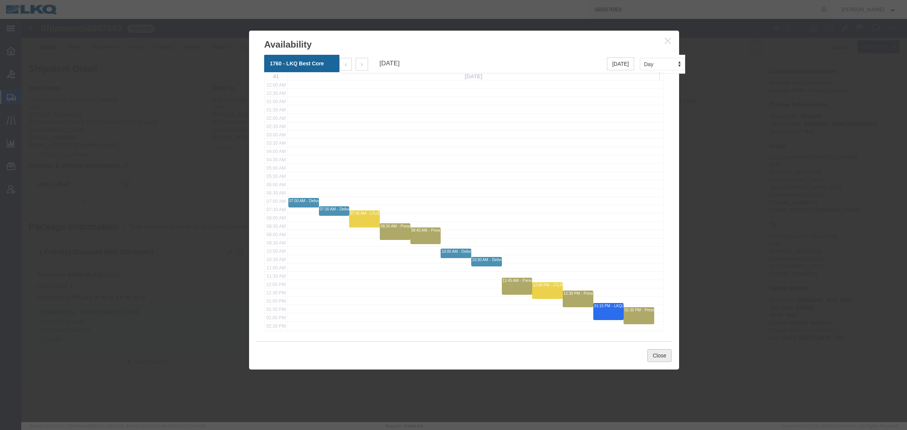
click button "Close"
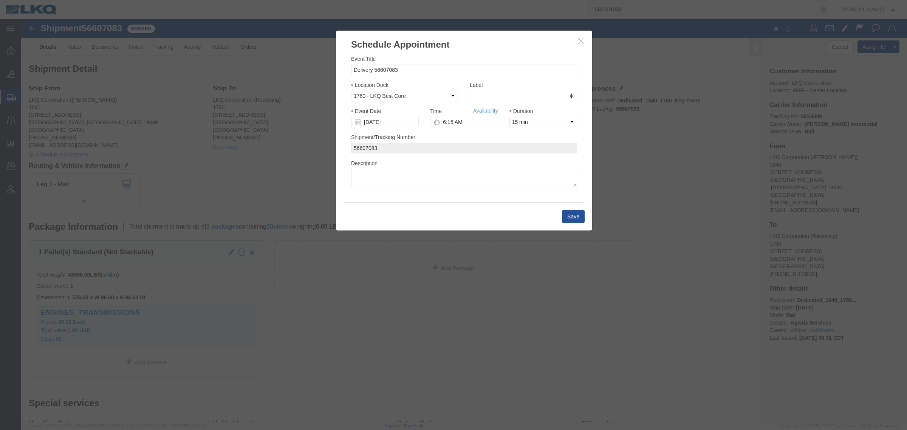
click icon "button"
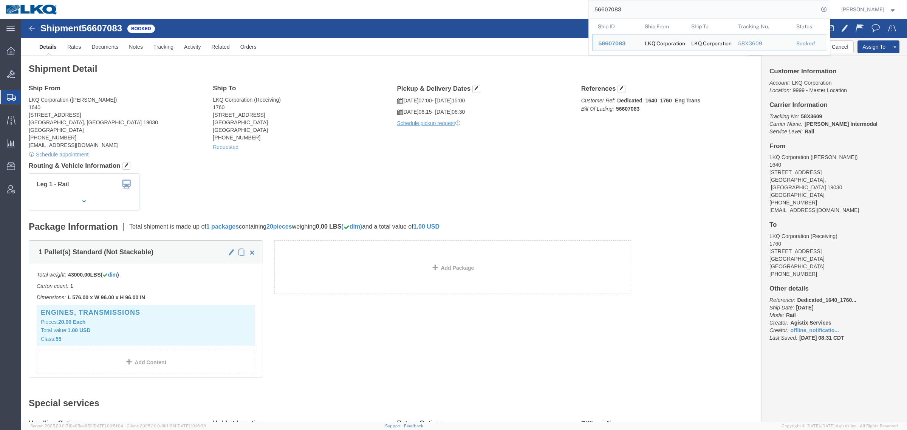
drag, startPoint x: 561, startPoint y: 3, endPoint x: 543, endPoint y: 0, distance: 18.3
click at [543, 0] on div "56607083 Ship ID Ship From Ship To Tracking Nu. Status Ship ID 56607083 Ship Fr…" at bounding box center [447, 9] width 767 height 19
paste input "848442"
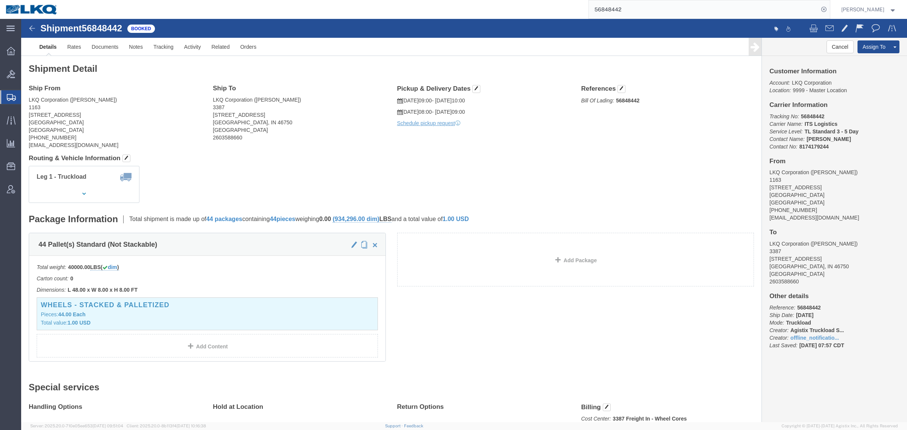
click div "Ship From LKQ Corporation ([PERSON_NAME]) [STREET_ADDRESS] [PHONE_NUMBER] [EMAI…"
click div "Leg 1 - Truckload Vehicle 1: Standard Dry Van (53 Feet) Number of trucks: 1"
click span "56848442"
copy span "56848442"
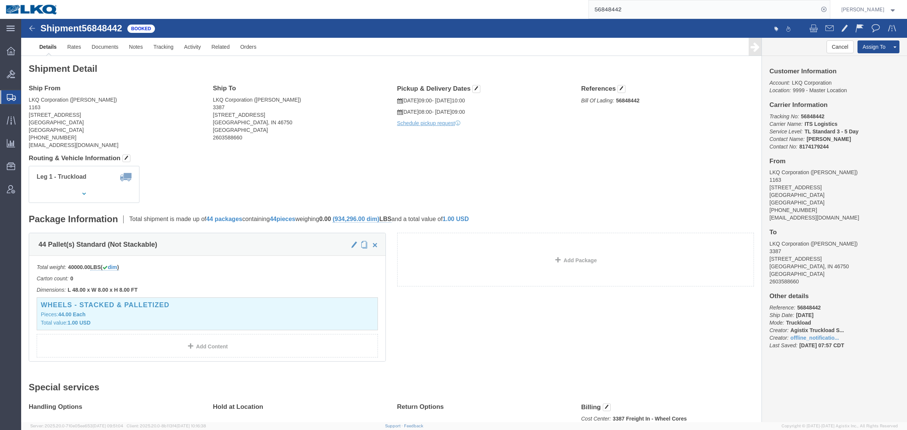
click div "Leg 1 - Truckload Vehicle 1: Standard Dry Van (53 Feet) Number of trucks: 1"
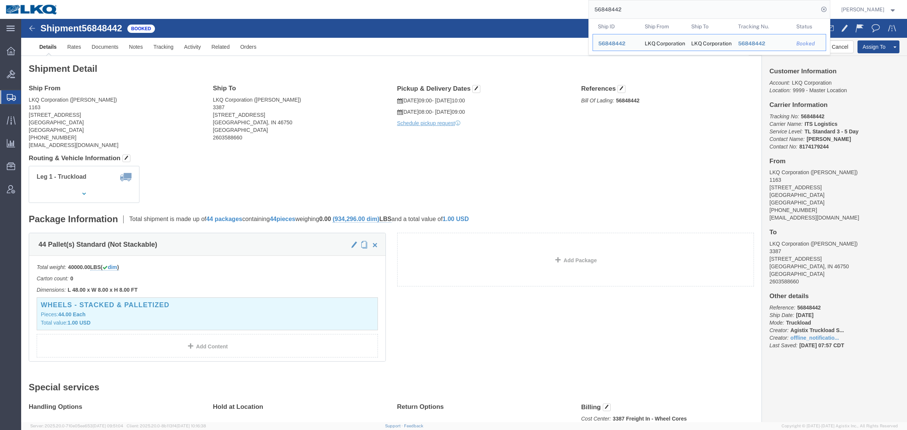
drag, startPoint x: 571, startPoint y: 12, endPoint x: 551, endPoint y: 14, distance: 20.4
click at [562, 12] on div "56848442 Ship ID Ship From Ship To Tracking Nu. Status Ship ID 56848442 Ship Fr…" at bounding box center [447, 9] width 767 height 19
paste input "607083"
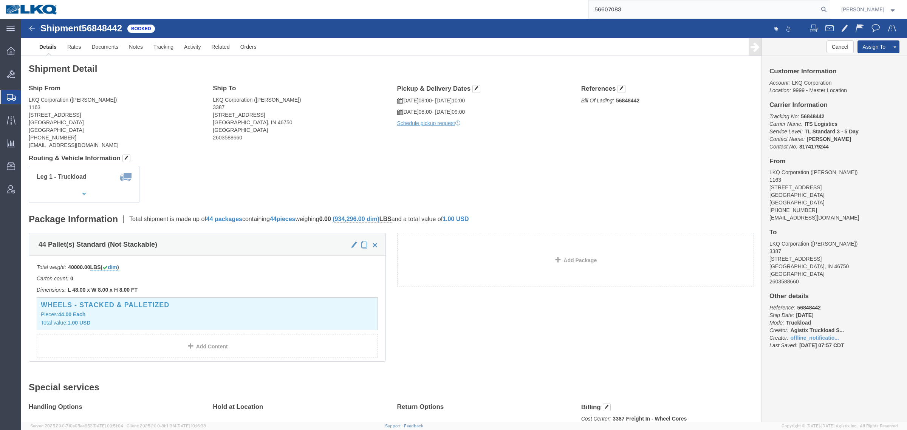
type input "56607083"
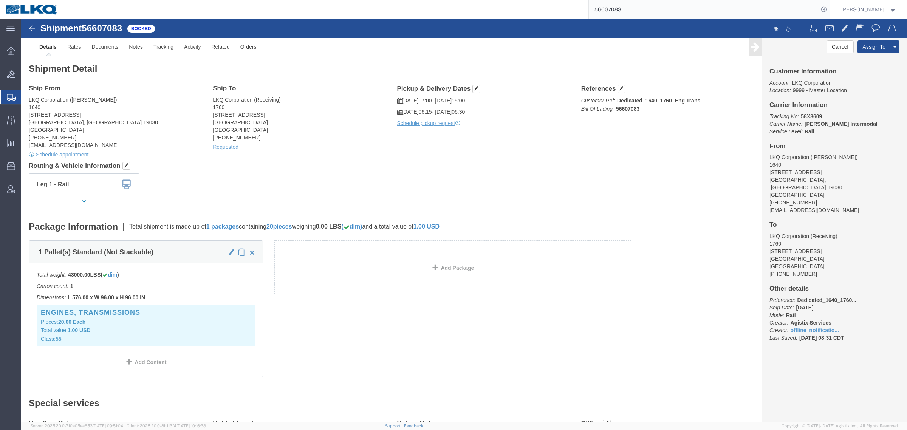
click div "Ship From LKQ Corporation ([PERSON_NAME]) [STREET_ADDRESS] [PHONE_NUMBER] [EMAI…"
click link "Requested"
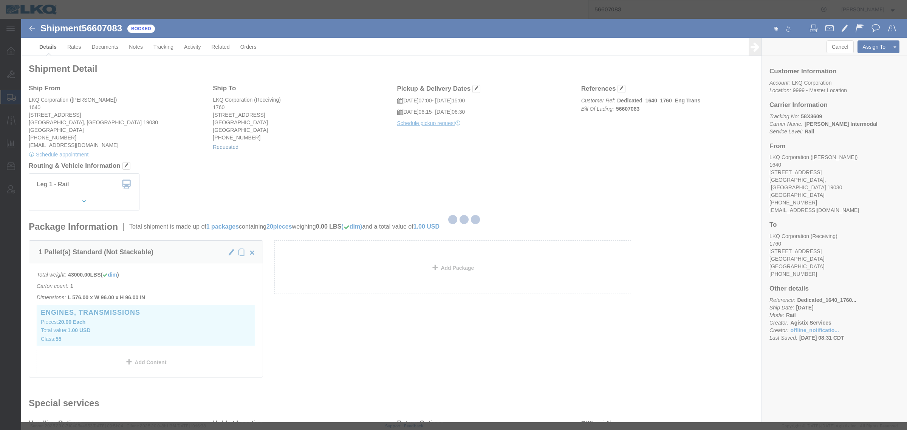
select select "1"
select select
select select "15"
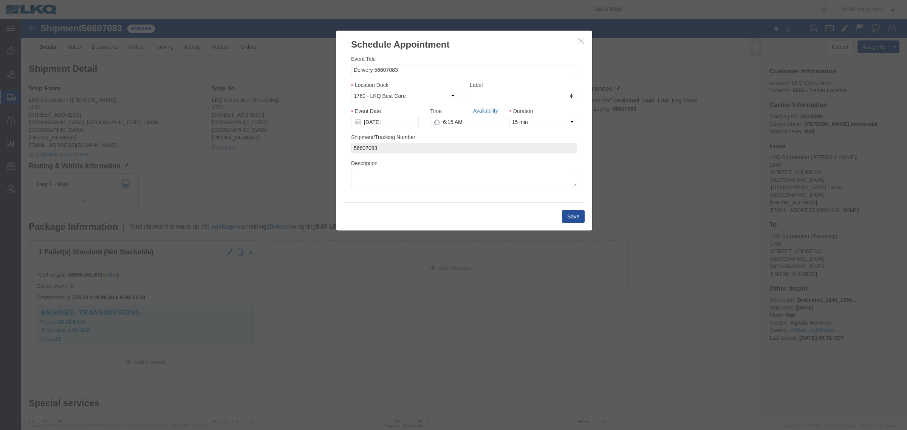
click link "Availability"
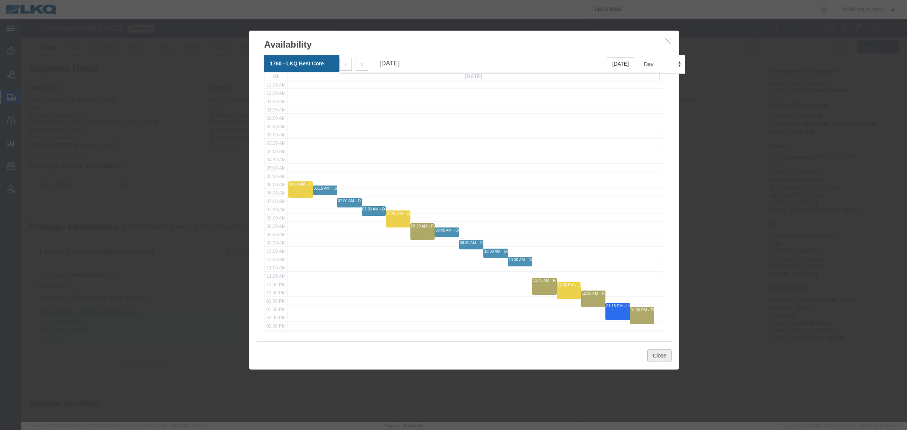
click button "Close"
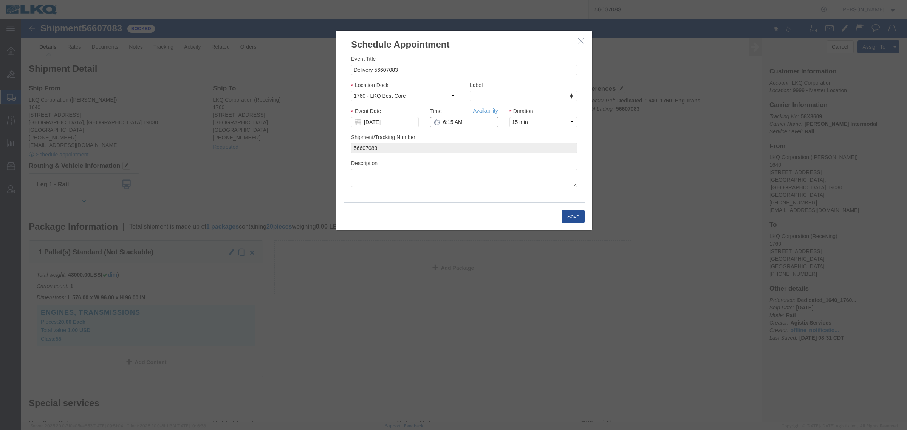
click input "6:15 AM"
type input "8:15 AM"
click button "Save"
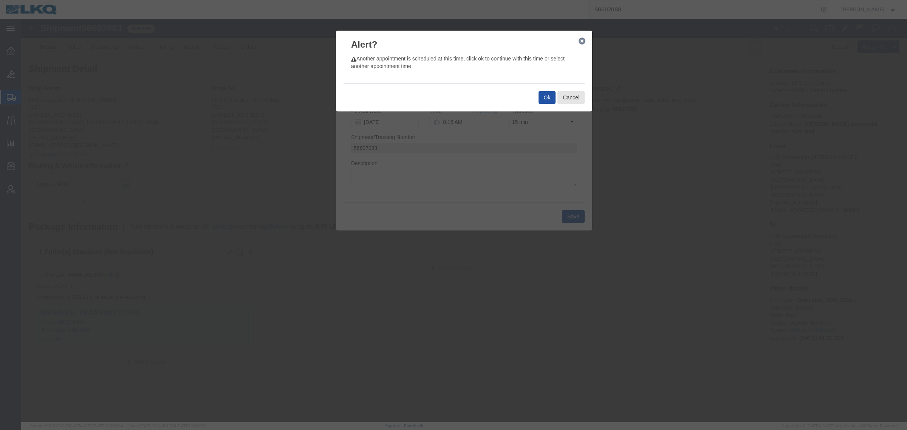
click button "Ok"
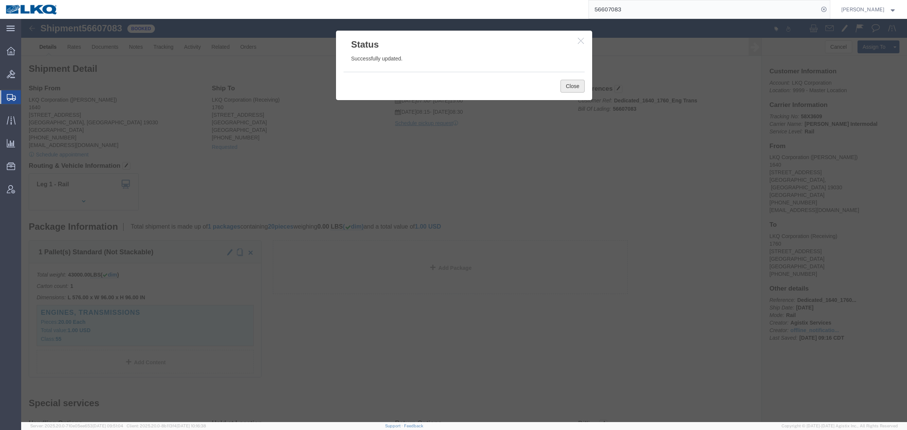
click button "Close"
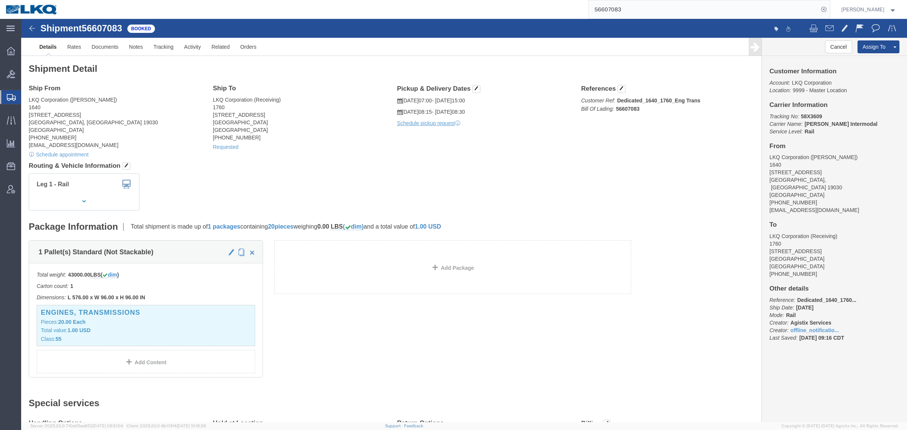
click div "Leg 1 - Rail"
click at [645, 14] on input "56607083" at bounding box center [704, 9] width 230 height 18
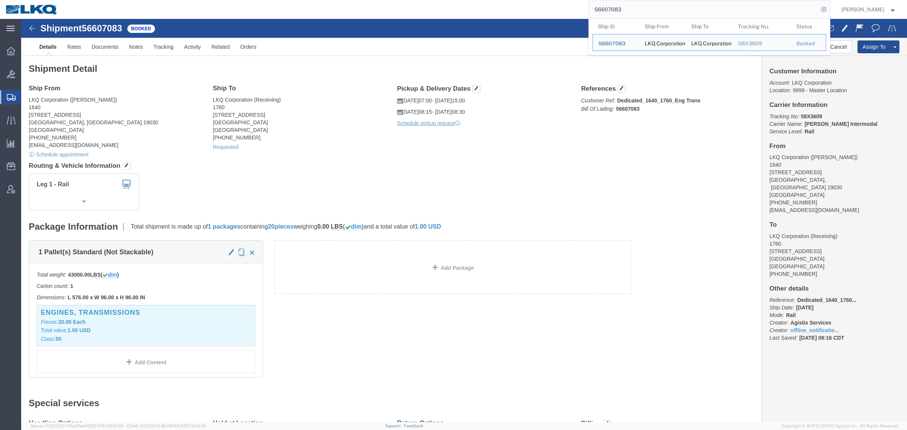
click at [645, 14] on input "56607083" at bounding box center [704, 9] width 230 height 18
paste input "5"
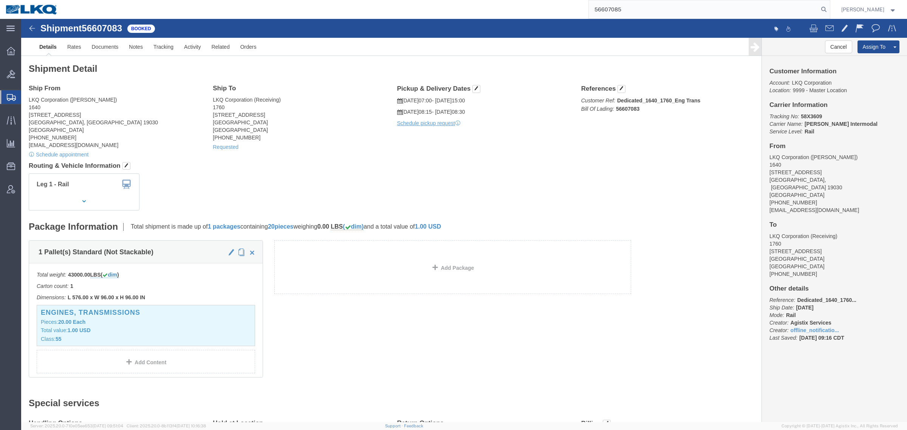
type input "56607085"
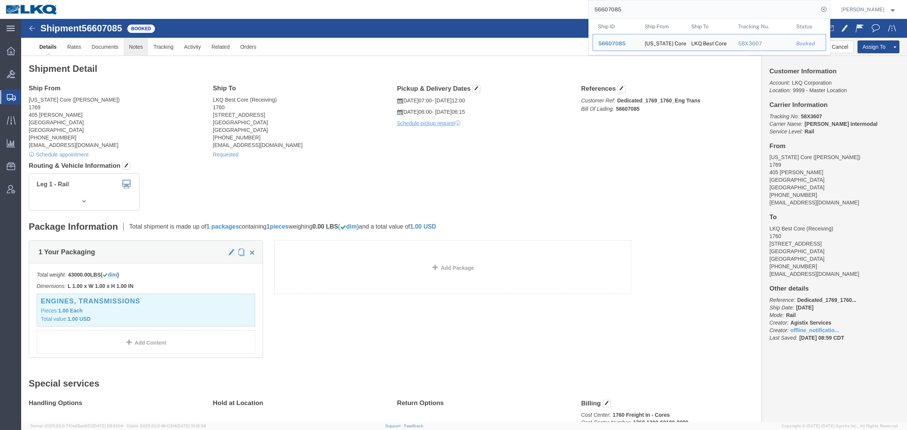
click link "Notes"
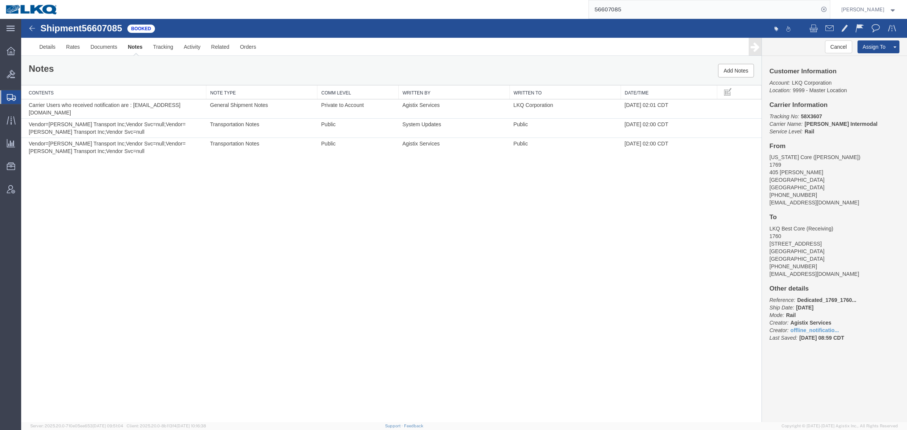
click at [143, 79] on div "Notes Add Notes" at bounding box center [391, 70] width 741 height 29
click at [69, 48] on link "Rates" at bounding box center [73, 47] width 25 height 18
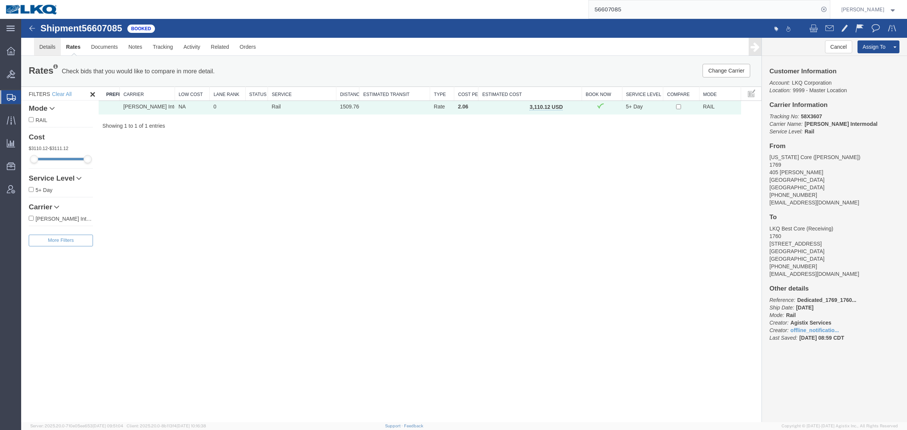
click at [44, 54] on link "Details" at bounding box center [47, 47] width 27 height 18
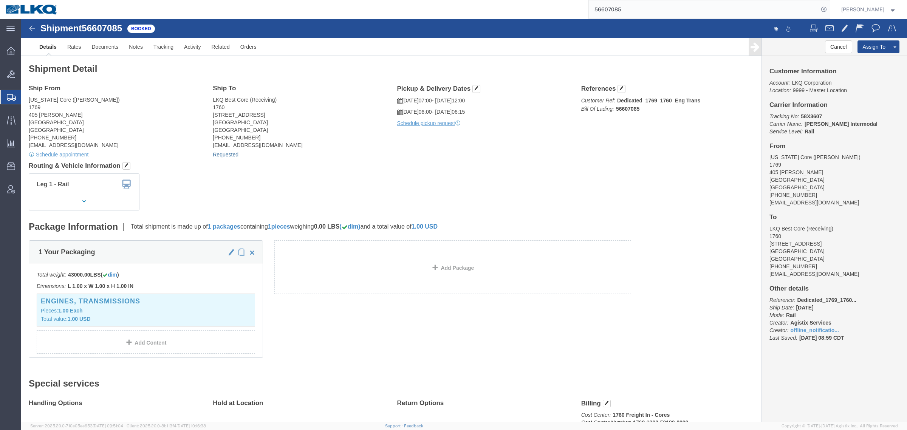
click link "Requested"
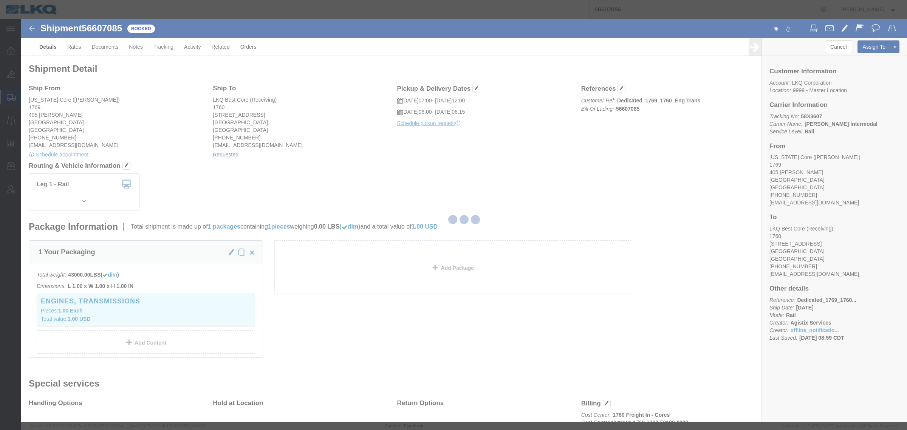
select select "1"
select select
select select "15"
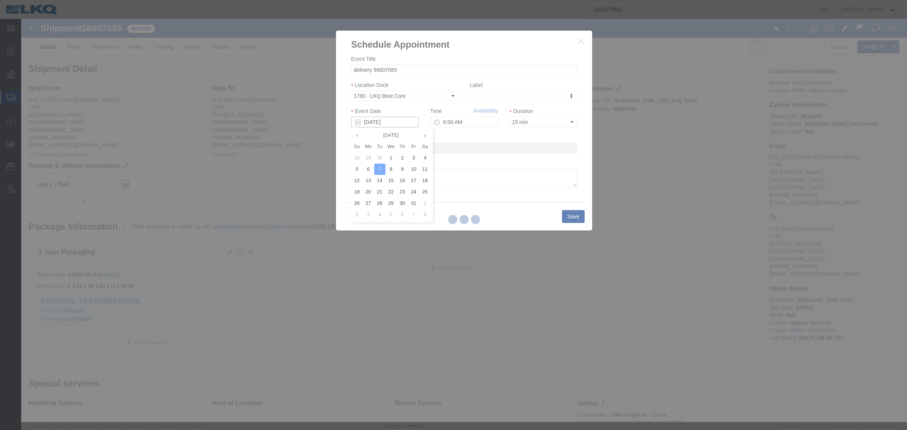
click input "[DATE]"
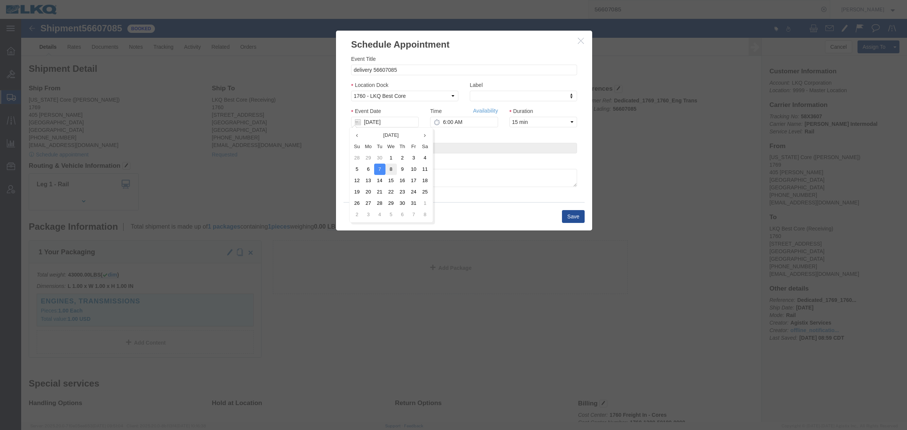
click td "8"
type input "10/08/2025"
click link "Availability"
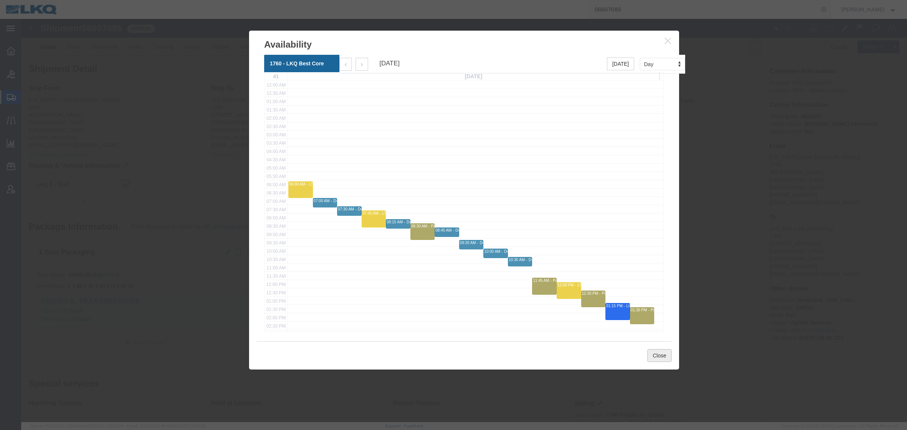
click button "Close"
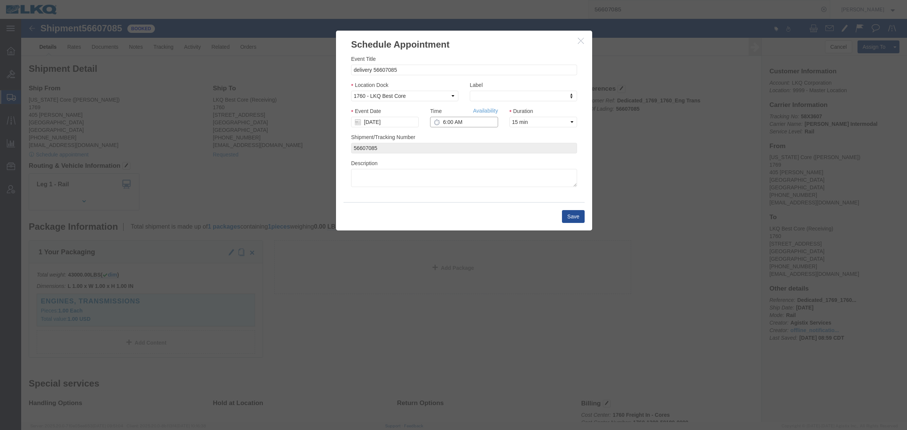
click input "6:00 AM"
type input "6:15 AM"
click button "Save"
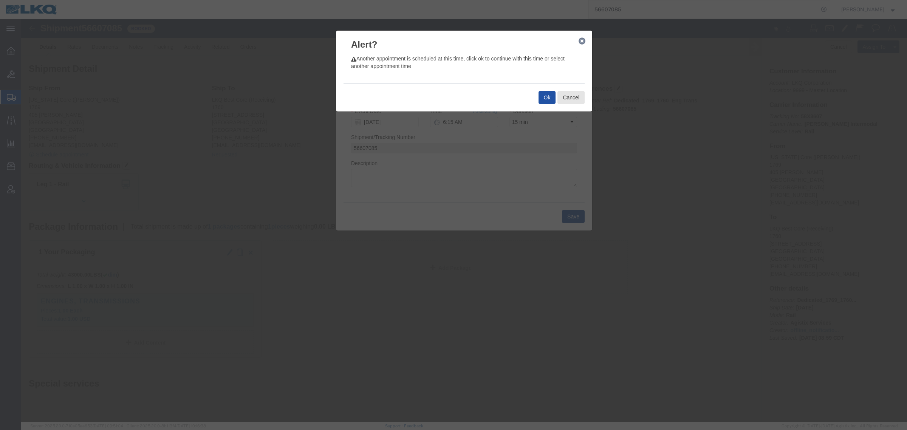
click button "Ok"
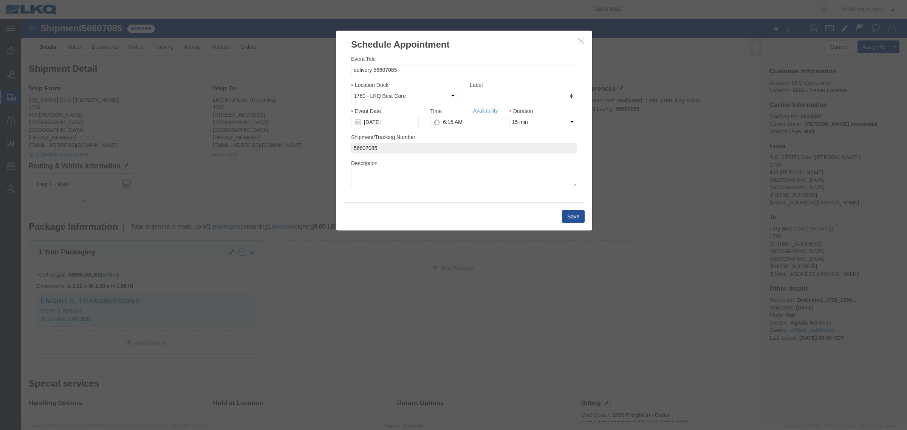
click div "Save"
click icon "button"
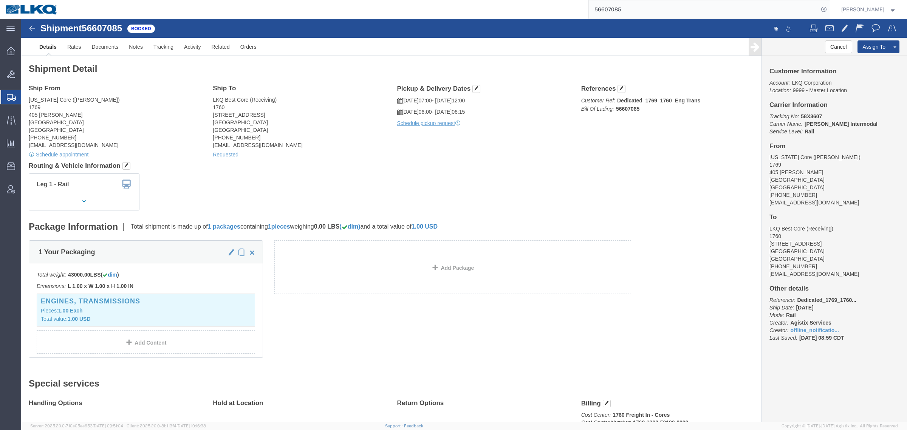
click address "LKQ Best Core (Receiving) 1760 1710 West Mount Houston Road Houston, TX 77038 U…"
click link "Requested"
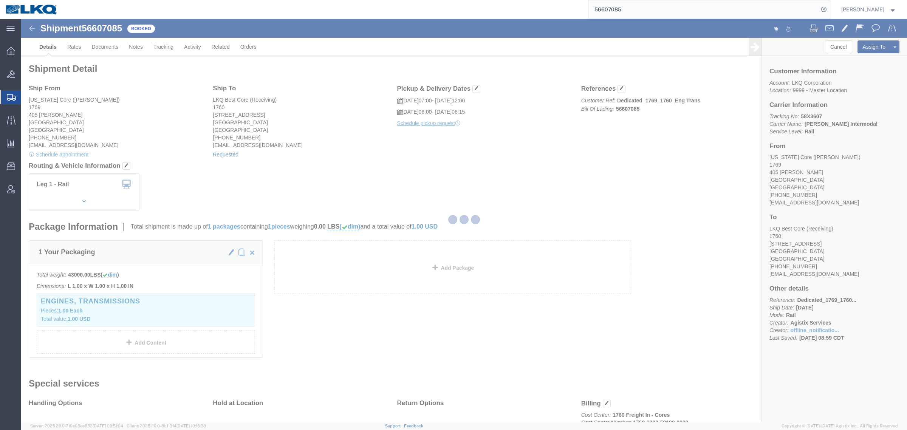
select select "1"
select select
select select "15"
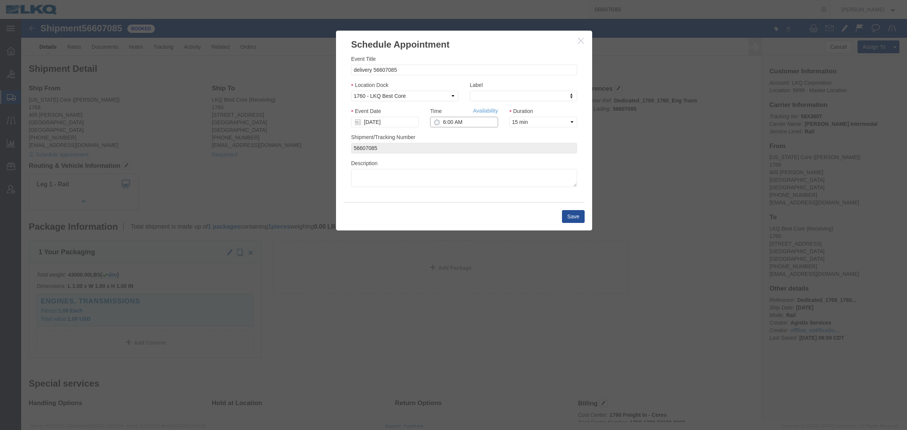
click input "6:00 AM"
type input "6:15 AM"
click button "Save"
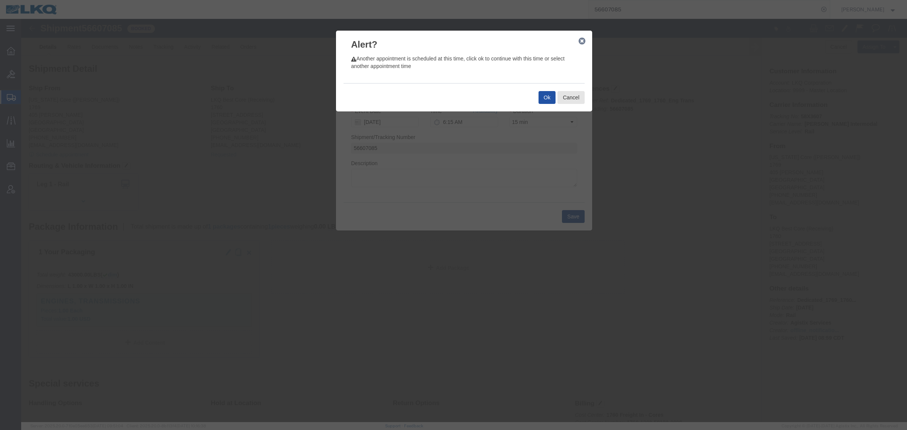
click button "Ok"
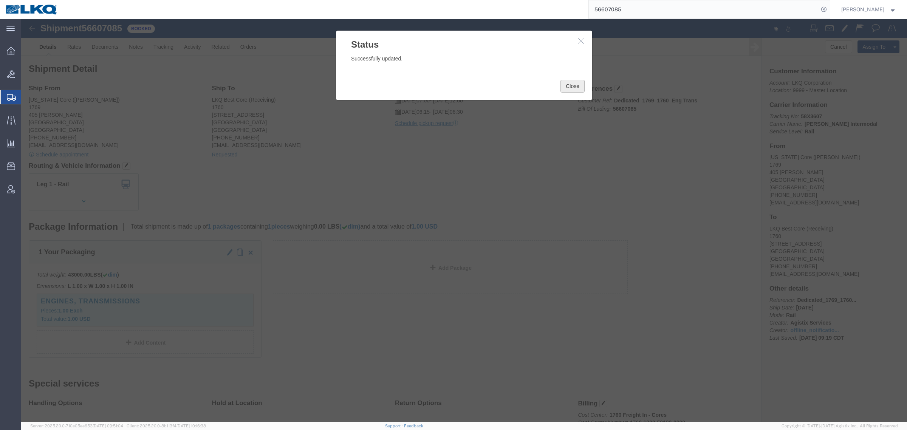
click button "Close"
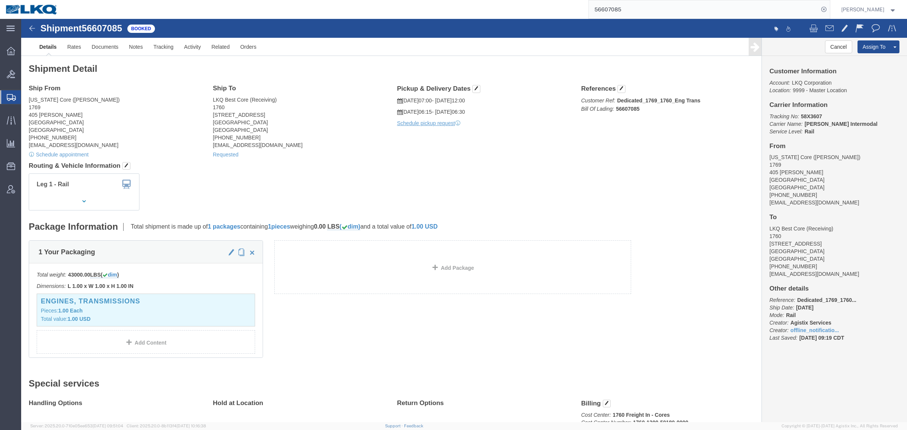
click h4 "Routing & Vehicle Information"
click link "Requested"
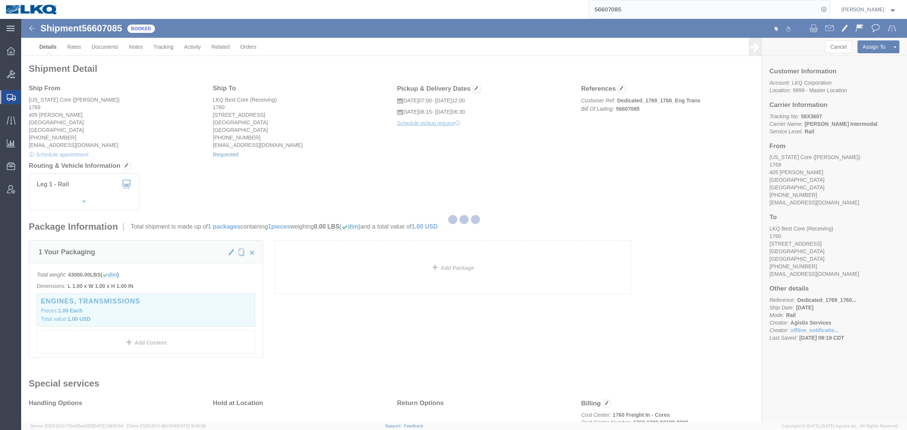
select select "1"
select select
select select "15"
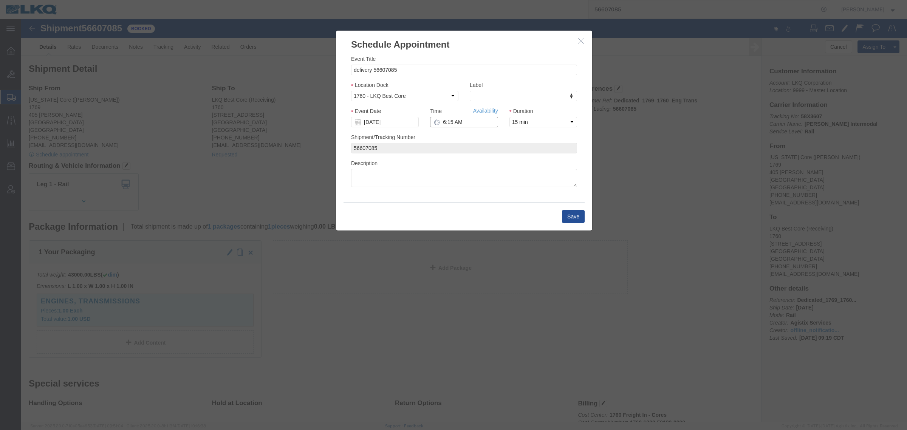
click input "6:15 AM"
type input "8:15 AM"
click button "Save"
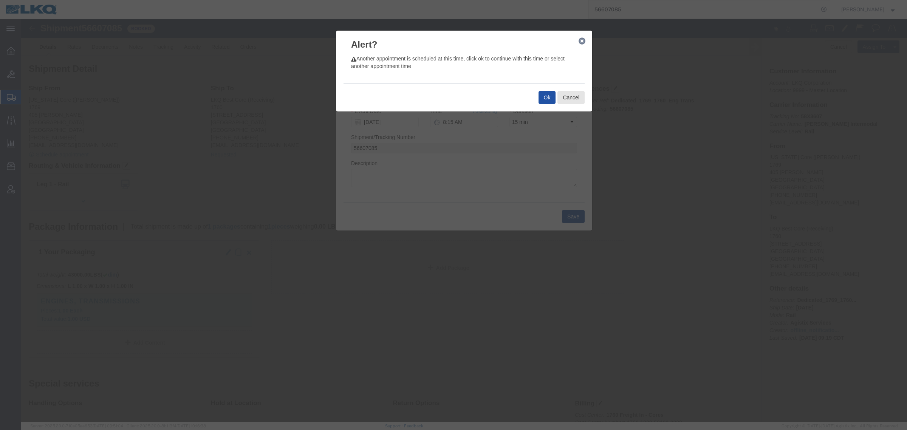
click button "Ok"
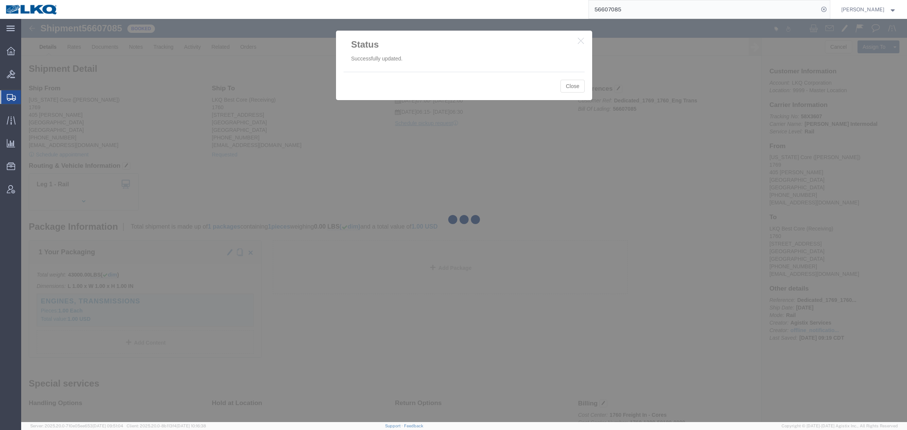
click at [572, 86] on div at bounding box center [464, 220] width 886 height 403
click at [571, 86] on div at bounding box center [464, 220] width 886 height 403
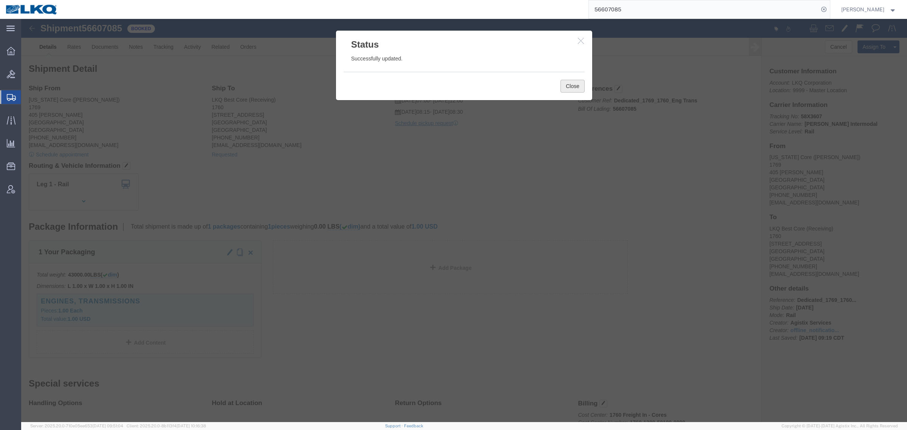
click button "Close"
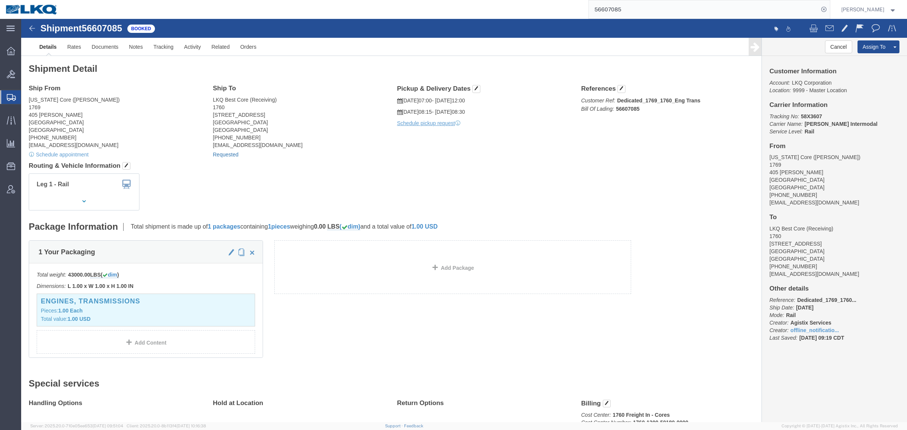
click link "Requested"
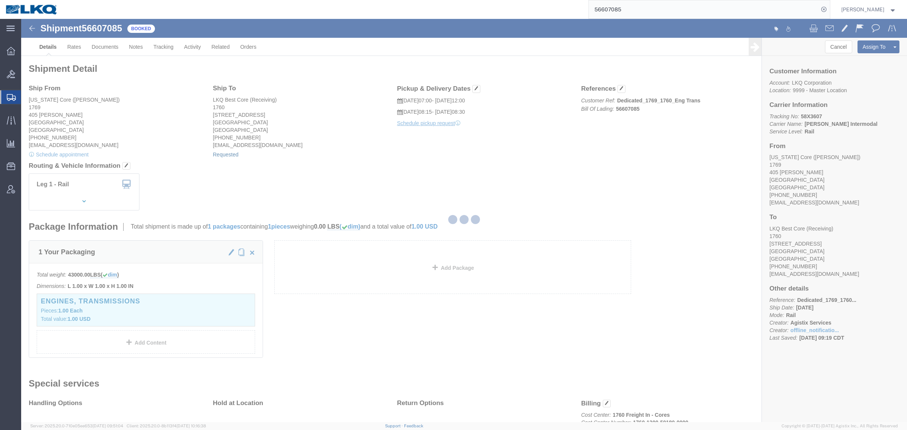
type input "delivery 56607085"
type input "[DATE]"
type input "8:15 AM"
select select "15"
type input "56607085"
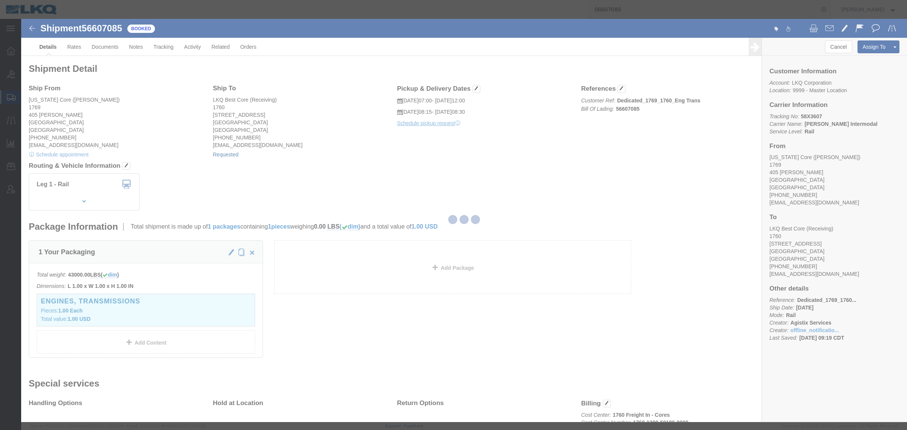
select select "1"
select select
select select "15"
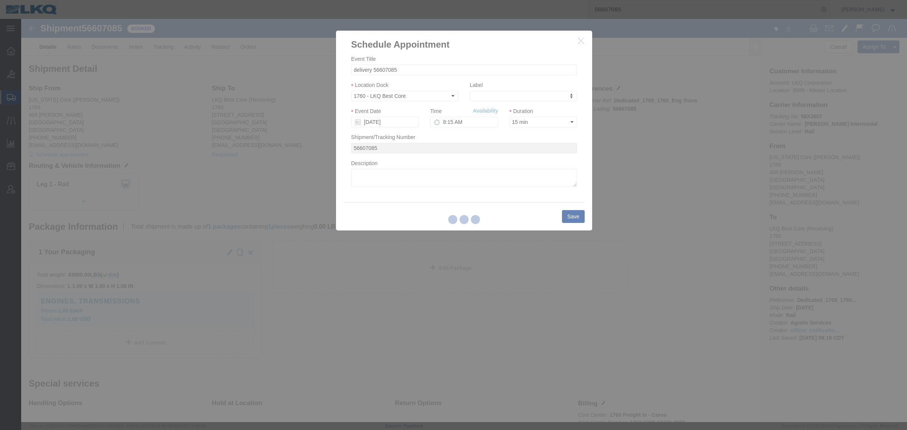
click at [383, 123] on div at bounding box center [464, 220] width 886 height 403
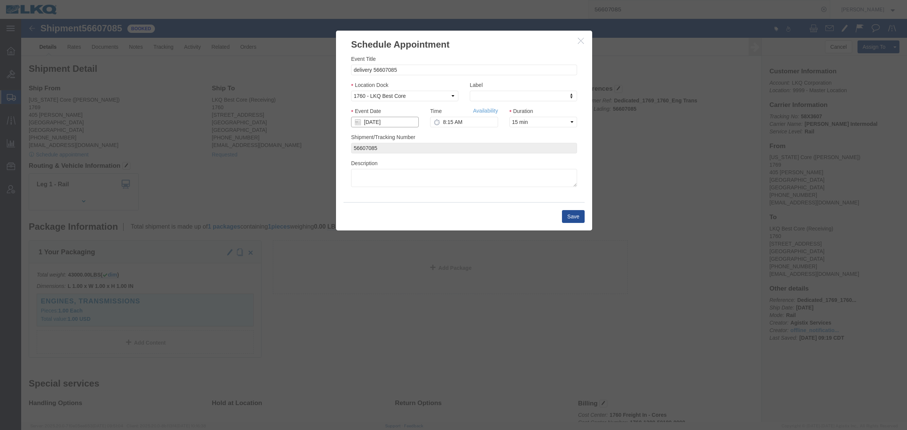
click input "[DATE]"
click td "8"
type input "10/08/2025"
click link "Availability"
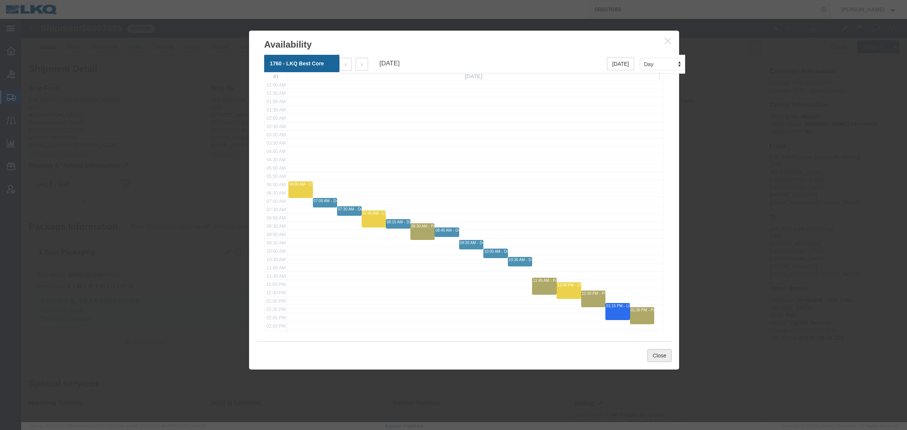
click button "Close"
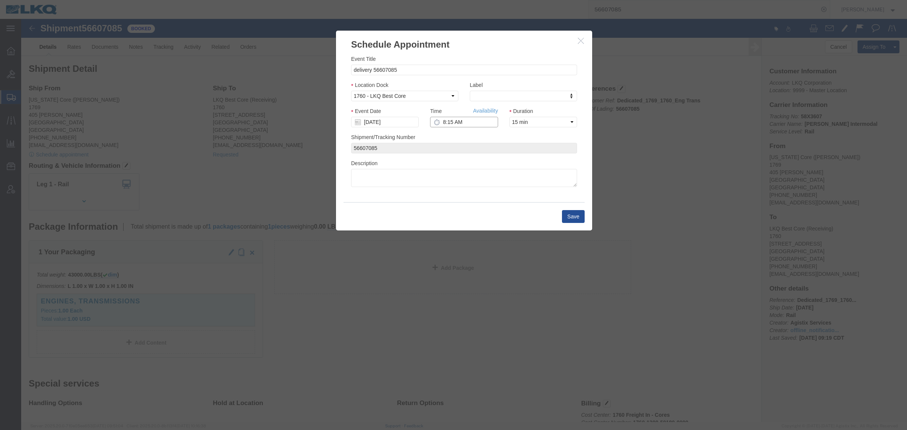
click input "8:15 AM"
type input "6:15 AM"
click div "Shipment/Tracking Number 56607085"
click button "Save"
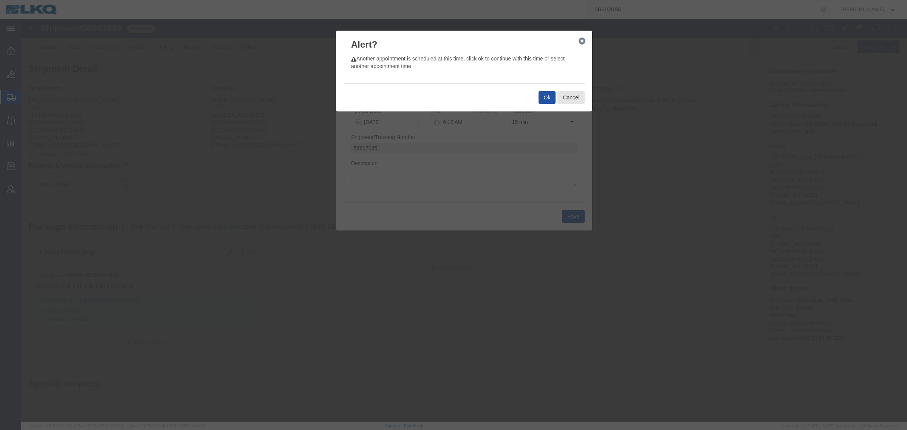
click button "Ok"
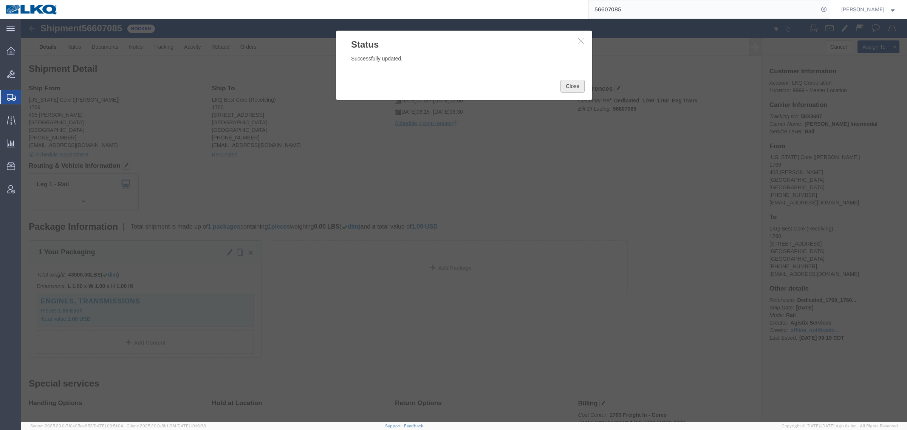
click button "Close"
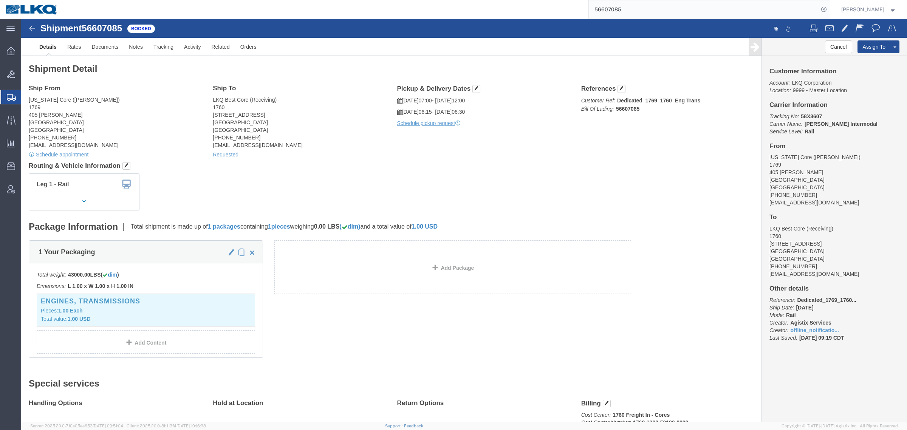
click h4 "Routing & Vehicle Information"
click div "Shipment Detail Ship From California Core (Marc Metzger) 1769 405 S. WANAMAKER …"
click at [628, 5] on input "56607085" at bounding box center [704, 9] width 230 height 18
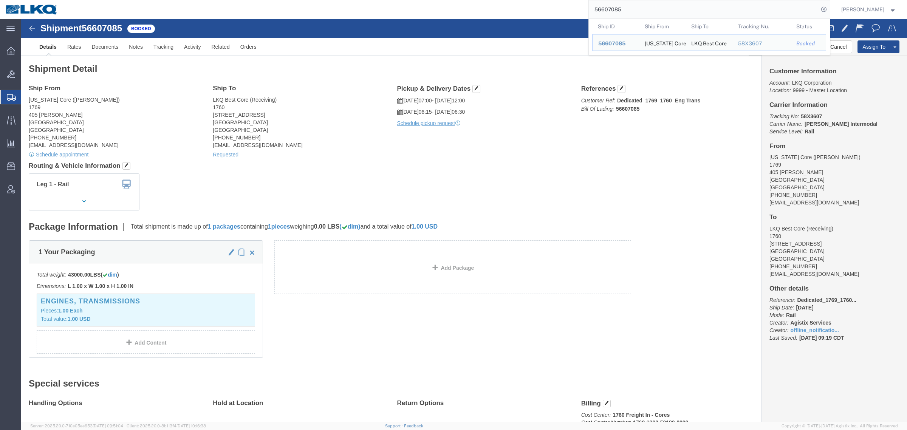
click at [629, 5] on input "56607085" at bounding box center [704, 9] width 230 height 18
click at [629, 6] on input "56607085" at bounding box center [704, 9] width 230 height 18
paste input "848442"
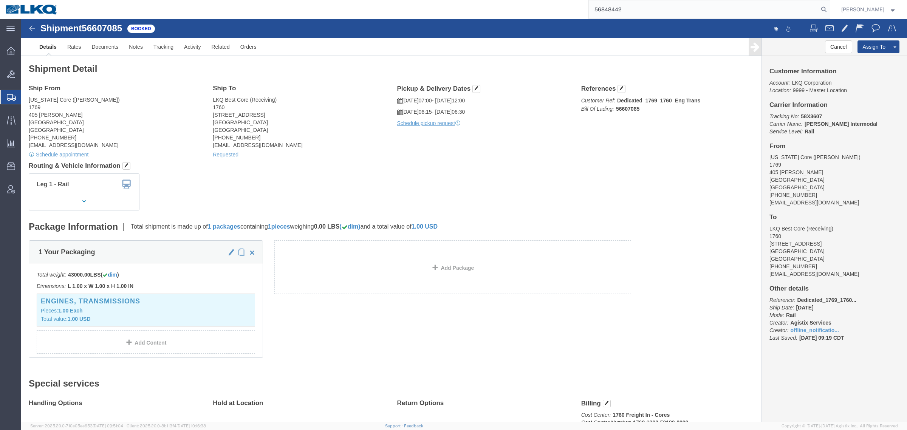
type input "56848442"
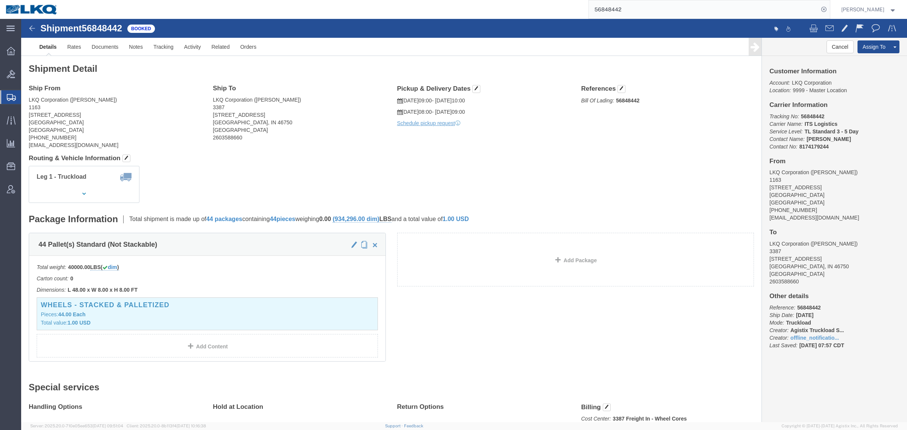
click address "LKQ Corporation (Louis Billard) 1163 1321 Highway 80 West Garden City, GA 31408…"
click link "Details"
click span "button"
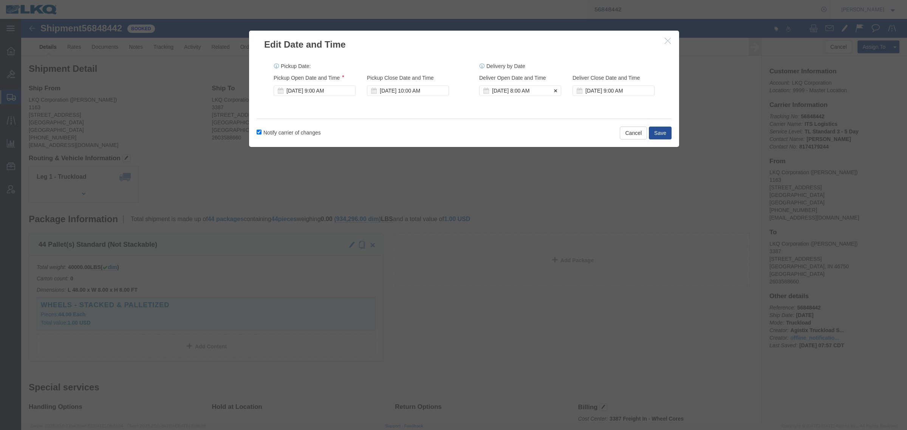
click div "Sep 29 2025 8:00 AM"
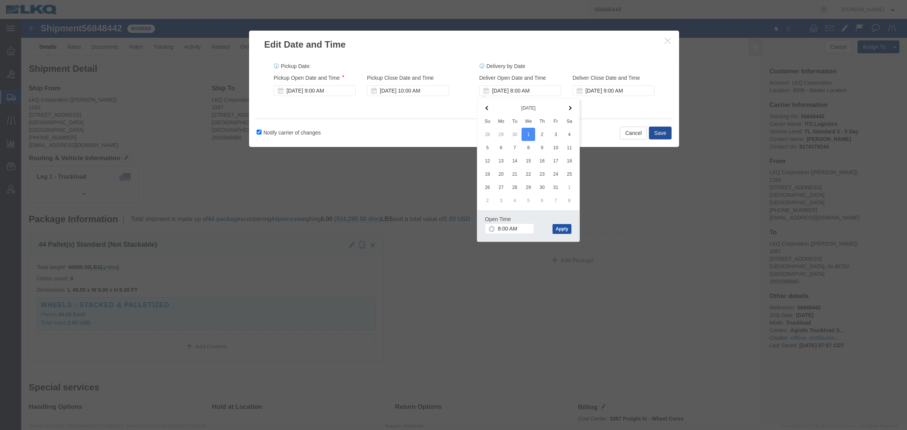
click button "Apply"
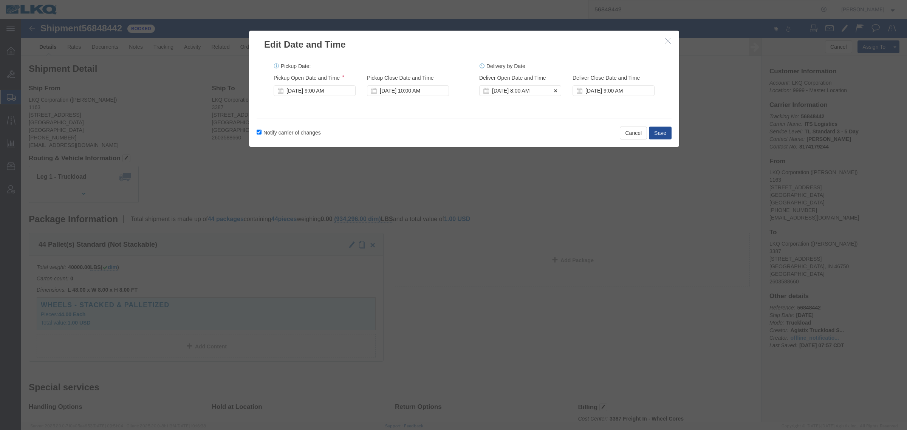
click div "Oct 01 2025 8:00 AM"
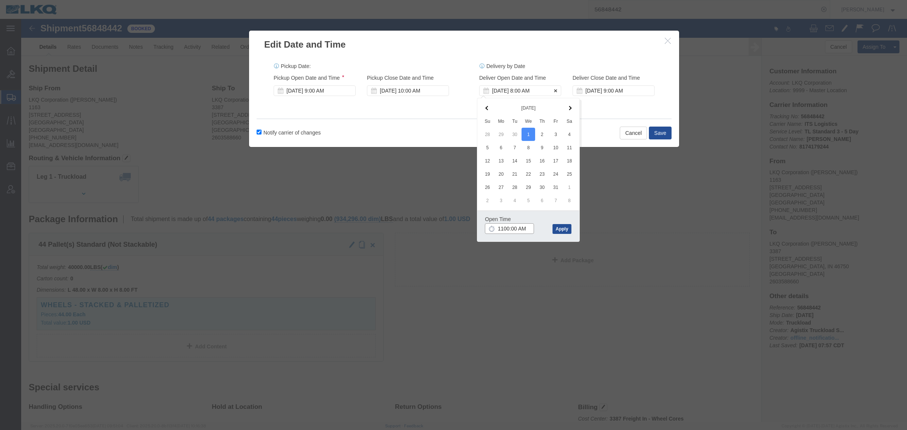
type input "11:00 AM"
click button "Apply"
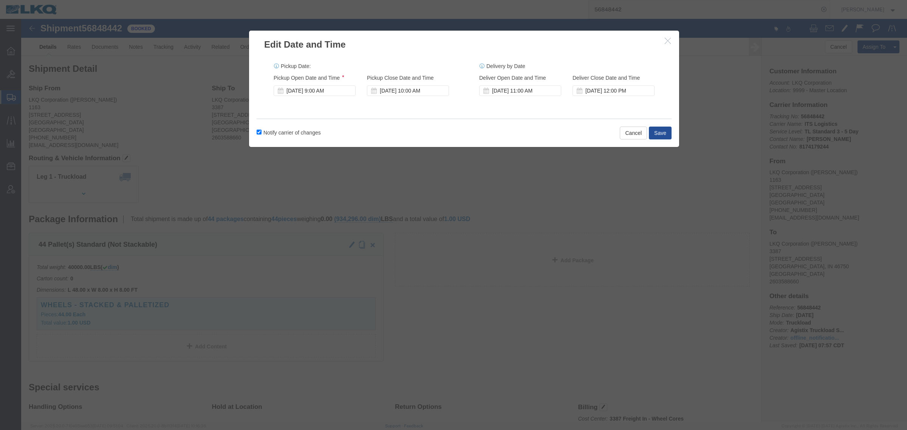
drag, startPoint x: 257, startPoint y: 113, endPoint x: 273, endPoint y: 114, distance: 15.9
click label "Notify carrier of changes"
drag, startPoint x: 246, startPoint y: 109, endPoint x: 248, endPoint y: 116, distance: 7.1
click label "Notify carrier of changes"
click input "Notify carrier of changes"
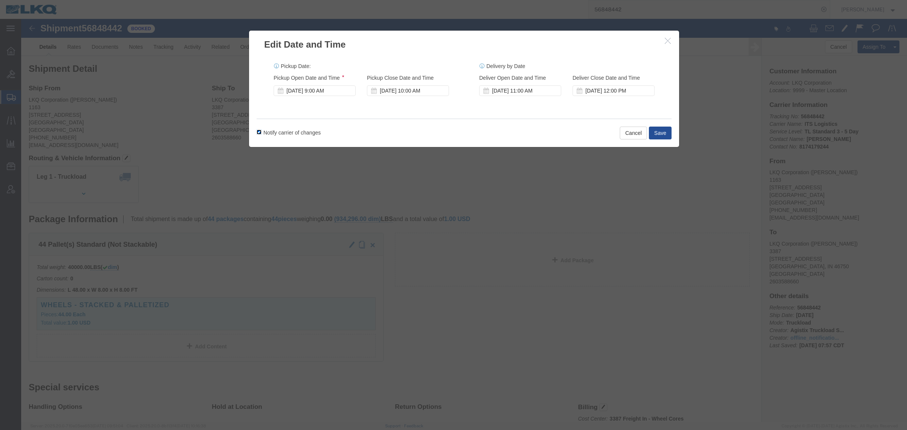
checkbox input "false"
click div "Edit Date and Time Pickup Date: Pickup Start Date Pickup Start Time Pickup Open…"
click button "Save"
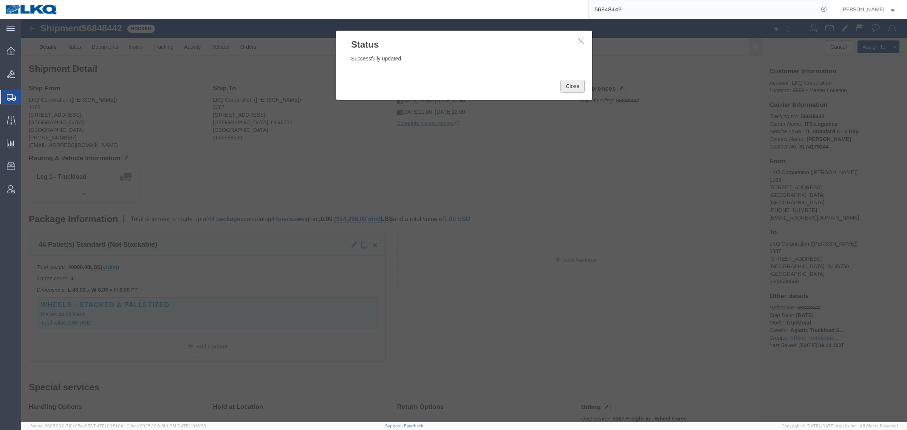
click button "Close"
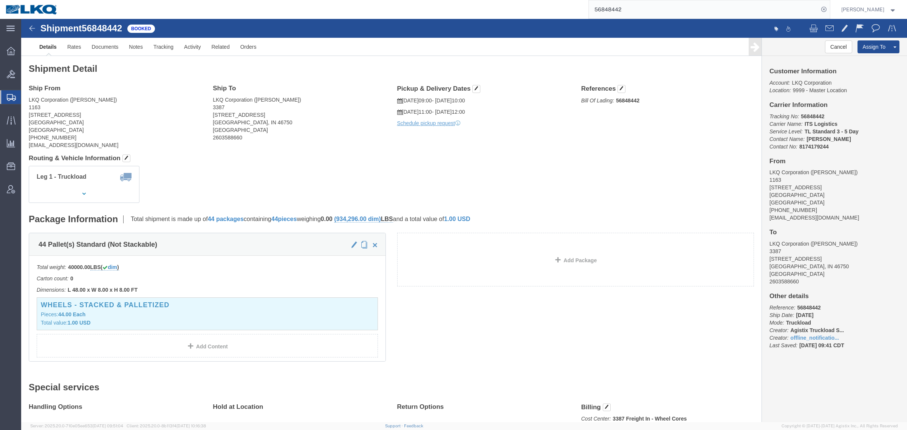
click div "Ship From LKQ Corporation (Louis Billard) 1163 1321 Highway 80 West Garden City…"
click div "Ship To LKQ Corporation (Korrina Carpenter) 3387 3000 Yeoman Way Huntington, IN…"
click at [646, 9] on input "56848442" at bounding box center [704, 9] width 230 height 18
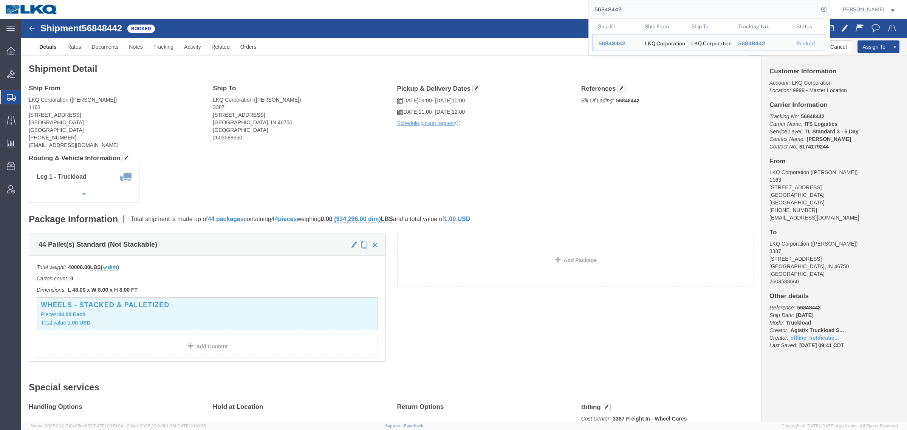
click at [646, 9] on input "56848442" at bounding box center [704, 9] width 230 height 18
paste input "978762"
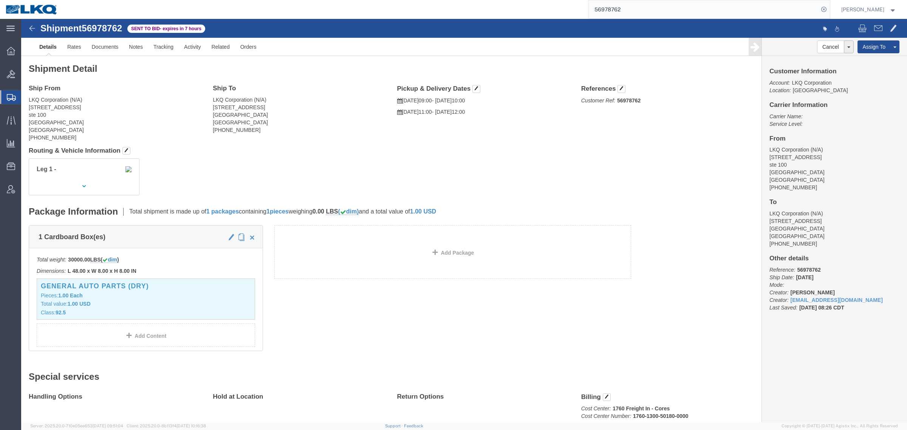
click div "Leg 1 -"
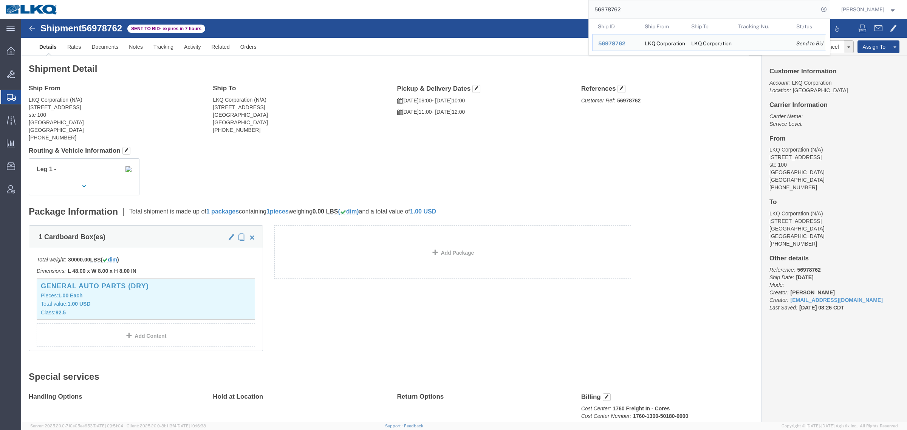
drag, startPoint x: 657, startPoint y: 7, endPoint x: 416, endPoint y: 12, distance: 240.9
click at [416, 12] on div "56978762 Ship ID Ship From Ship To Tracking Nu. Status Ship ID 56978762 Ship Fr…" at bounding box center [447, 9] width 767 height 19
paste input "84844"
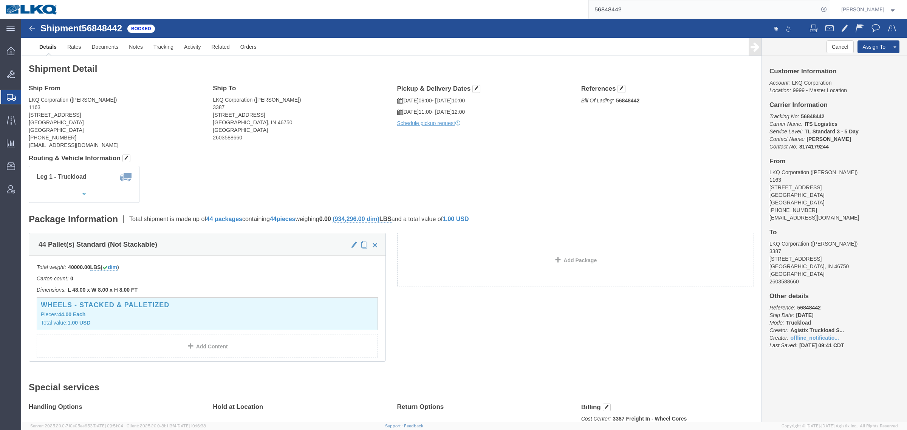
click div "Leg 1 - Truckload Vehicle 1: Standard Dry Van (53 Feet) Number of trucks: 1"
click h4 "Routing & Vehicle Information"
click div "Leg 1 - Truckload Vehicle 1: Standard Dry Van (53 Feet) Number of trucks: 1"
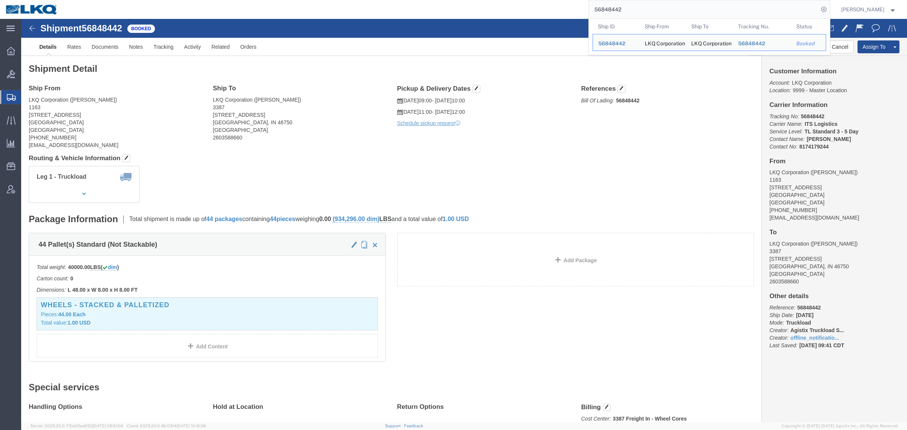
drag, startPoint x: 549, startPoint y: 14, endPoint x: 529, endPoint y: 14, distance: 20.0
click at [530, 14] on div "56848442 Ship ID Ship From Ship To Tracking Nu. Status Ship ID 56848442 Ship Fr…" at bounding box center [447, 9] width 767 height 19
paste input "909825"
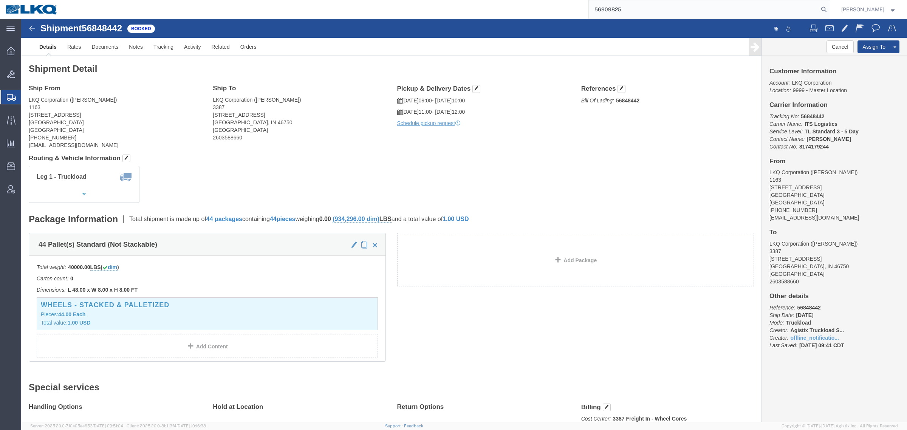
type input "56909825"
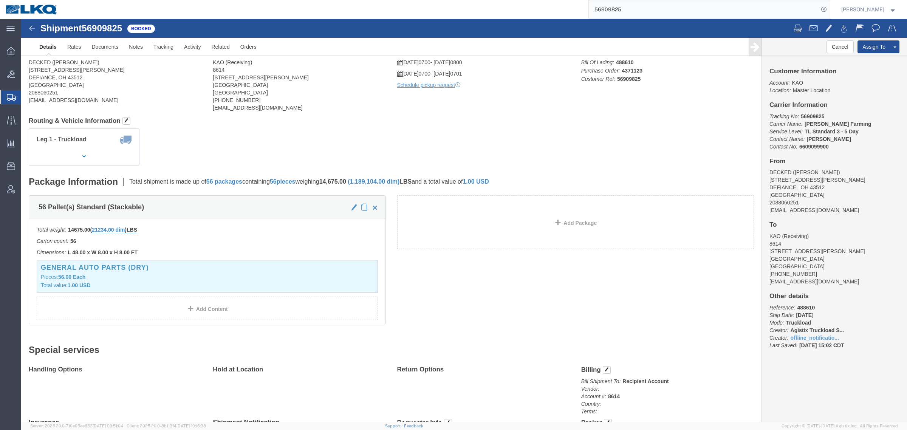
click address "DECKED (Ashley) 25401 Elliott Rd DEFIANCE, OH 43512 United States 2088060251 ke…"
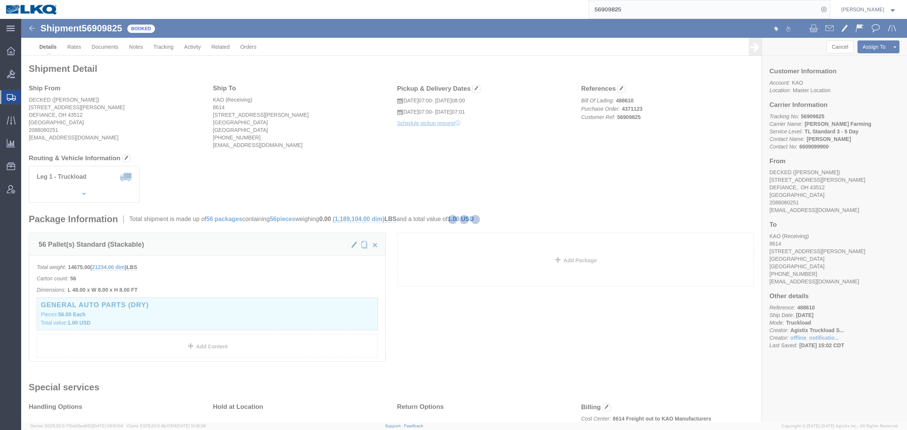
click at [277, 139] on div at bounding box center [464, 220] width 886 height 403
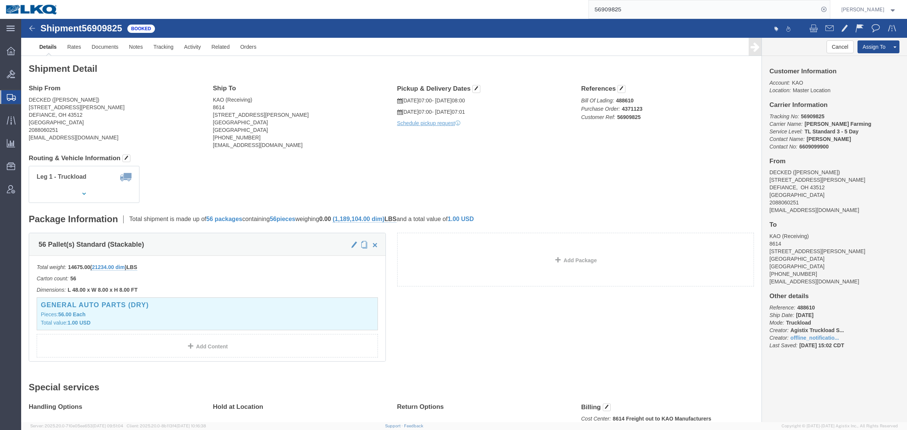
click address "KAO (Receiving) 8614 15640 Cantu-Galleano Ranch Rd Eastvale, CA 91752 United St…"
click address "DECKED (Ashley) 25401 Elliott Rd DEFIANCE, OH 43512 United States 2088060251 ke…"
click span "button"
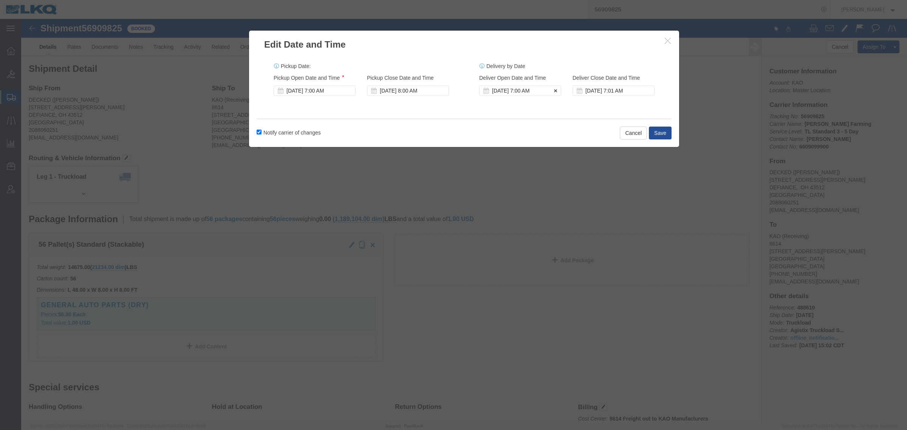
click div "Sep 30 2025 7:00 AM"
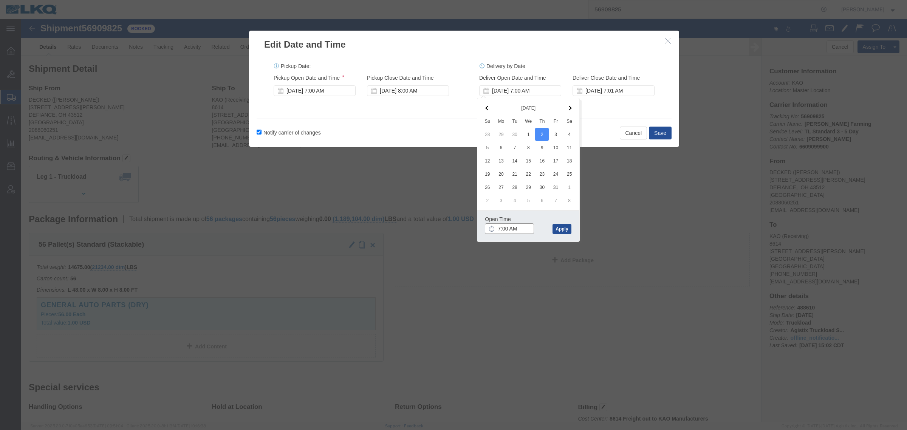
click input "7:00 AM"
type input "7:00 AM"
click button "Apply"
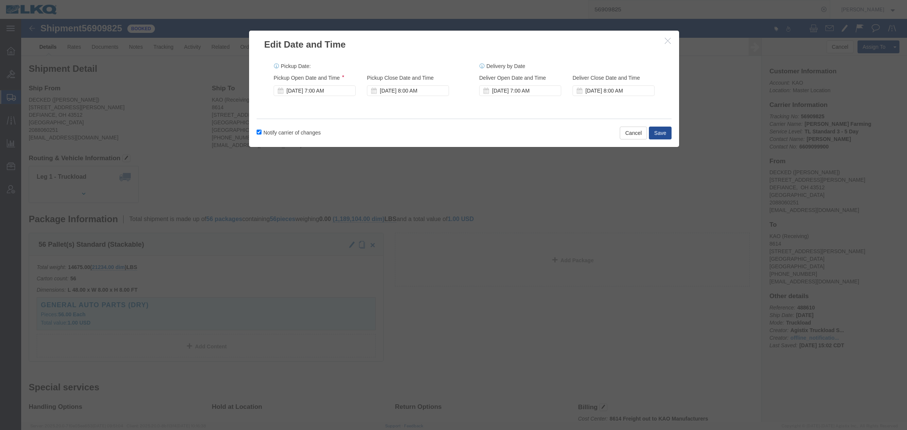
click label "Notify carrier of changes"
click input "Notify carrier of changes"
checkbox input "false"
click button "Save"
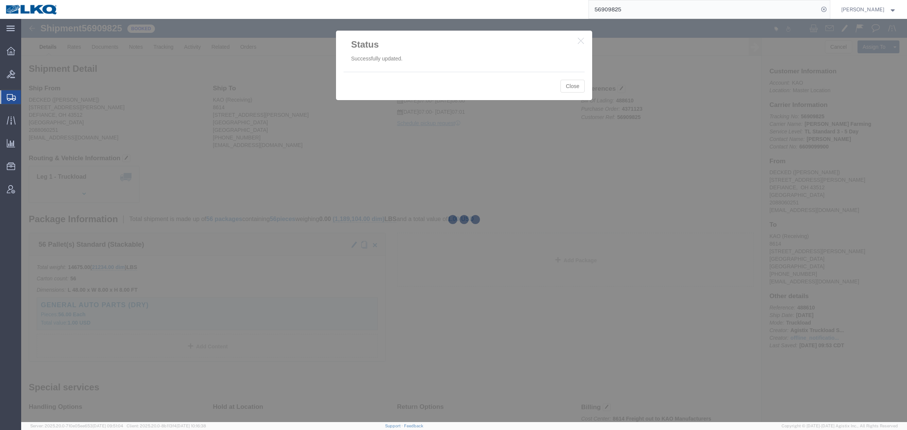
click at [573, 87] on div at bounding box center [464, 220] width 886 height 403
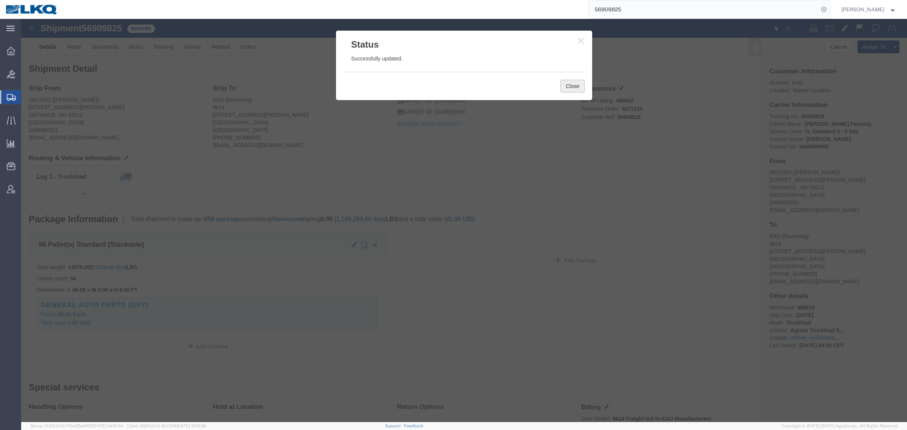
click button "Close"
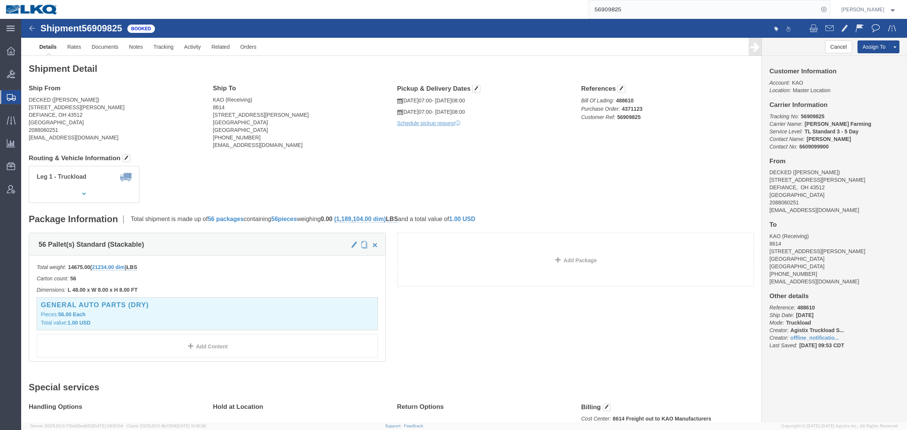
click div "Leg 1 - Truckload Vehicle 1: Standard Dry Van (53 Feet) Number of trucks: 1"
click at [573, 14] on div "56909825" at bounding box center [447, 9] width 767 height 19
paste input "52731"
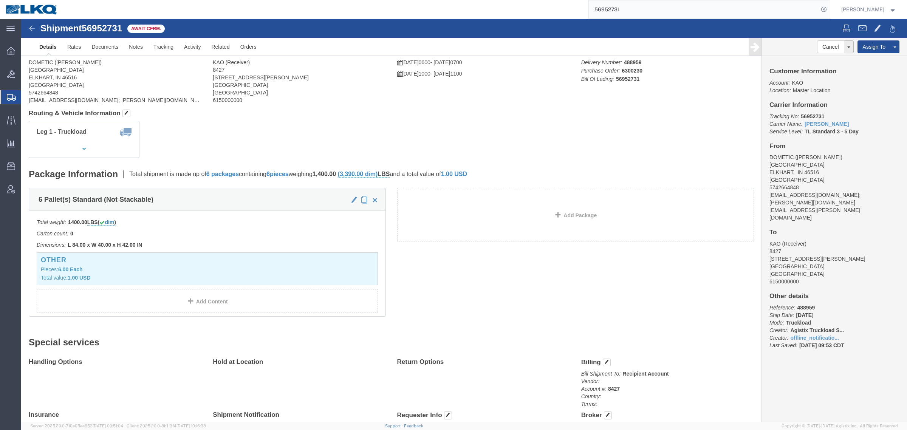
drag, startPoint x: 372, startPoint y: 125, endPoint x: 114, endPoint y: 92, distance: 260.4
click h4 "Routing & Vehicle Information"
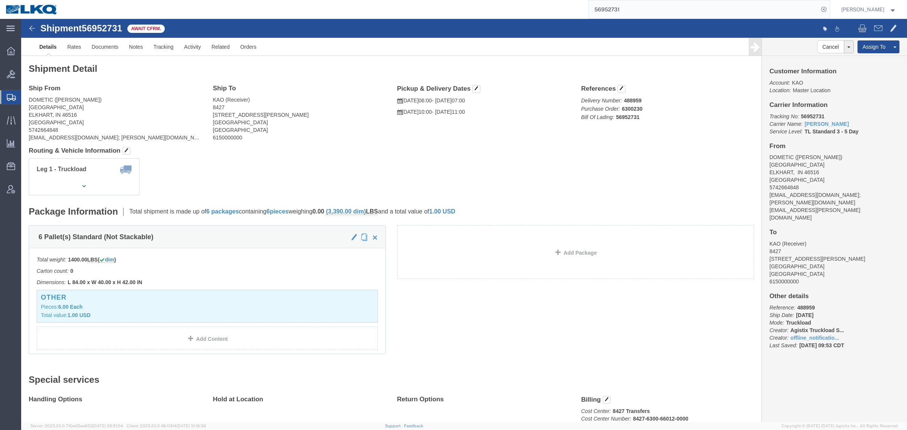
drag, startPoint x: 300, startPoint y: 125, endPoint x: 231, endPoint y: 103, distance: 72.9
click div "Shipment Detail Ship From DOMETIC (LEIGH NOBLE) 2320 INDUSTRIAL PARKWAY ELKHART…"
drag, startPoint x: 291, startPoint y: 138, endPoint x: 298, endPoint y: 138, distance: 6.8
click div "Shipment Detail Ship From DOMETIC (LEIGH NOBLE) 2320 INDUSTRIAL PARKWAY ELKHART…"
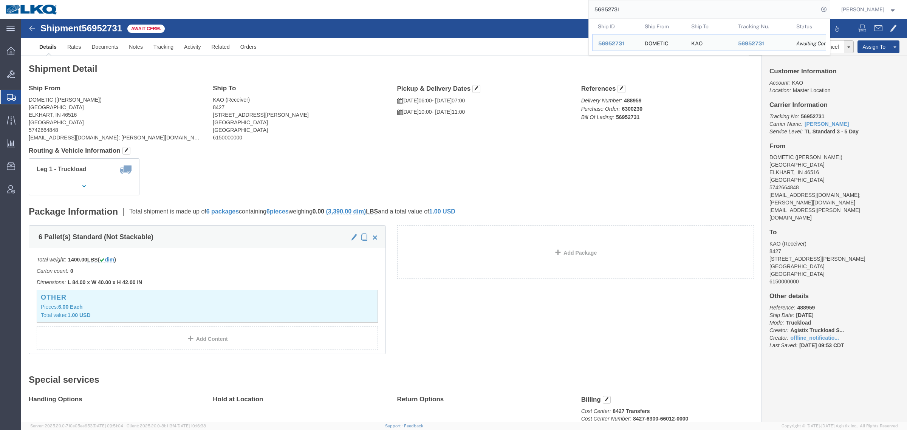
drag, startPoint x: 647, startPoint y: 10, endPoint x: 545, endPoint y: 11, distance: 101.3
click at [545, 11] on div "56952731 Ship ID Ship From Ship To Tracking Nu. Status Ship ID 56952731 Ship Fr…" at bounding box center [447, 9] width 767 height 19
paste input "743983"
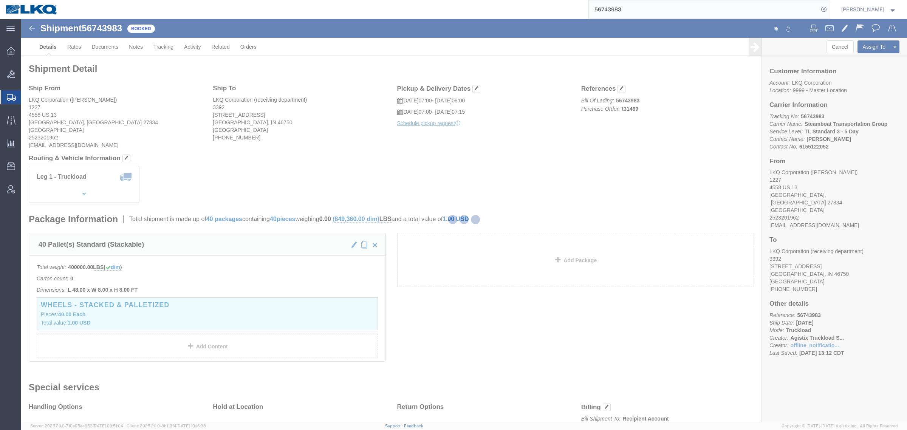
click at [369, 123] on div at bounding box center [464, 220] width 886 height 403
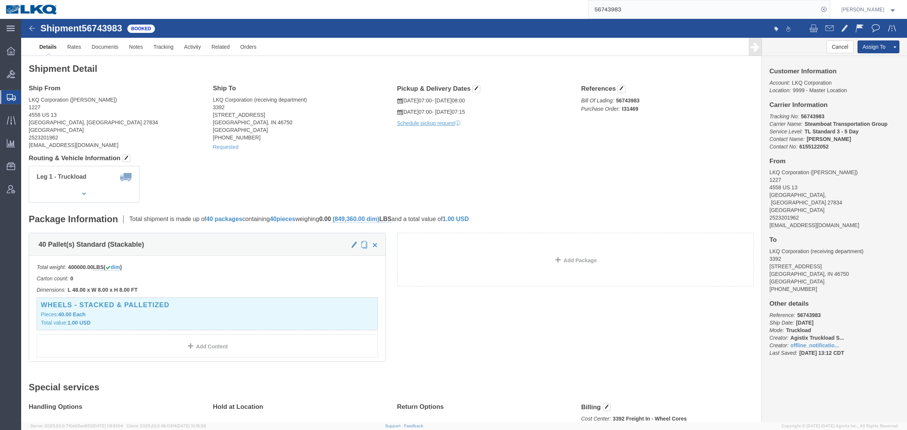
click div "Shipment Detail Ship From LKQ Corporation (Brian Martin) 1227 4558 US 13 Greenv…"
click link "Documents"
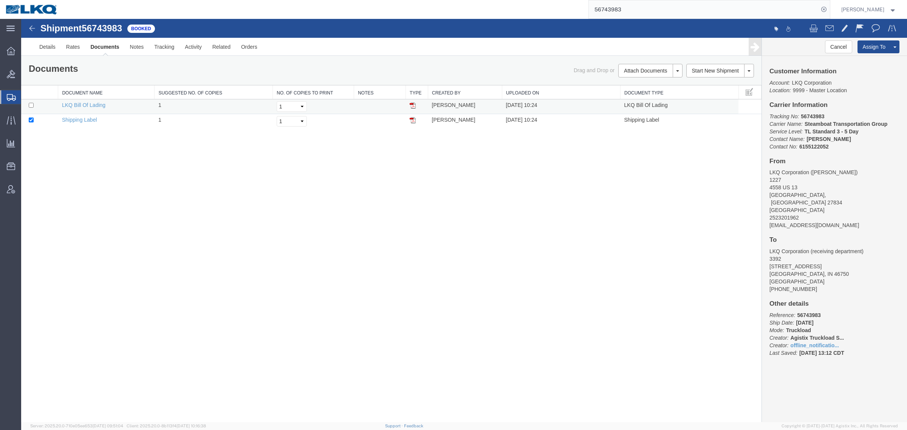
click at [413, 106] on img at bounding box center [413, 105] width 6 height 6
click at [509, 209] on div "Shipment 56743983 2 of 2 Booked Details Rates Documents Notes Tracking Activity…" at bounding box center [464, 220] width 886 height 403
click at [458, 288] on div "Shipment 56743983 2 of 2 Booked Details Rates Documents Notes Tracking Activity…" at bounding box center [464, 220] width 886 height 403
drag, startPoint x: 246, startPoint y: 211, endPoint x: 252, endPoint y: 209, distance: 6.3
click at [247, 211] on div "Shipment 56743983 2 of 2 Booked Details Rates Documents Notes Tracking Activity…" at bounding box center [464, 220] width 886 height 403
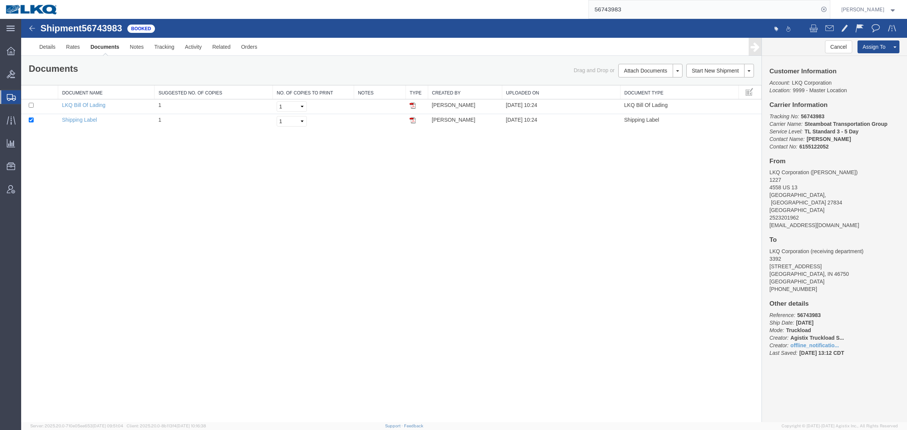
drag, startPoint x: 643, startPoint y: 11, endPoint x: 416, endPoint y: 17, distance: 227.7
click at [439, 17] on div "56743983" at bounding box center [447, 9] width 767 height 19
paste input "93960"
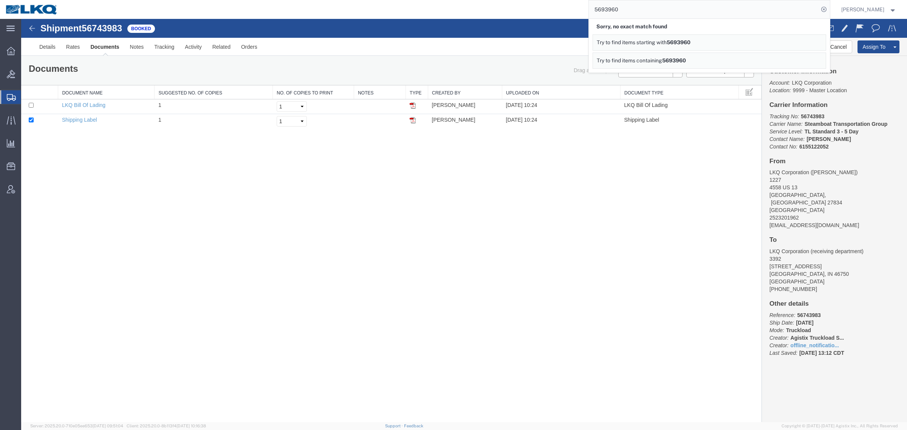
click at [309, 202] on div "Shipment 56743983 2 of 2 Booked Details Rates Documents Notes Tracking Activity…" at bounding box center [464, 220] width 886 height 403
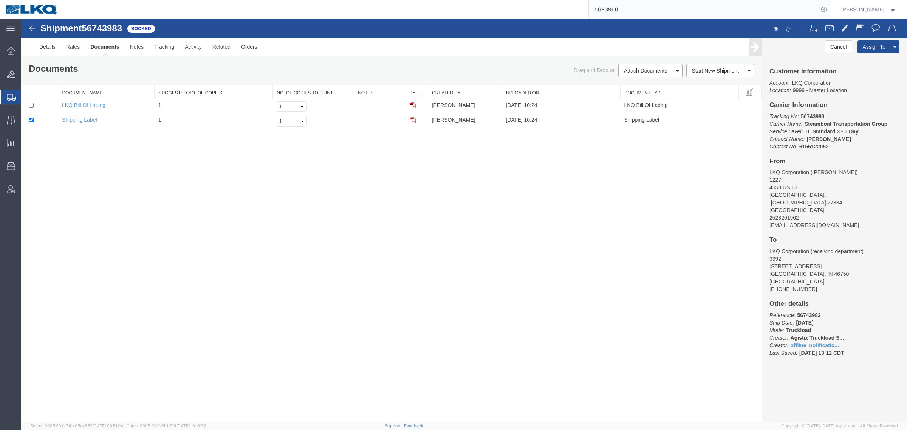
click at [305, 179] on div "Shipment 56743983 2 of 2 Booked Details Rates Documents Notes Tracking Activity…" at bounding box center [464, 220] width 886 height 403
click at [384, 211] on div "Shipment 56743983 2 of 2 Booked Details Rates Documents Notes Tracking Activity…" at bounding box center [464, 220] width 886 height 403
click at [344, 219] on div "Shipment 56743983 2 of 2 Booked Details Rates Documents Notes Tracking Activity…" at bounding box center [464, 220] width 886 height 403
click at [345, 218] on div "Shipment 56743983 2 of 2 Booked Details Rates Documents Notes Tracking Activity…" at bounding box center [464, 220] width 886 height 403
click at [345, 217] on div "Shipment 56743983 2 of 2 Booked Details Rates Documents Notes Tracking Activity…" at bounding box center [464, 220] width 886 height 403
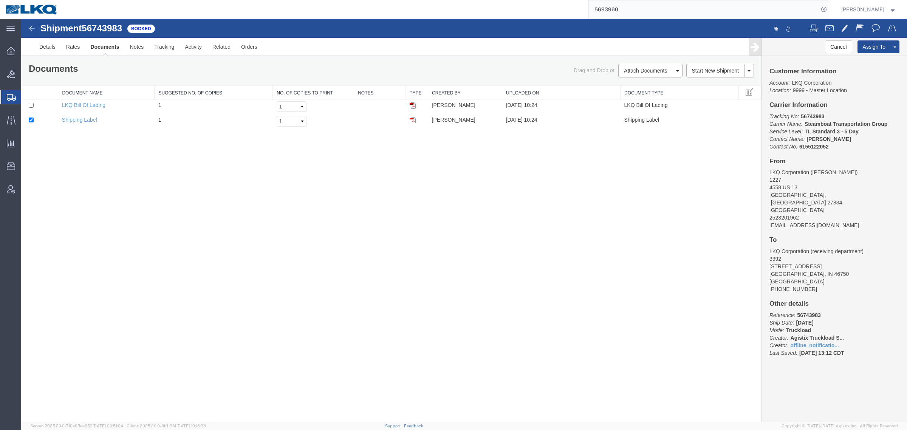
click at [345, 217] on div "Shipment 56743983 2 of 2 Booked Details Rates Documents Notes Tracking Activity…" at bounding box center [464, 220] width 886 height 403
click at [468, 203] on div "Shipment 56743983 2 of 2 Booked Details Rates Documents Notes Tracking Activity…" at bounding box center [464, 220] width 886 height 403
click at [366, 224] on div "Shipment 56743983 2 of 2 Booked Details Rates Documents Notes Tracking Activity…" at bounding box center [464, 220] width 886 height 403
click at [141, 52] on link "Notes" at bounding box center [137, 47] width 25 height 18
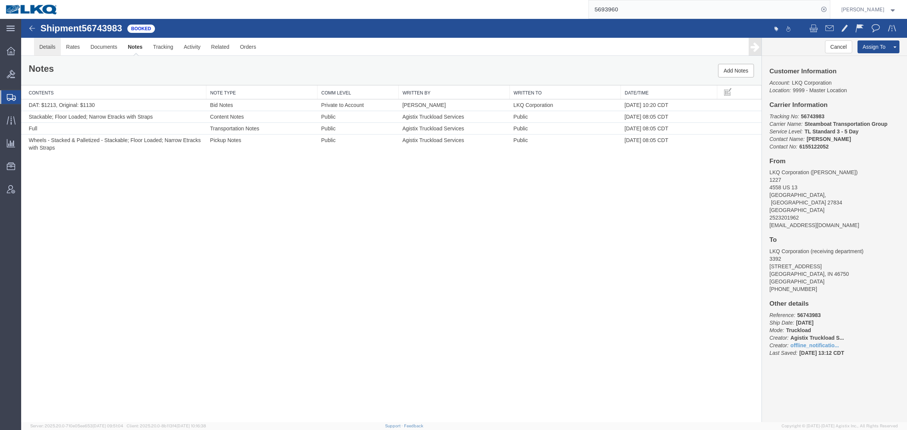
click at [45, 42] on link "Details" at bounding box center [47, 47] width 27 height 18
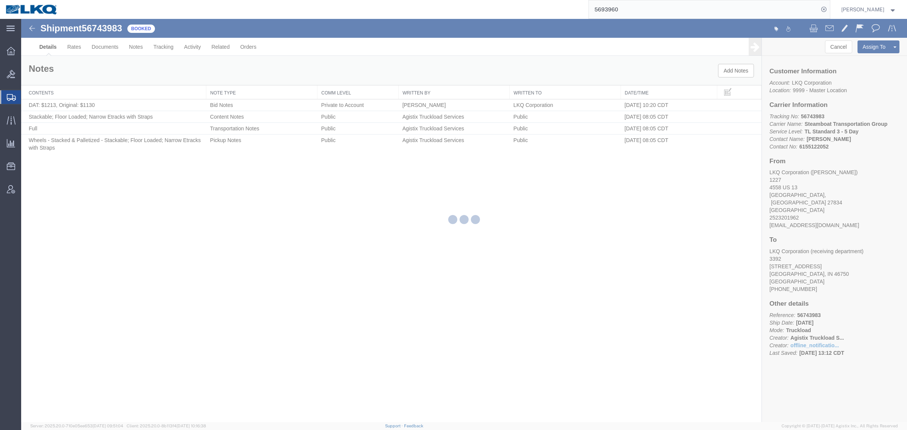
click at [335, 285] on div at bounding box center [464, 220] width 886 height 403
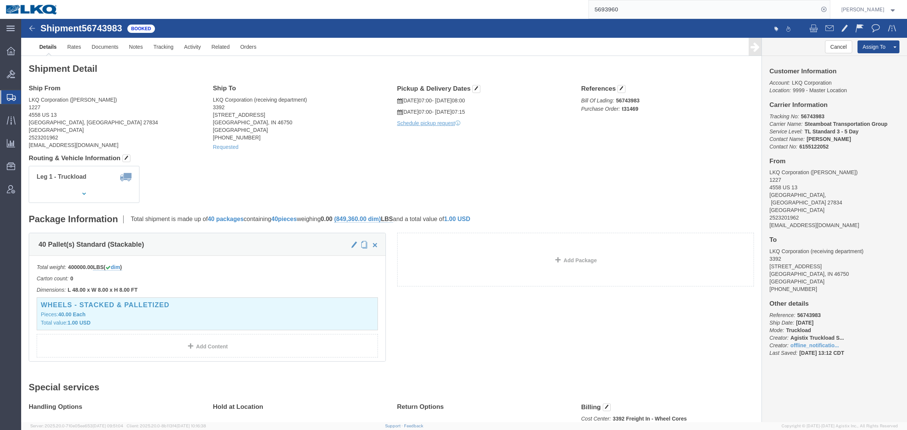
click at [640, 8] on input "5693960" at bounding box center [704, 9] width 230 height 18
click at [606, 13] on input "5693960" at bounding box center [704, 9] width 230 height 18
click address "LKQ Corporation (receiving department) 3392 1750 Riverfork Dr Huntington, IN 46…"
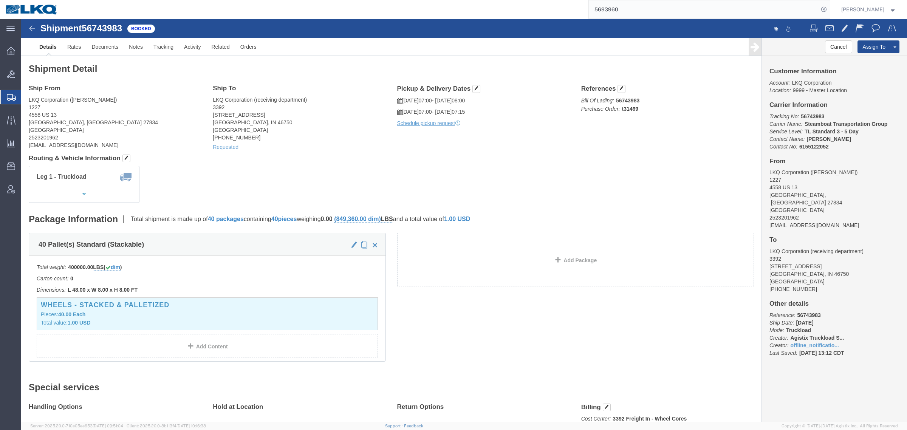
click address "LKQ Corporation (receiving department) 3392 1750 Riverfork Dr Huntington, IN 46…"
click div "Ship From LKQ Corporation (Brian Martin) 1227 4558 US 13 Greenville, NC 27834 U…"
drag, startPoint x: 506, startPoint y: 112, endPoint x: 558, endPoint y: 102, distance: 52.6
click div "Pickup & Delivery Dates 09/30/2025 07:00 - 09/30/2025 08:00 10/01/2025 07:00 - …"
click p "Bill Of Lading: 56743983 Purchase Order: t31469"
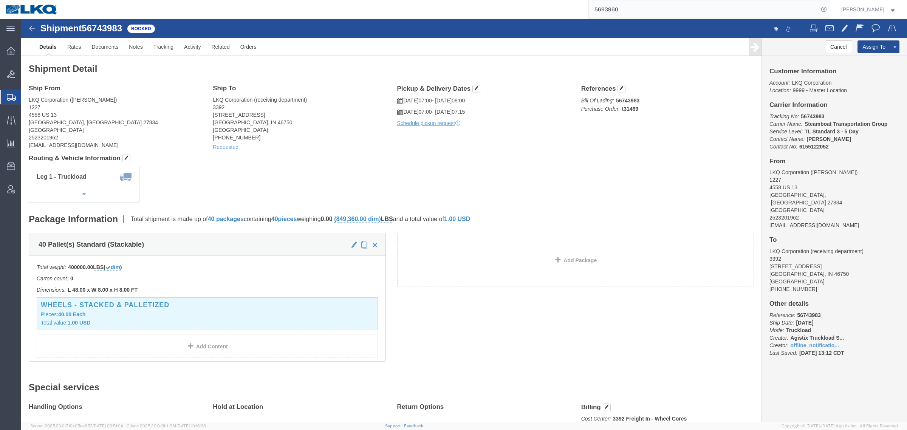
drag, startPoint x: 146, startPoint y: 52, endPoint x: 465, endPoint y: 152, distance: 334.1
click div "Shipment Detail Ship From LKQ Corporation (Brian Martin) 1227 4558 US 13 Greenv…"
click div "Leg 1 - Truckload Vehicle 1: Standard Dry Van (53 Feet) Number of trucks: 1"
click h4 "Routing & Vehicle Information"
click h2 "Shipment Detail"
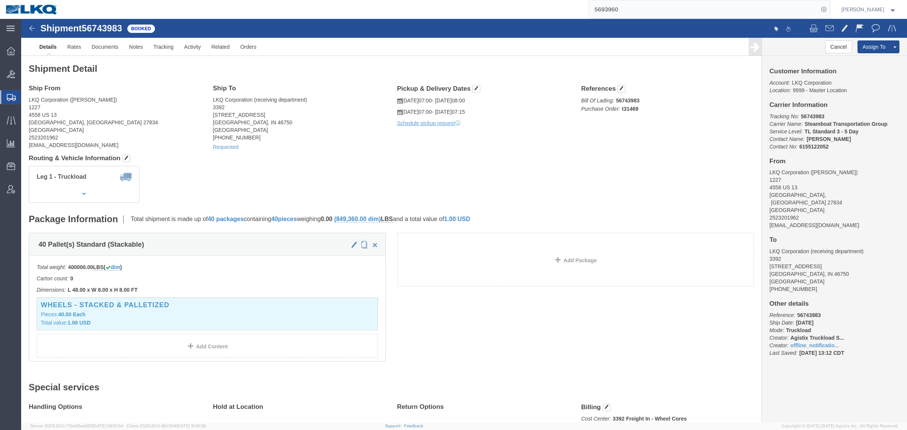
click h2 "Shipment Detail"
click div "Leg 1 - Truckload Vehicle 1: Standard Dry Van (53 Feet) Number of trucks: 1"
click address "LKQ Corporation (Brian Martin) 1227 4558 US 13 Greenville, NC 27834 United Stat…"
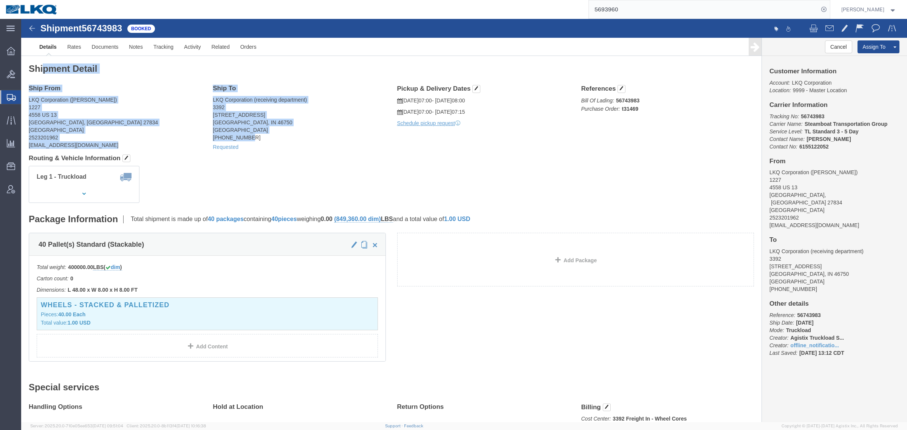
drag, startPoint x: 59, startPoint y: 51, endPoint x: 350, endPoint y: 126, distance: 301.3
click div "Shipment Detail Ship From LKQ Corporation (Brian Martin) 1227 4558 US 13 Greenv…"
click div "Requested"
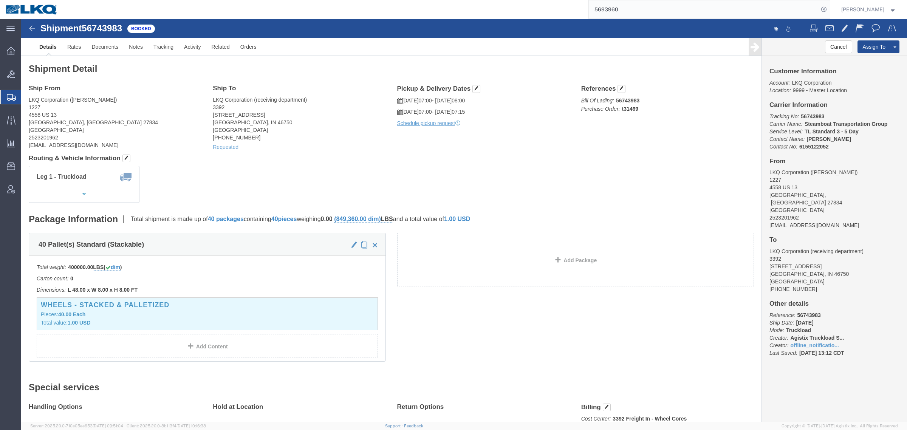
click at [653, 3] on input "5693960" at bounding box center [704, 9] width 230 height 18
click at [652, 5] on input "5693960" at bounding box center [704, 9] width 230 height 18
paste input "3"
type input "56939630"
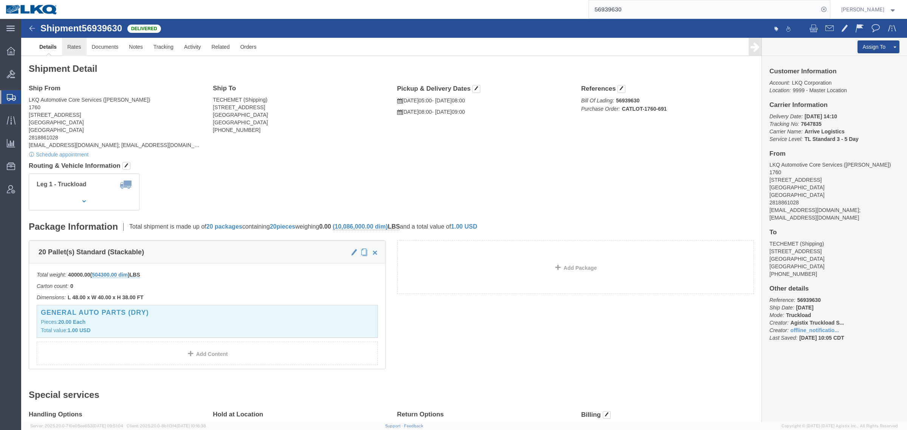
click link "Rates"
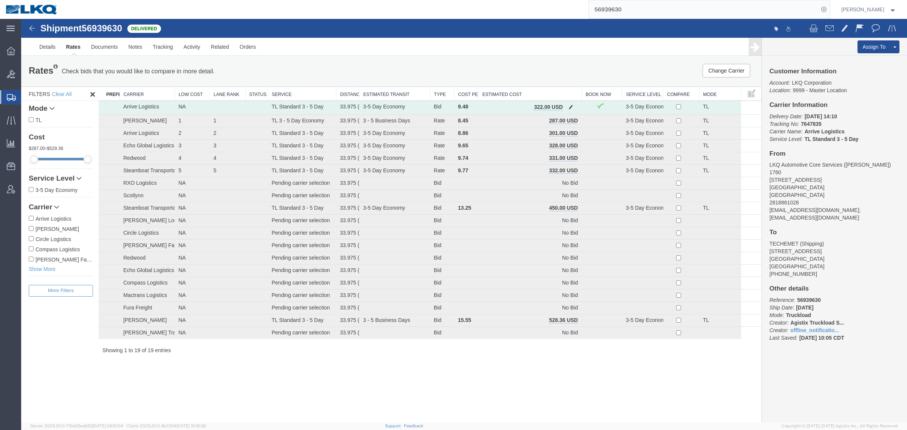
click at [571, 108] on span "button" at bounding box center [571, 106] width 4 height 5
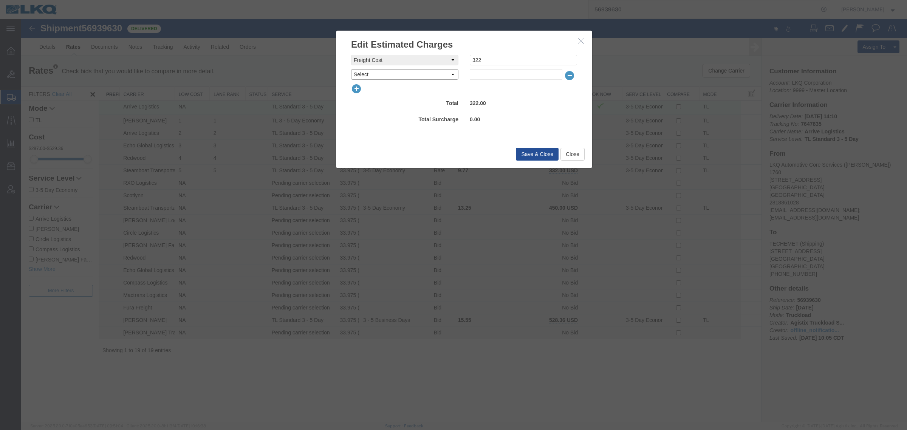
click at [420, 76] on select "Select AES Filing Accessorial Delivery Charge Additional Invoice Details Addres…" at bounding box center [404, 74] width 107 height 11
select select "DETENTION"
click at [351, 69] on select "Select AES Filing Accessorial Delivery Charge Additional Invoice Details Addres…" at bounding box center [404, 74] width 107 height 11
click at [492, 72] on input "text" at bounding box center [516, 74] width 93 height 11
type input "150"
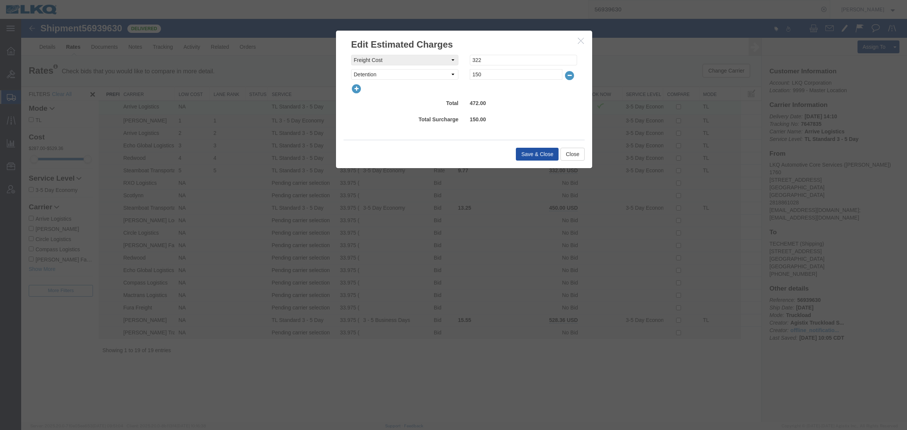
click at [530, 154] on button "Save & Close" at bounding box center [537, 154] width 43 height 13
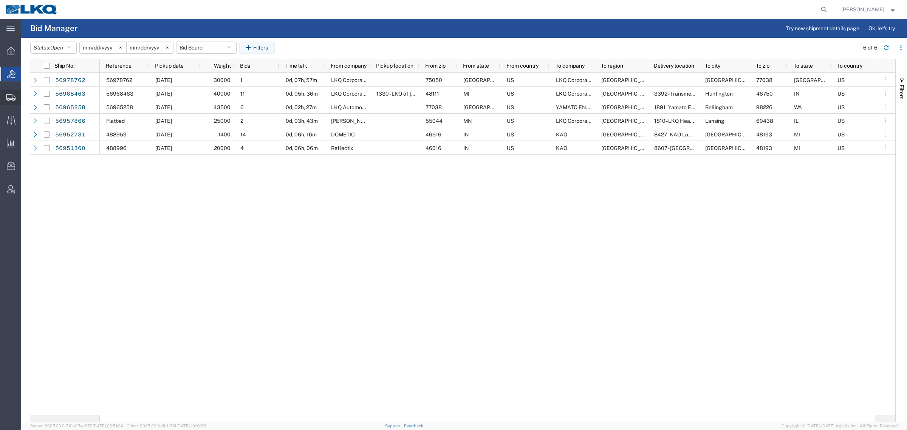
click at [0, 0] on span "Create Shipment" at bounding box center [0, 0] width 0 height 0
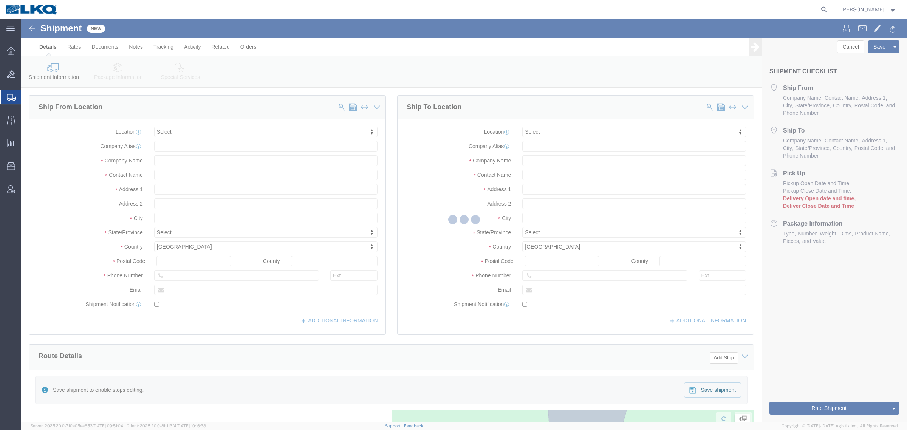
select select
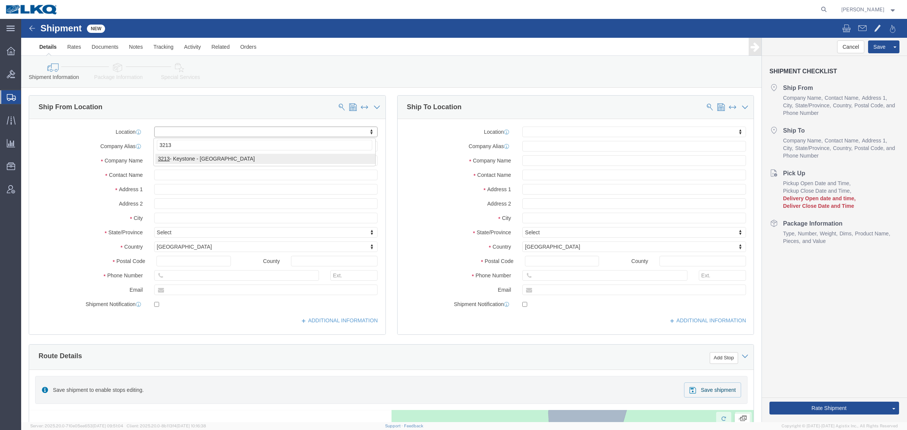
type input "3213"
select select "27924"
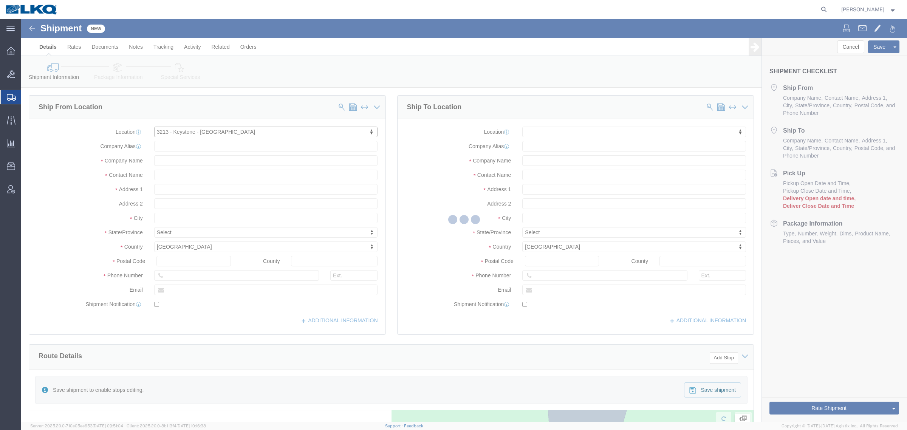
select select "CA"
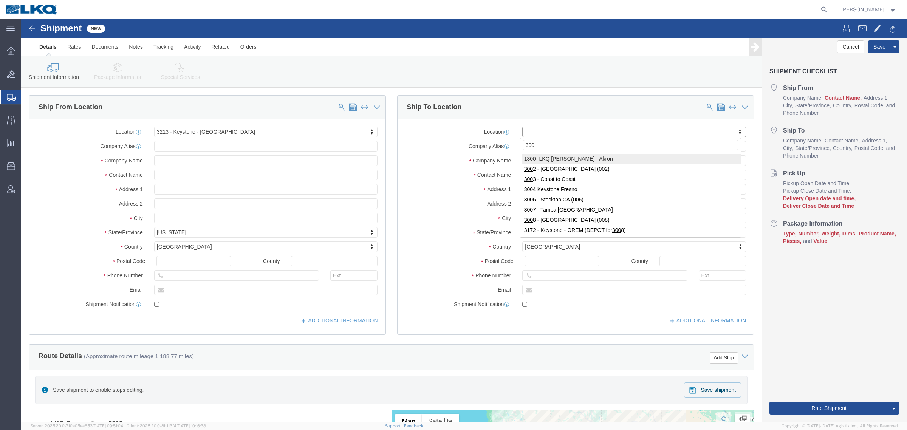
type input "3006"
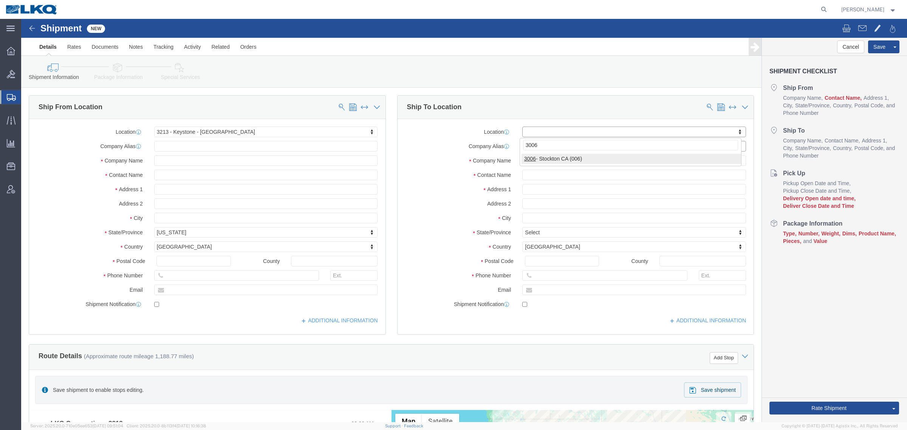
select select "27722"
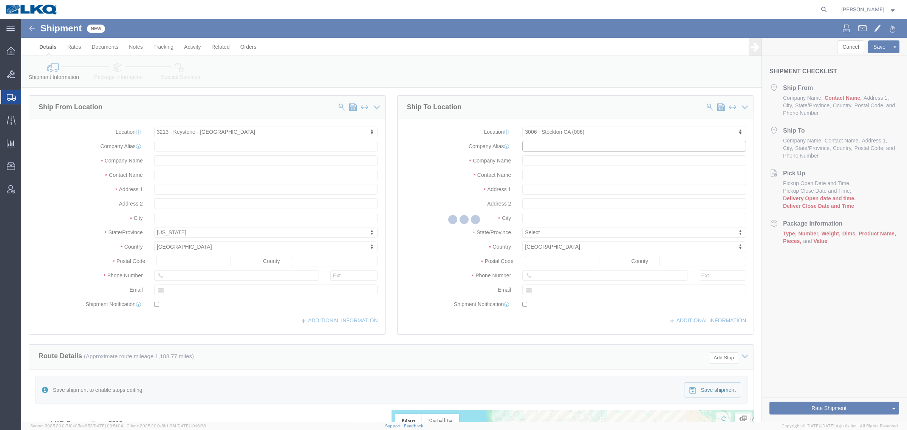
select select "CA"
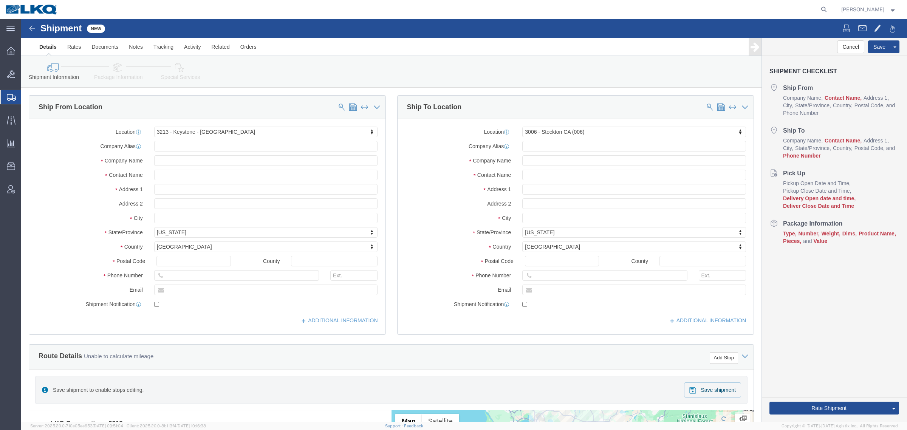
click div "Ship From Location Location 3213 - [GEOGRAPHIC_DATA] - [GEOGRAPHIC_DATA] My Pro…"
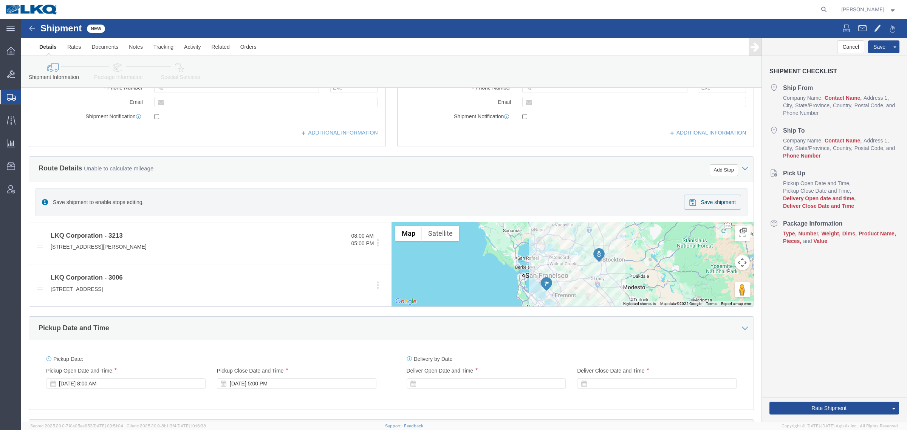
scroll to position [284, 0]
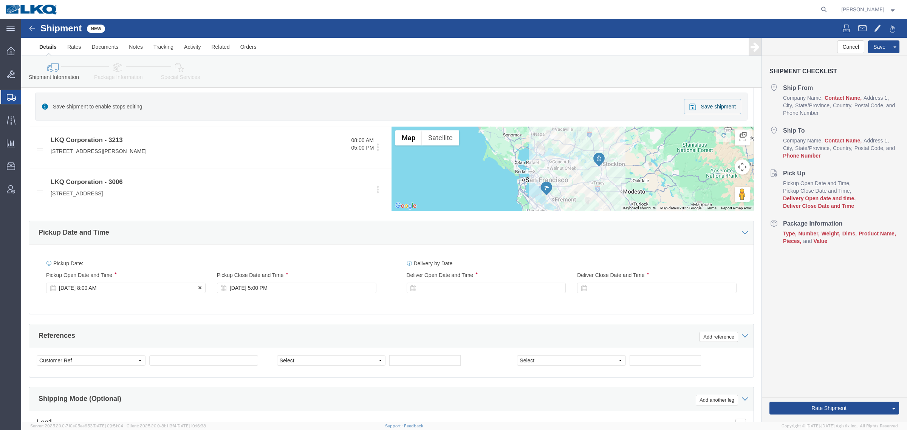
click div "[DATE] 8:00 AM"
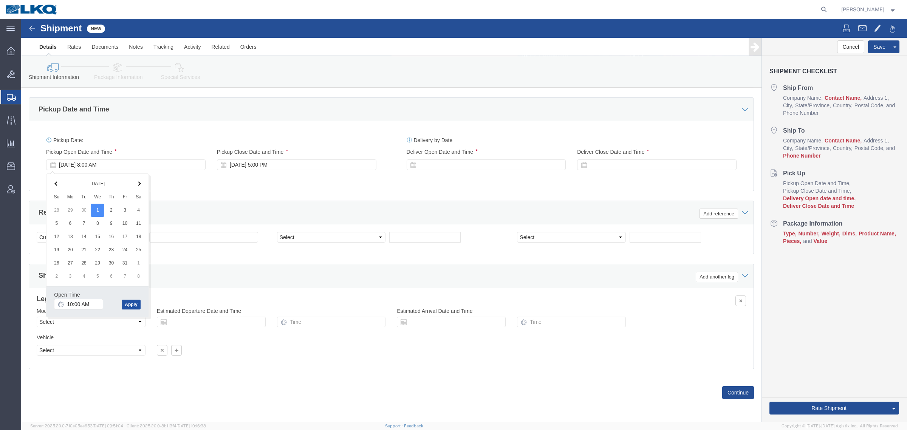
click button "Apply"
